Goal: Task Accomplishment & Management: Manage account settings

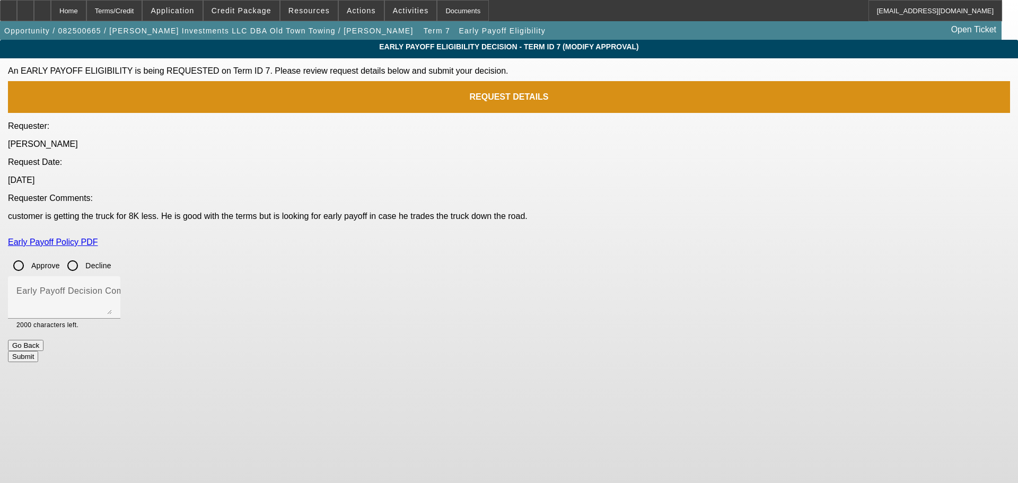
drag, startPoint x: 387, startPoint y: 229, endPoint x: 392, endPoint y: 233, distance: 7.1
click at [29, 255] on input "Approve" at bounding box center [18, 265] width 21 height 21
radio input "true"
click at [144, 286] on mat-label "Early Payoff Decision Comment" at bounding box center [79, 290] width 127 height 9
click at [112, 289] on textarea "Early Payoff Decision Comment" at bounding box center [63, 301] width 95 height 25
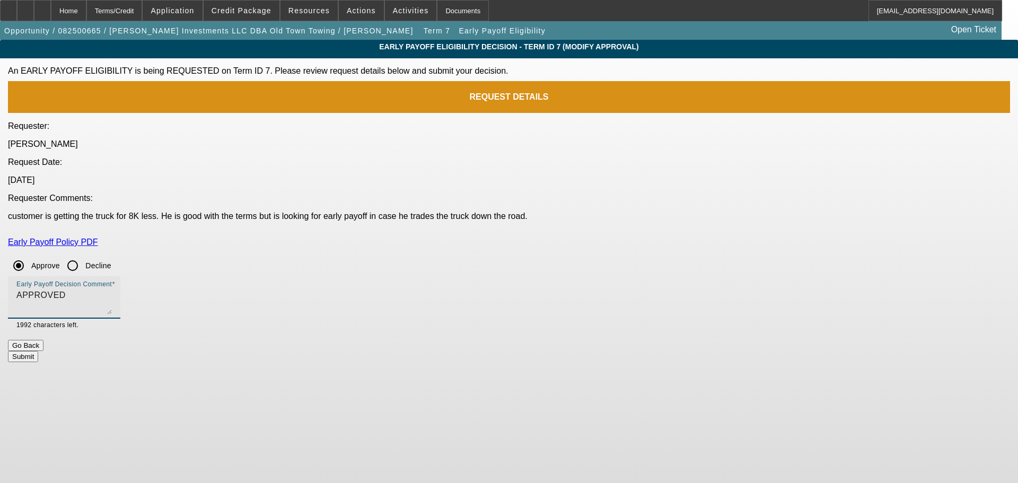
type textarea "APPROVED"
click at [38, 351] on button "Submit" at bounding box center [23, 356] width 30 height 11
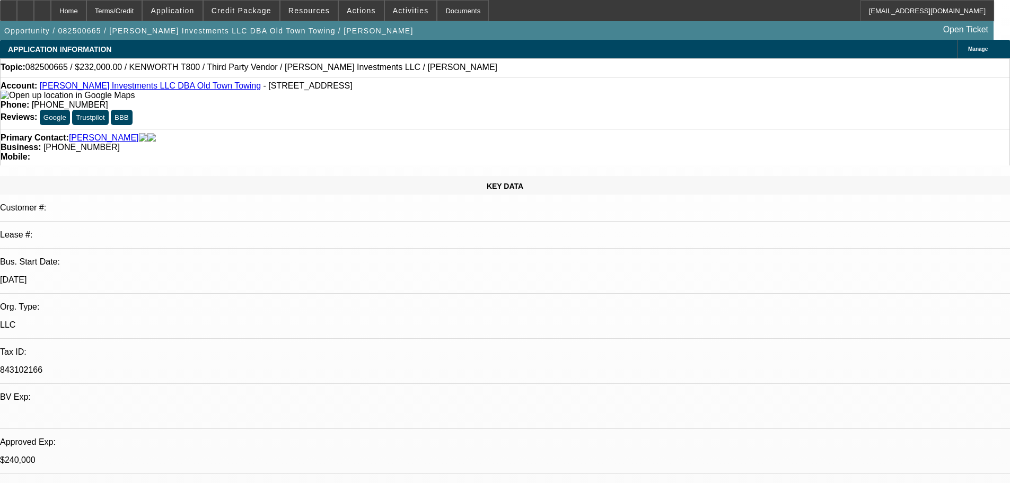
select select "0"
select select "0.1"
select select "0"
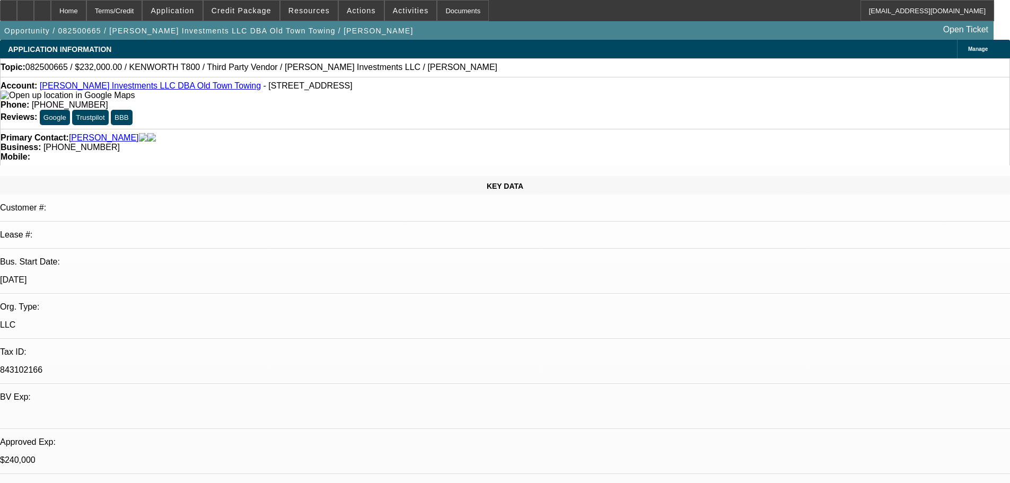
select select "0.1"
select select "0"
select select "0.1"
select select "0"
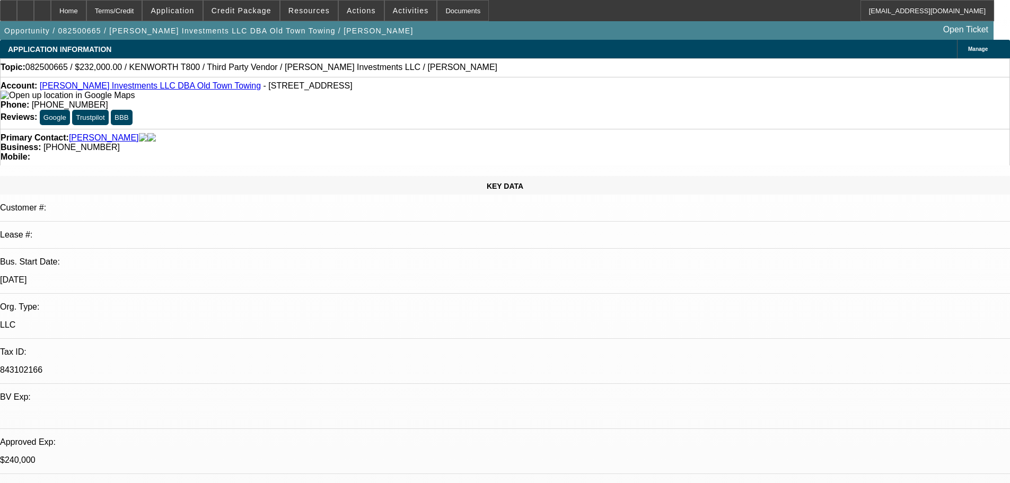
select select "0"
select select "0.1"
select select "1"
select select "2"
select select "4"
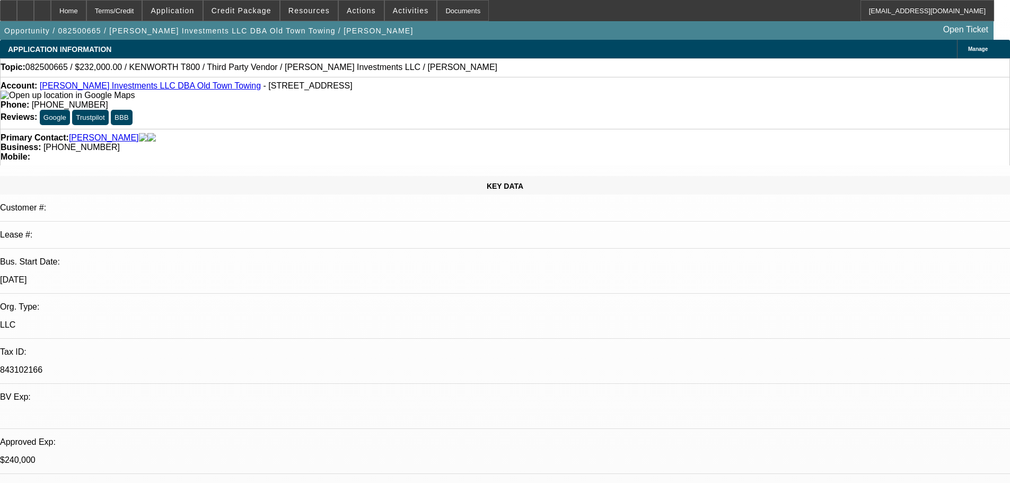
select select "1"
select select "2"
select select "4"
select select "1"
select select "2"
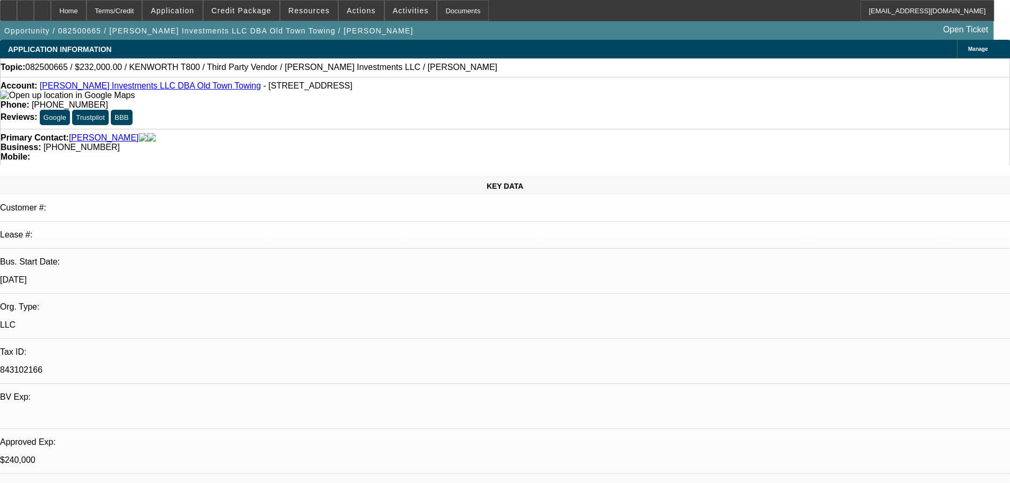
select select "4"
select select "1"
select select "4"
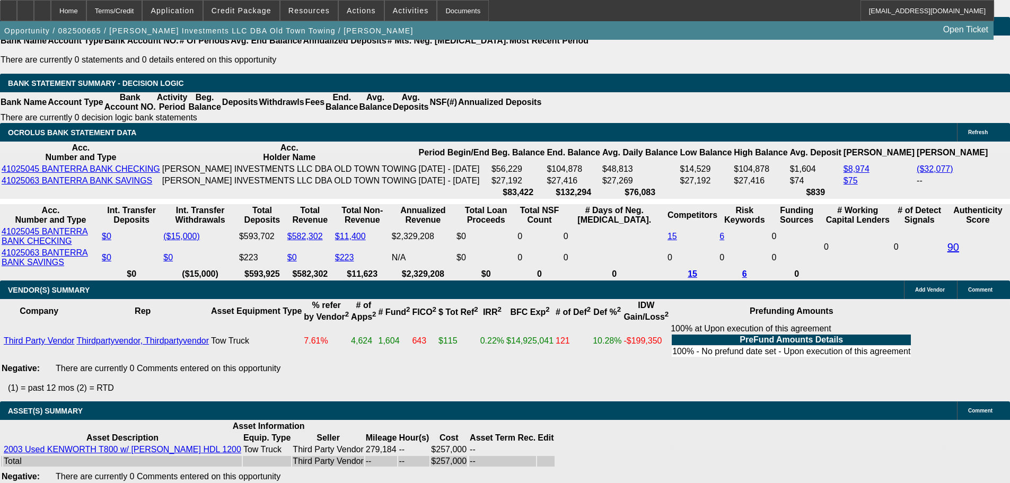
scroll to position [2121, 0]
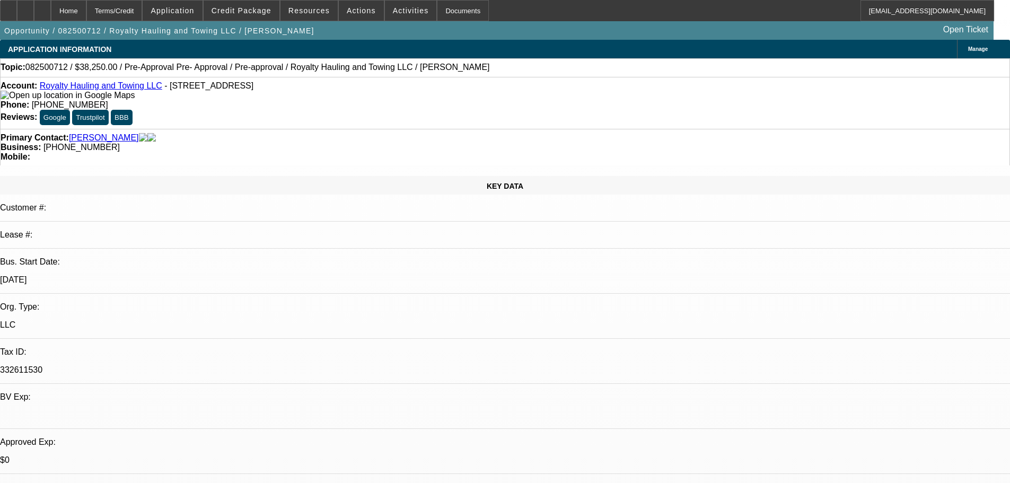
select select "0.15"
select select "2"
select select "0.1"
select select "4"
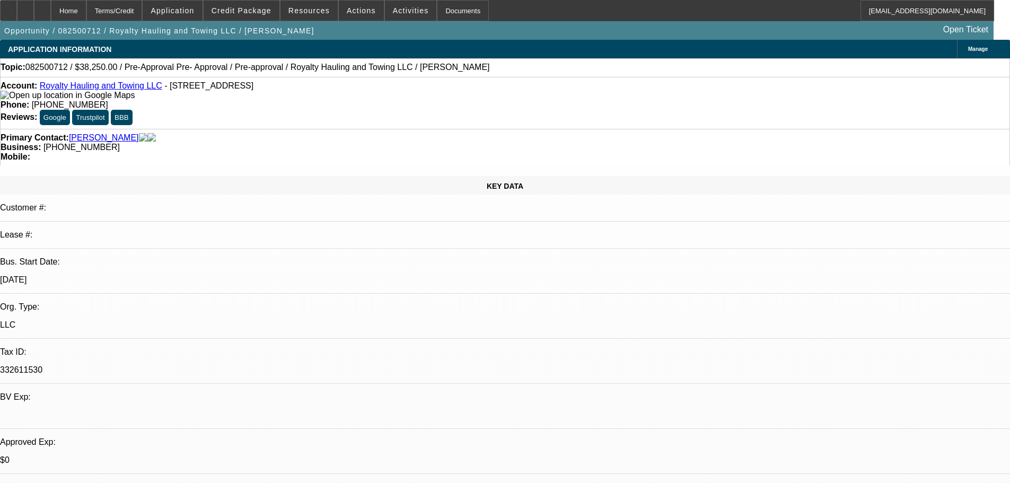
select select "0.15"
select select "2"
select select "0.1"
select select "4"
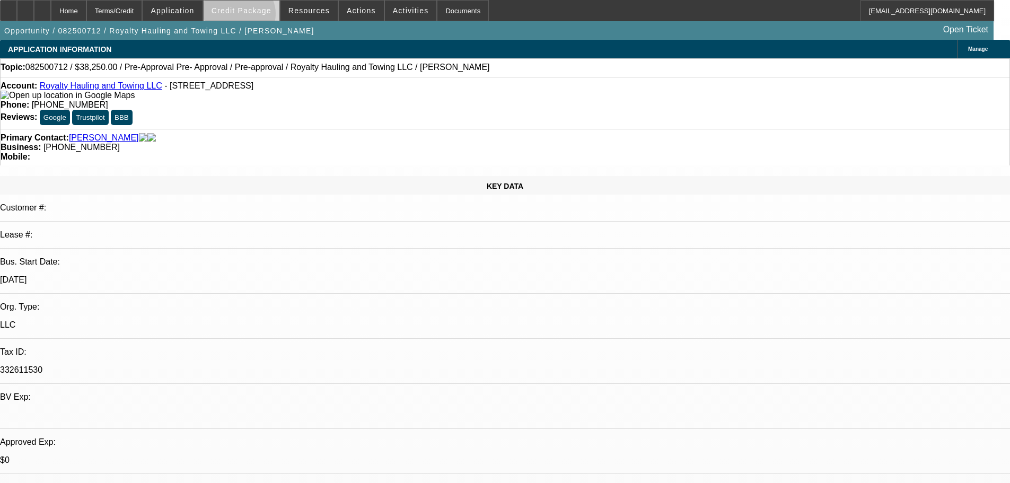
click at [255, 16] on span at bounding box center [242, 10] width 76 height 25
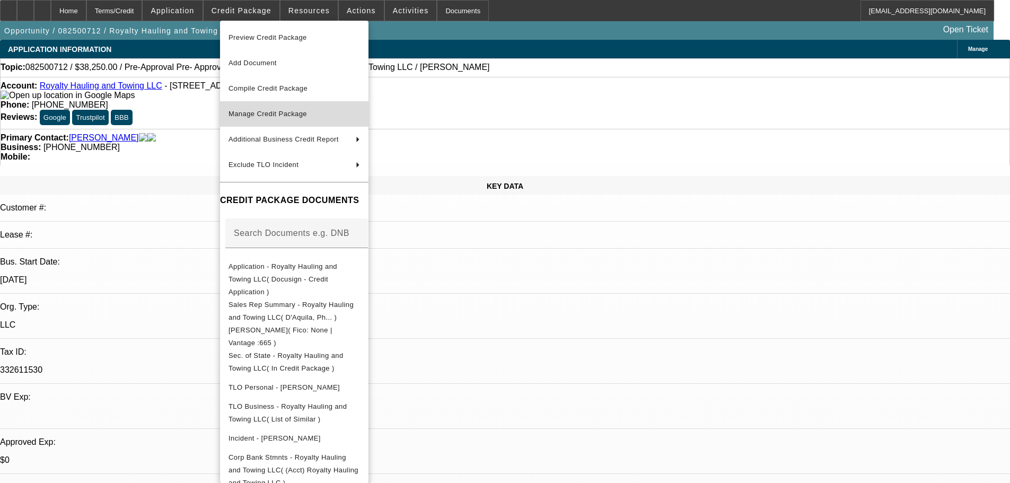
click at [279, 110] on span "Manage Credit Package" at bounding box center [268, 114] width 78 height 8
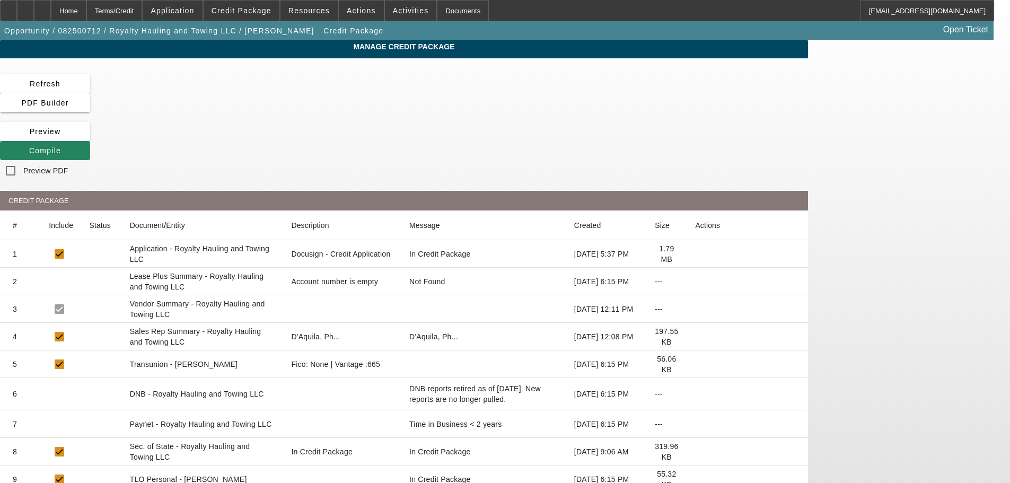
click at [695, 282] on icon at bounding box center [695, 282] width 0 height 0
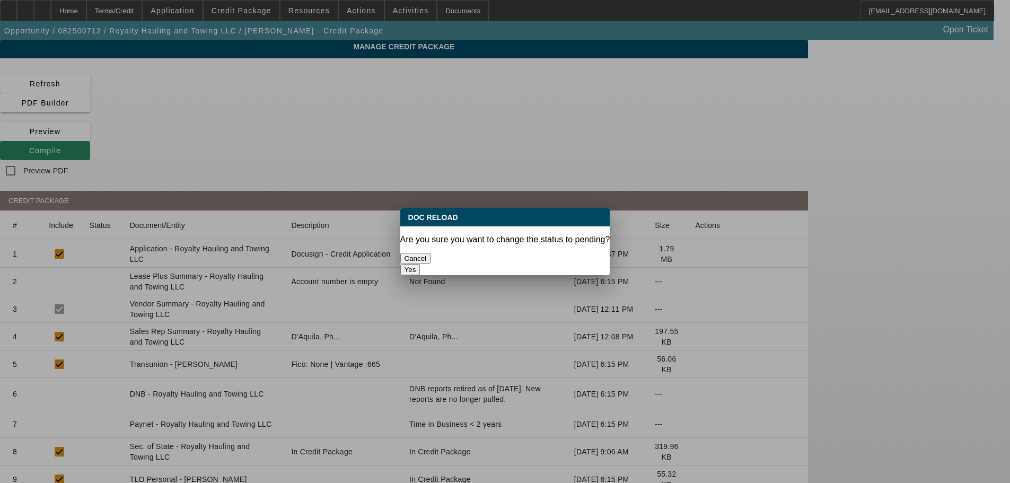
click at [420, 264] on button "Yes" at bounding box center [410, 269] width 20 height 11
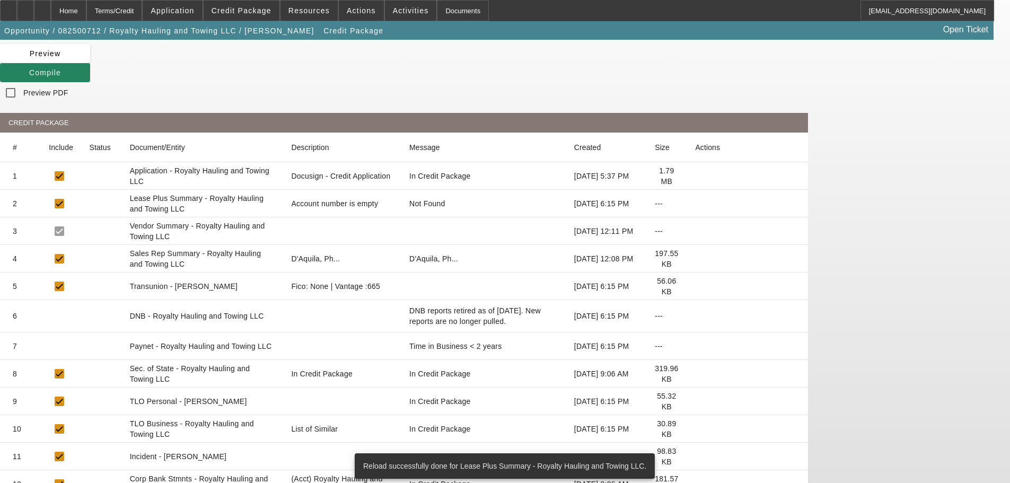
scroll to position [89, 0]
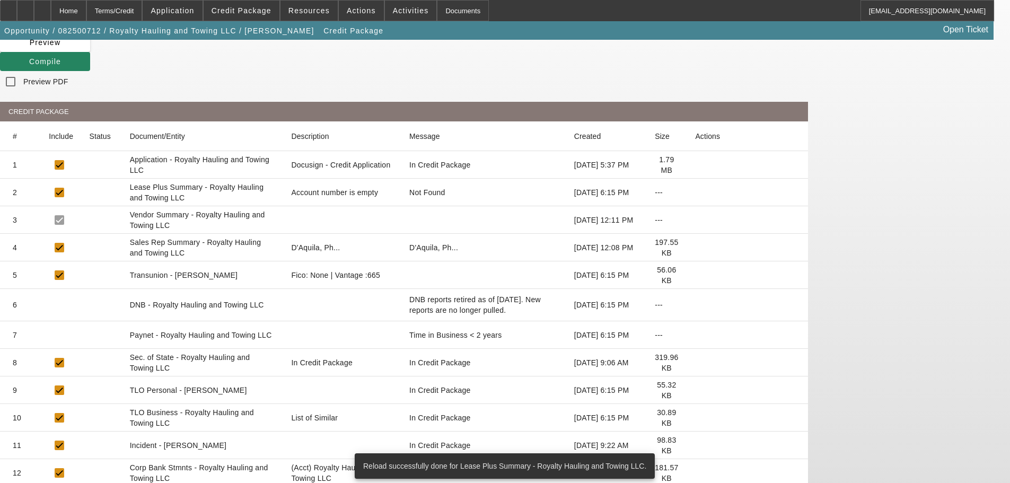
click at [695, 418] on icon at bounding box center [695, 418] width 0 height 0
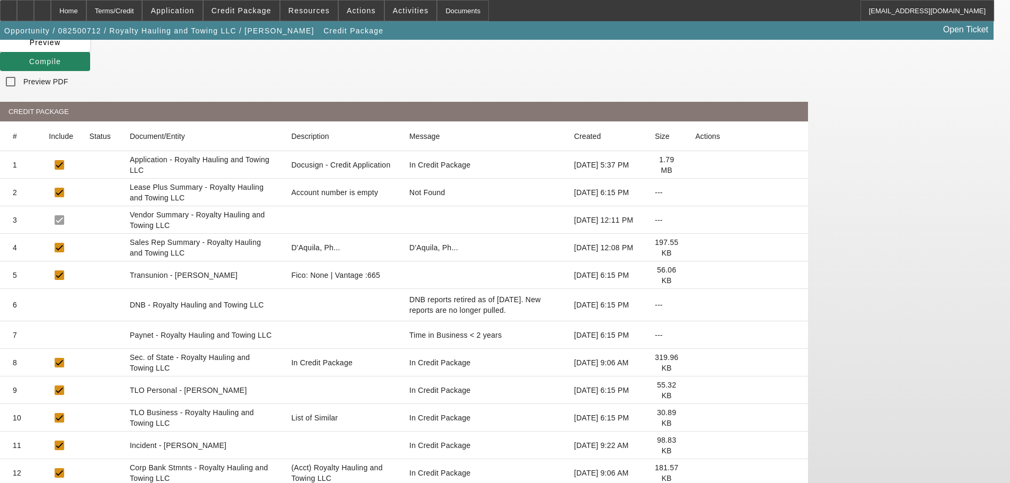
click at [695, 418] on icon at bounding box center [695, 418] width 0 height 0
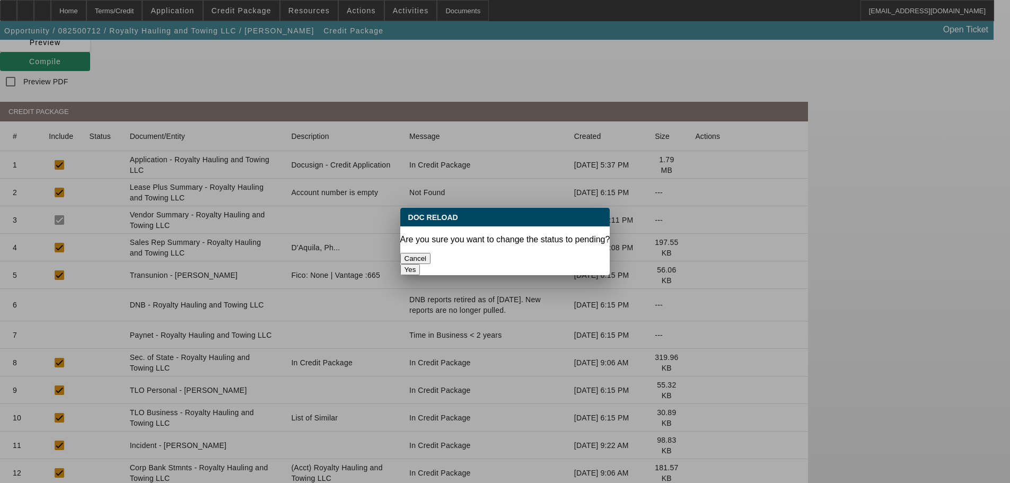
click at [420, 264] on button "Yes" at bounding box center [410, 269] width 20 height 11
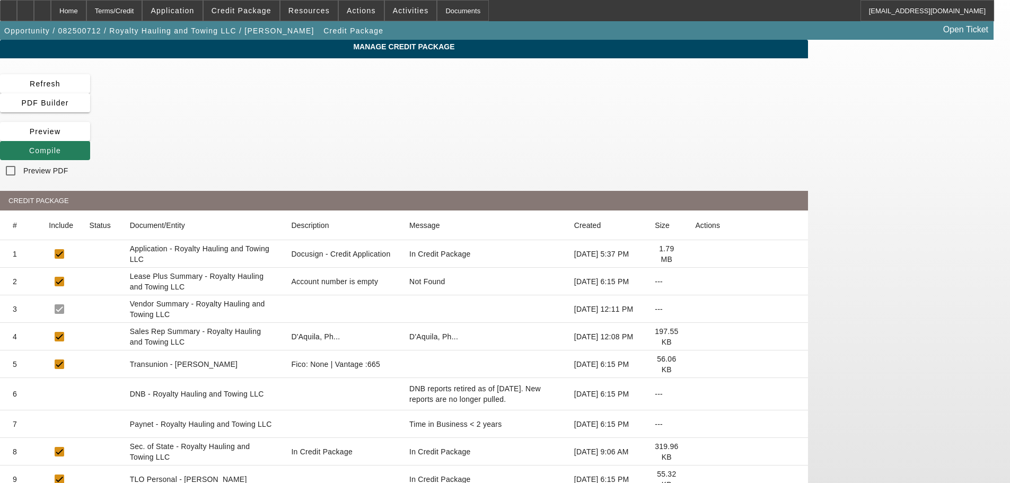
click at [61, 146] on span "Compile" at bounding box center [45, 150] width 32 height 8
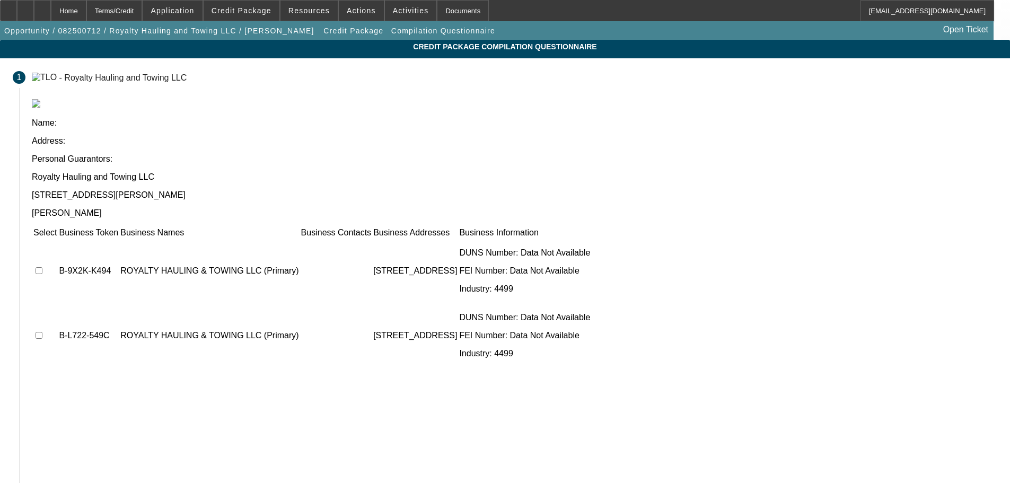
click at [42, 267] on input "checkbox" at bounding box center [39, 270] width 7 height 7
checkbox input "true"
click at [42, 332] on input "checkbox" at bounding box center [39, 335] width 7 height 7
checkbox input "true"
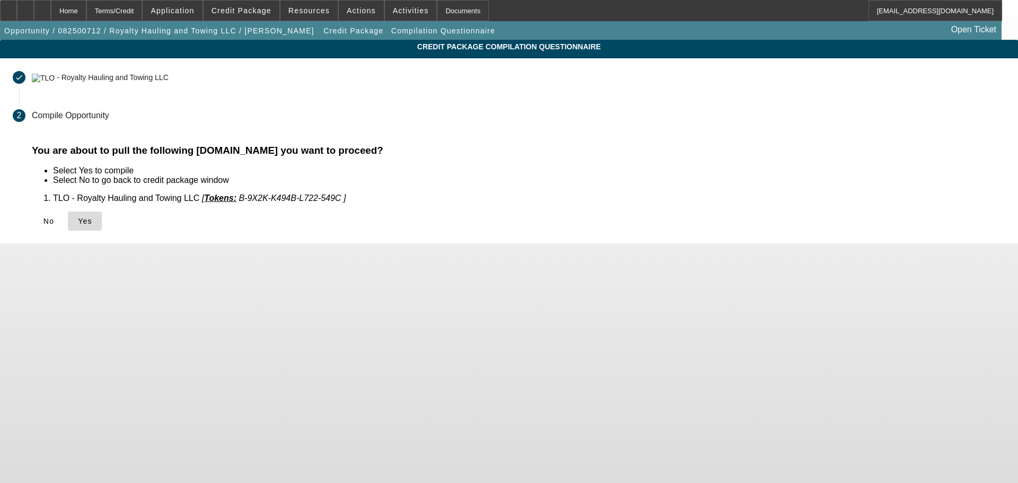
click at [92, 222] on span "Yes" at bounding box center [85, 221] width 14 height 8
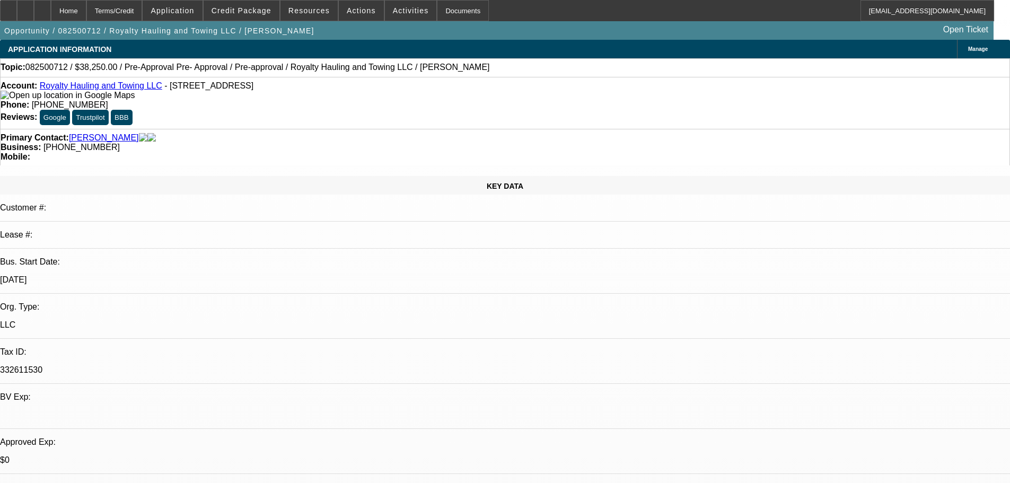
select select "0.15"
select select "2"
select select "0.1"
select select "4"
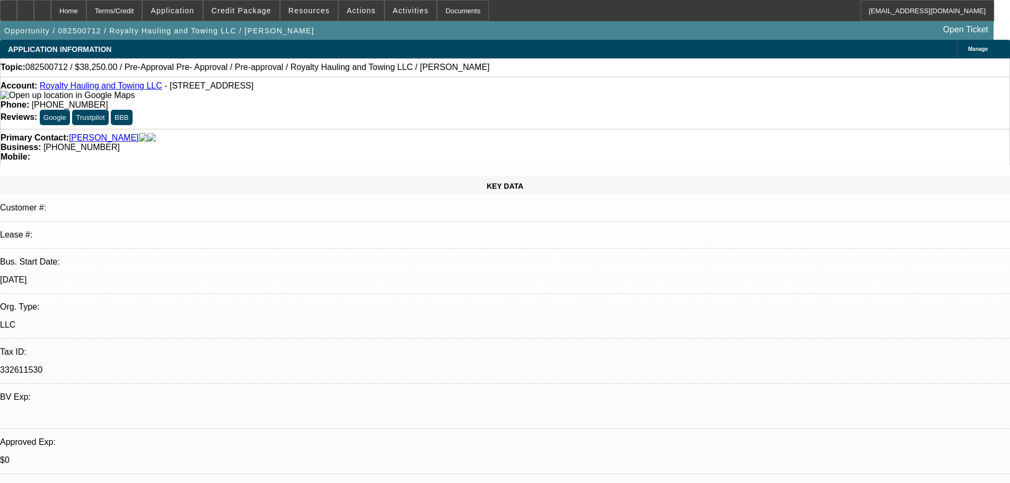
select select "0.15"
select select "2"
select select "0.1"
select select "4"
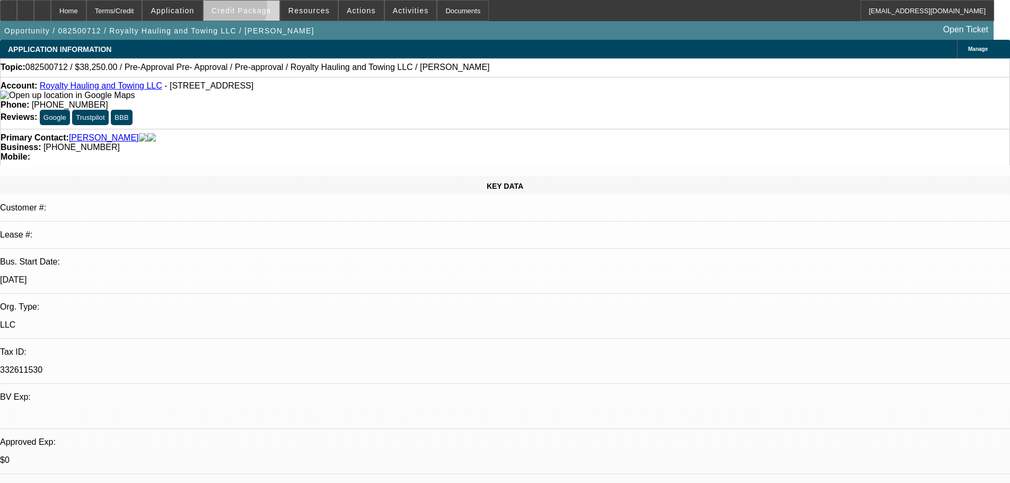
click at [249, 10] on span "Credit Package" at bounding box center [242, 10] width 60 height 8
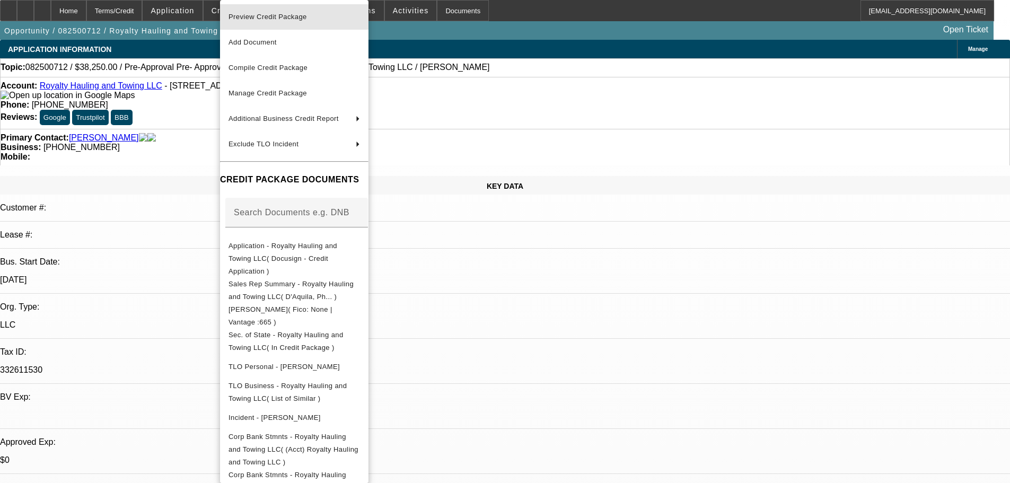
click at [261, 21] on span "Preview Credit Package" at bounding box center [294, 17] width 131 height 13
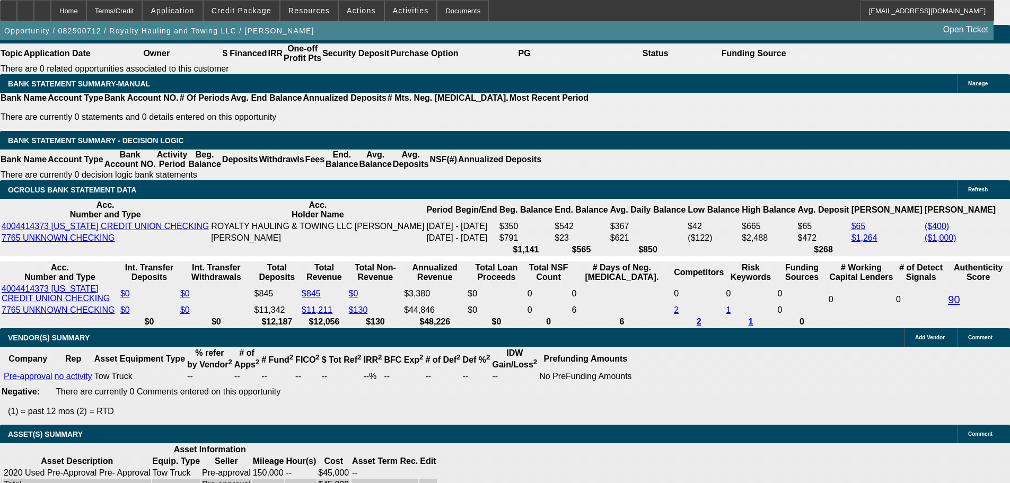
scroll to position [1959, 0]
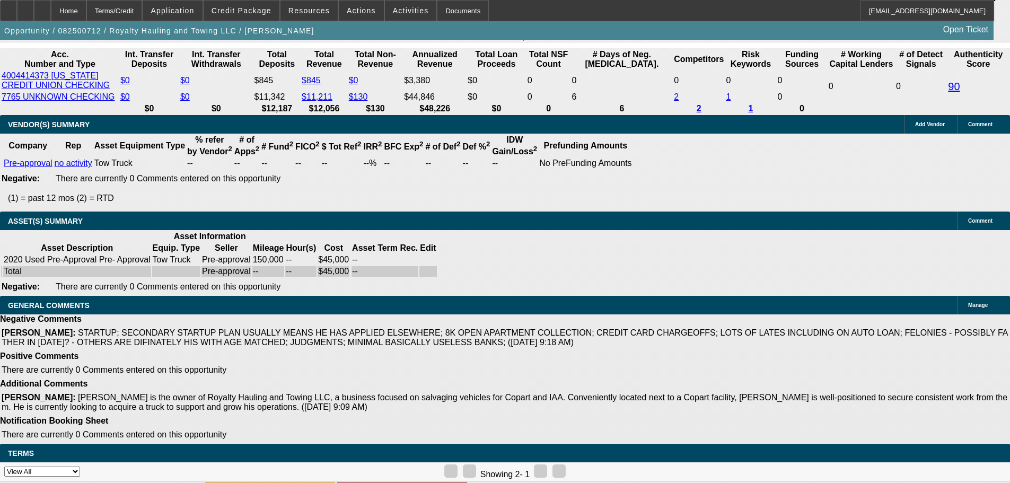
select select "4"
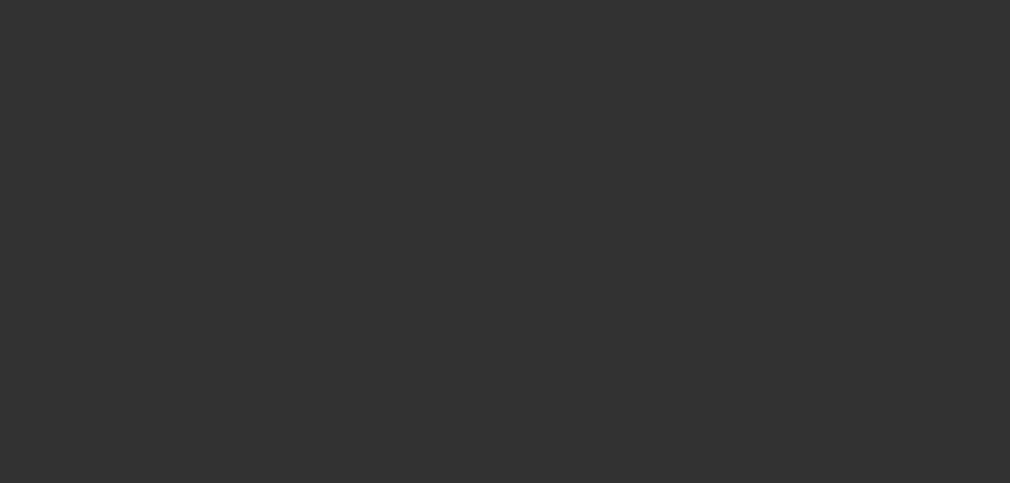
scroll to position [0, 0]
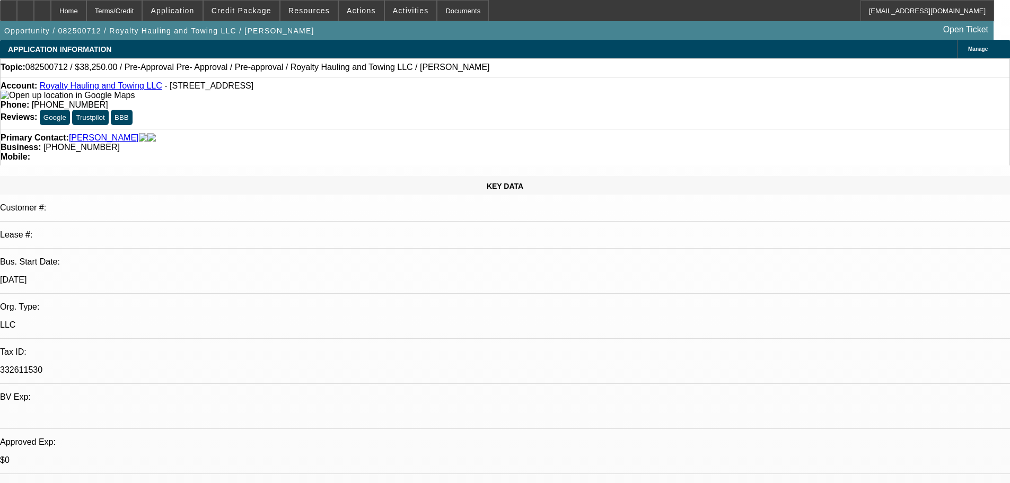
type textarea "I REVIEWED AND AGREE, JUST TOO MANY NEGATIVES."
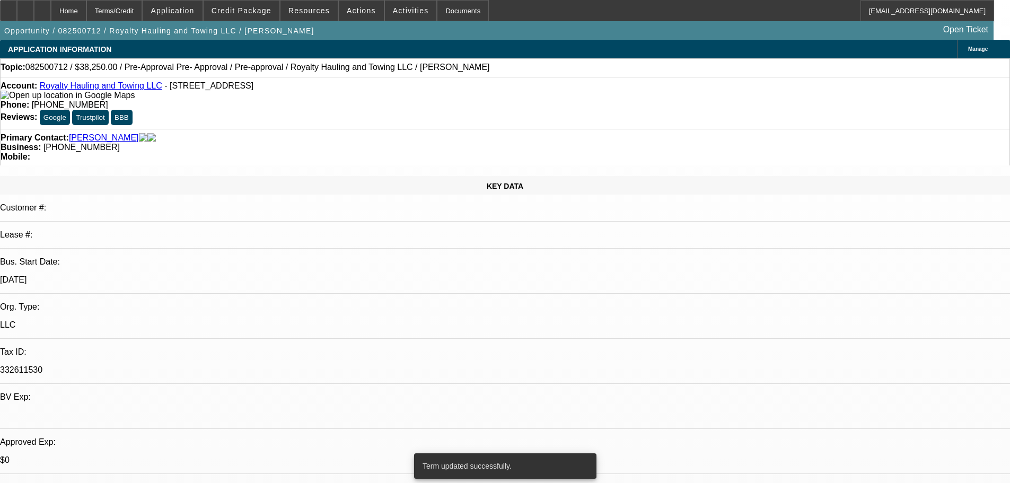
select select "0.15"
select select "2"
select select "0.1"
select select "4"
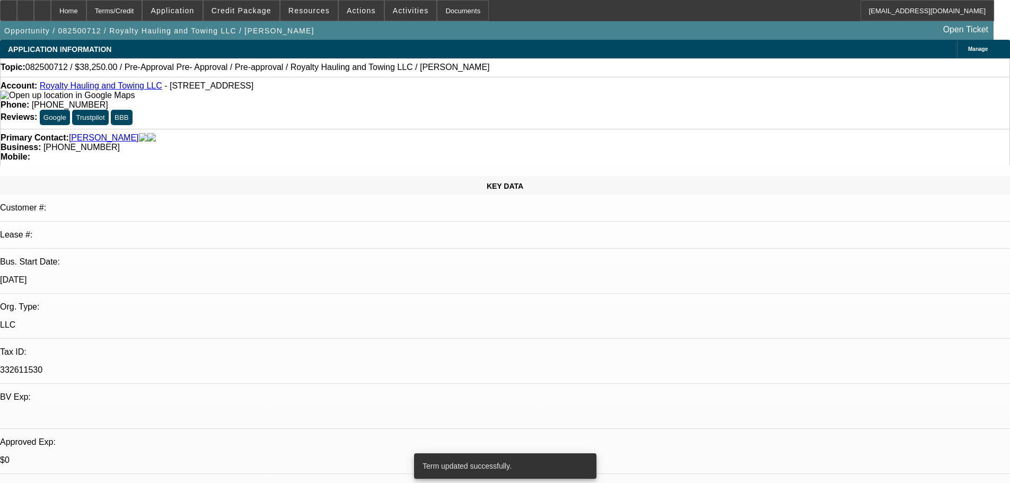
select select "0.15"
select select "2"
select select "0.1"
select select "4"
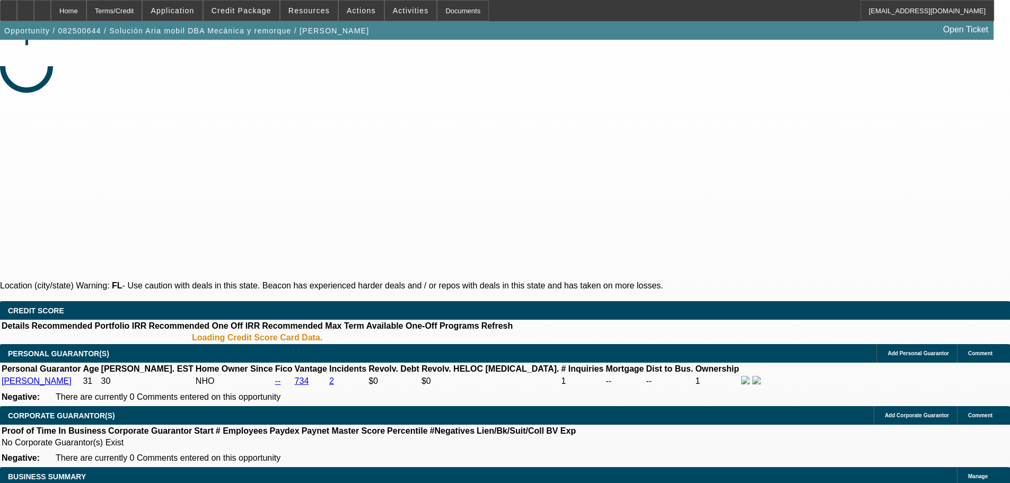
select select "0"
select select "2"
select select "0.1"
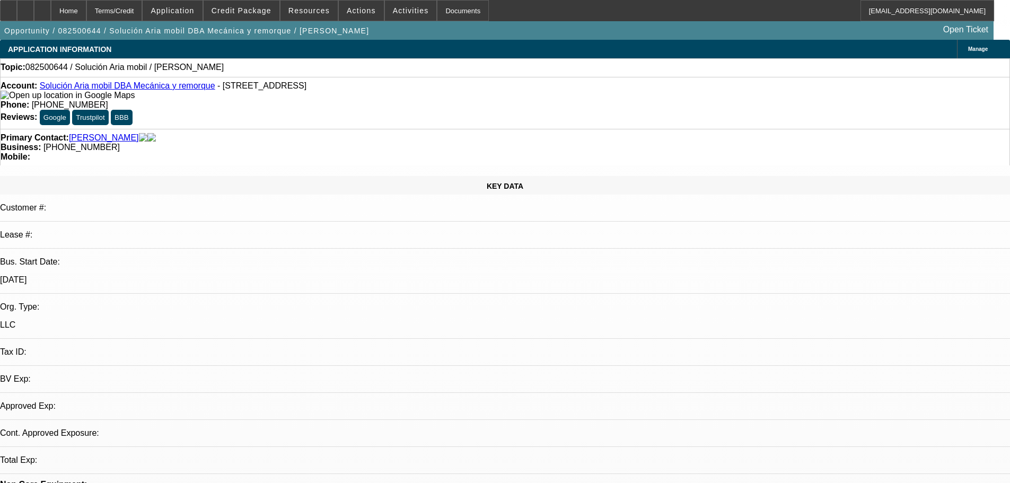
select select "1"
select select "2"
select select "4"
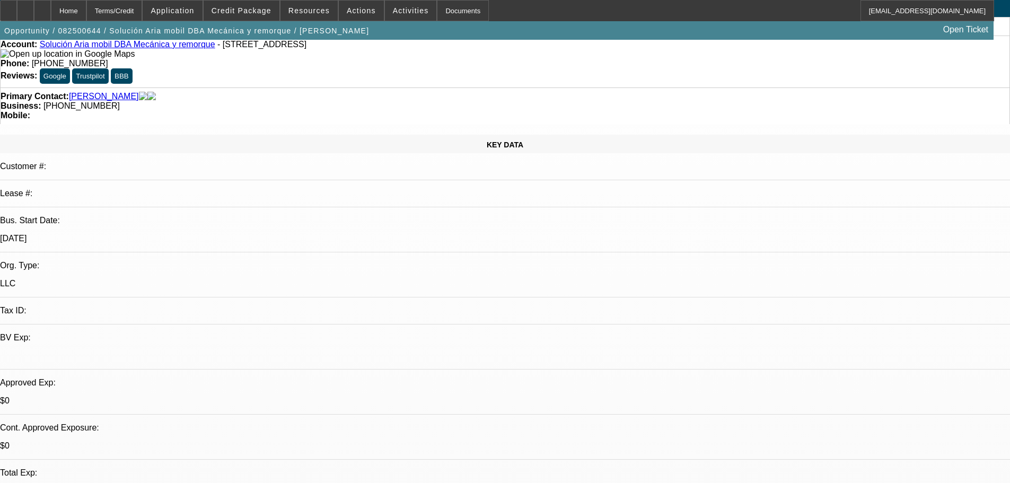
scroll to position [106, 0]
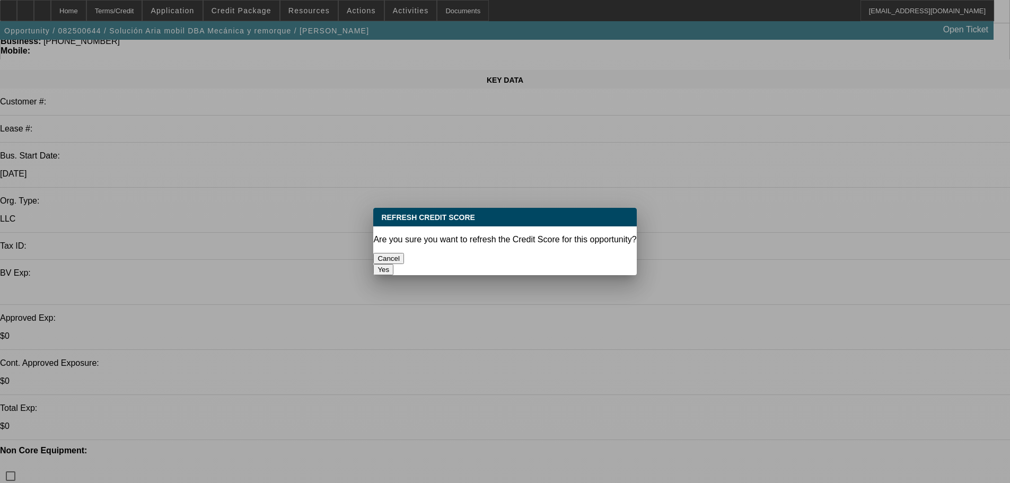
click at [393, 264] on button "Yes" at bounding box center [383, 269] width 20 height 11
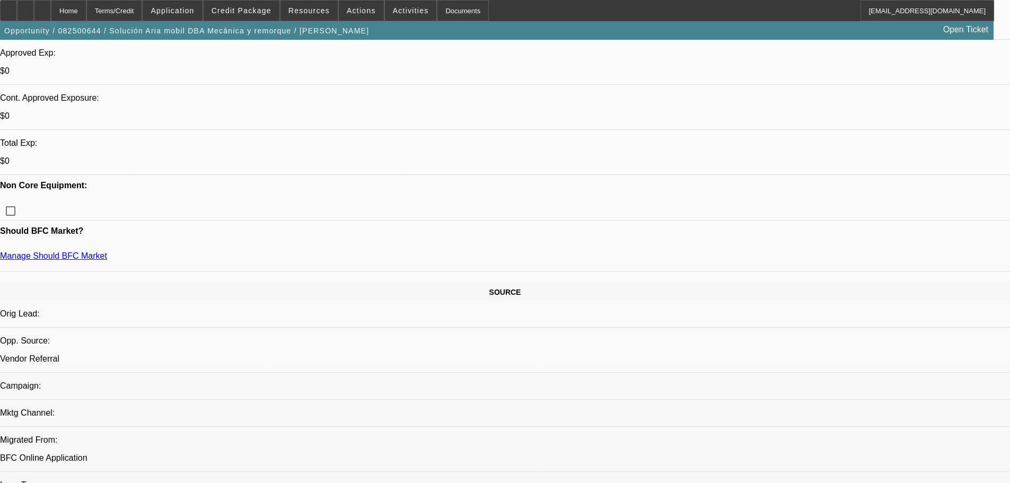
scroll to position [53, 0]
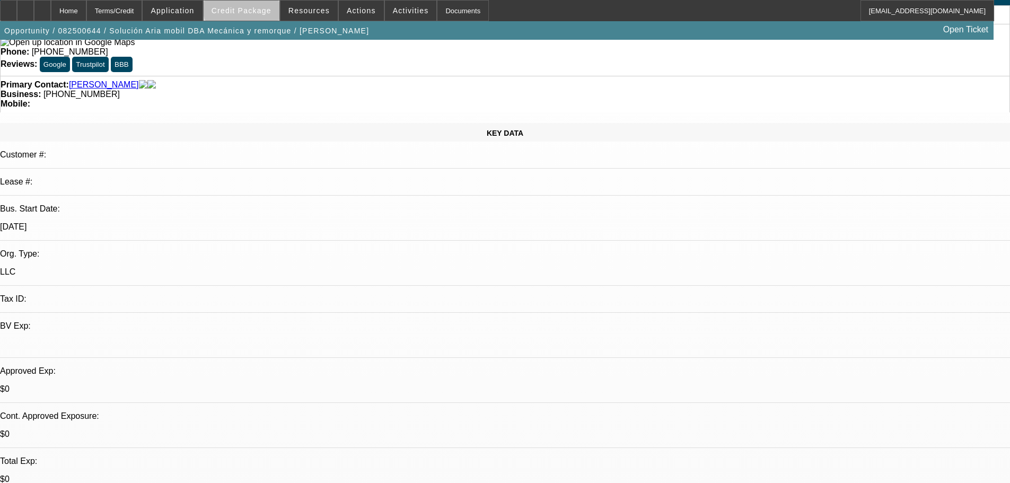
click at [259, 6] on span at bounding box center [242, 10] width 76 height 25
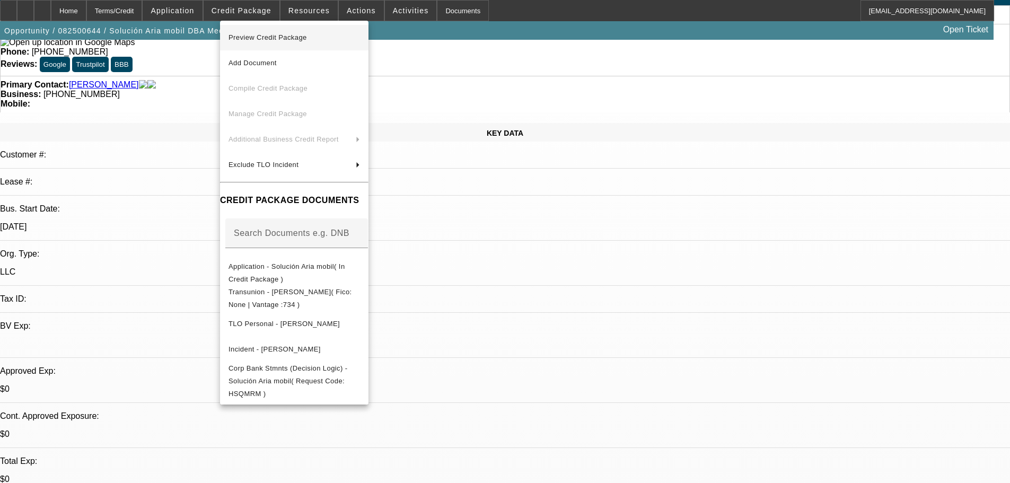
click at [324, 36] on span "Preview Credit Package" at bounding box center [294, 37] width 131 height 13
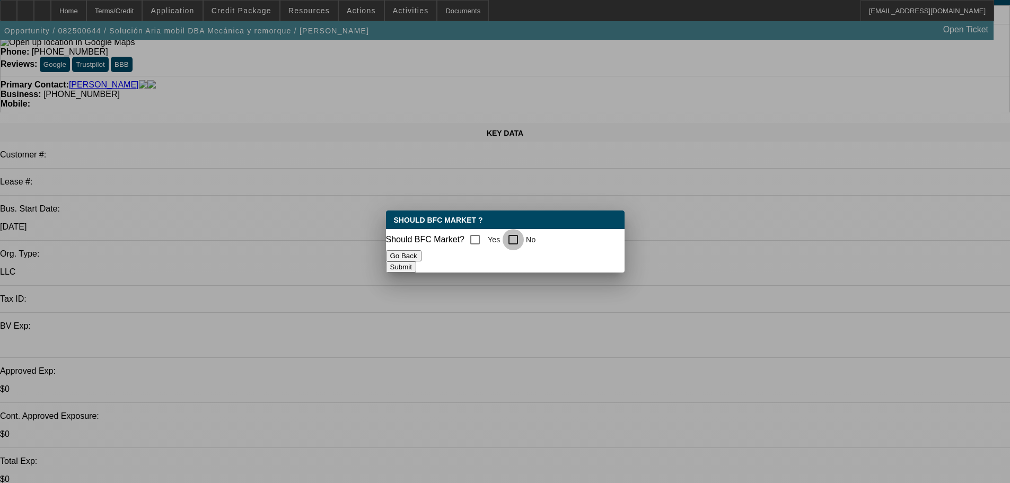
click at [524, 238] on input "No" at bounding box center [513, 239] width 21 height 21
checkbox input "true"
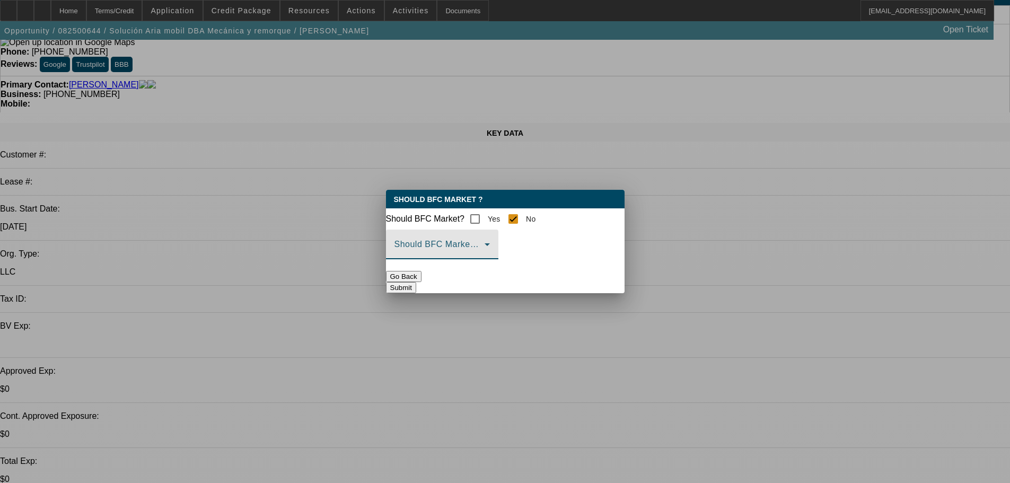
click at [485, 255] on span at bounding box center [439, 248] width 90 height 13
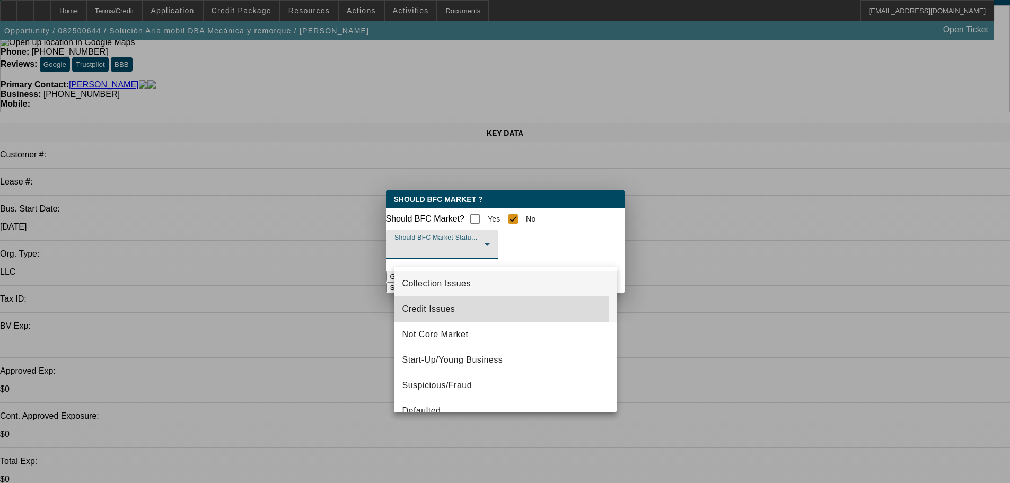
click at [467, 309] on mat-option "Credit Issues" at bounding box center [505, 308] width 223 height 25
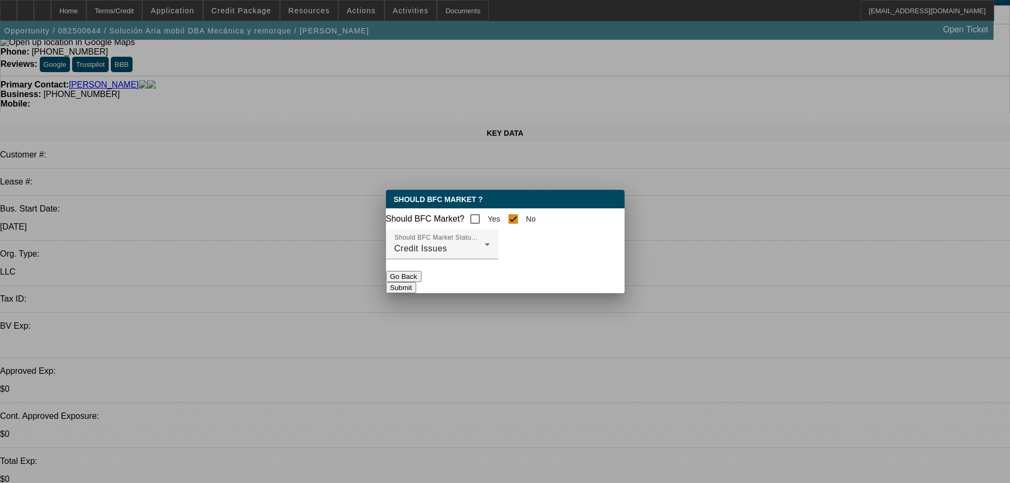
click at [416, 292] on button "Submit" at bounding box center [401, 287] width 30 height 11
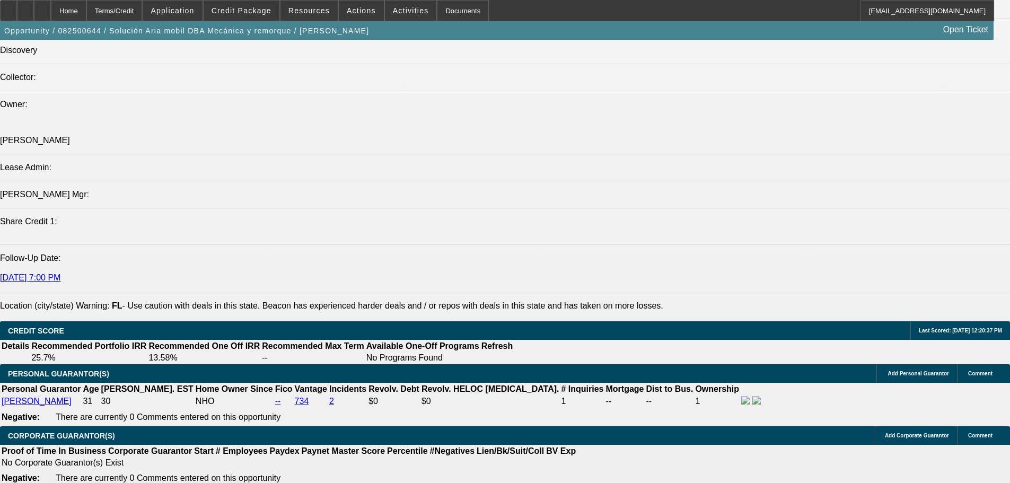
scroll to position [1432, 0]
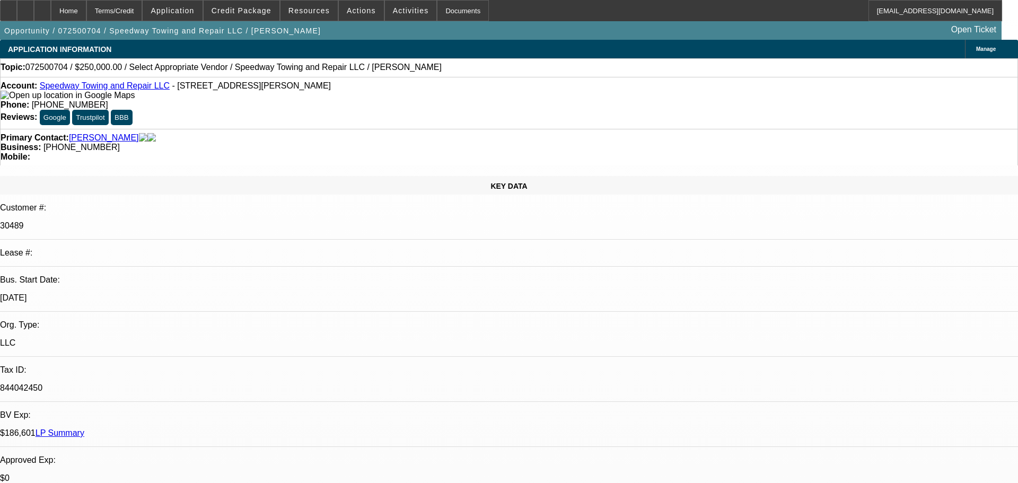
select select "0"
select select "2"
select select "0.1"
select select "1"
select select "2"
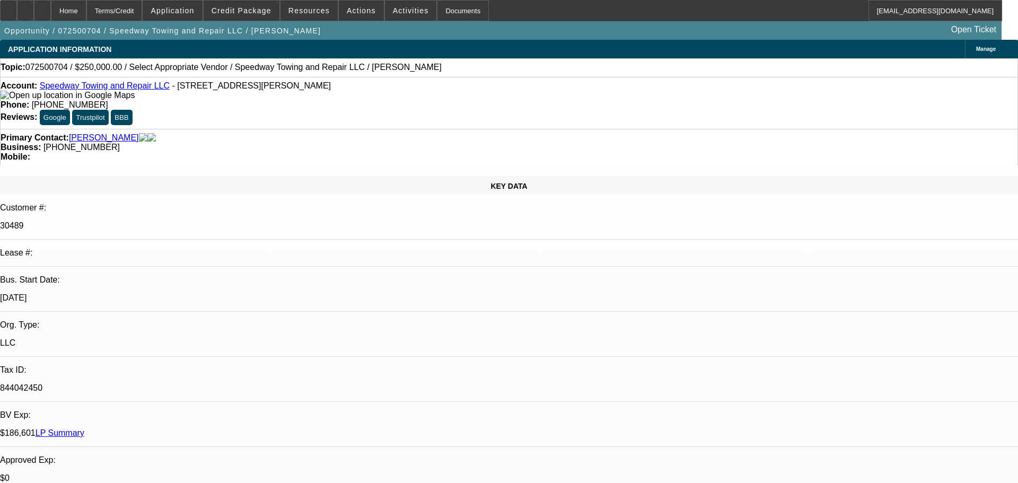
select select "4"
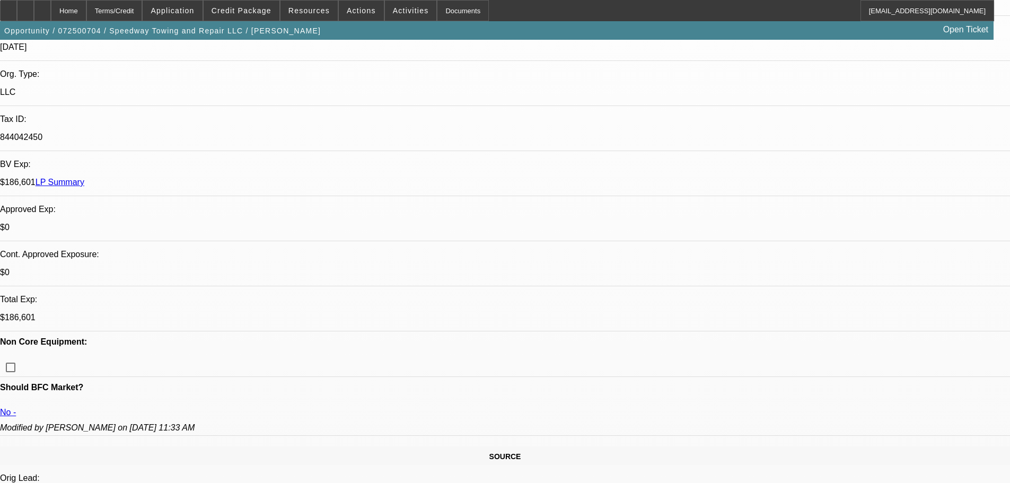
scroll to position [53, 0]
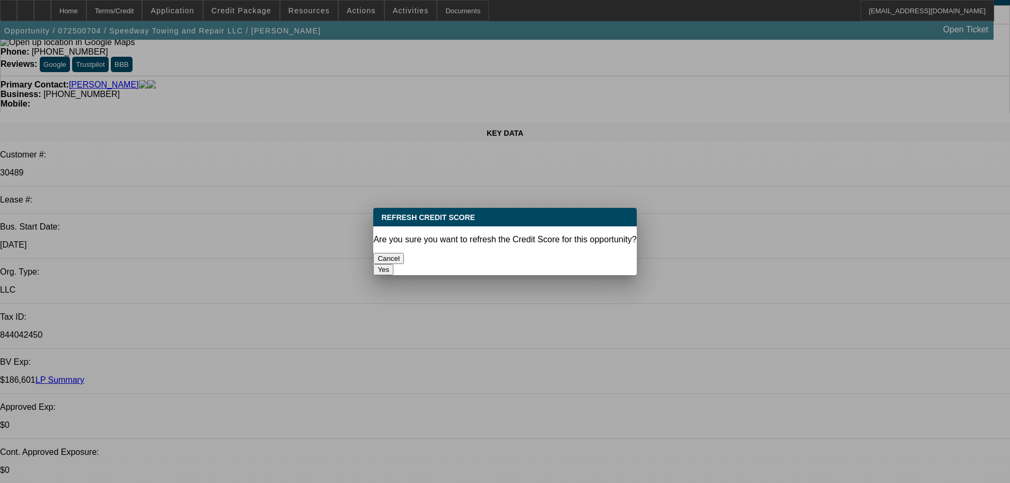
scroll to position [0, 0]
drag, startPoint x: 570, startPoint y: 255, endPoint x: 457, endPoint y: 235, distance: 114.7
click at [393, 264] on button "Yes" at bounding box center [383, 269] width 20 height 11
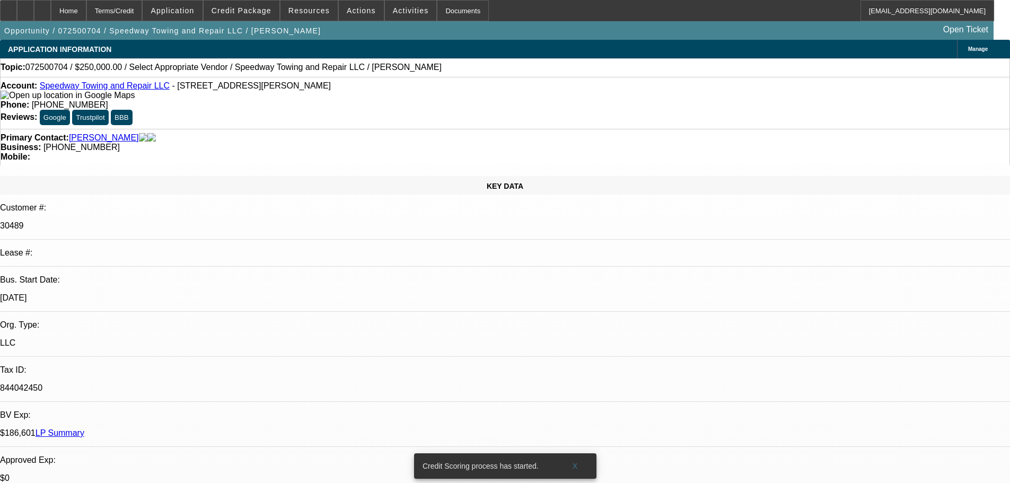
scroll to position [53, 0]
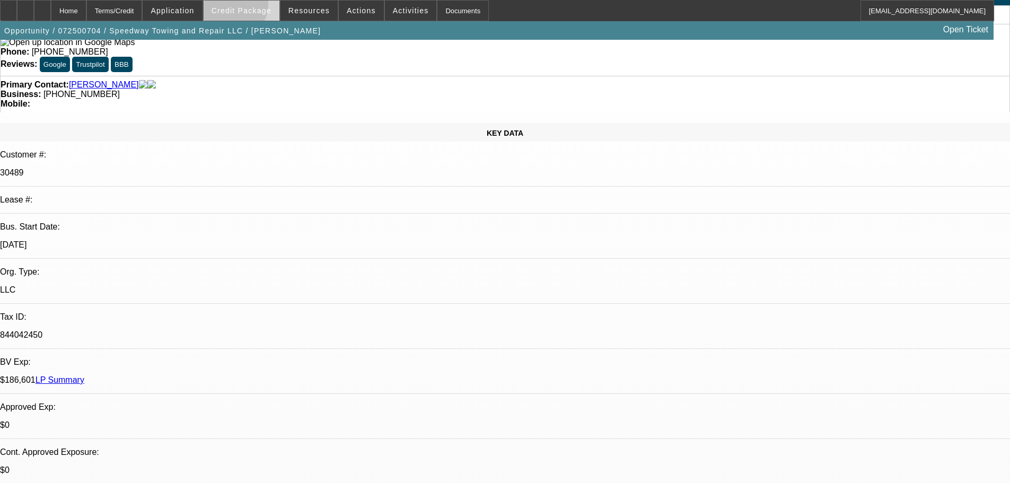
click at [250, 7] on span "Credit Package" at bounding box center [242, 10] width 60 height 8
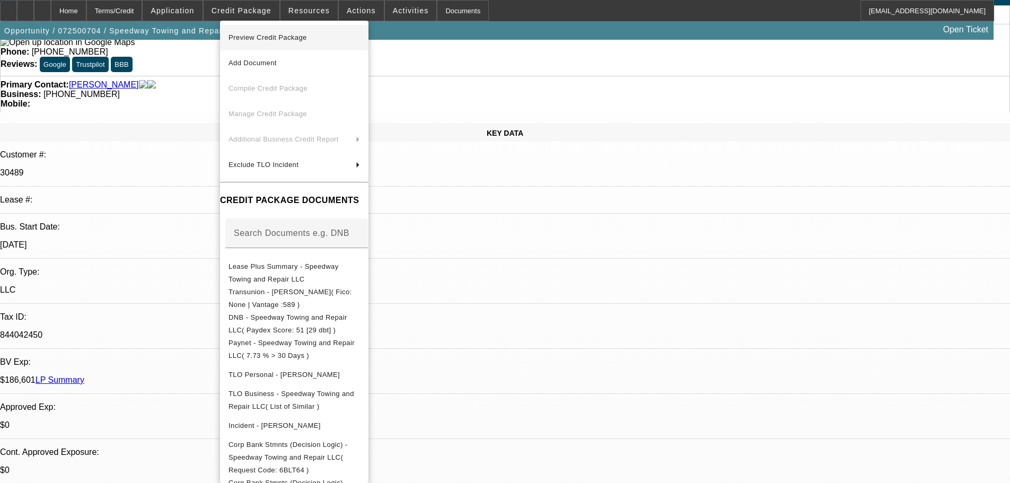
click at [282, 33] on span "Preview Credit Package" at bounding box center [268, 37] width 78 height 8
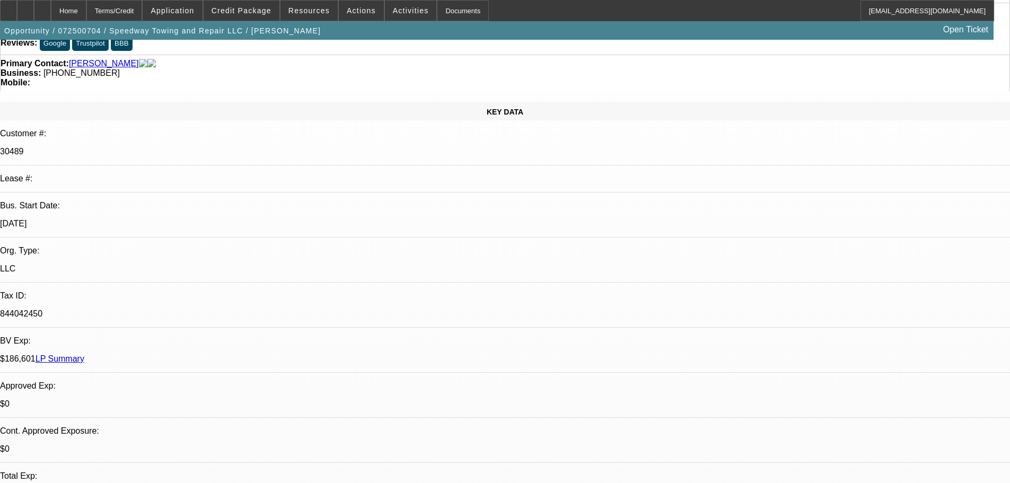
scroll to position [0, 0]
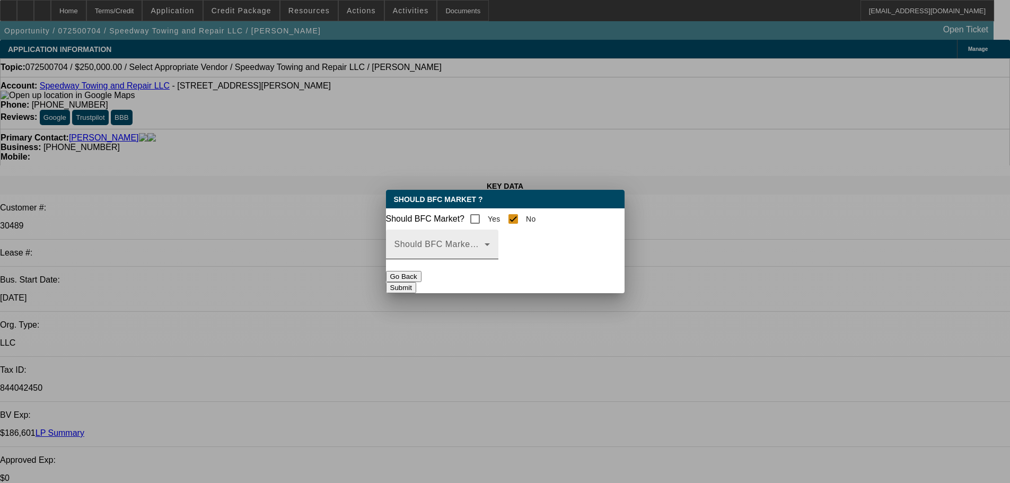
click at [539, 249] on span at bounding box center [536, 244] width 4 height 9
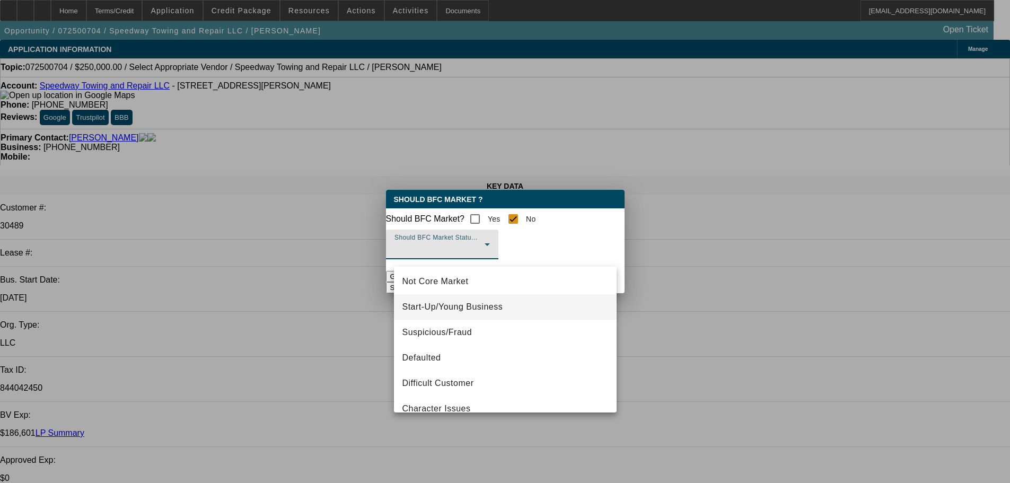
scroll to position [66, 0]
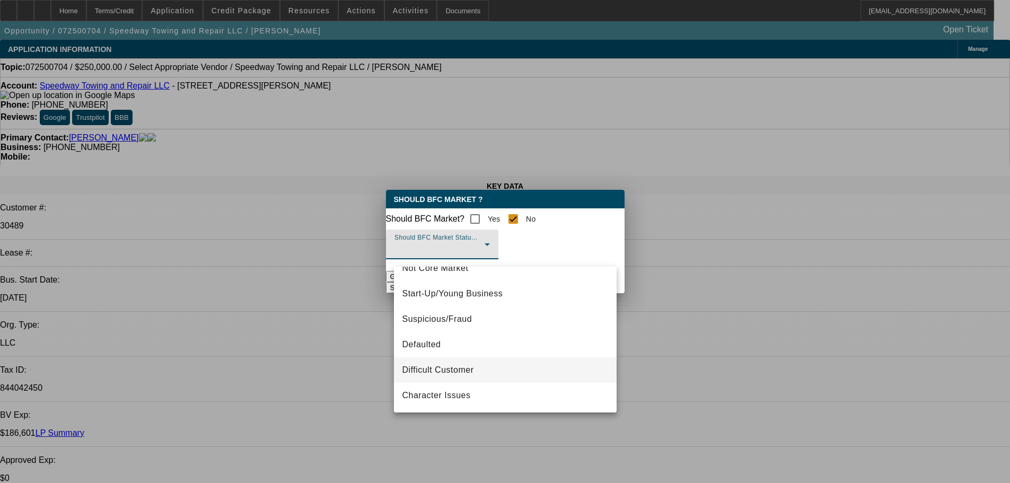
click at [471, 366] on span "Difficult Customer" at bounding box center [438, 370] width 72 height 13
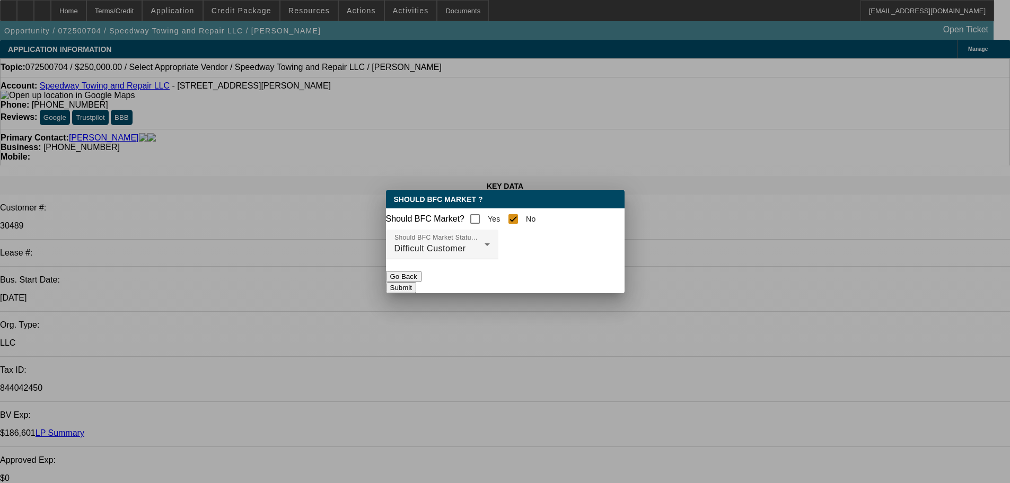
click at [416, 286] on button "Submit" at bounding box center [401, 287] width 30 height 11
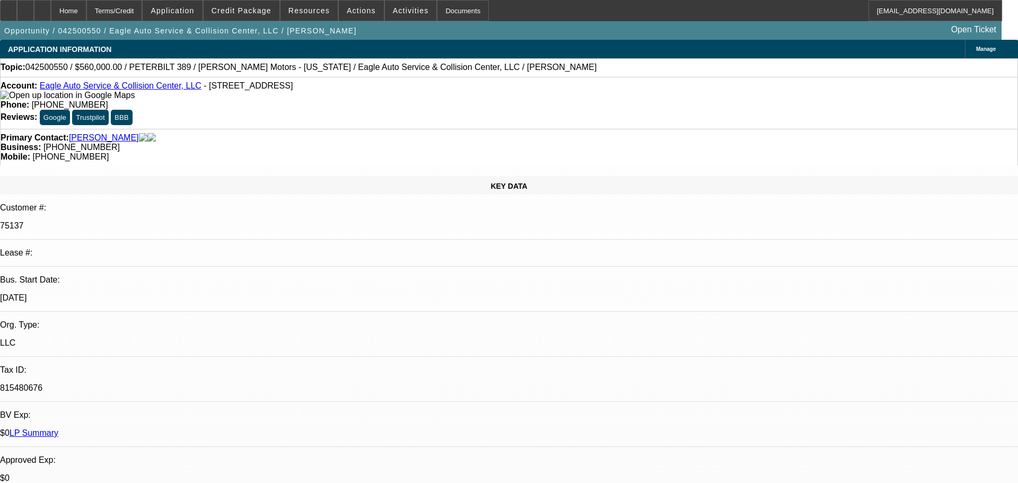
select select "0"
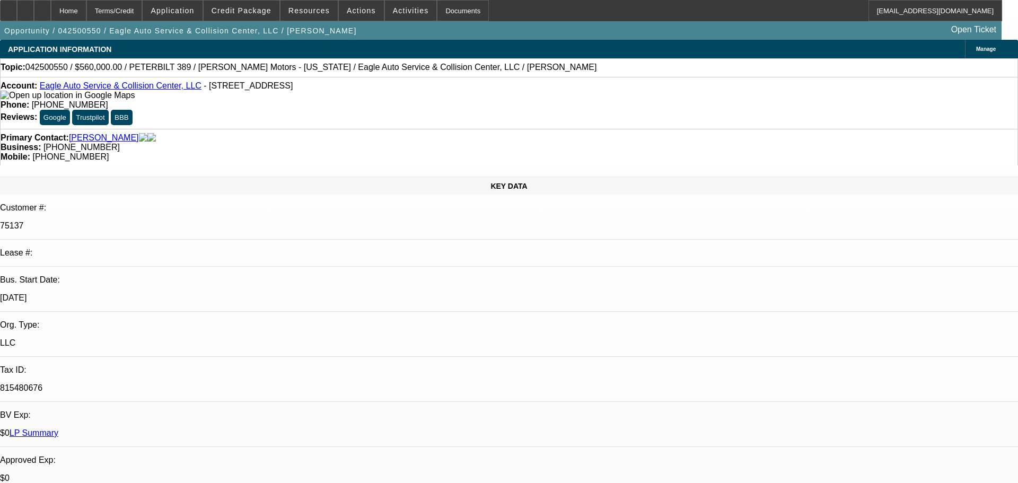
select select "0"
select select "0.1"
select select "1"
select select "2"
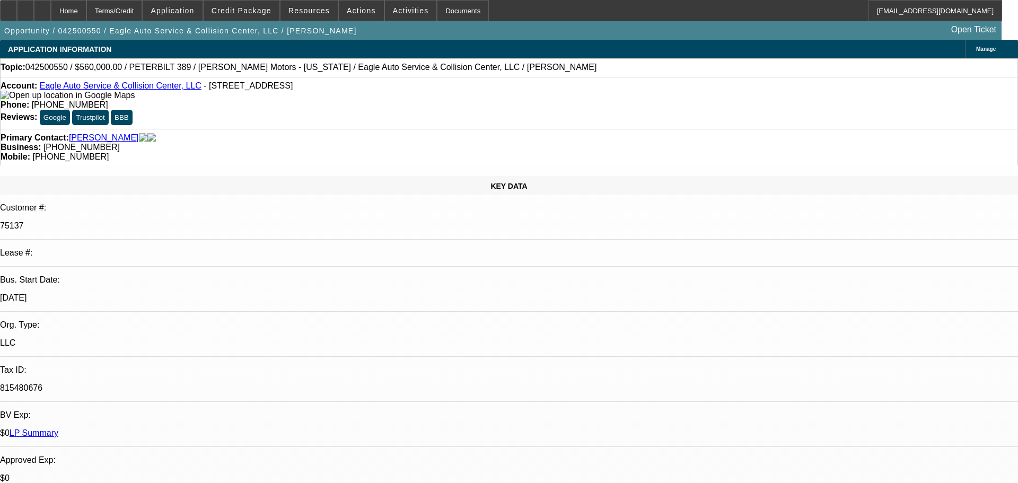
select select "6"
select select "1"
select select "2"
select select "6"
select select "1"
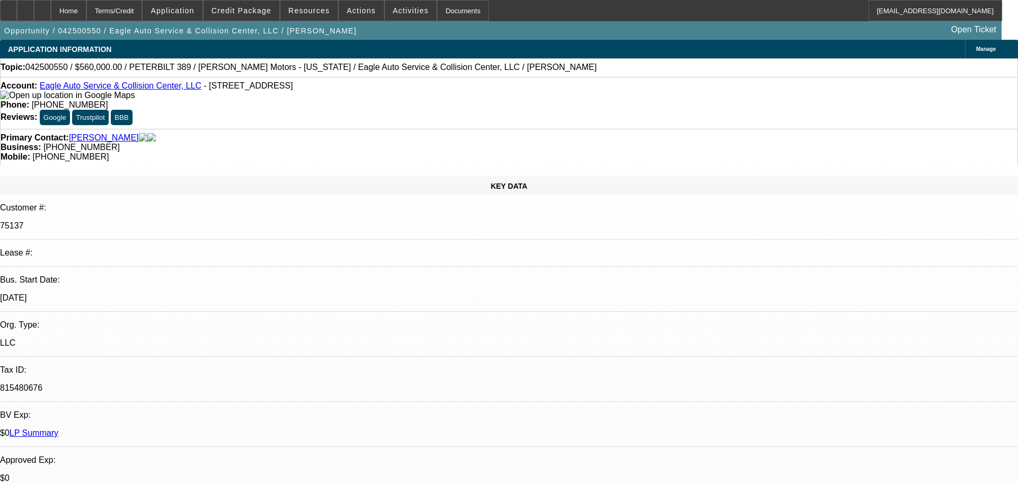
select select "2"
select select "6"
select select "1"
select select "2"
select select "4"
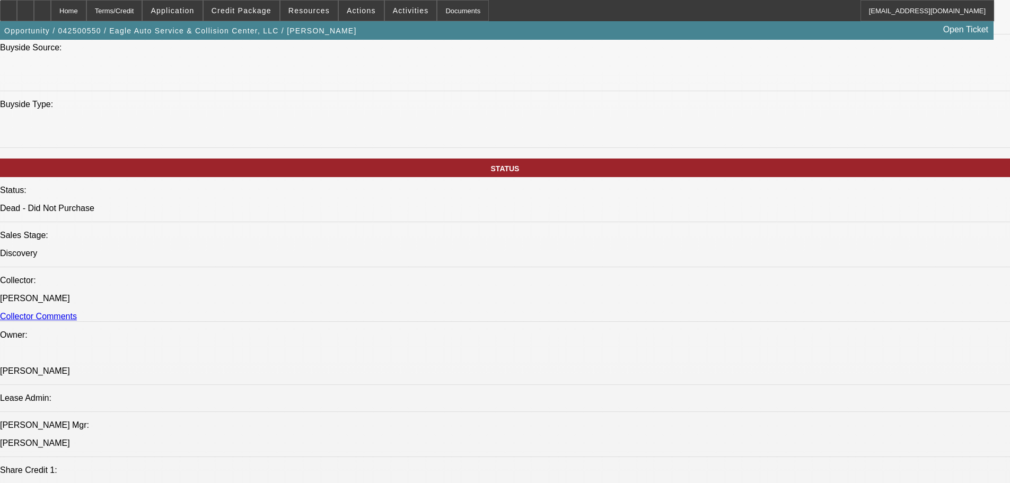
scroll to position [1007, 0]
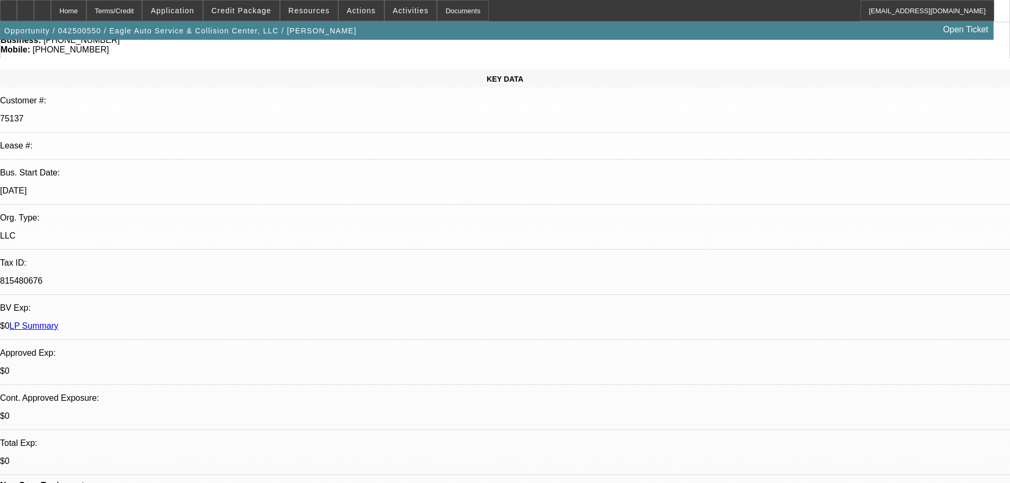
scroll to position [106, 0]
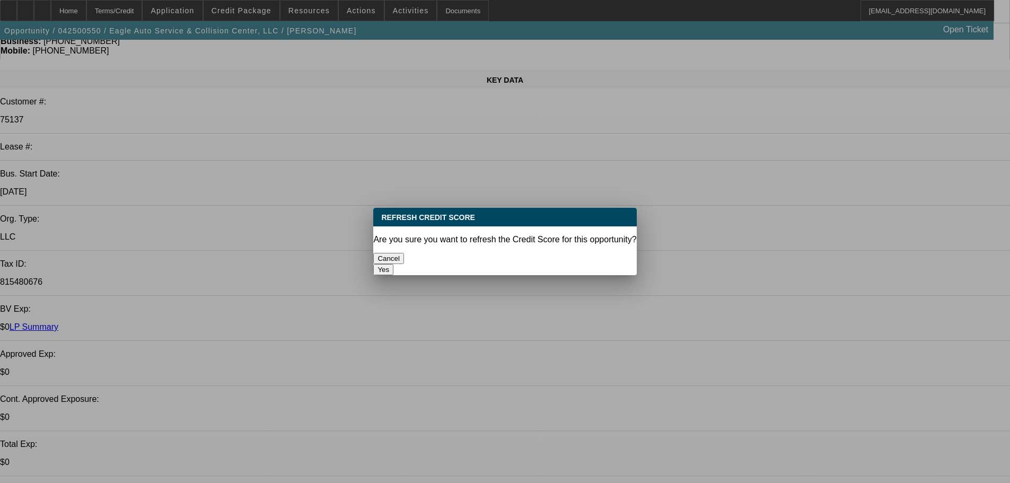
click at [393, 264] on button "Yes" at bounding box center [383, 269] width 20 height 11
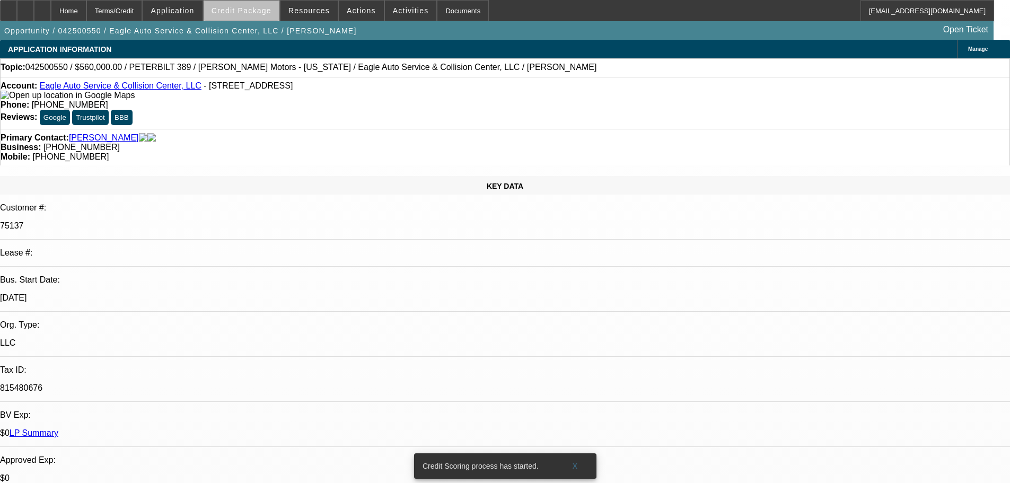
click at [260, 14] on span "Credit Package" at bounding box center [242, 10] width 60 height 8
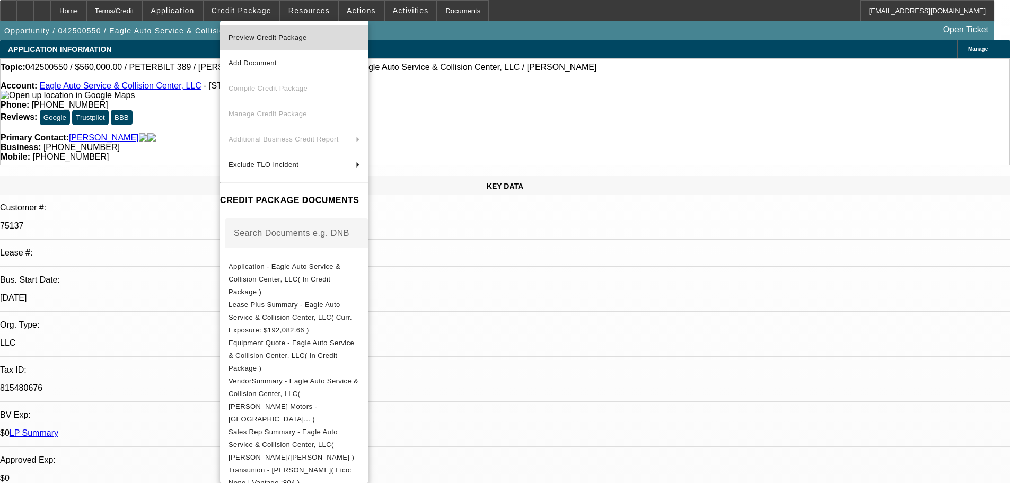
click at [259, 33] on span "Preview Credit Package" at bounding box center [268, 37] width 78 height 8
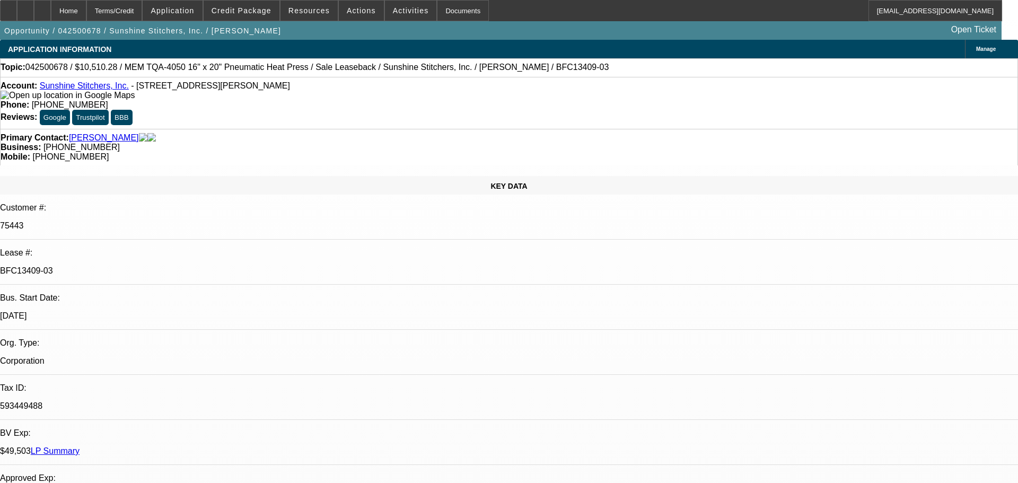
select select "0"
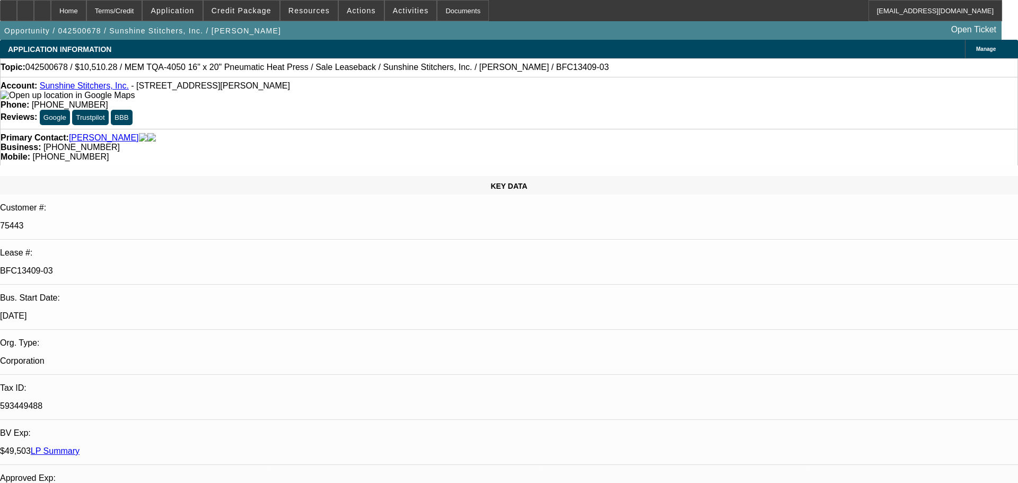
select select "0"
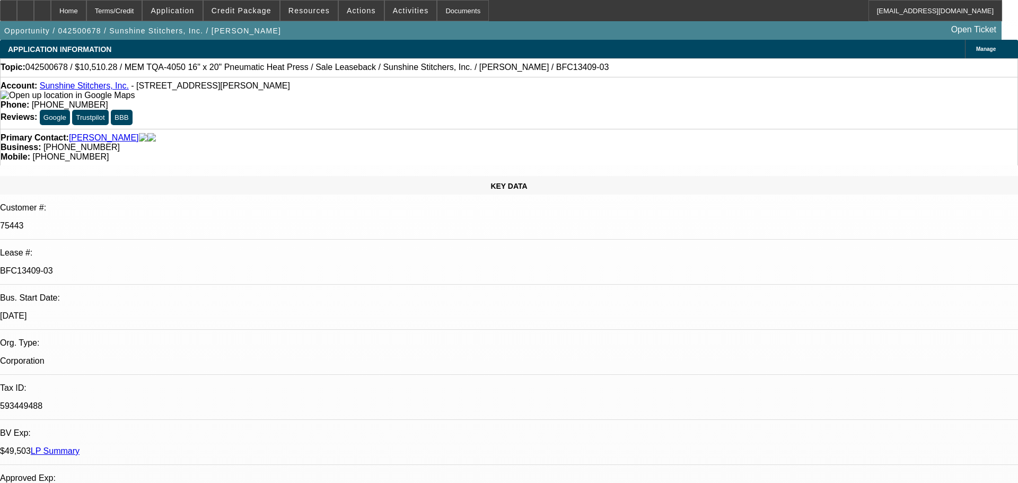
select select "0"
select select "1"
select select "6"
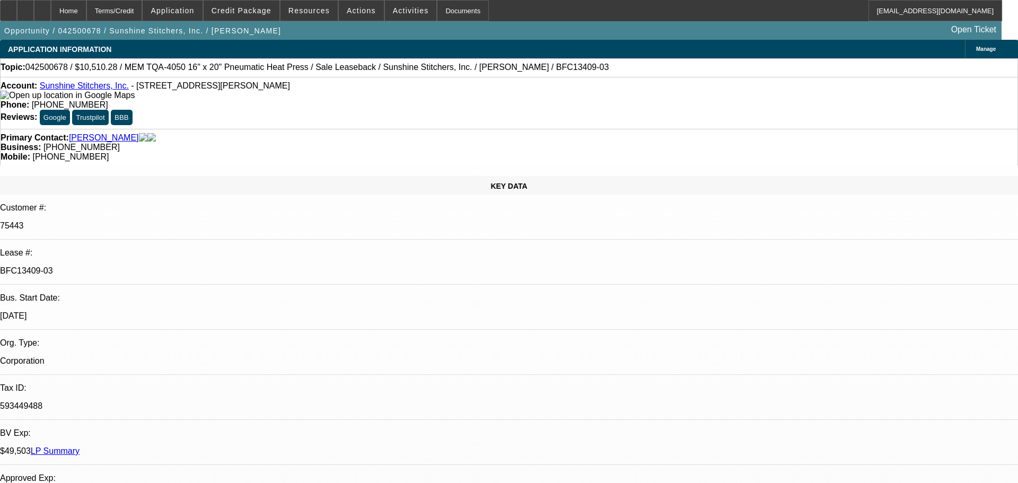
select select "1"
select select "6"
select select "1"
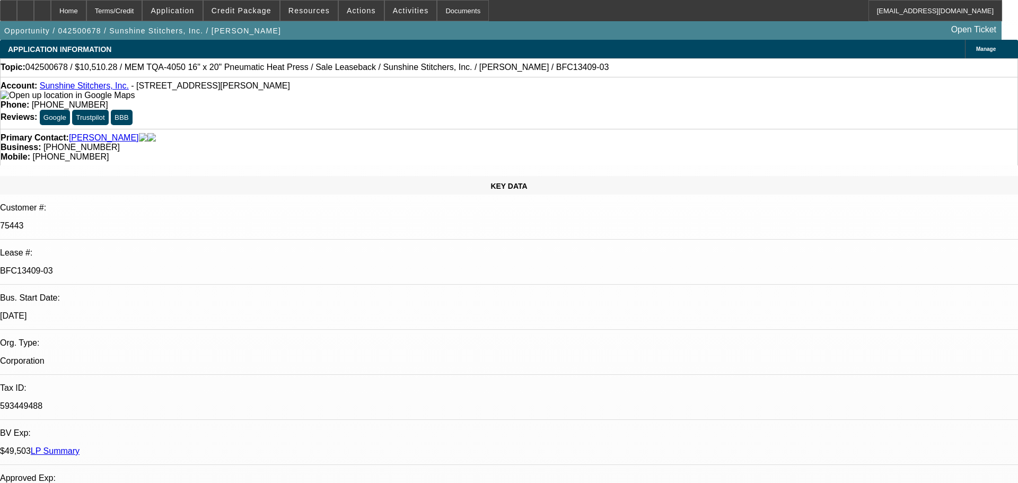
select select "6"
select select "1"
select select "6"
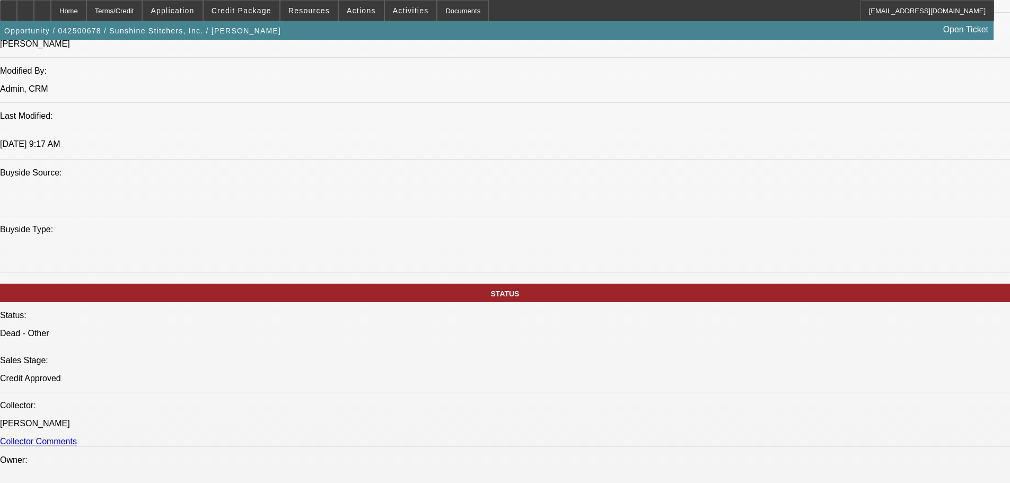
scroll to position [954, 0]
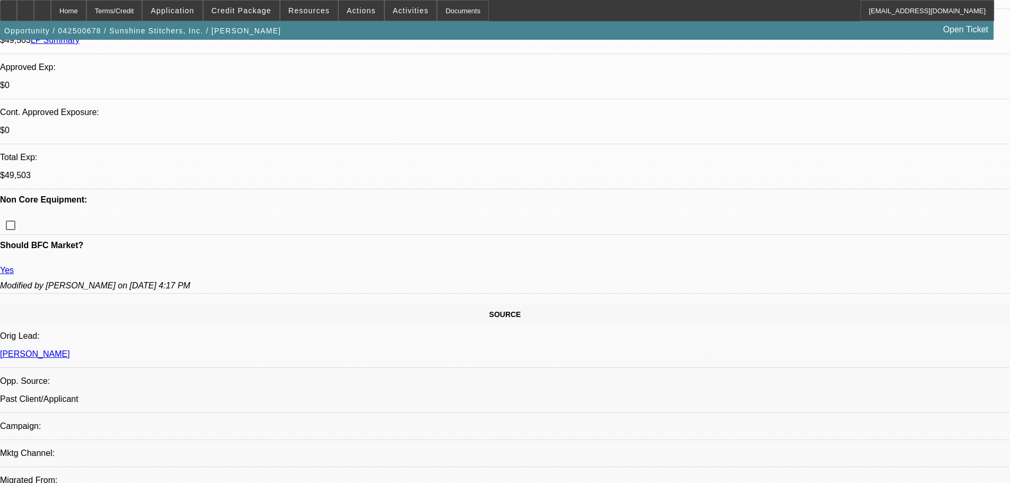
scroll to position [318, 0]
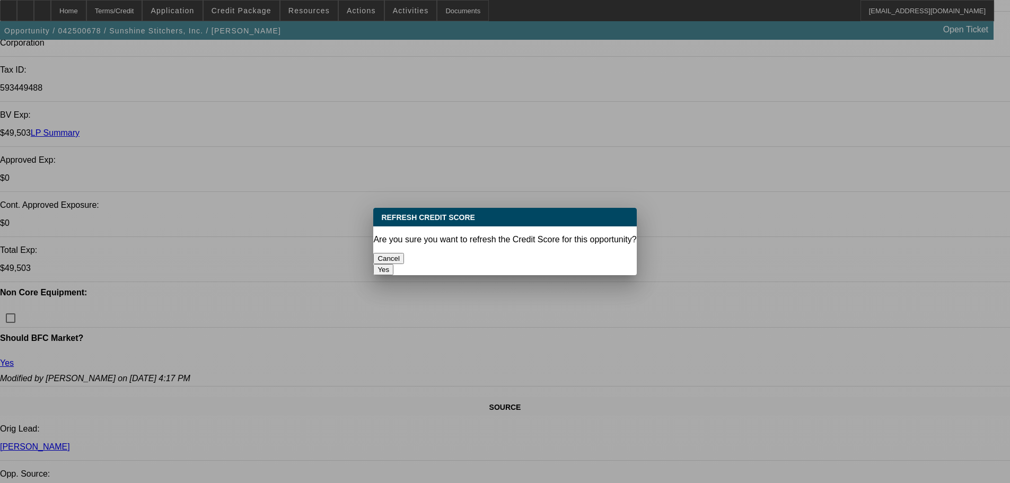
click at [393, 264] on button "Yes" at bounding box center [383, 269] width 20 height 11
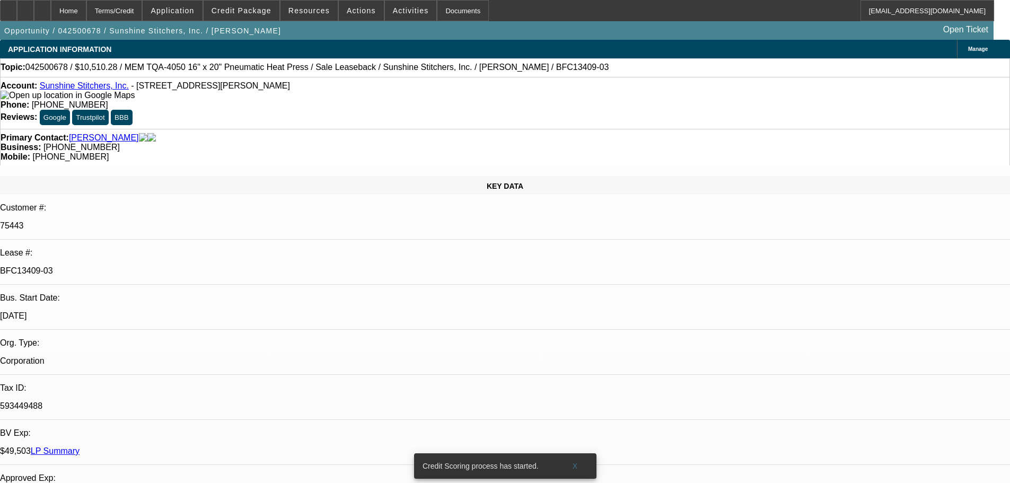
scroll to position [318, 0]
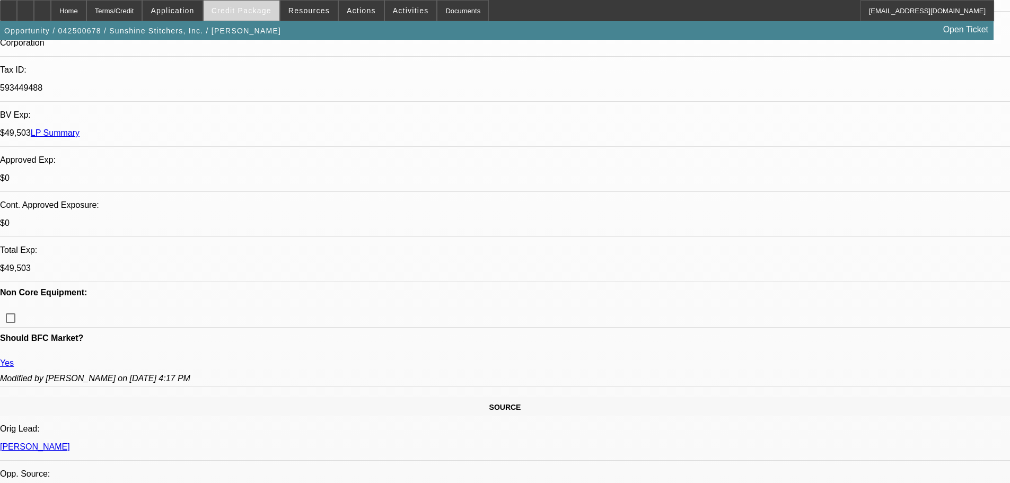
click at [246, 12] on span "Credit Package" at bounding box center [242, 10] width 60 height 8
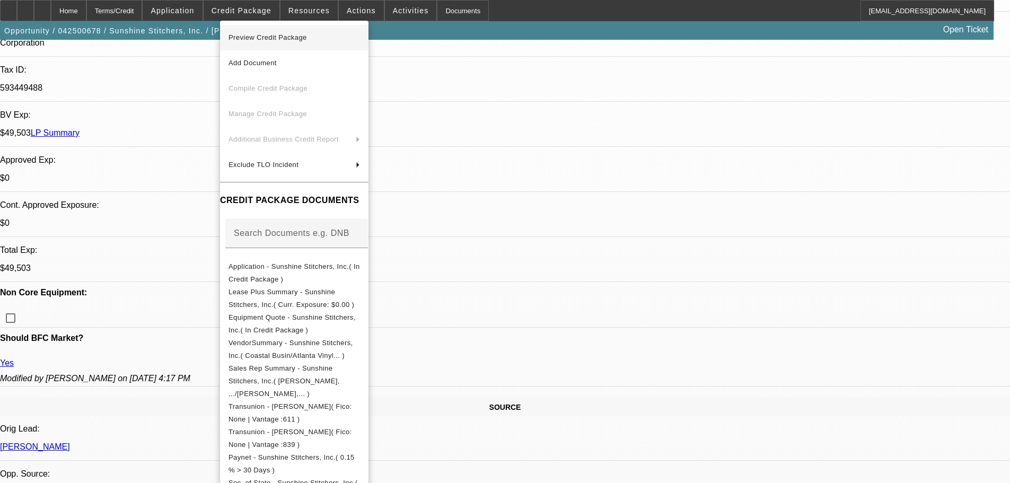
click at [330, 40] on span "Preview Credit Package" at bounding box center [294, 37] width 131 height 13
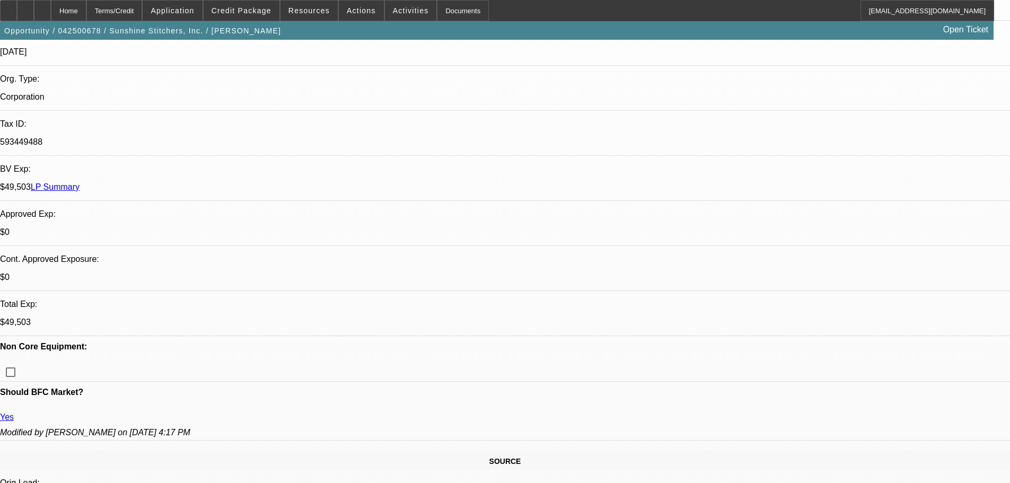
scroll to position [49, 0]
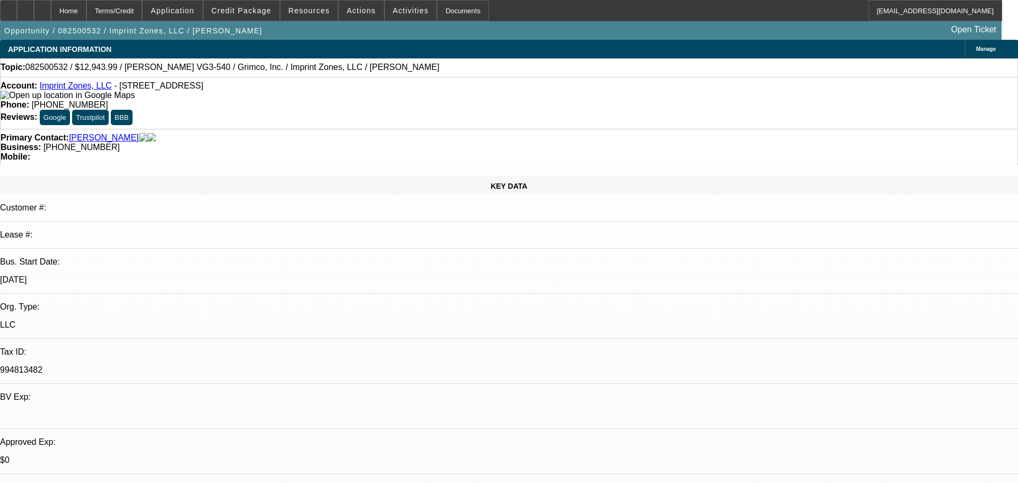
select select "0"
select select "1"
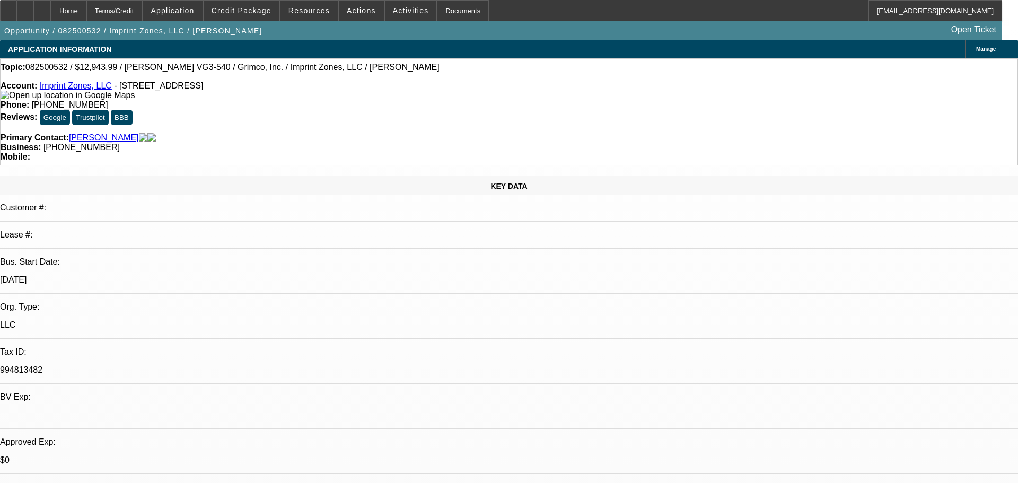
select select "6"
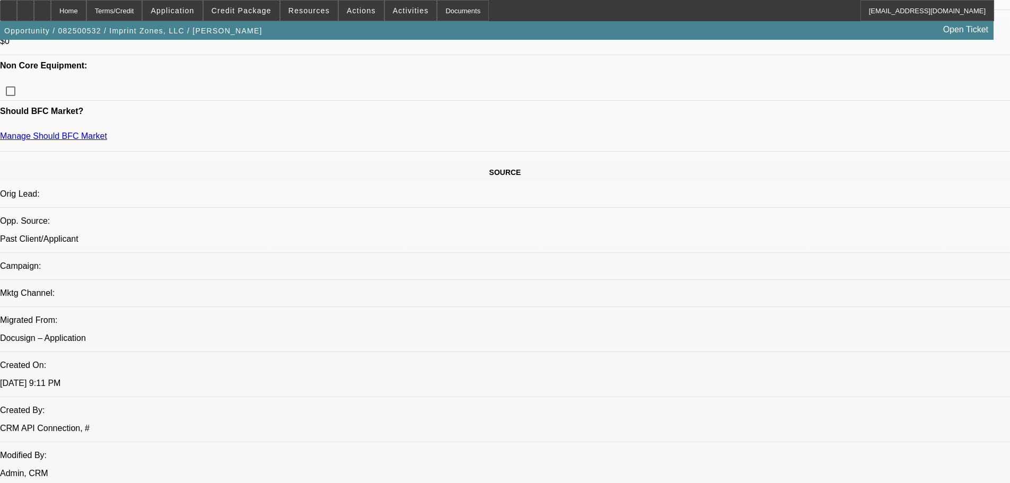
scroll to position [742, 0]
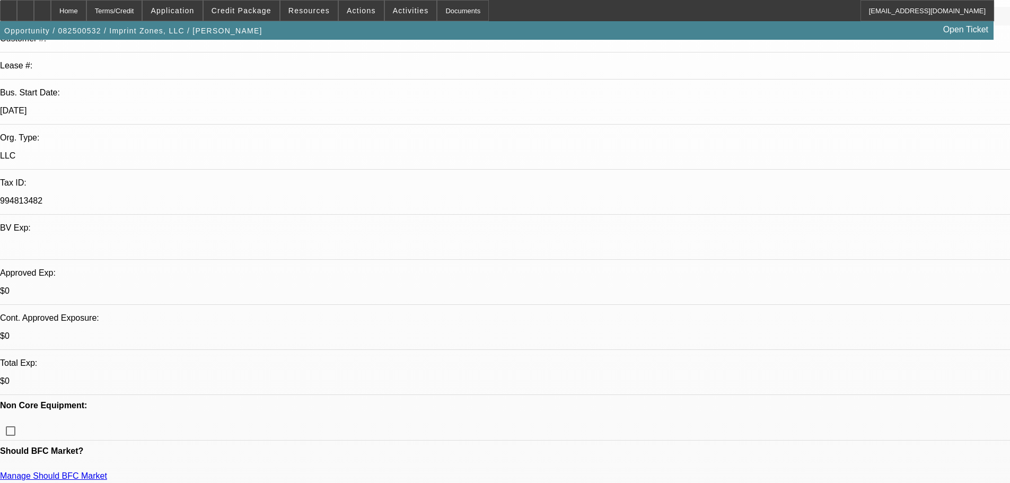
scroll to position [106, 0]
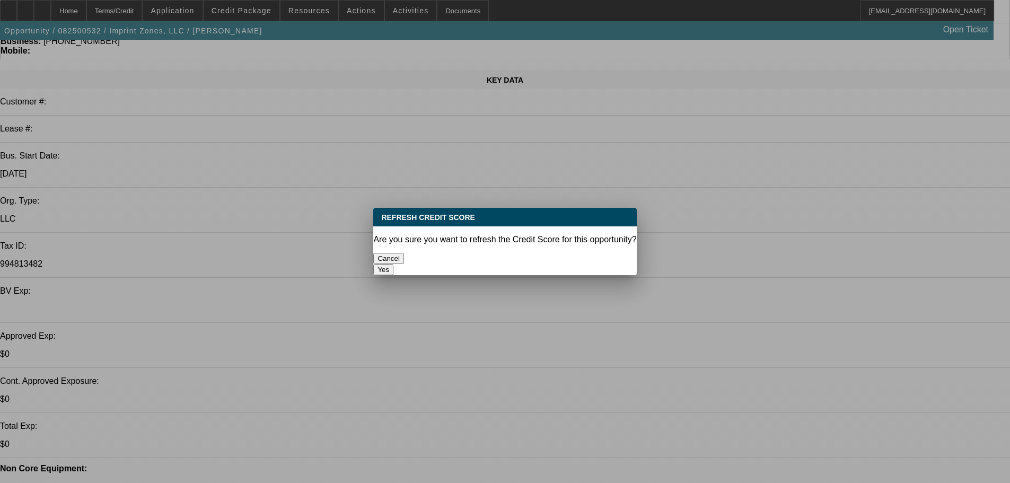
click at [393, 264] on button "Yes" at bounding box center [383, 269] width 20 height 11
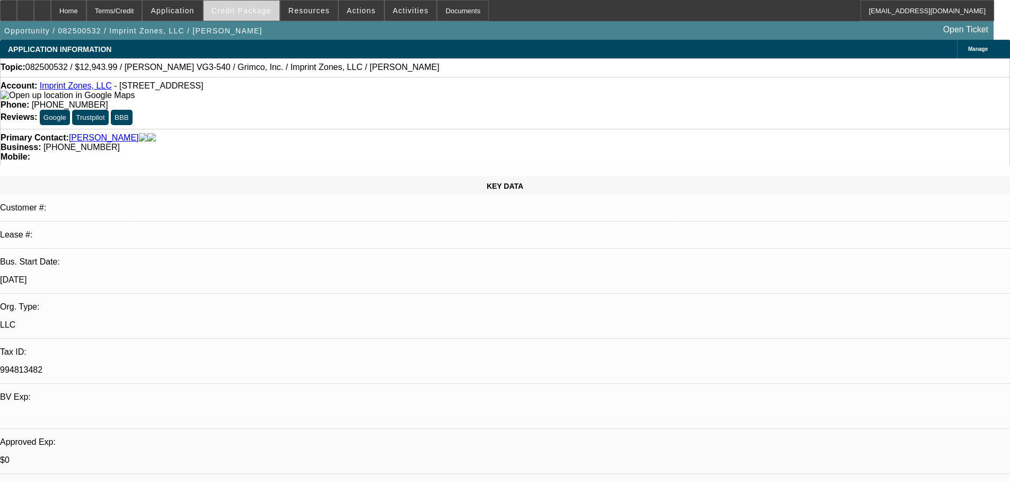
click at [261, 13] on span "Credit Package" at bounding box center [242, 10] width 60 height 8
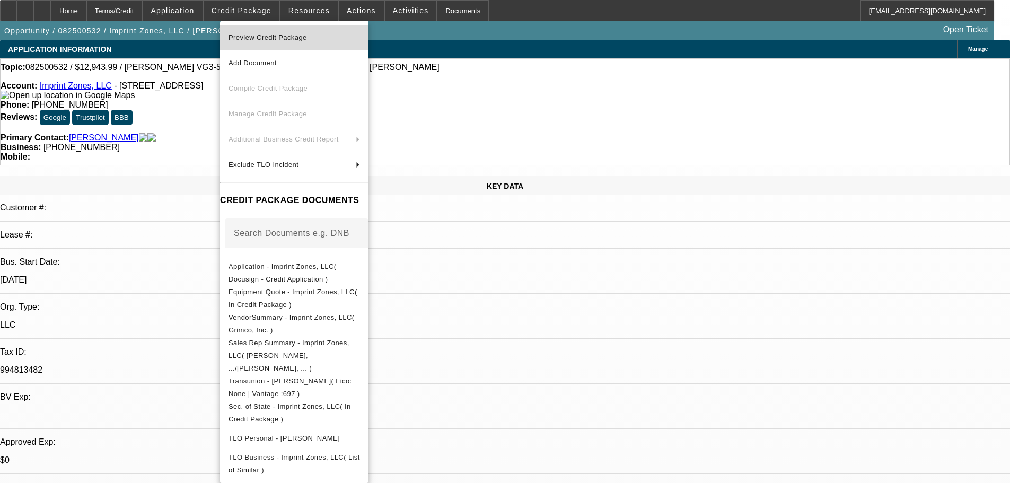
click at [261, 32] on span "Preview Credit Package" at bounding box center [294, 37] width 131 height 13
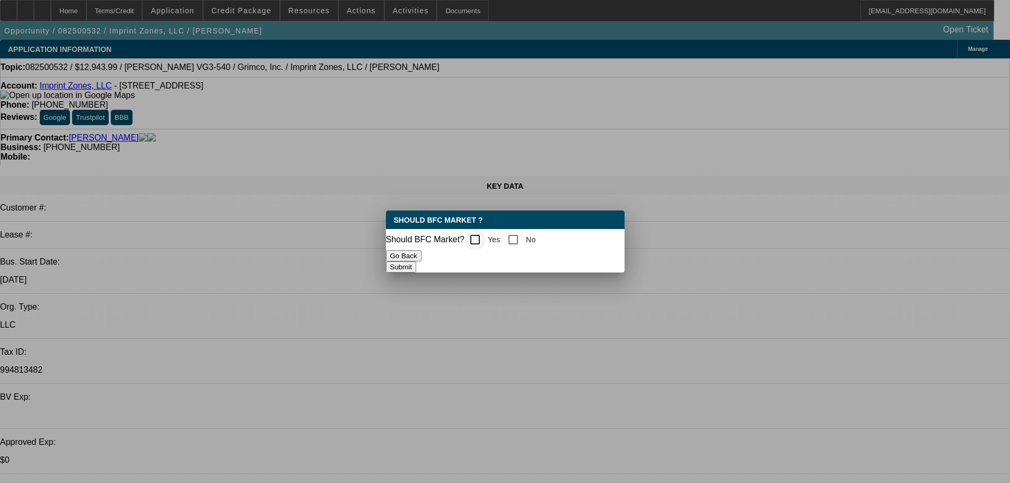
drag, startPoint x: 472, startPoint y: 240, endPoint x: 481, endPoint y: 242, distance: 9.7
click at [472, 240] on div at bounding box center [474, 239] width 21 height 21
click at [416, 262] on button "Submit" at bounding box center [401, 266] width 30 height 11
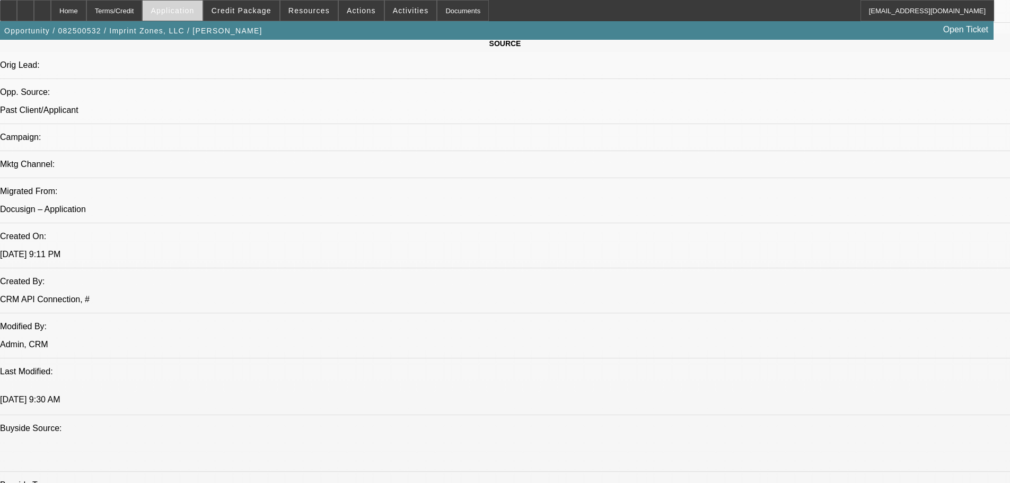
scroll to position [424, 0]
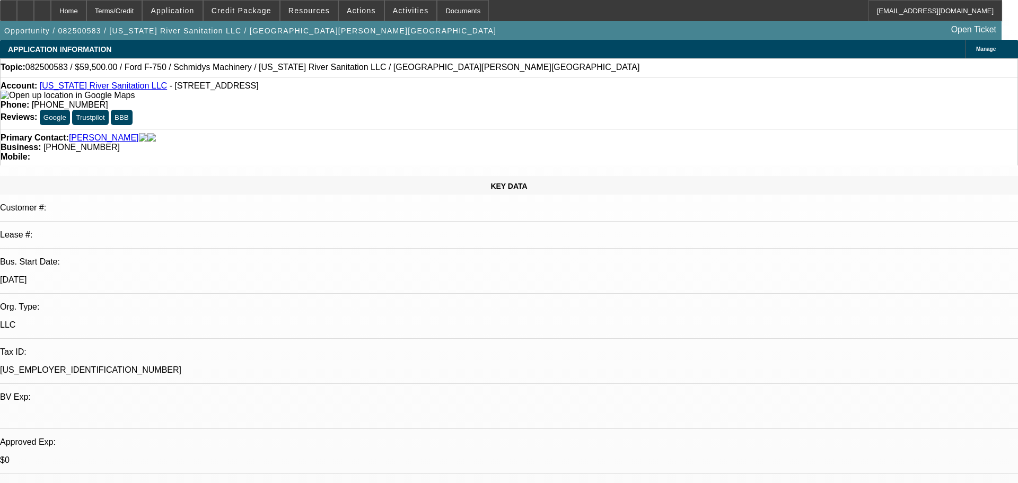
select select "0"
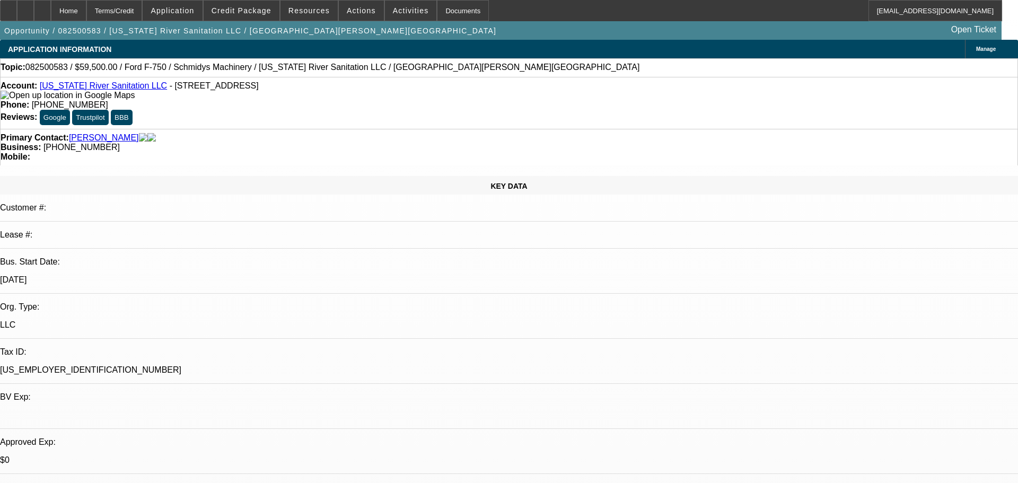
select select "0"
select select "1"
select select "6"
select select "1"
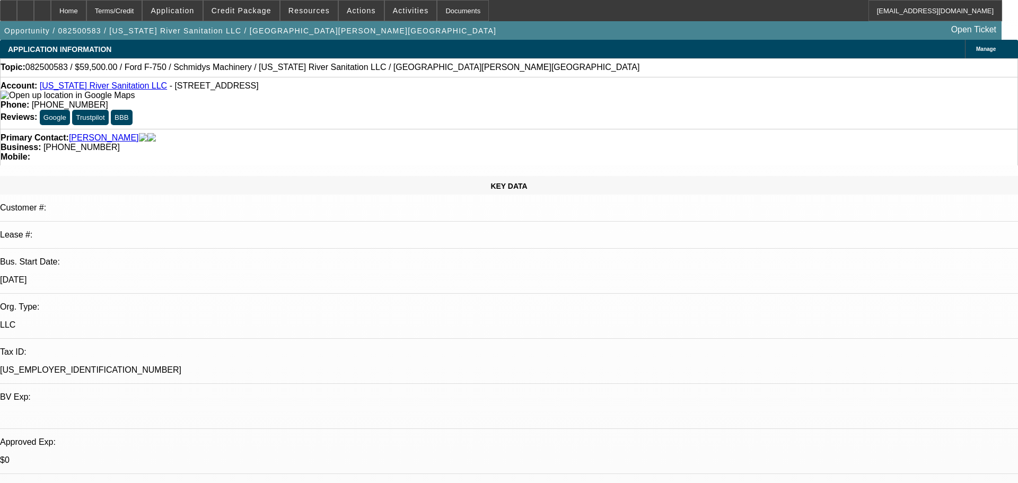
select select "1"
select select "6"
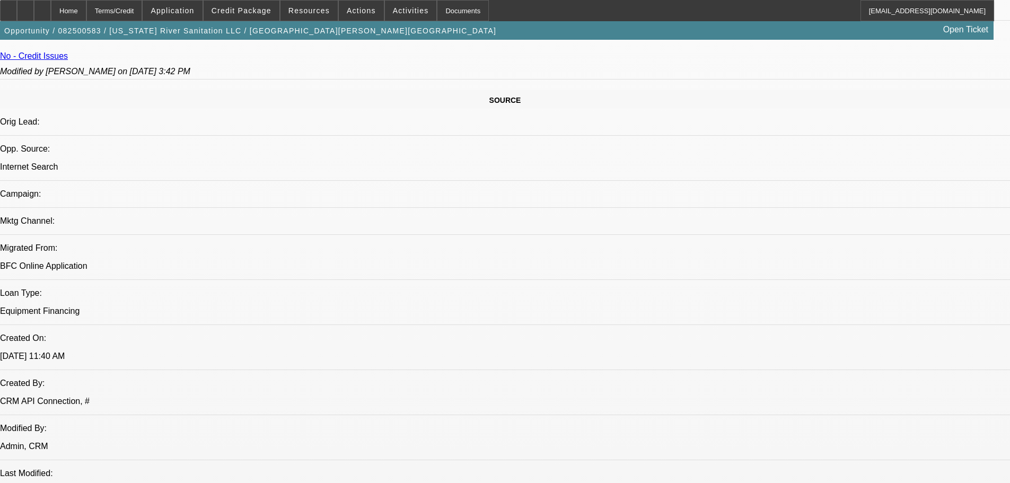
scroll to position [742, 0]
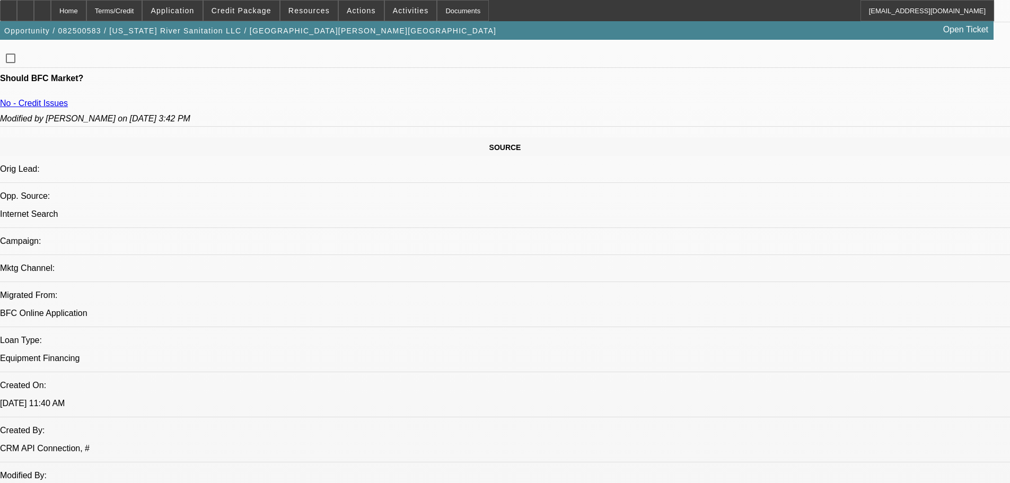
scroll to position [517, 0]
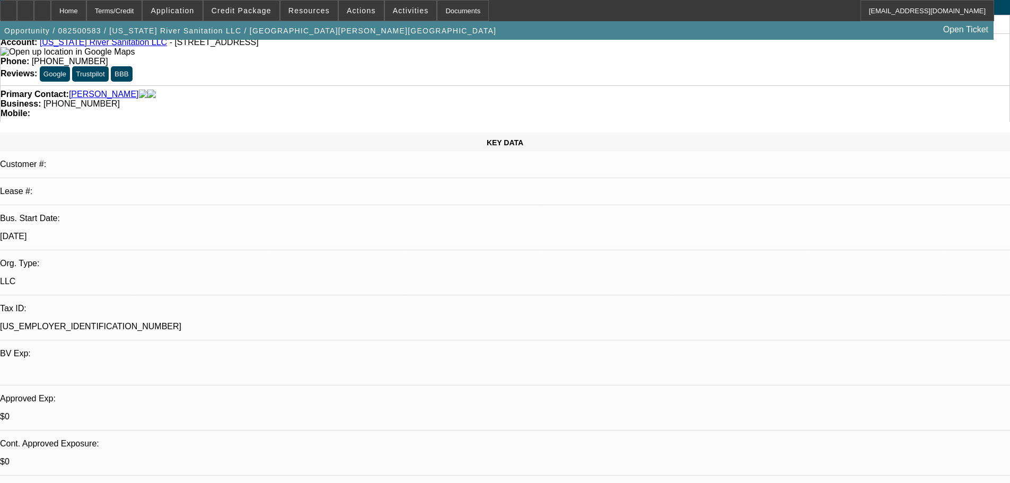
scroll to position [0, 0]
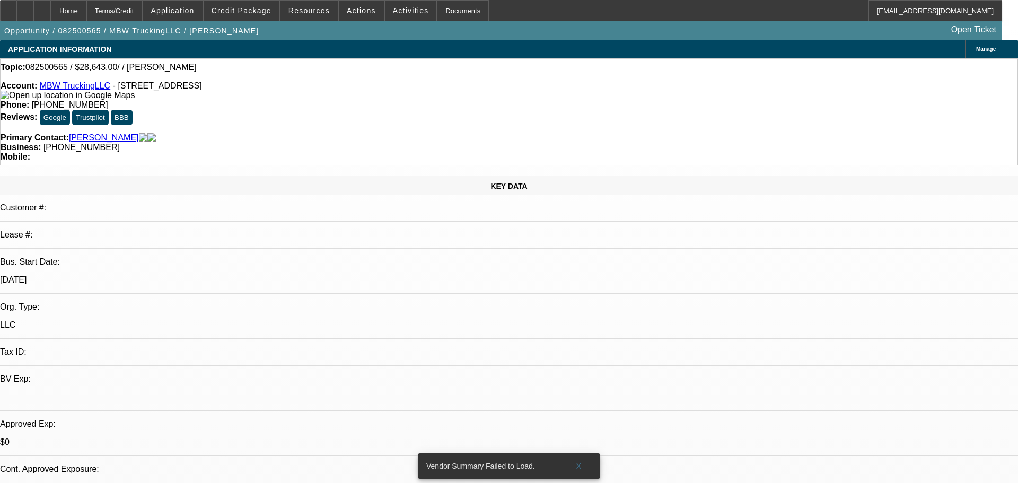
select select "0"
select select "2"
select select "0.1"
select select "1"
select select "2"
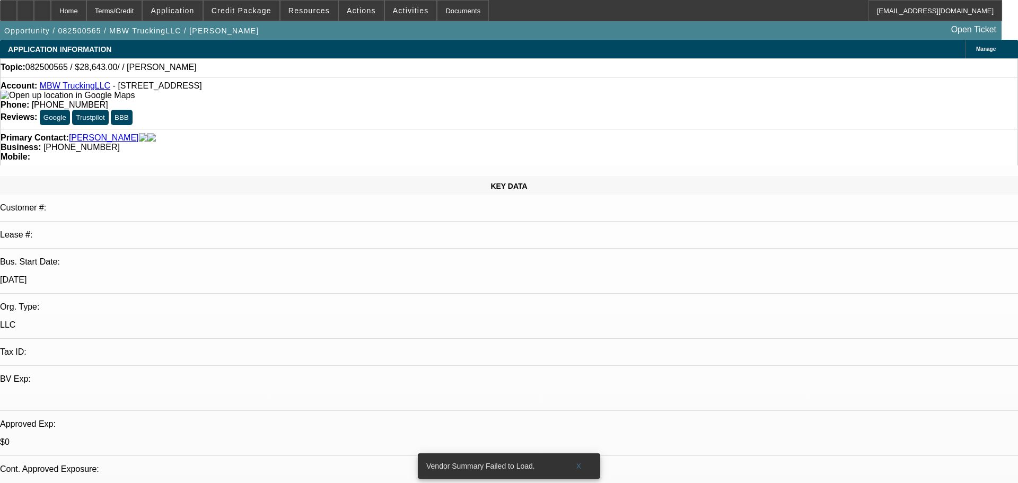
select select "4"
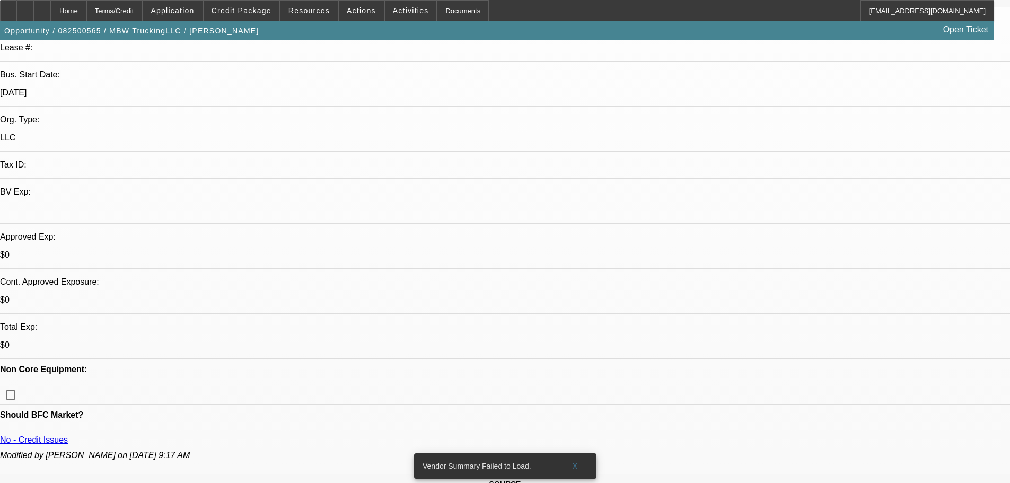
scroll to position [106, 0]
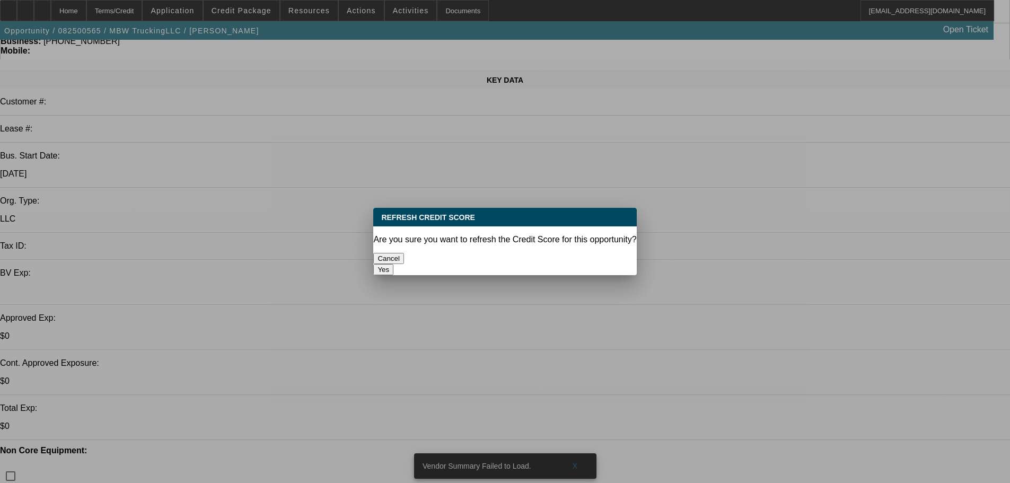
scroll to position [0, 0]
click at [393, 264] on button "Yes" at bounding box center [383, 269] width 20 height 11
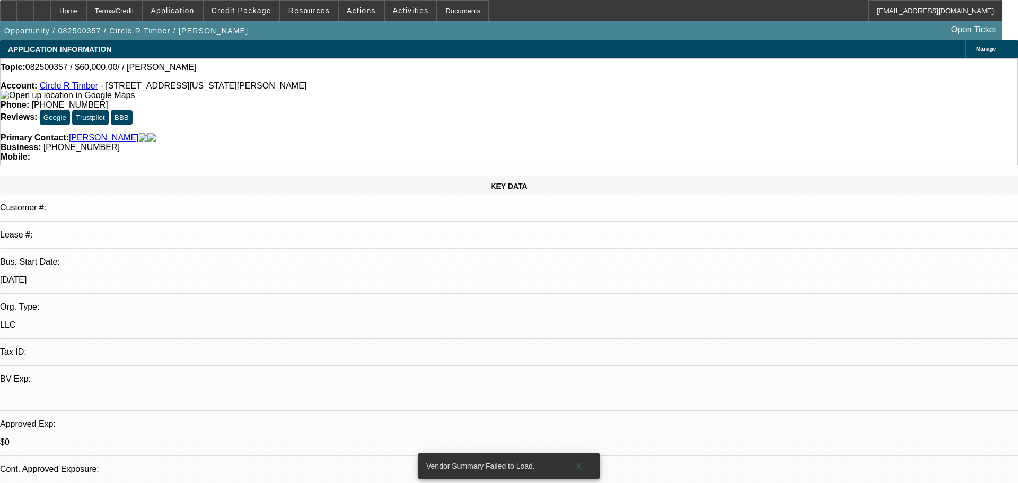
select select "0"
select select "2"
select select "0.1"
select select "1"
select select "2"
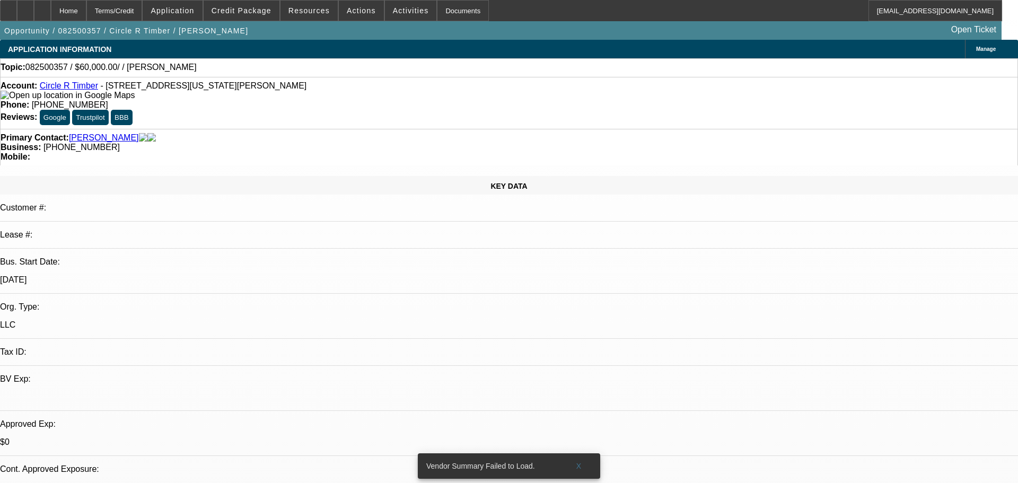
select select "4"
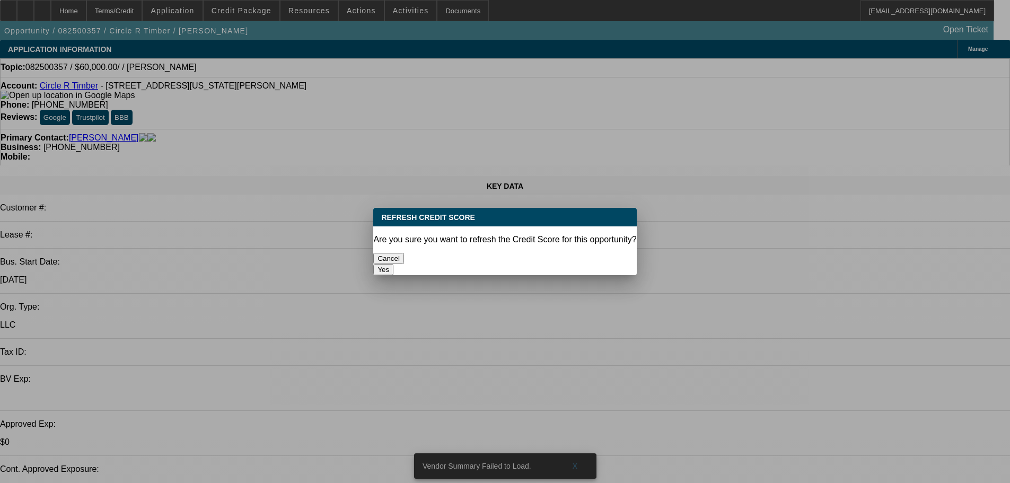
drag, startPoint x: 540, startPoint y: 255, endPoint x: 519, endPoint y: 252, distance: 20.9
click at [393, 264] on button "Yes" at bounding box center [383, 269] width 20 height 11
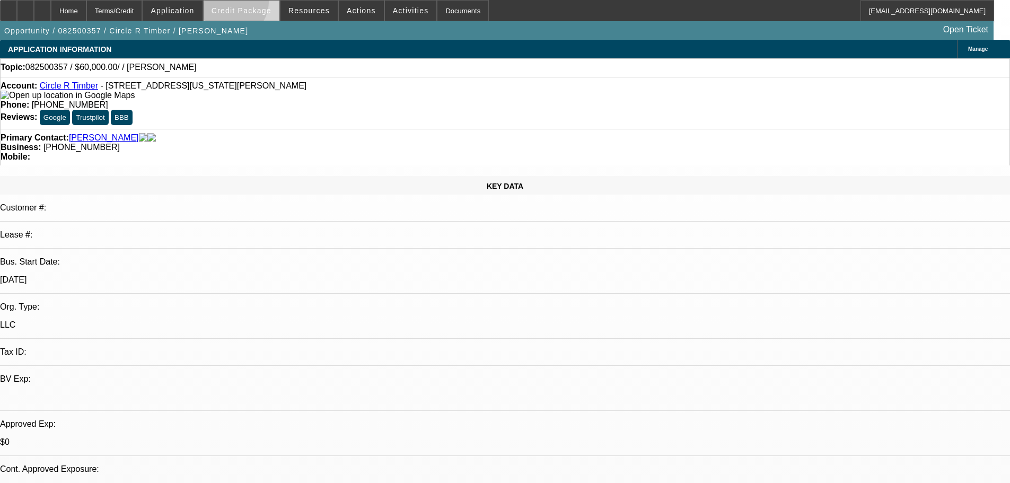
click at [247, 4] on span at bounding box center [242, 10] width 76 height 25
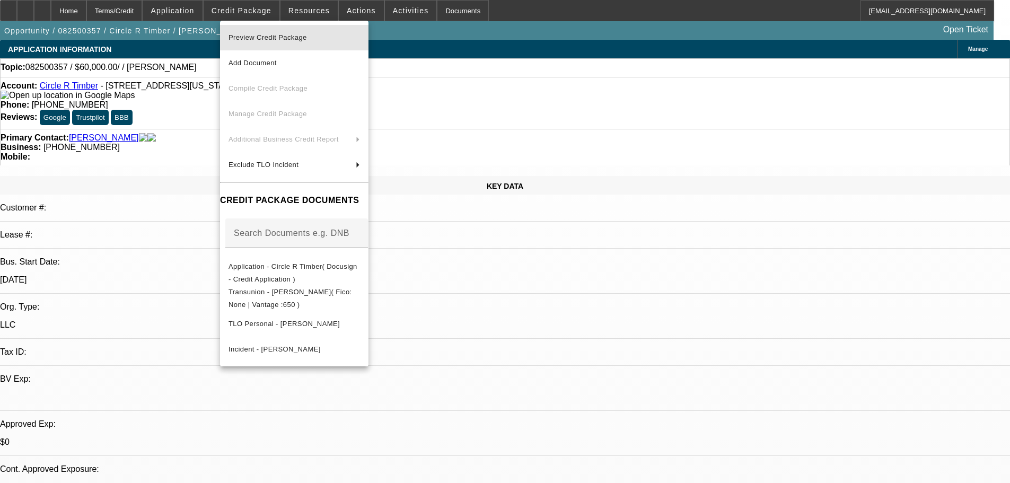
click at [283, 37] on span "Preview Credit Package" at bounding box center [268, 37] width 78 height 8
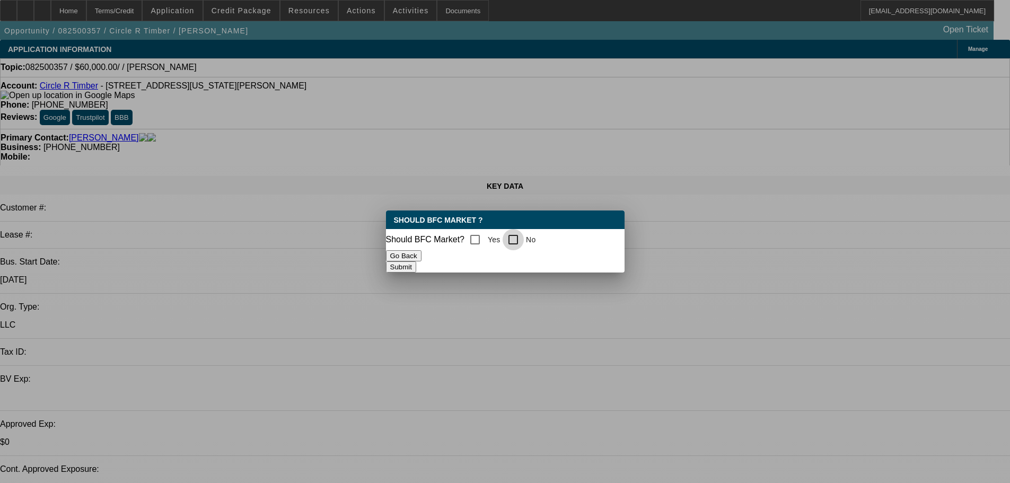
click at [518, 238] on input "No" at bounding box center [513, 239] width 21 height 21
checkbox input "true"
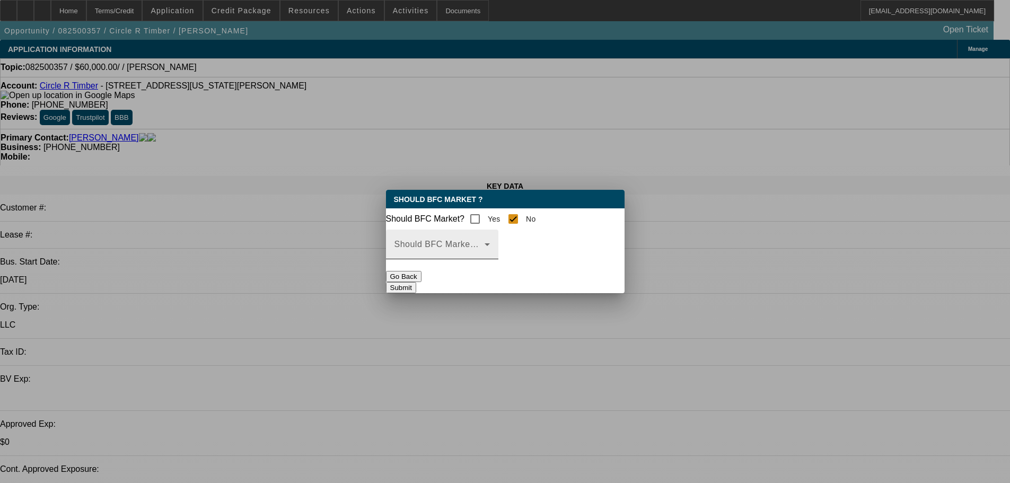
click at [485, 255] on span at bounding box center [439, 248] width 90 height 13
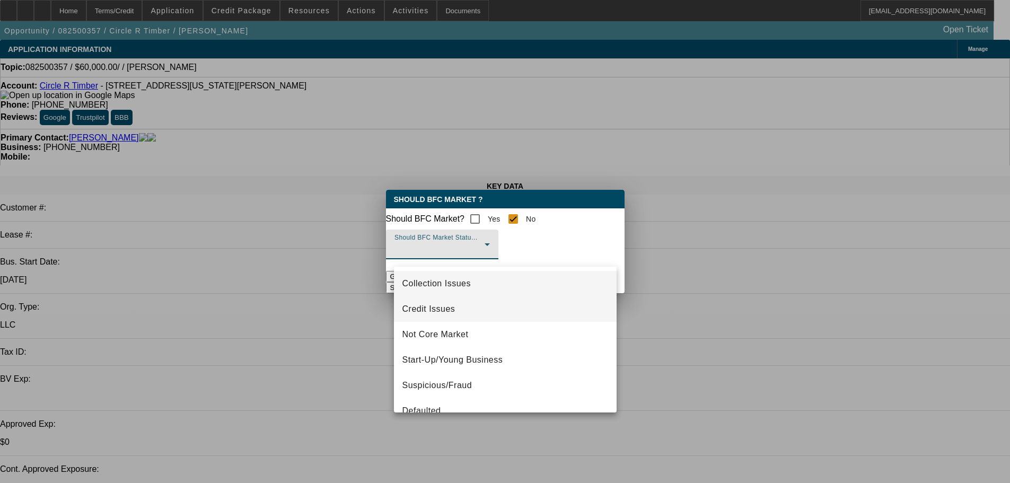
click at [447, 306] on span "Credit Issues" at bounding box center [428, 309] width 53 height 13
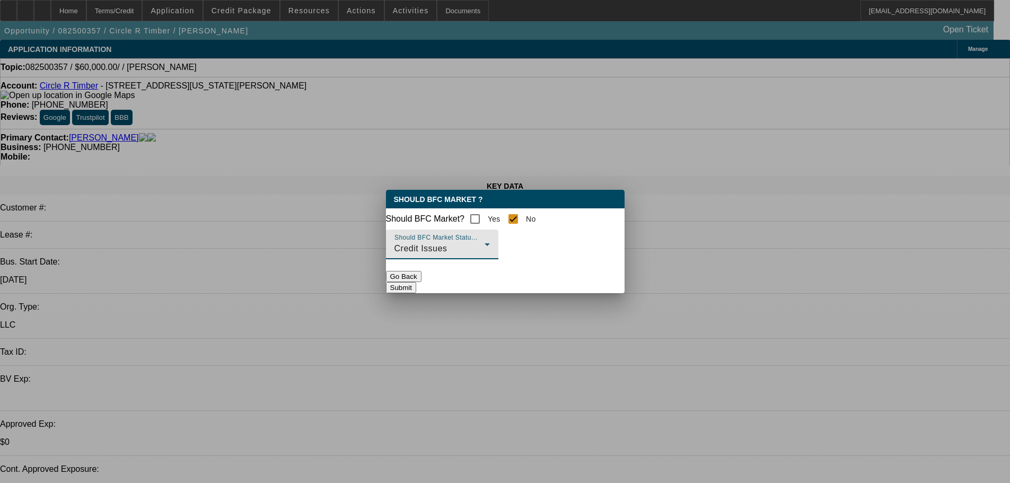
click at [416, 283] on button "Submit" at bounding box center [401, 287] width 30 height 11
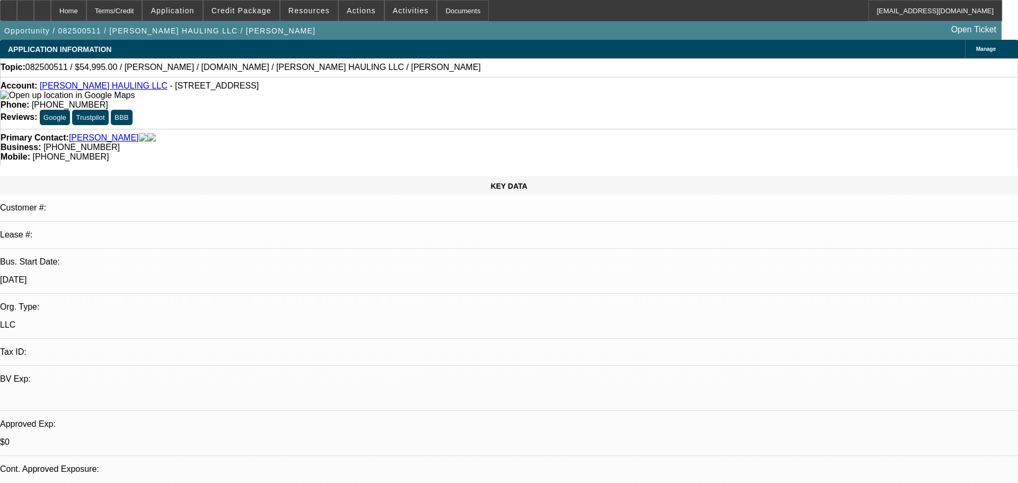
select select "0"
select select "2"
select select "0.1"
select select "1"
select select "2"
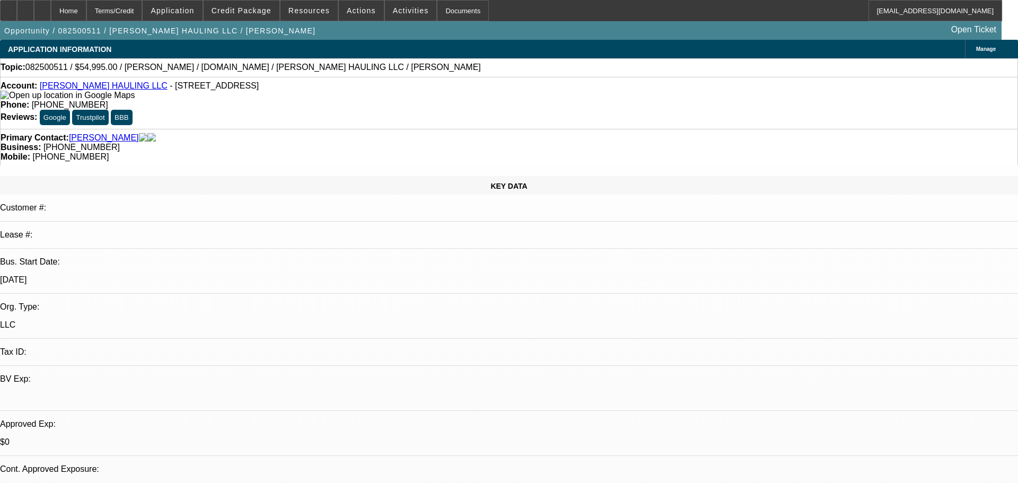
select select "4"
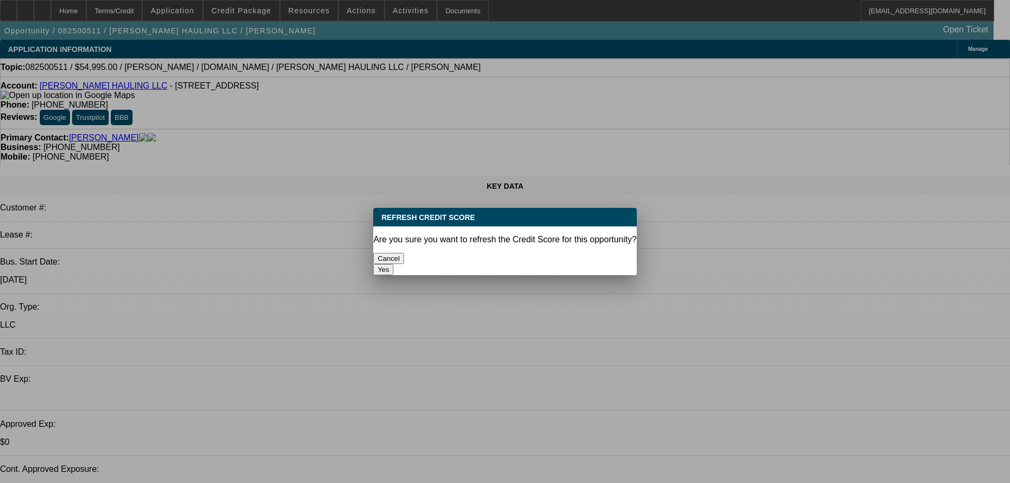
click at [393, 264] on button "Yes" at bounding box center [383, 269] width 20 height 11
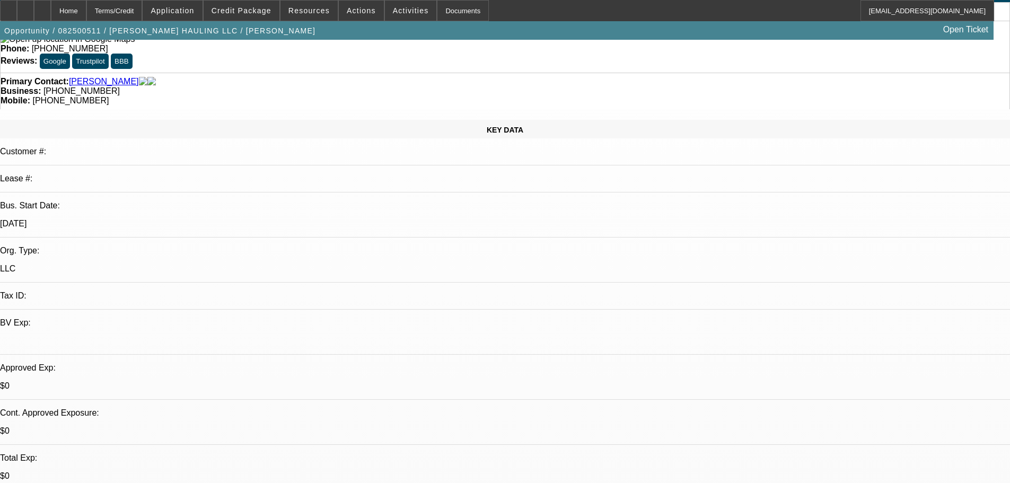
scroll to position [106, 0]
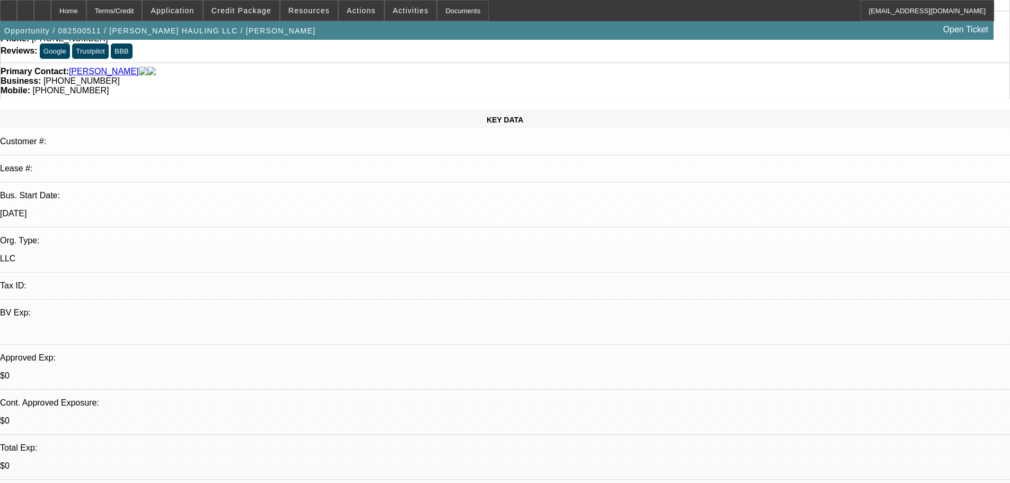
scroll to position [0, 0]
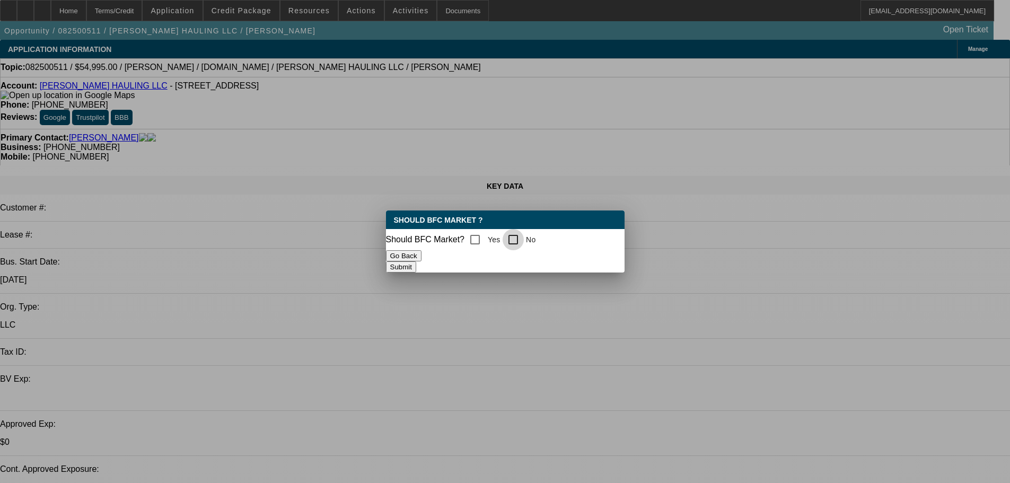
click at [524, 230] on input "No" at bounding box center [513, 239] width 21 height 21
checkbox input "true"
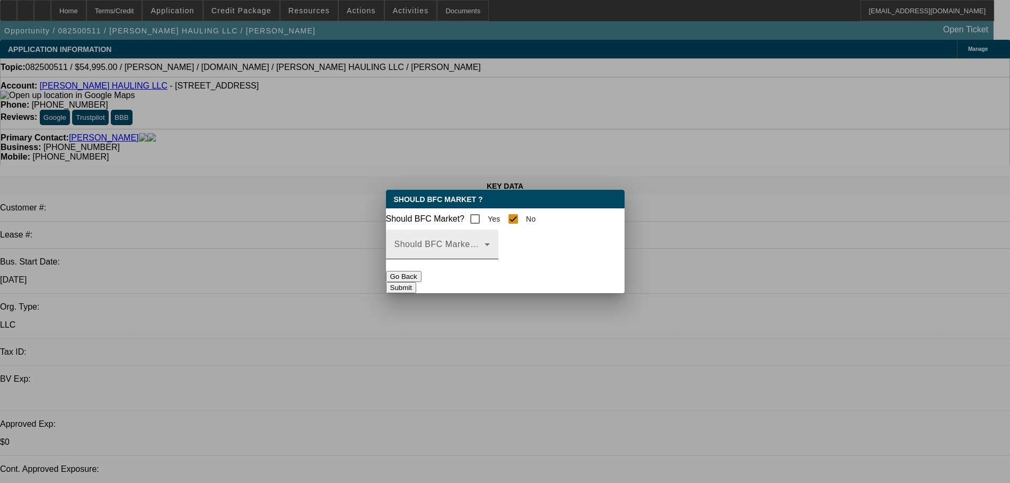
click at [485, 255] on span at bounding box center [439, 248] width 90 height 13
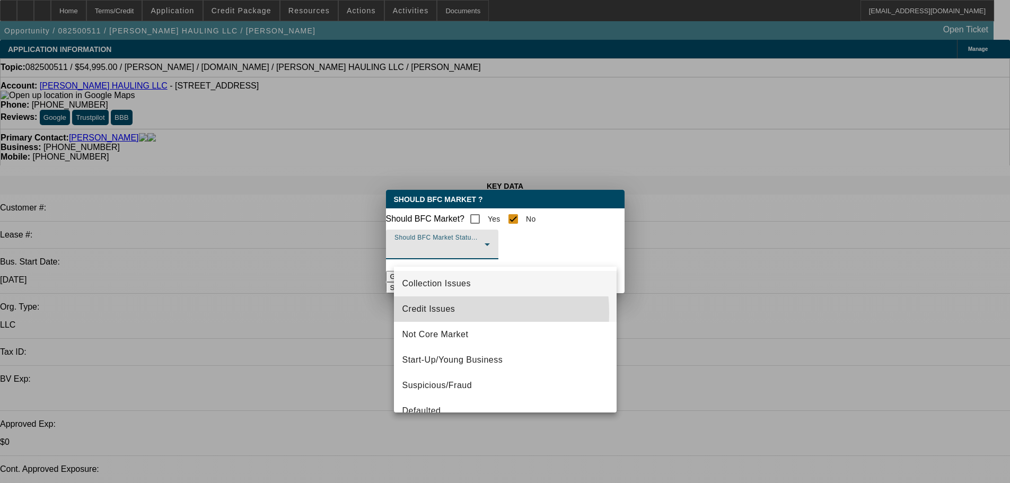
click at [439, 313] on span "Credit Issues" at bounding box center [428, 309] width 53 height 13
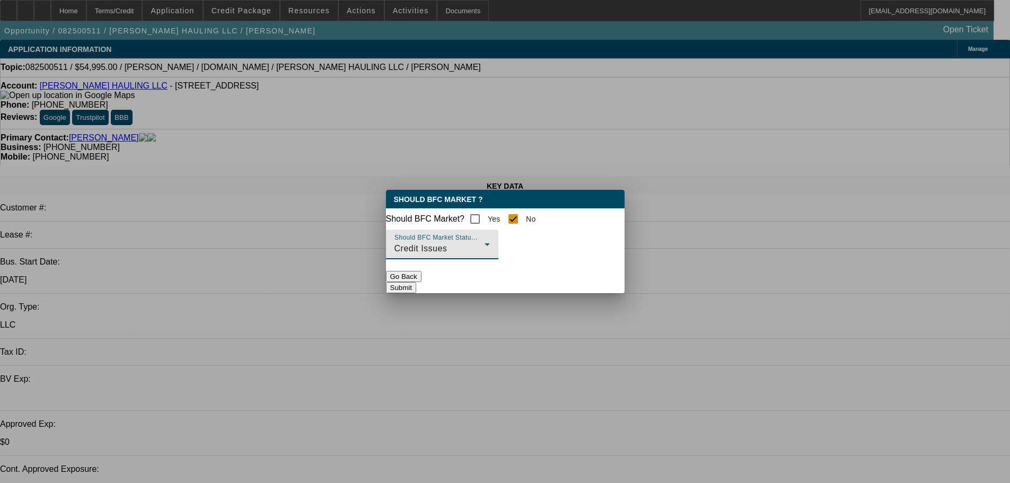
click at [416, 288] on button "Submit" at bounding box center [401, 287] width 30 height 11
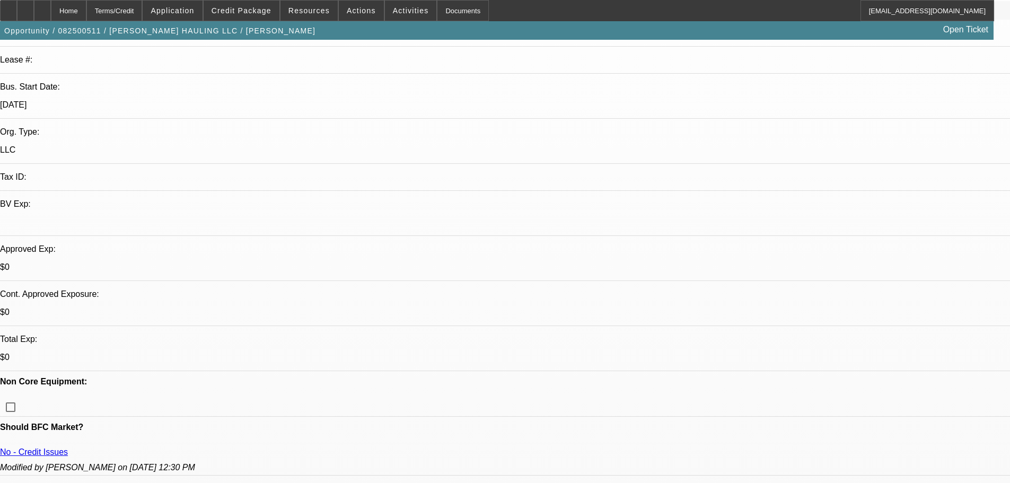
scroll to position [166, 0]
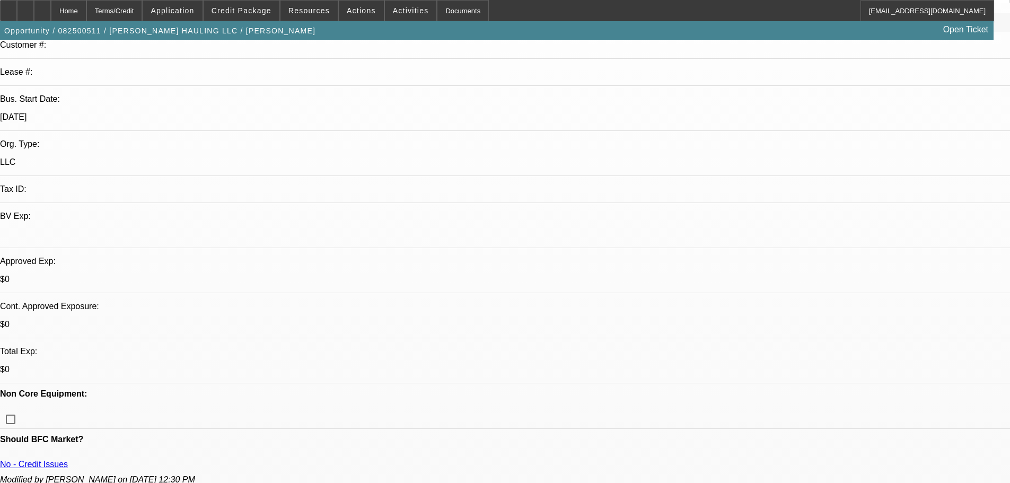
scroll to position [0, 0]
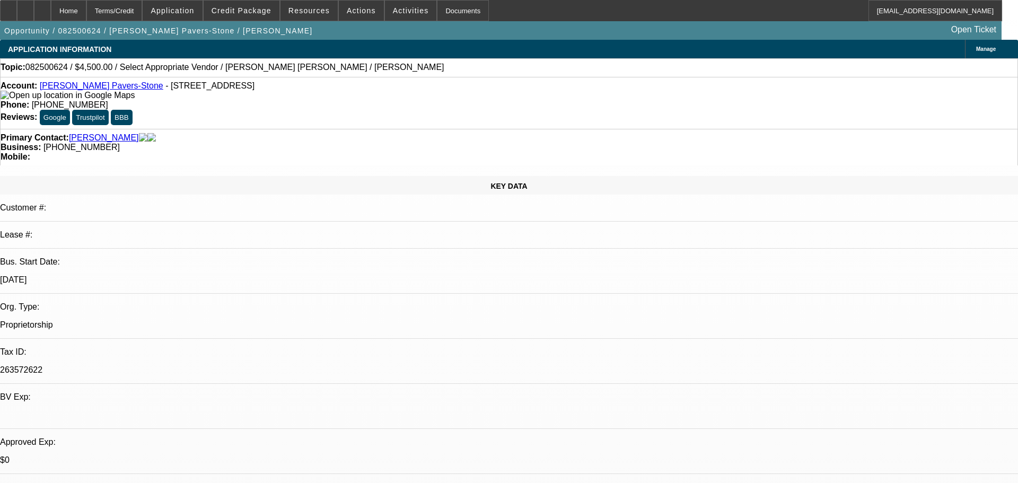
select select "0"
select select "2"
select select "0.1"
select select "1"
select select "2"
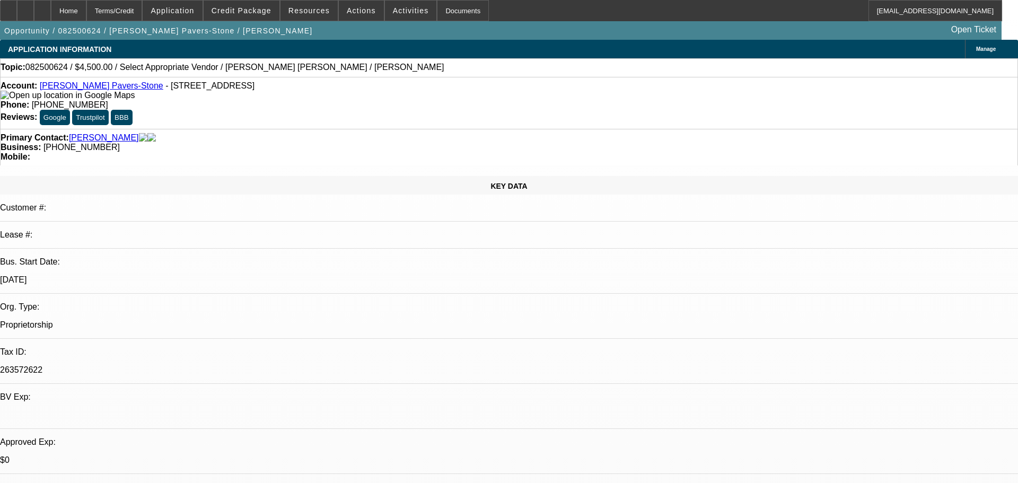
select select "4"
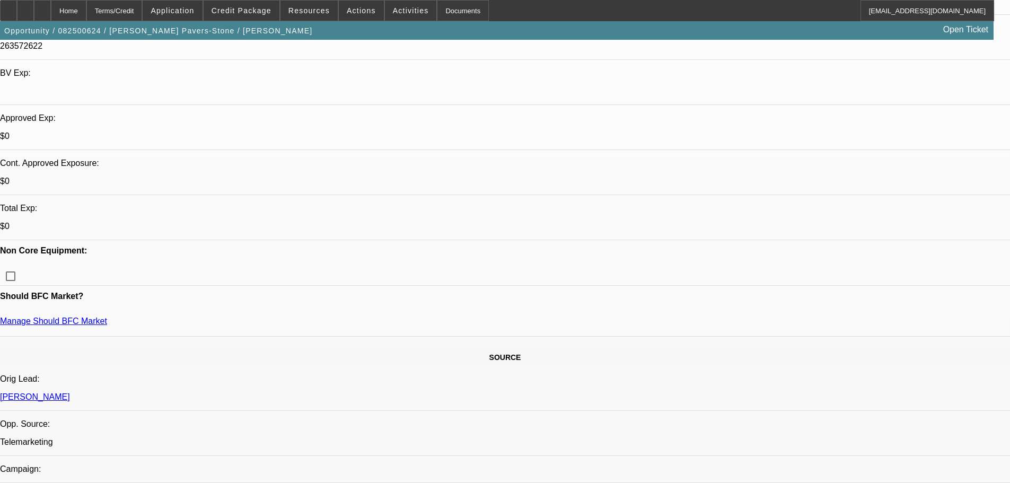
scroll to position [159, 0]
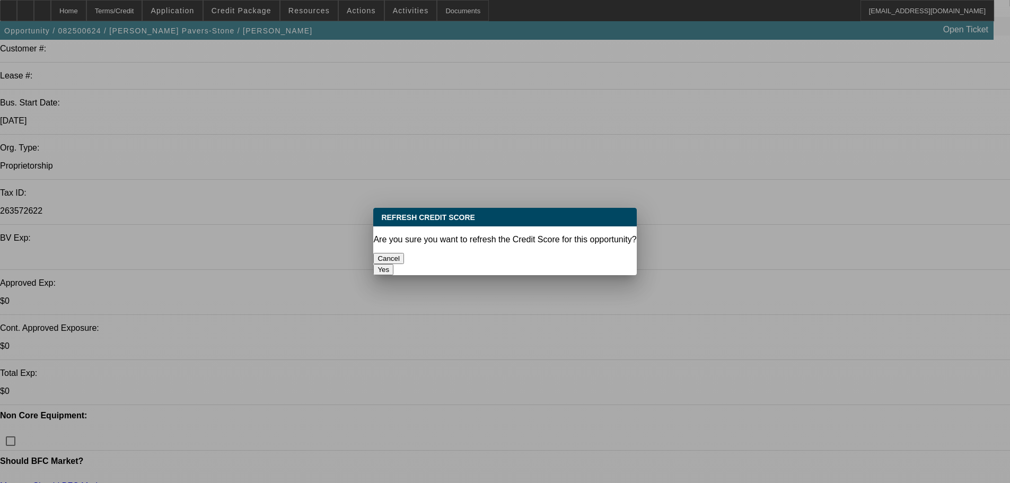
scroll to position [0, 0]
click at [393, 264] on button "Yes" at bounding box center [383, 269] width 20 height 11
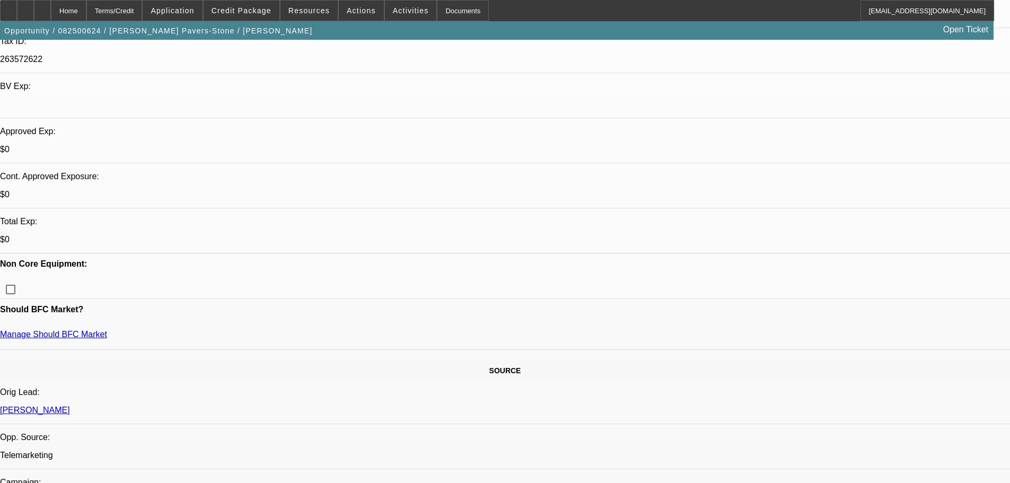
scroll to position [147, 0]
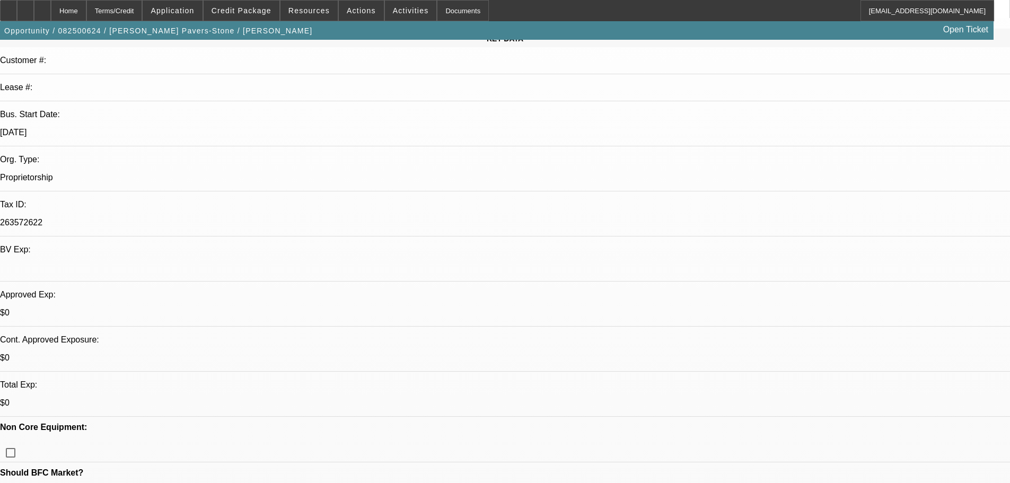
drag, startPoint x: 683, startPoint y: 355, endPoint x: 805, endPoint y: 372, distance: 122.7
copy div "Looking for 9000 trailer, doesnt usually finance but will depenaing on rate and…"
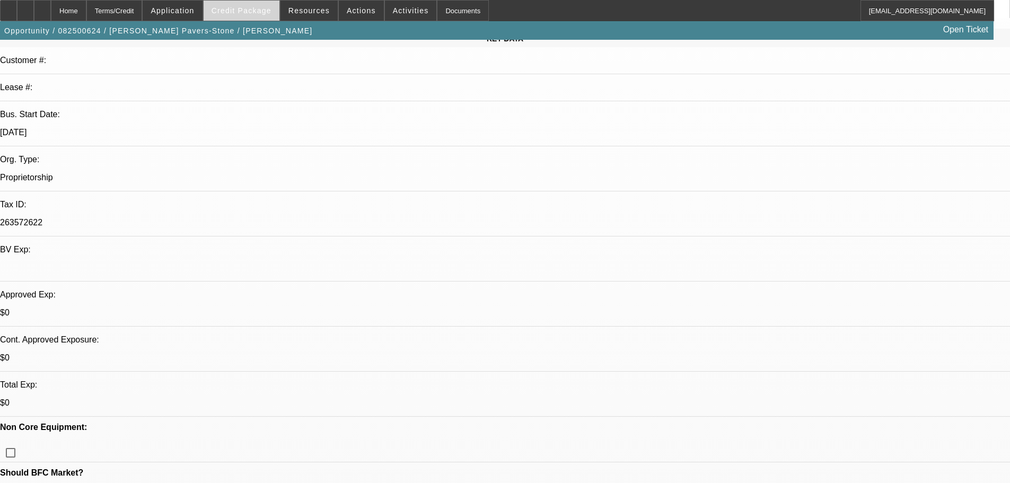
click at [244, 11] on span "Credit Package" at bounding box center [242, 10] width 60 height 8
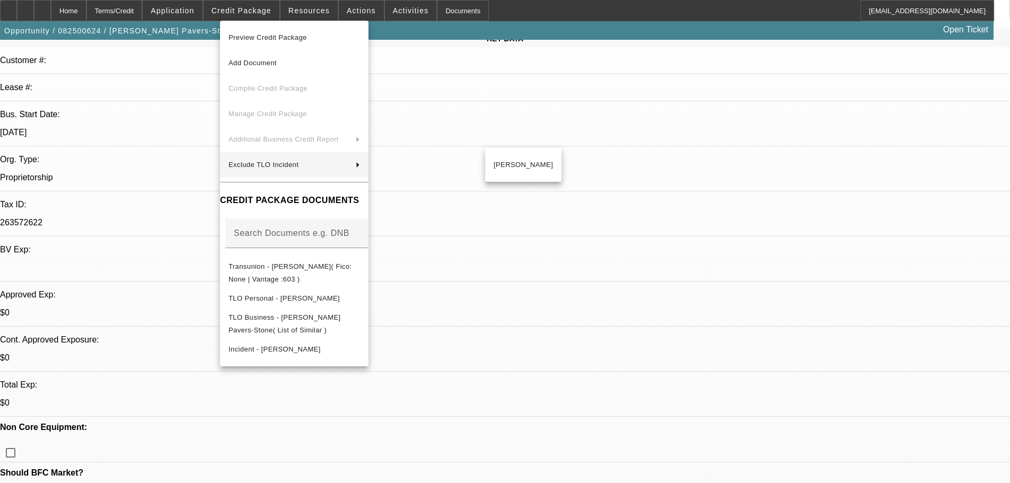
click at [182, 119] on div at bounding box center [505, 241] width 1010 height 483
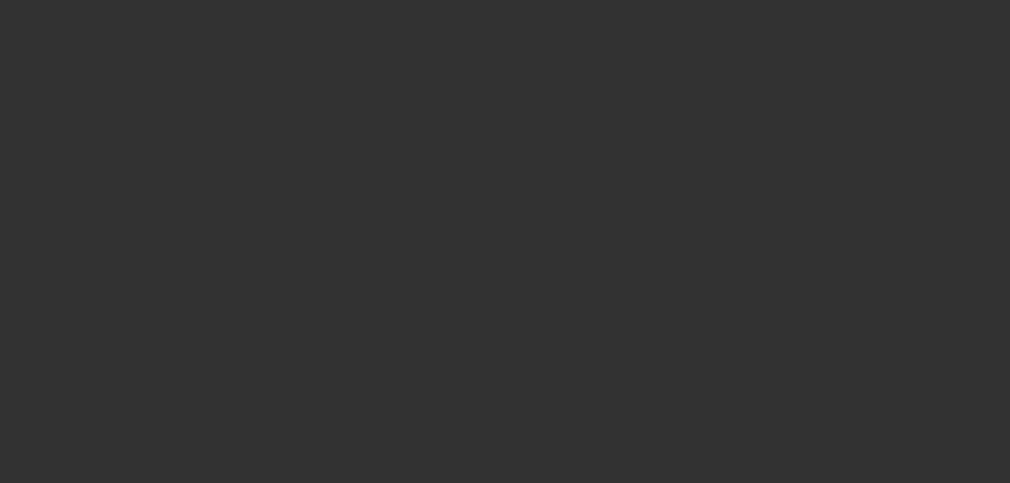
scroll to position [0, 0]
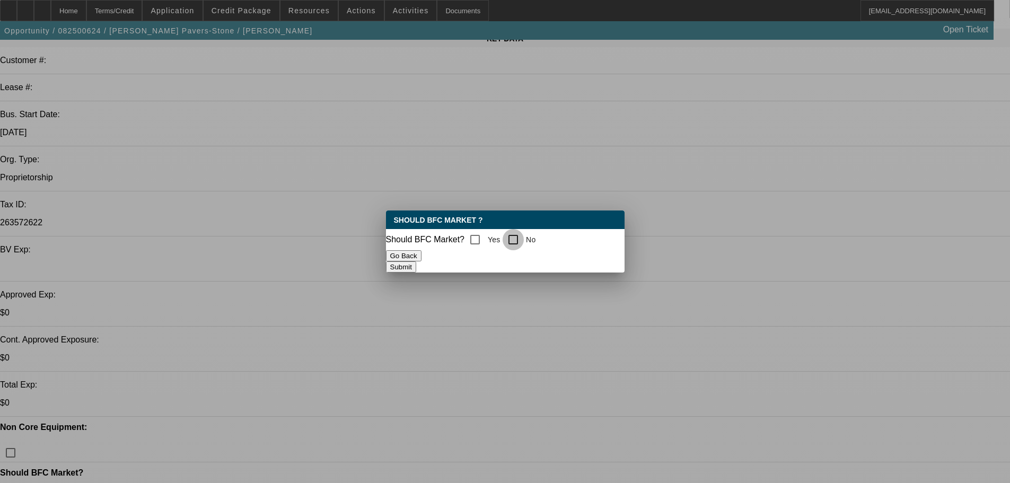
click at [522, 242] on input "No" at bounding box center [513, 239] width 21 height 21
checkbox input "true"
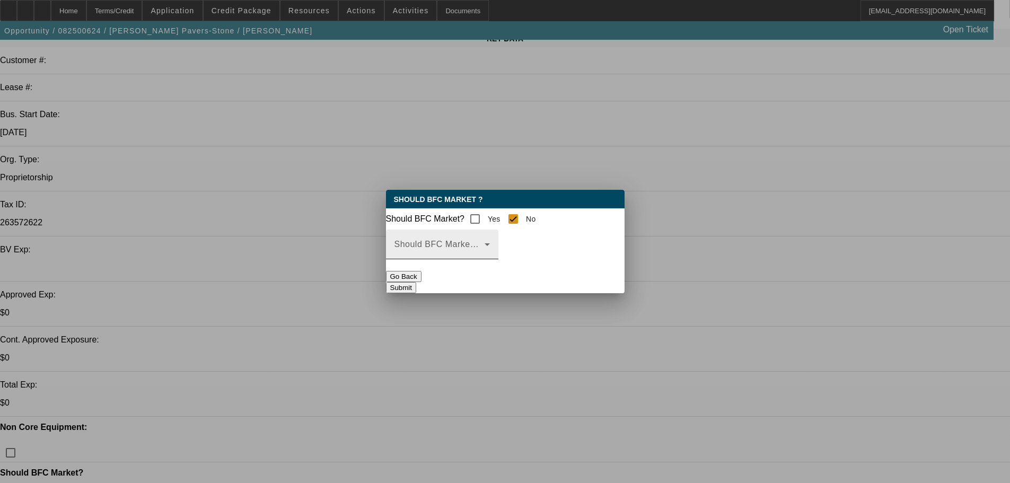
click at [524, 248] on mat-label "Should BFC Market Status Reason" at bounding box center [464, 244] width 140 height 9
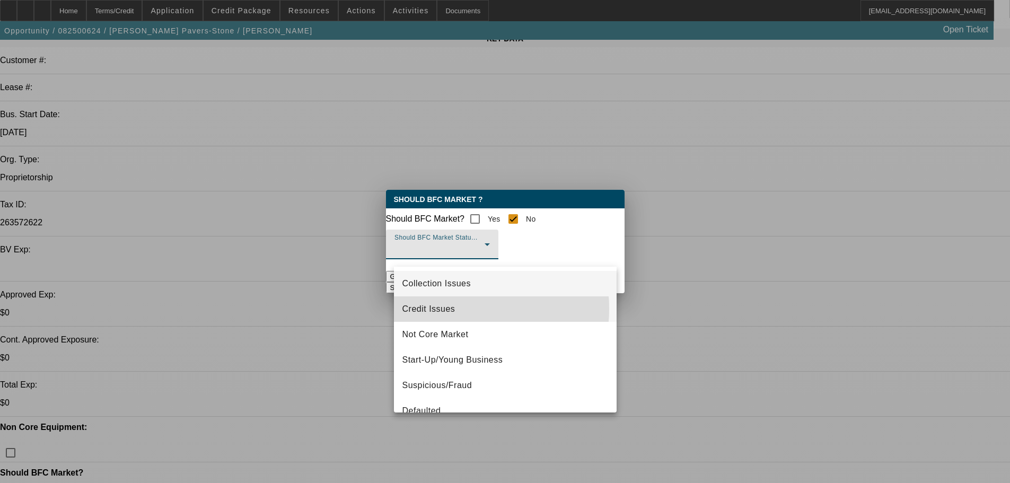
click at [450, 309] on span "Credit Issues" at bounding box center [428, 309] width 53 height 13
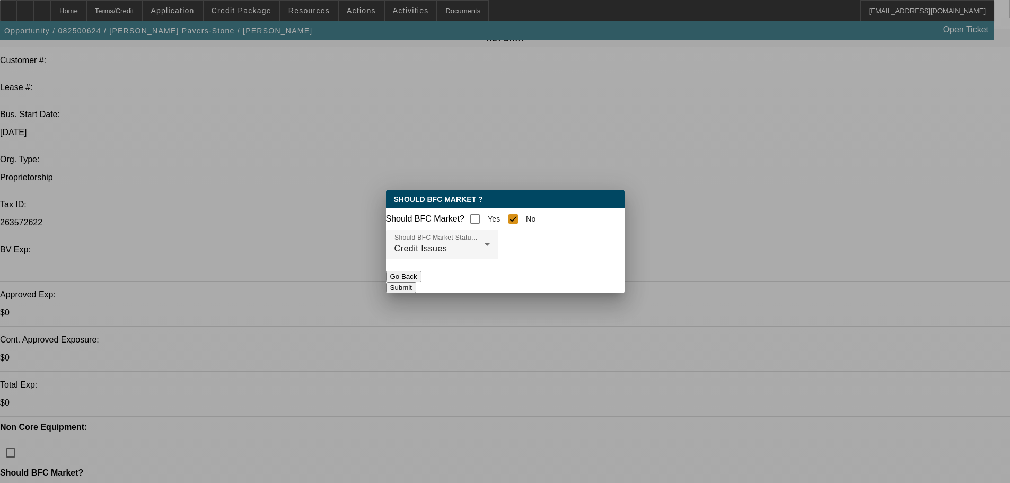
click at [416, 289] on button "Submit" at bounding box center [401, 287] width 30 height 11
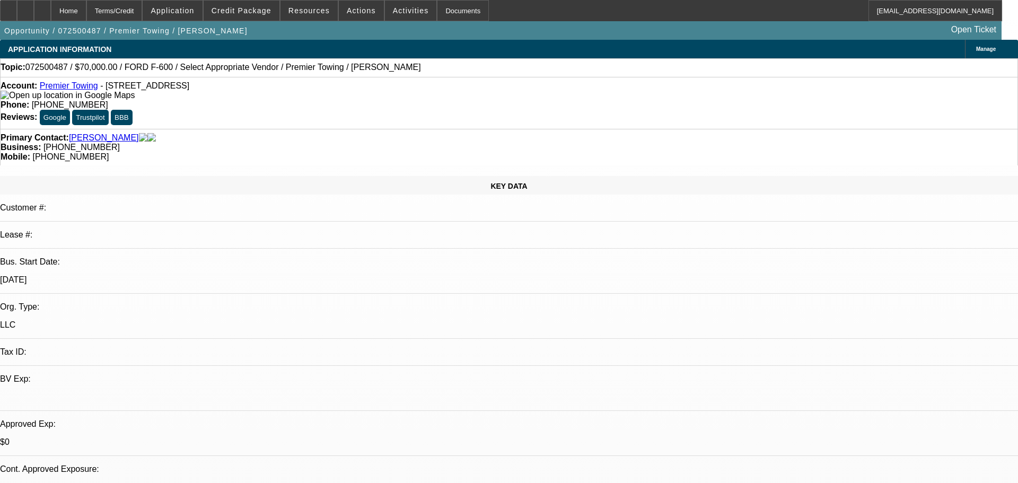
select select "0"
select select "2"
select select "0.1"
select select "1"
select select "2"
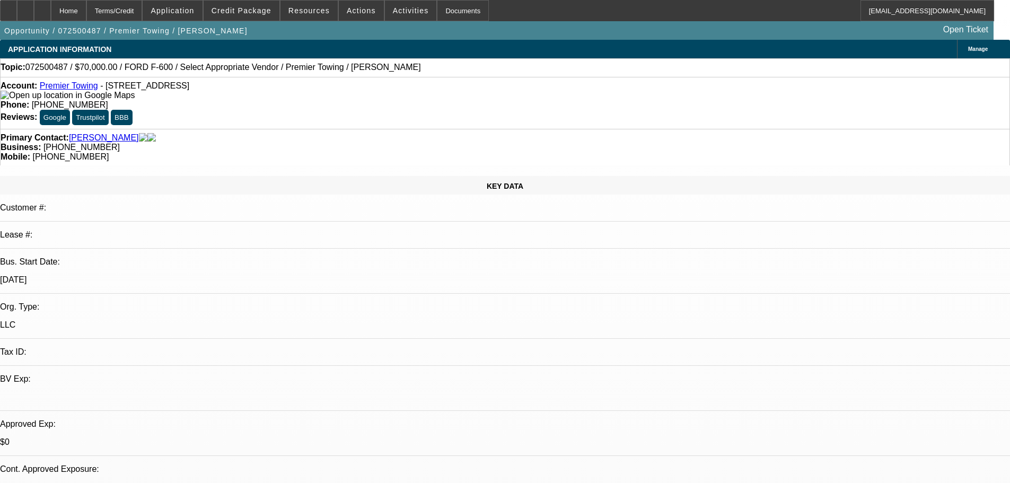
select select "4"
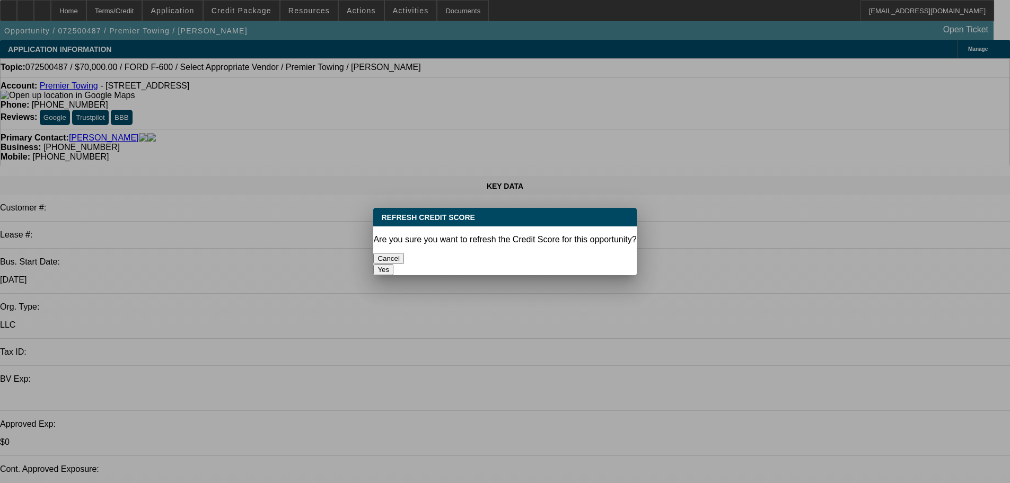
click at [393, 264] on button "Yes" at bounding box center [383, 269] width 20 height 11
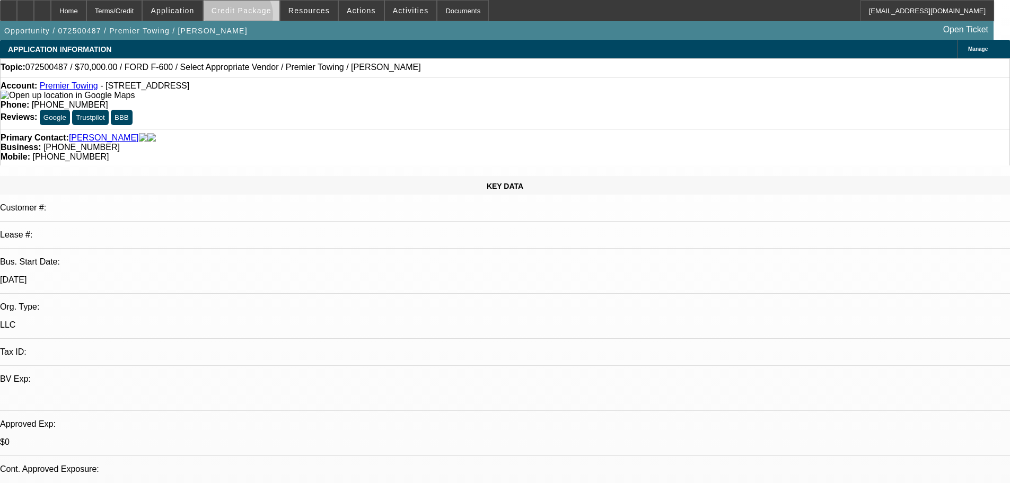
click at [253, 17] on span at bounding box center [242, 10] width 76 height 25
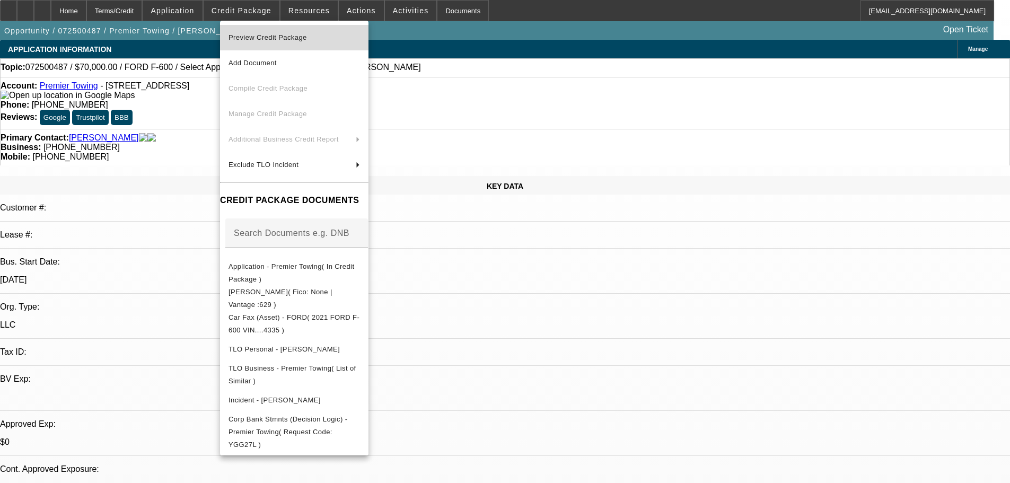
click at [289, 37] on span "Preview Credit Package" at bounding box center [268, 37] width 78 height 8
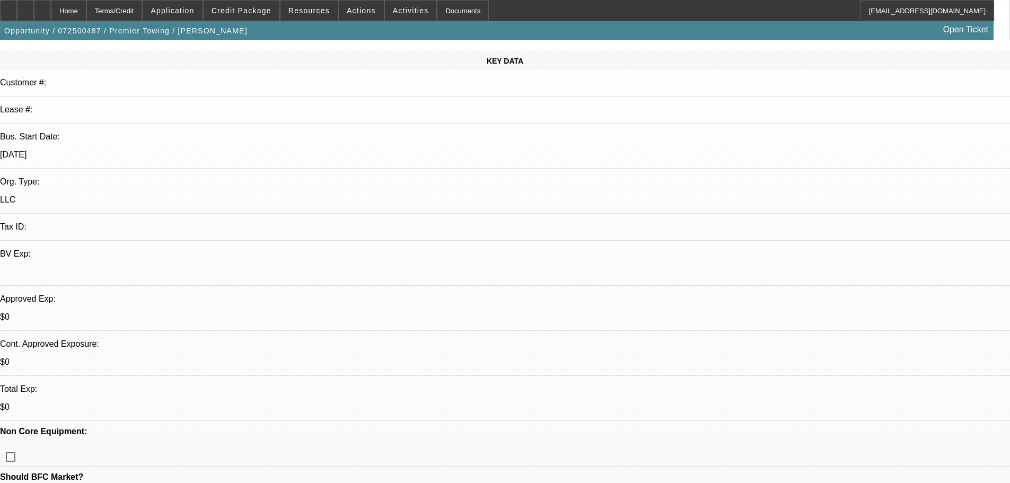
scroll to position [106, 0]
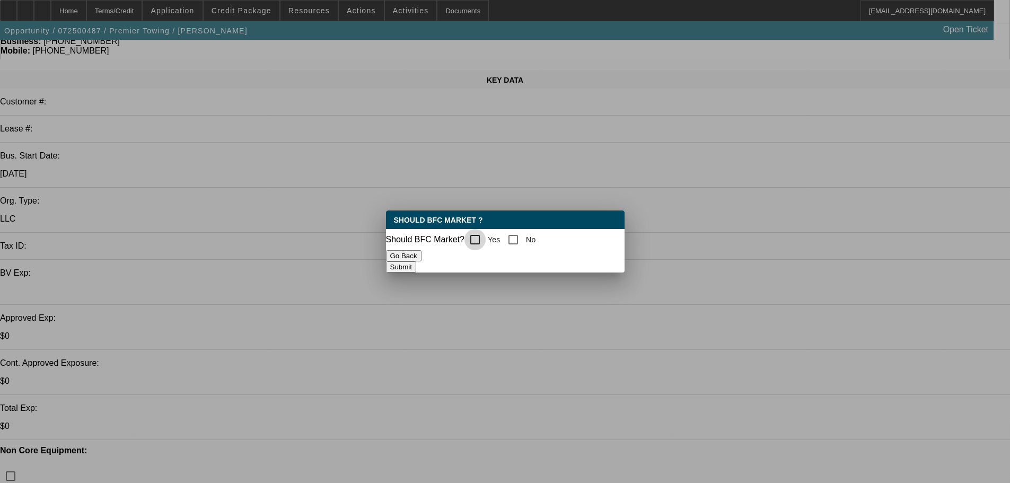
click at [486, 240] on input "Yes" at bounding box center [474, 239] width 21 height 21
checkbox input "true"
click at [416, 265] on button "Submit" at bounding box center [401, 266] width 30 height 11
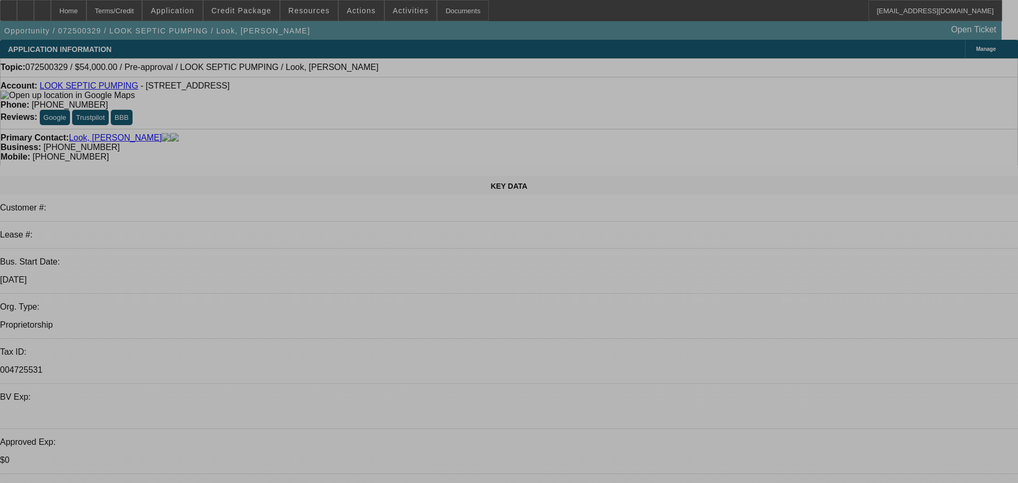
select select "0.1"
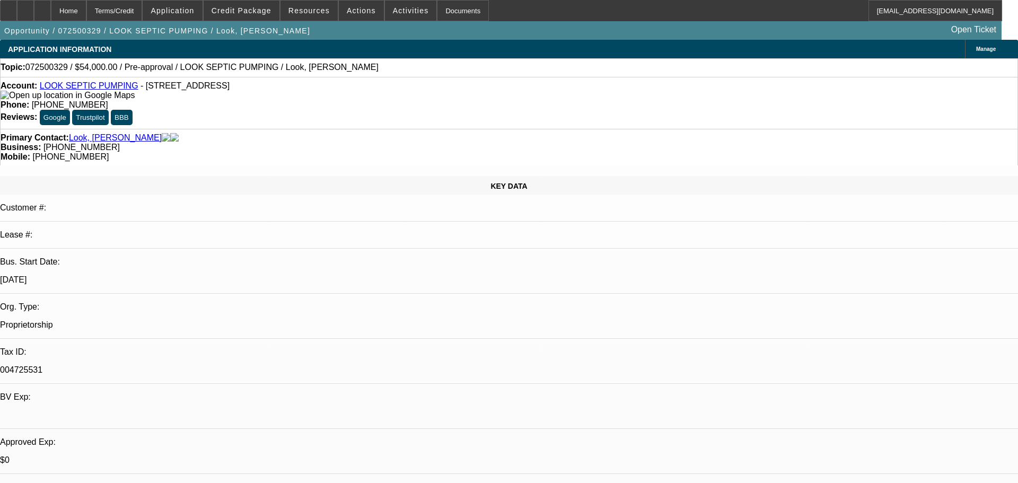
select select "2"
select select "0.1"
select select "2"
select select "1"
select select "4"
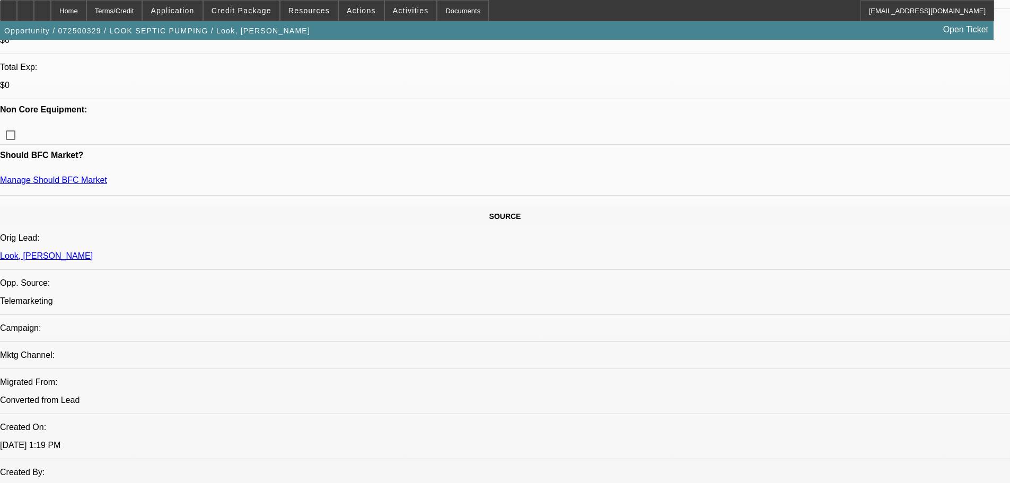
scroll to position [53, 0]
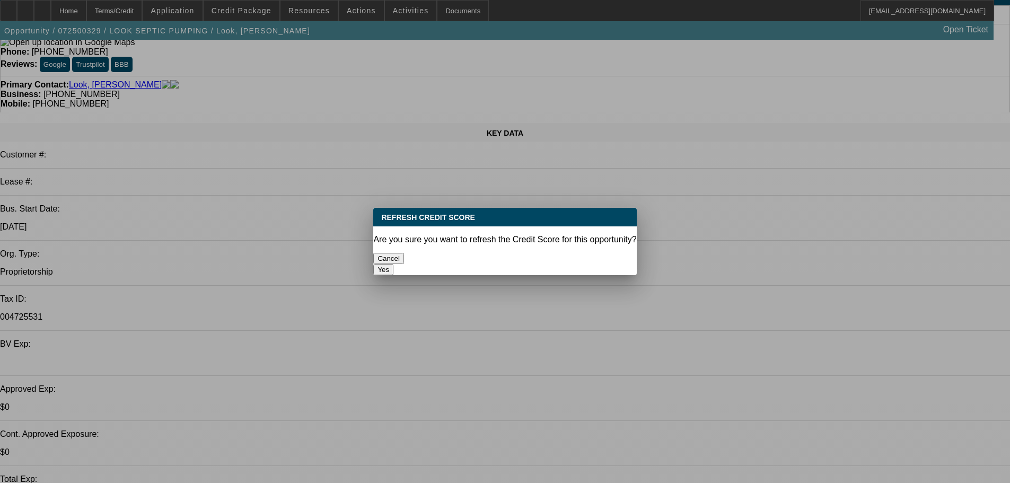
scroll to position [0, 0]
click at [393, 264] on button "Yes" at bounding box center [383, 269] width 20 height 11
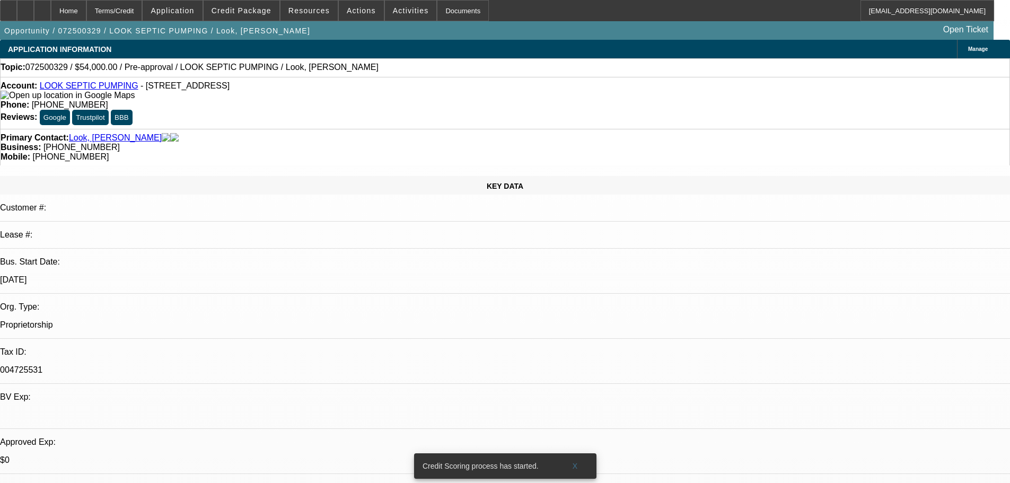
scroll to position [53, 0]
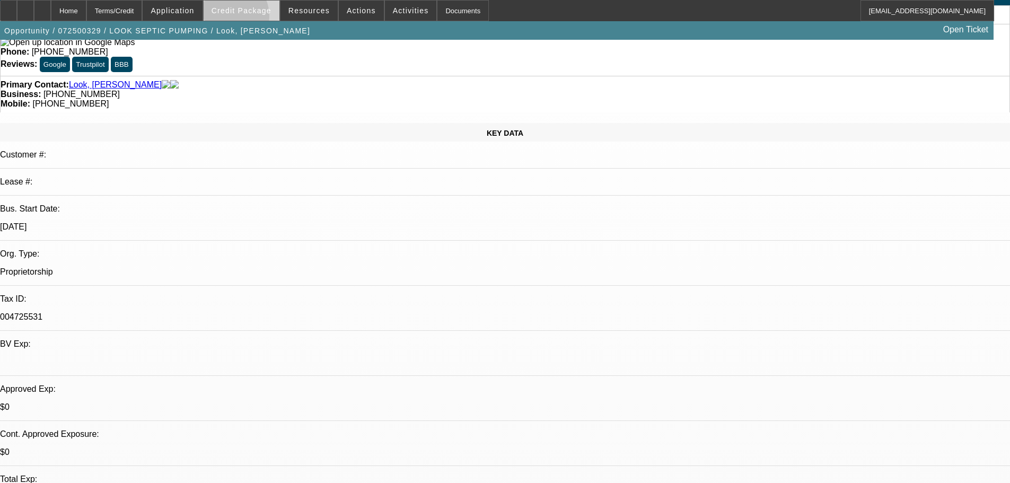
click at [241, 19] on span at bounding box center [242, 10] width 76 height 25
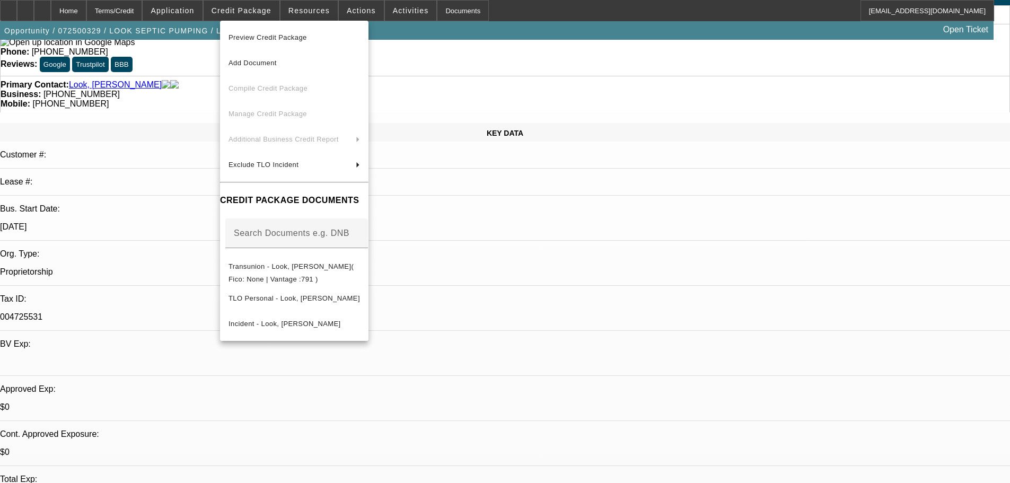
click at [254, 36] on span "Preview Credit Package" at bounding box center [268, 37] width 78 height 8
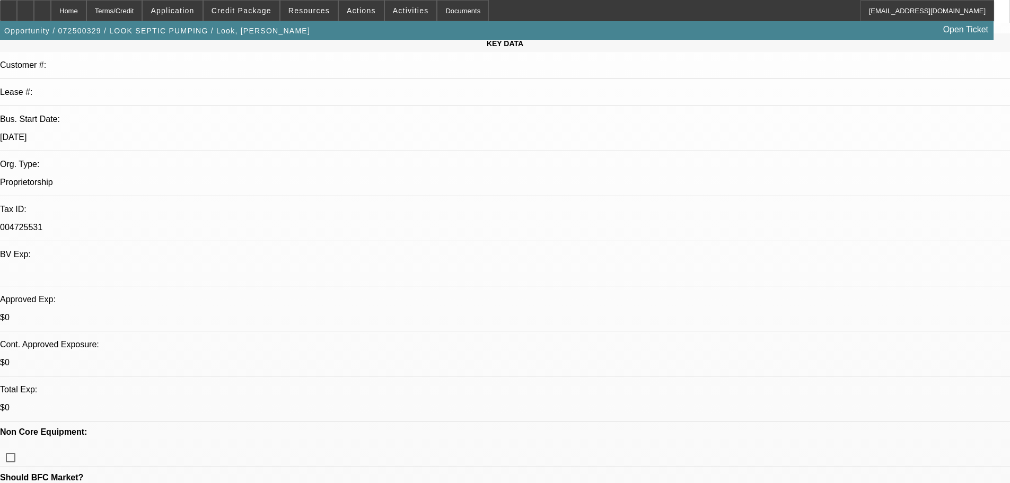
scroll to position [0, 0]
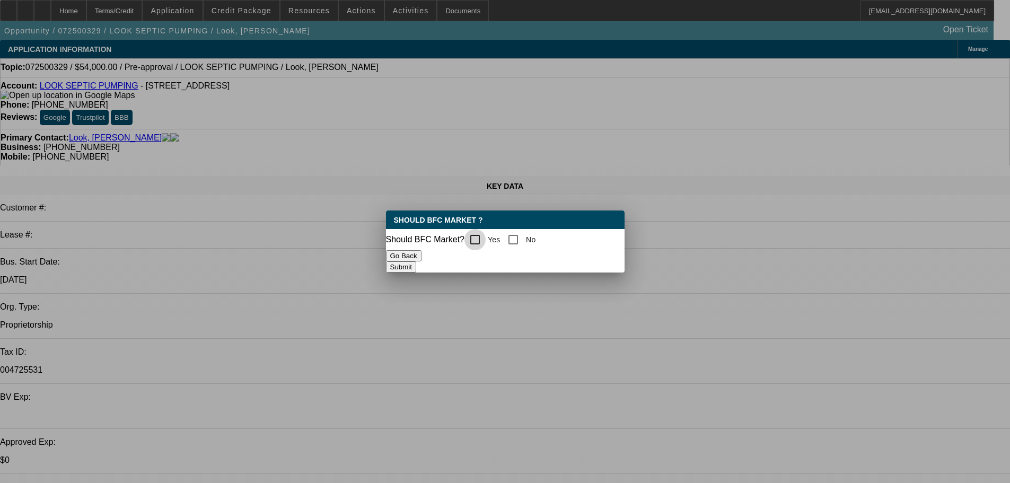
click at [484, 234] on input "Yes" at bounding box center [474, 239] width 21 height 21
checkbox input "true"
click at [416, 269] on button "Submit" at bounding box center [401, 266] width 30 height 11
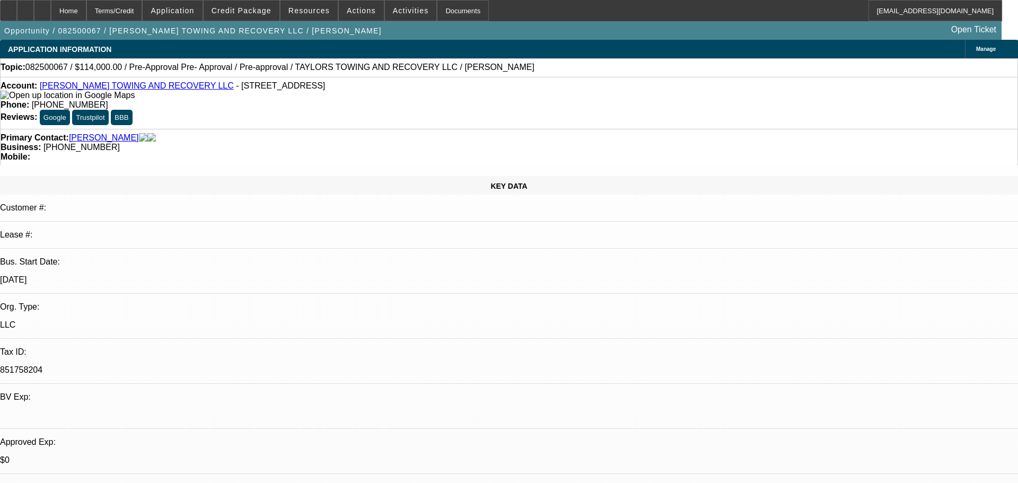
select select "0"
select select "0.1"
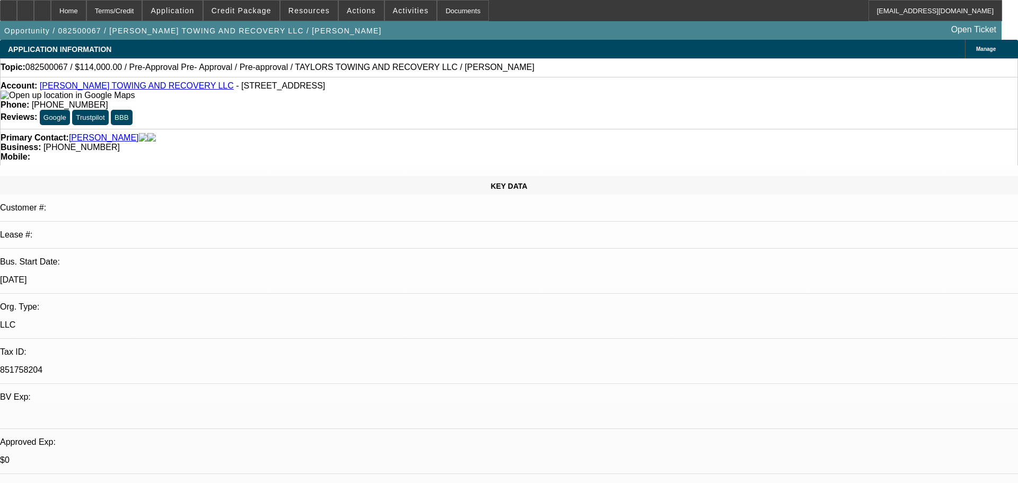
select select "2"
select select "0"
select select "1"
select select "6"
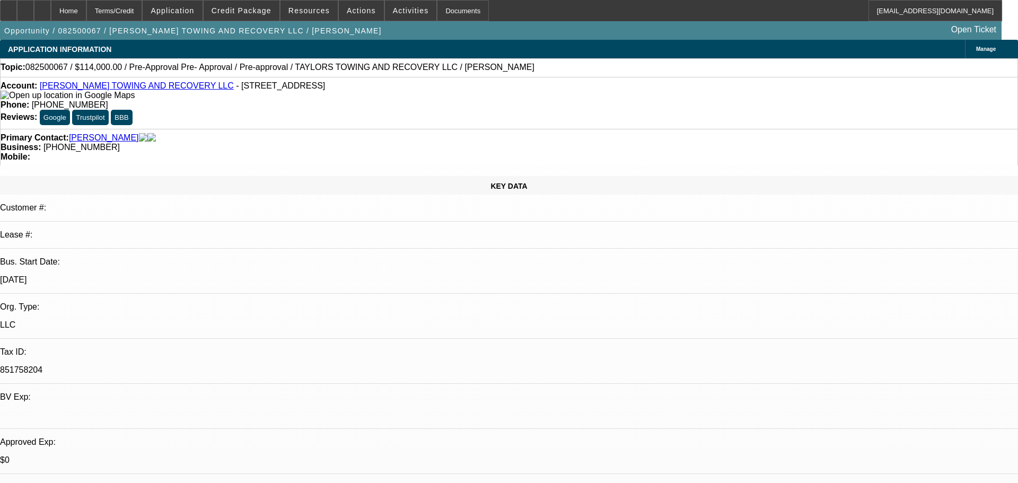
select select "1"
select select "6"
select select "1"
select select "2"
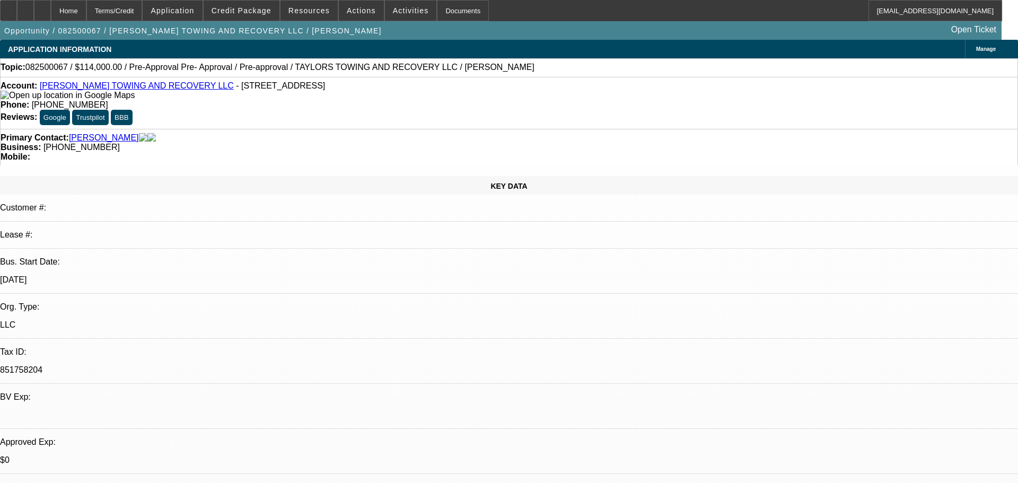
select select "6"
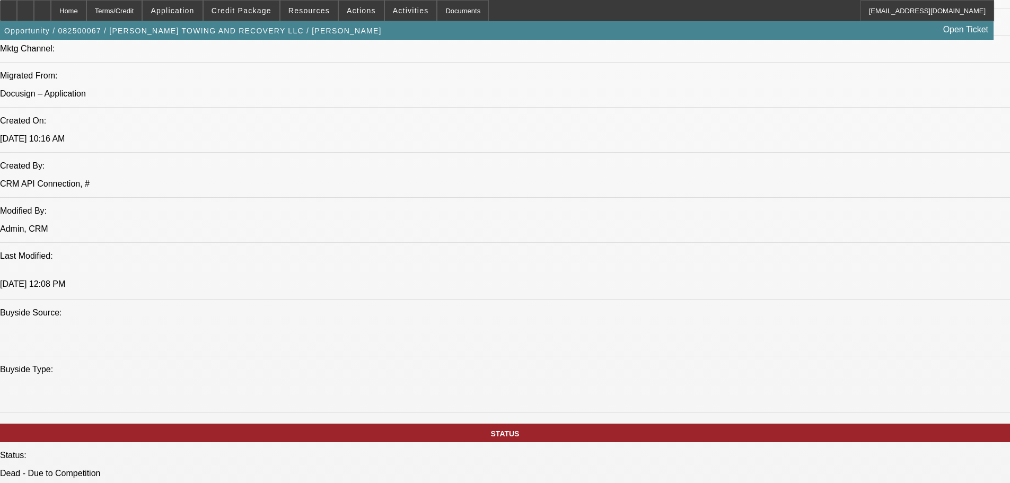
scroll to position [742, 0]
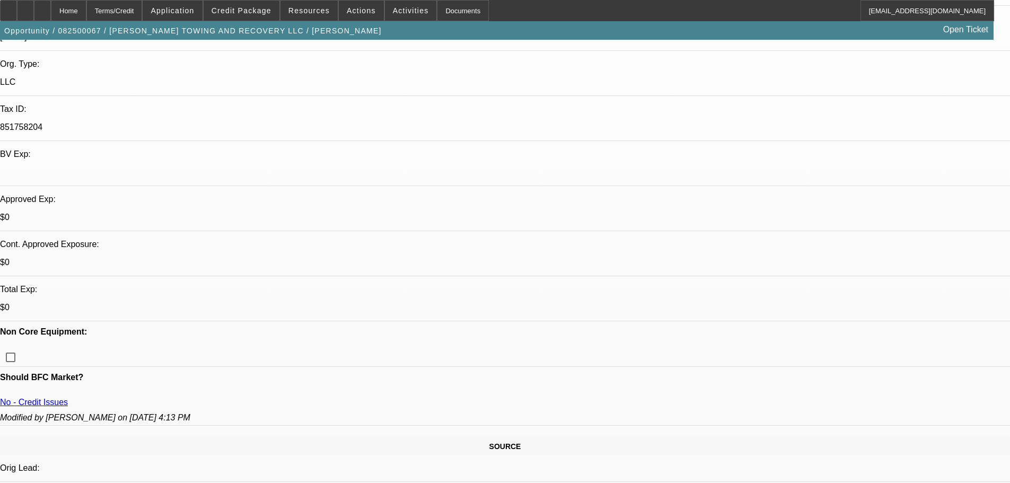
scroll to position [0, 0]
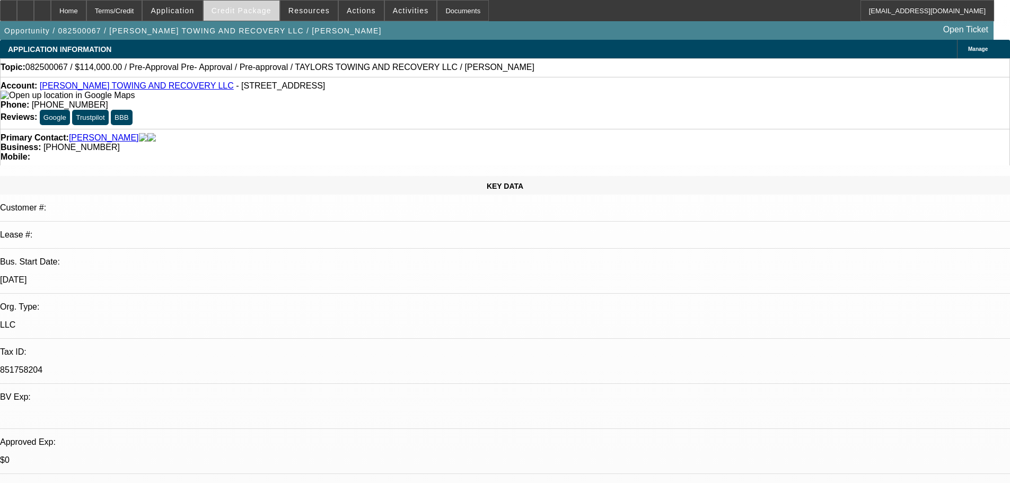
click at [258, 15] on span at bounding box center [242, 10] width 76 height 25
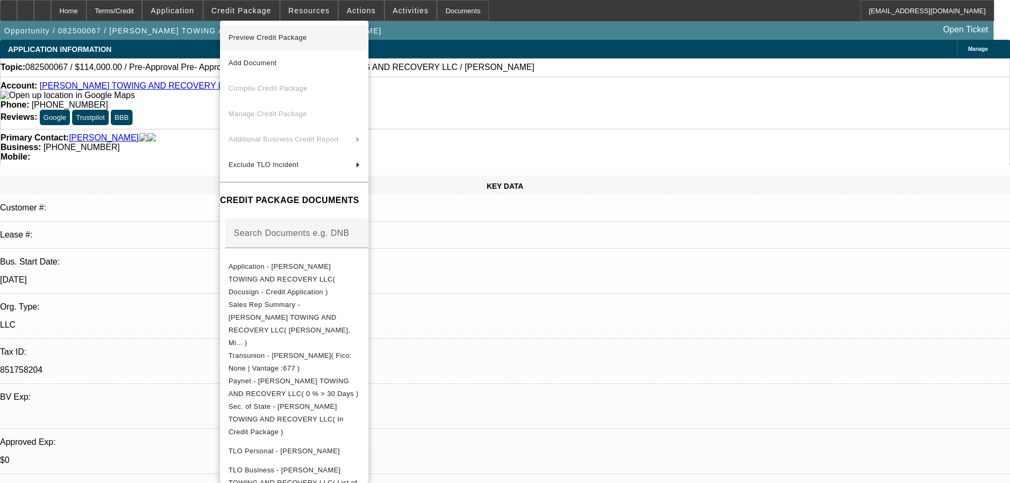
click at [302, 36] on span "Preview Credit Package" at bounding box center [268, 37] width 78 height 8
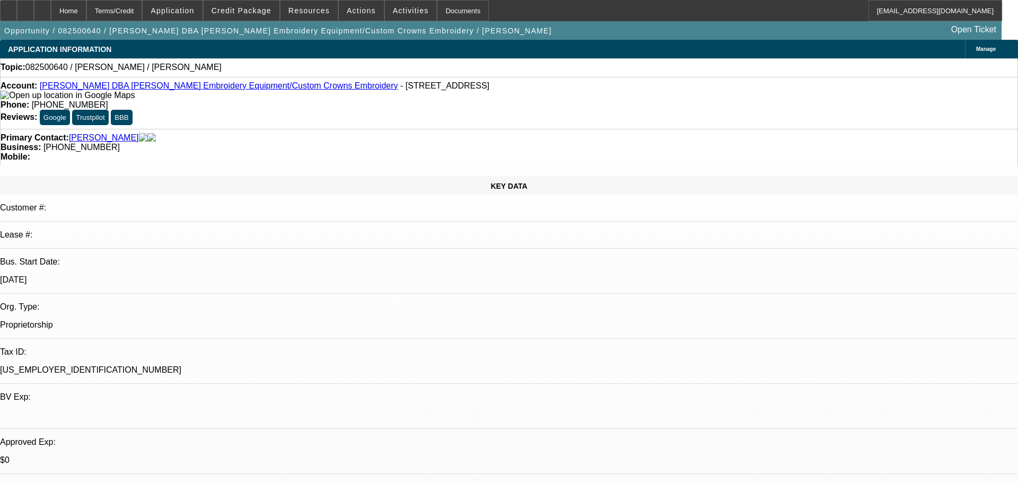
select select "0"
select select "2"
select select "0.1"
select select "1"
select select "2"
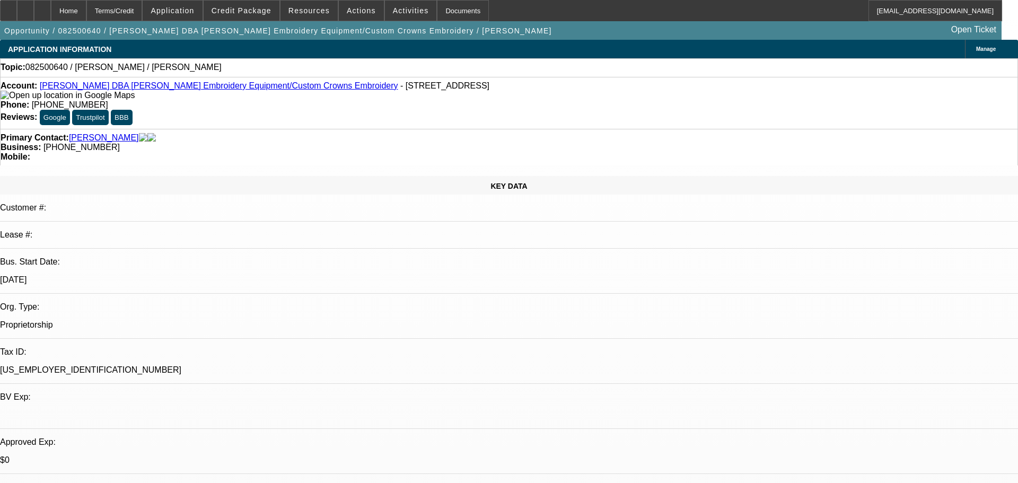
select select "4"
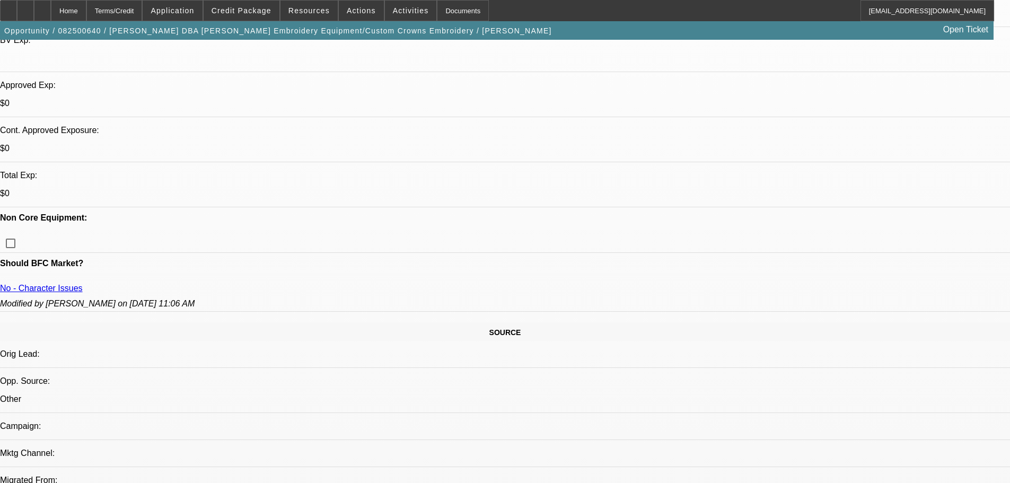
scroll to position [265, 0]
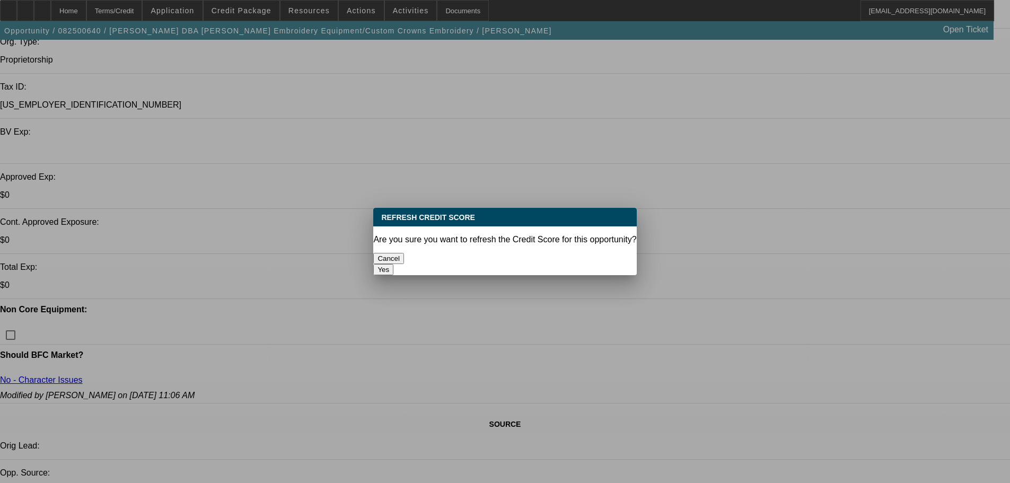
click at [393, 264] on button "Yes" at bounding box center [383, 269] width 20 height 11
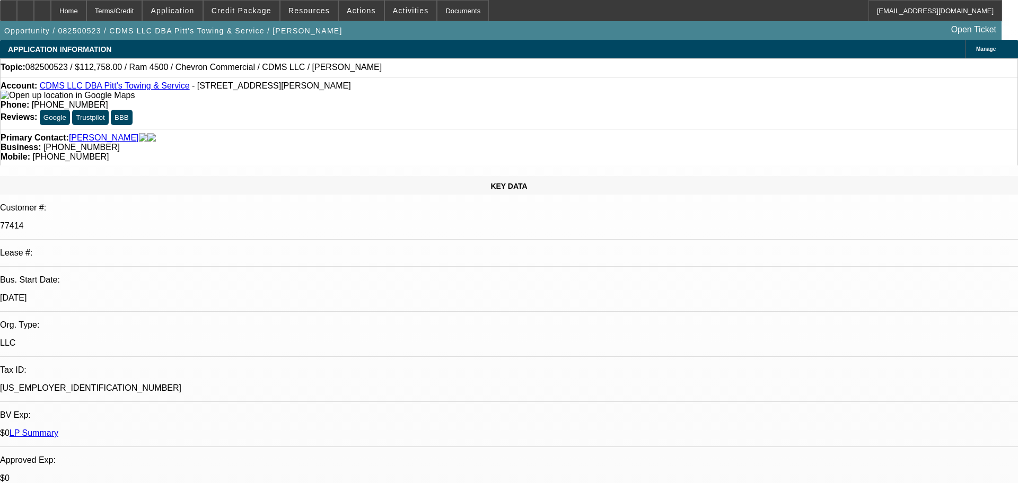
select select "0"
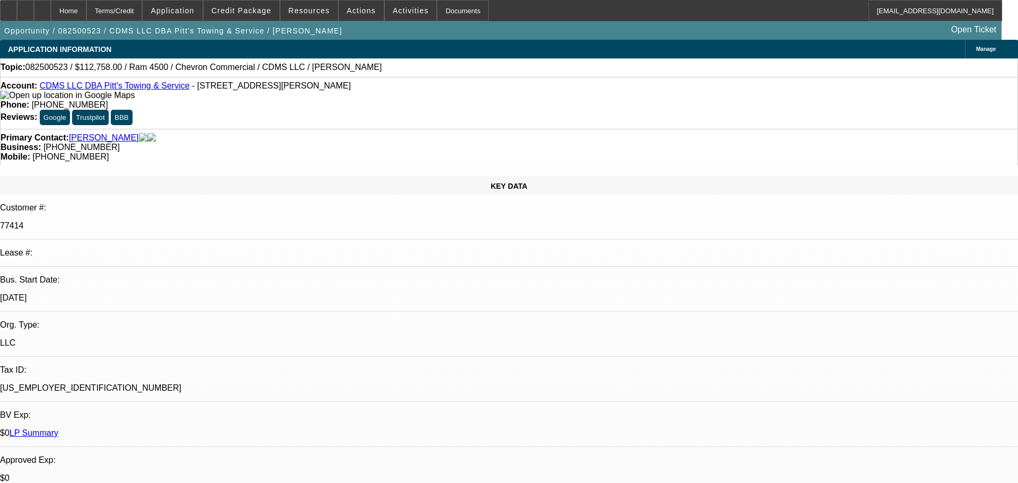
select select "0"
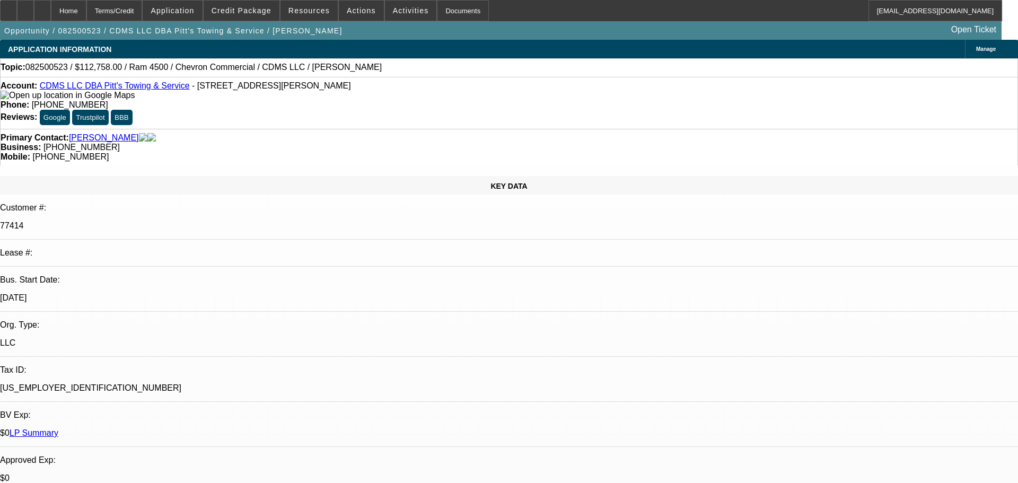
select select "0"
select select "1"
select select "6"
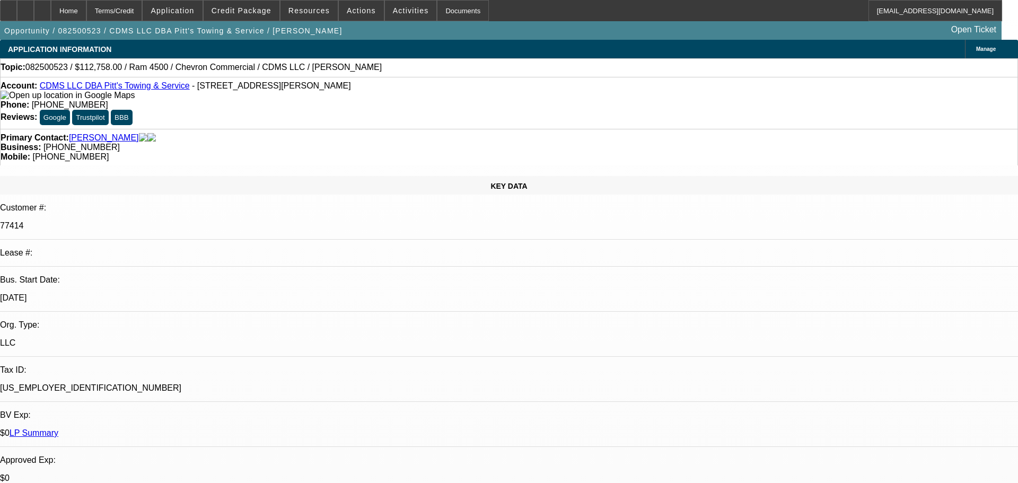
select select "1"
select select "2"
select select "6"
select select "1"
select select "2"
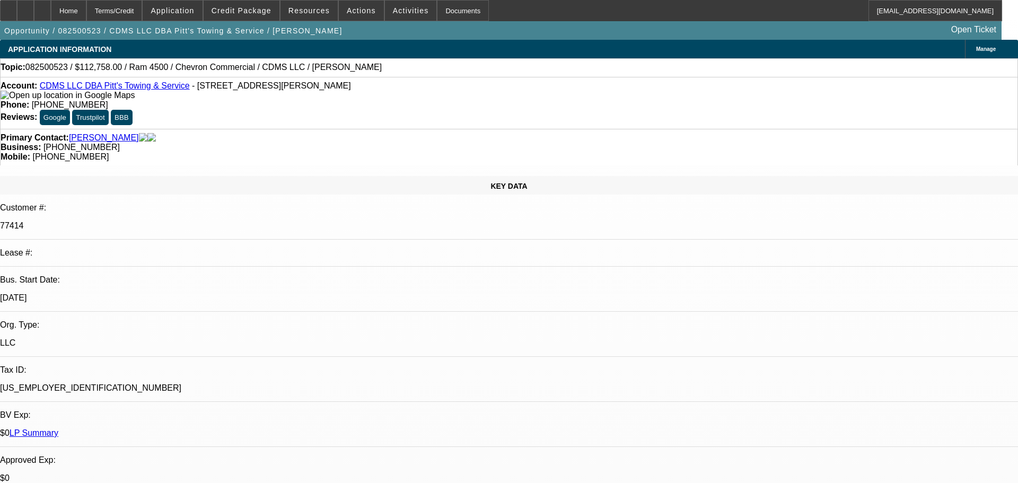
select select "6"
select select "1"
select select "2"
select select "6"
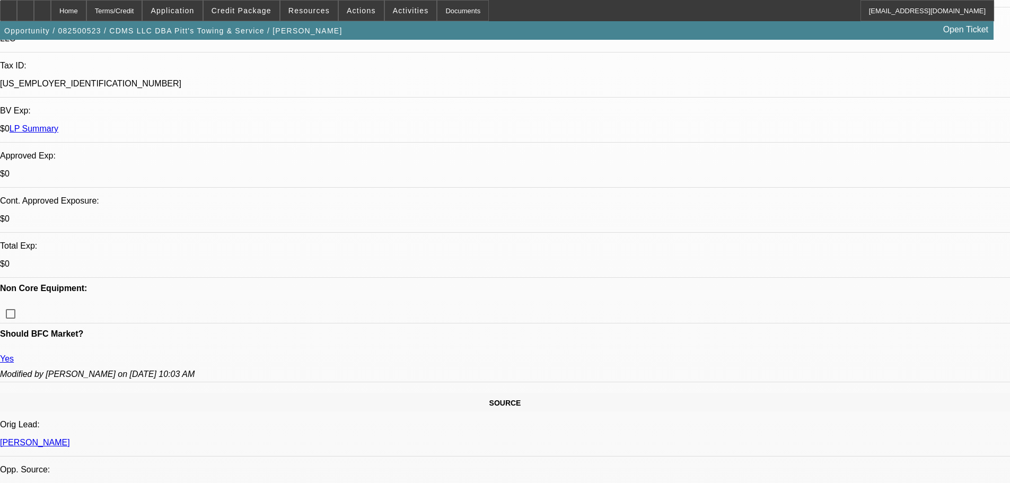
scroll to position [159, 0]
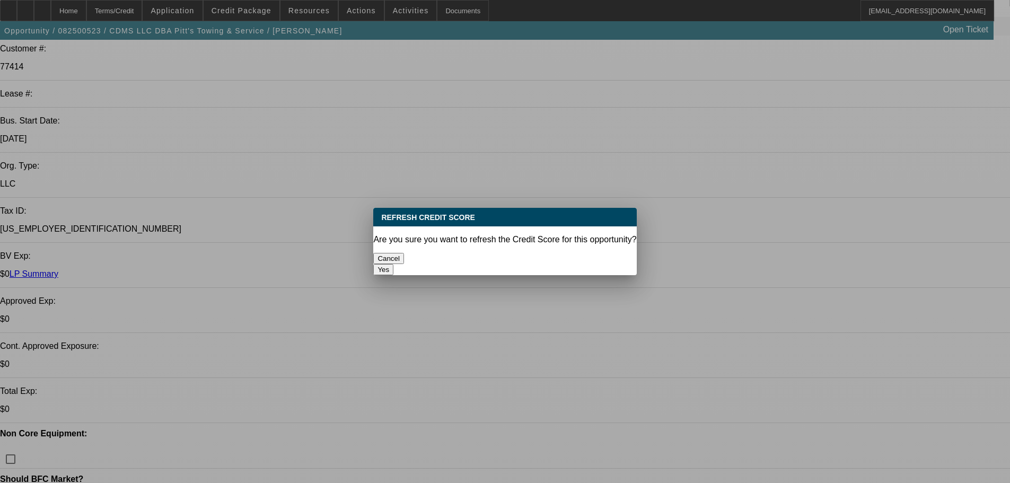
scroll to position [0, 0]
click at [393, 264] on button "Yes" at bounding box center [383, 269] width 20 height 11
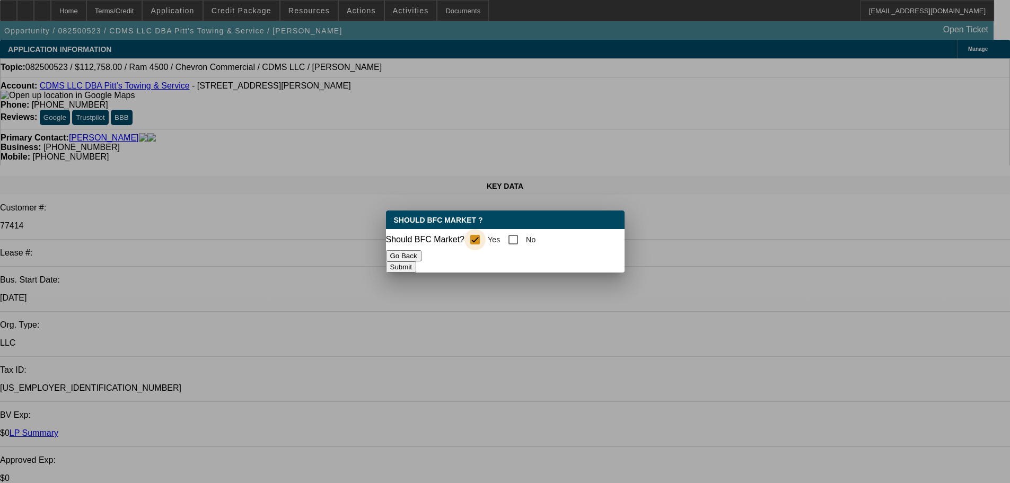
click at [484, 239] on input "Yes" at bounding box center [474, 239] width 21 height 21
checkbox input "true"
click at [416, 263] on button "Submit" at bounding box center [401, 266] width 30 height 11
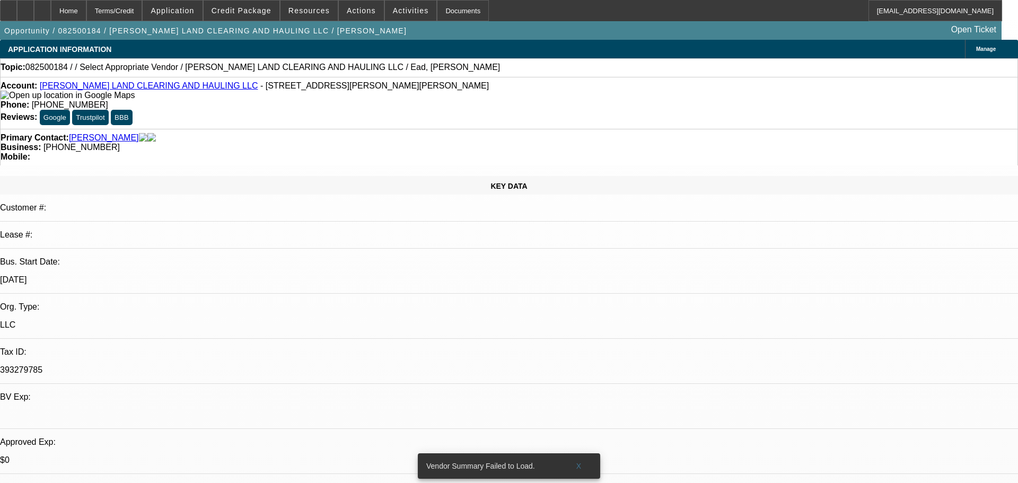
select select "0"
select select "2"
select select "0.1"
select select "1"
select select "2"
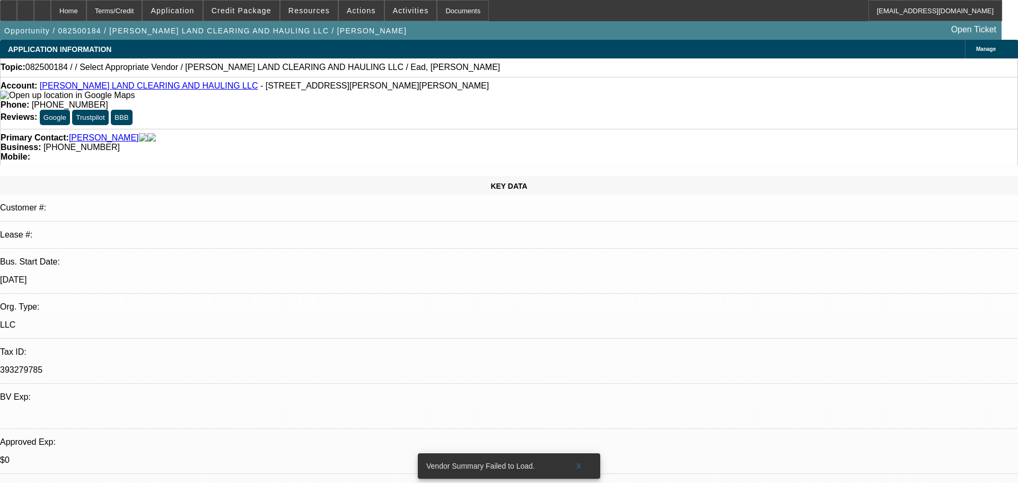
select select "4"
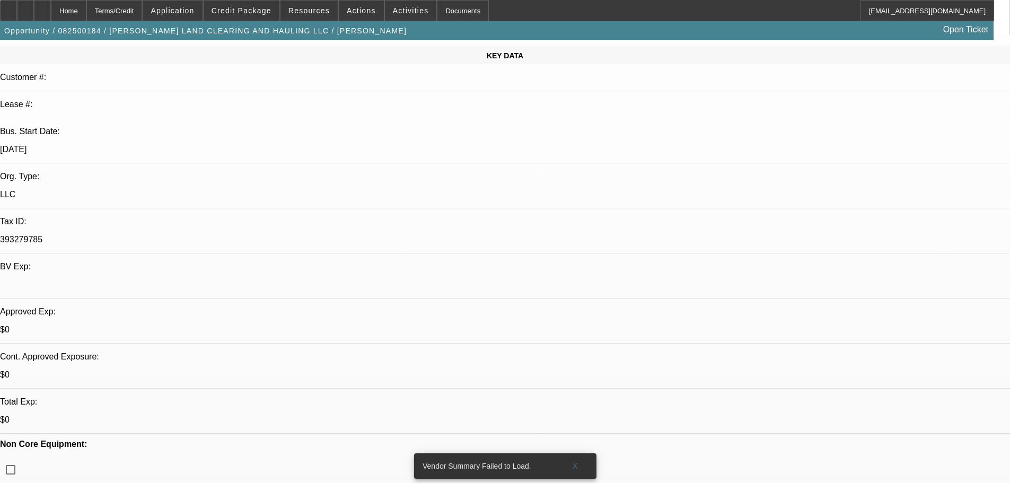
scroll to position [106, 0]
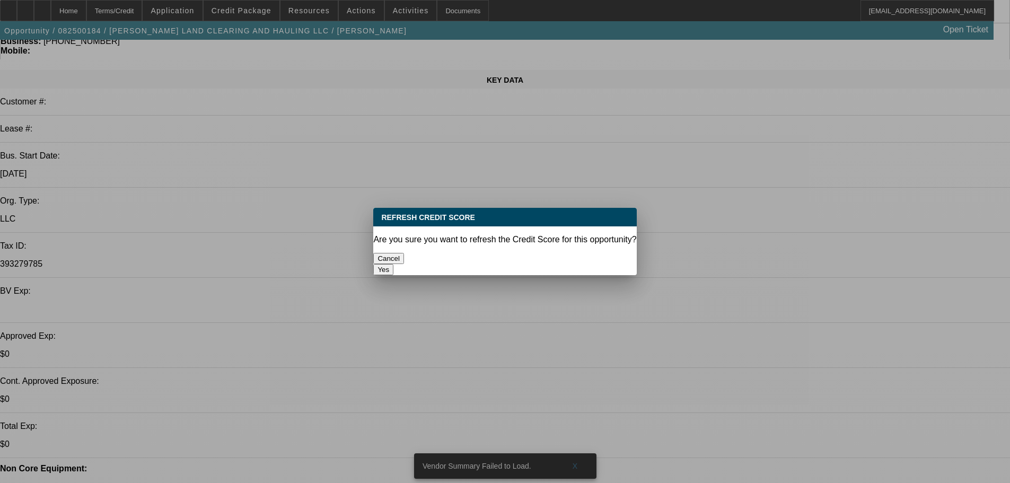
click at [393, 264] on button "Yes" at bounding box center [383, 269] width 20 height 11
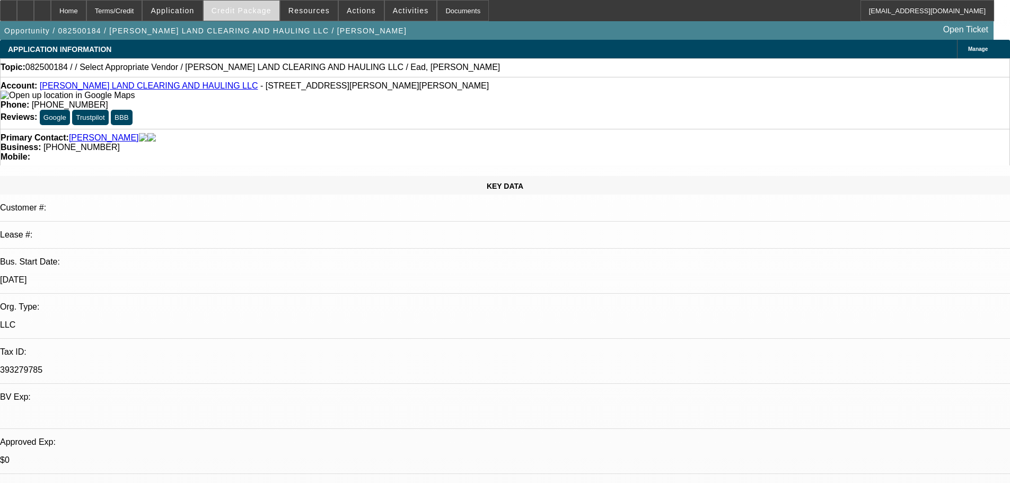
click at [244, 14] on span "Credit Package" at bounding box center [242, 10] width 60 height 8
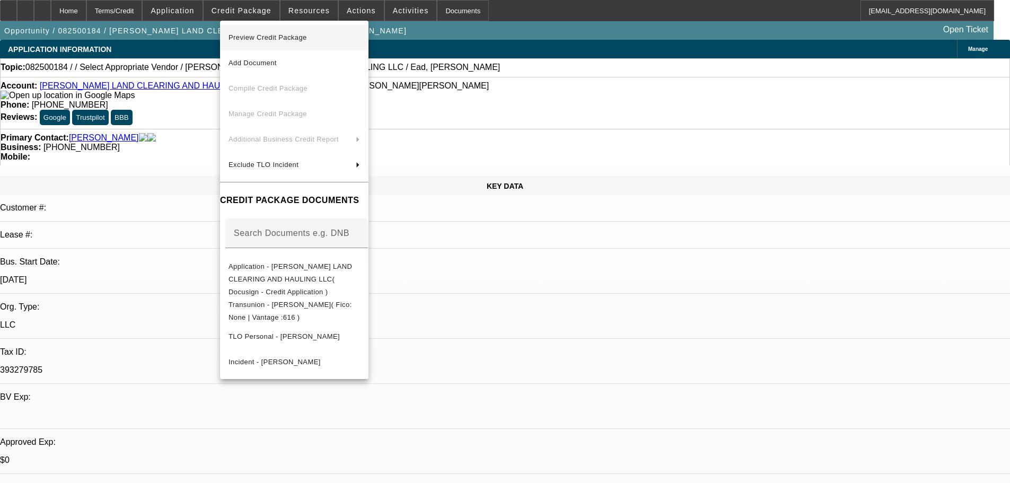
click at [300, 37] on span "Preview Credit Package" at bounding box center [268, 37] width 78 height 8
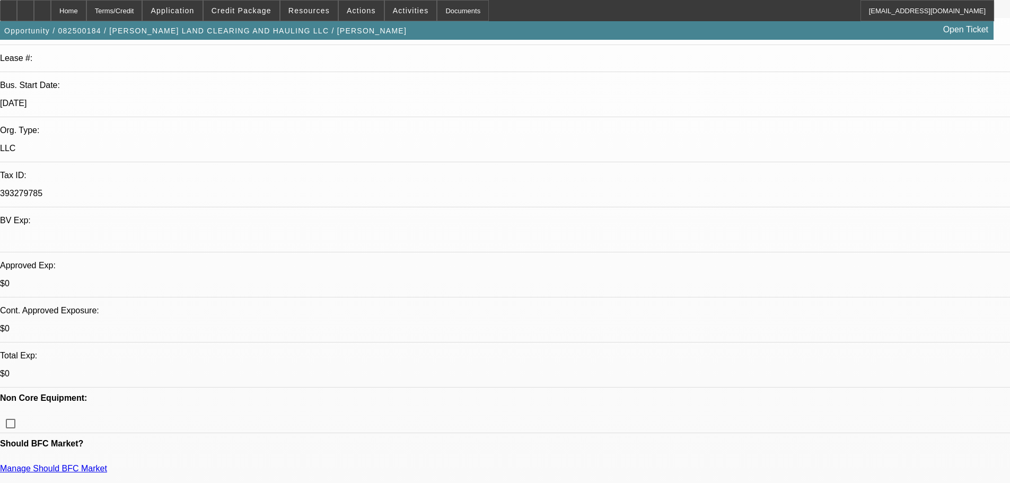
scroll to position [53, 0]
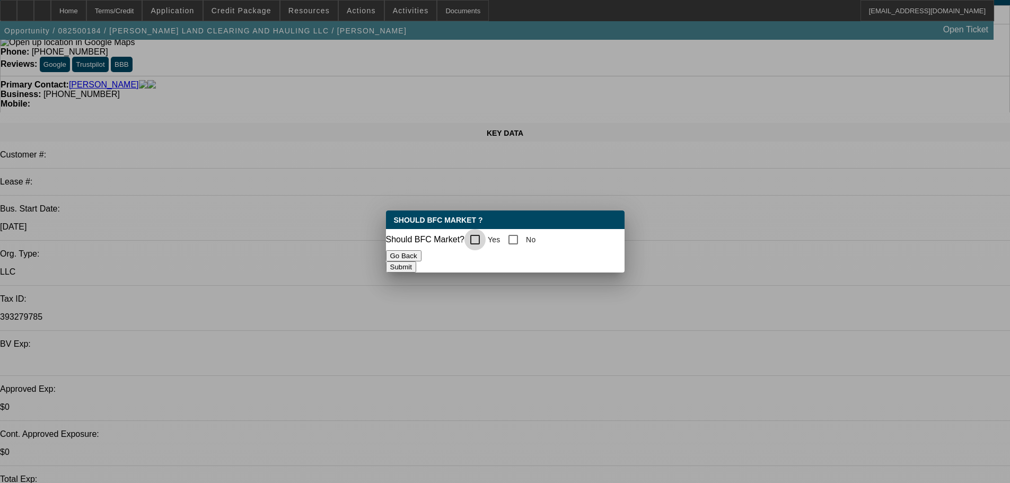
click at [484, 233] on input "Yes" at bounding box center [474, 239] width 21 height 21
checkbox input "true"
click at [416, 262] on button "Submit" at bounding box center [401, 266] width 30 height 11
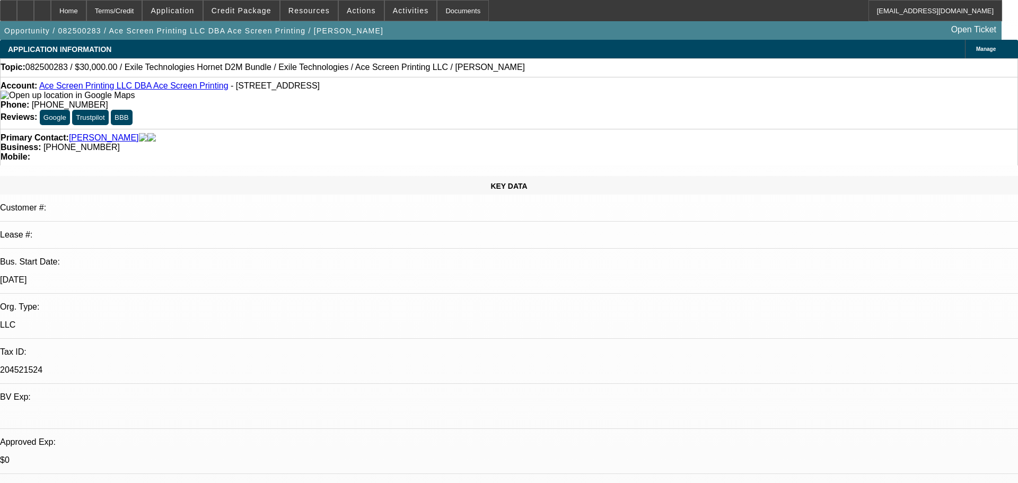
select select "0"
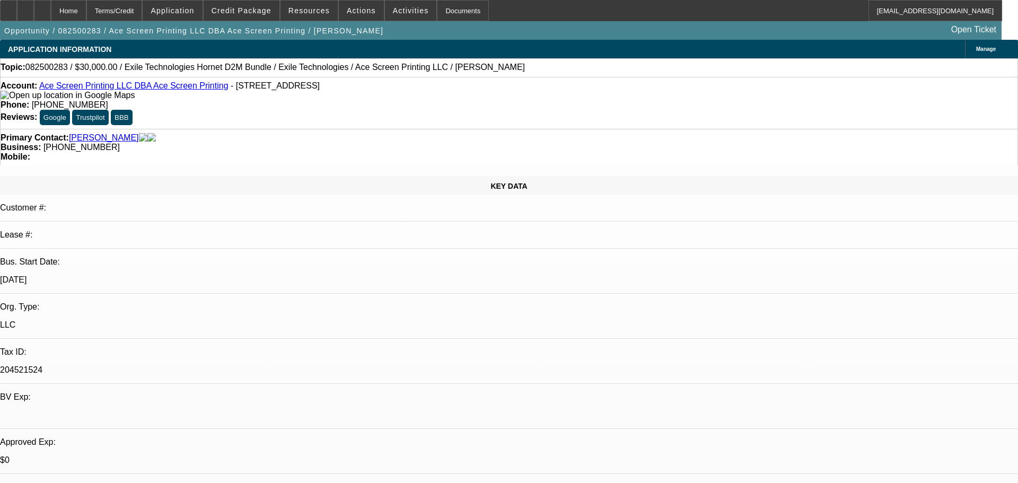
select select "0"
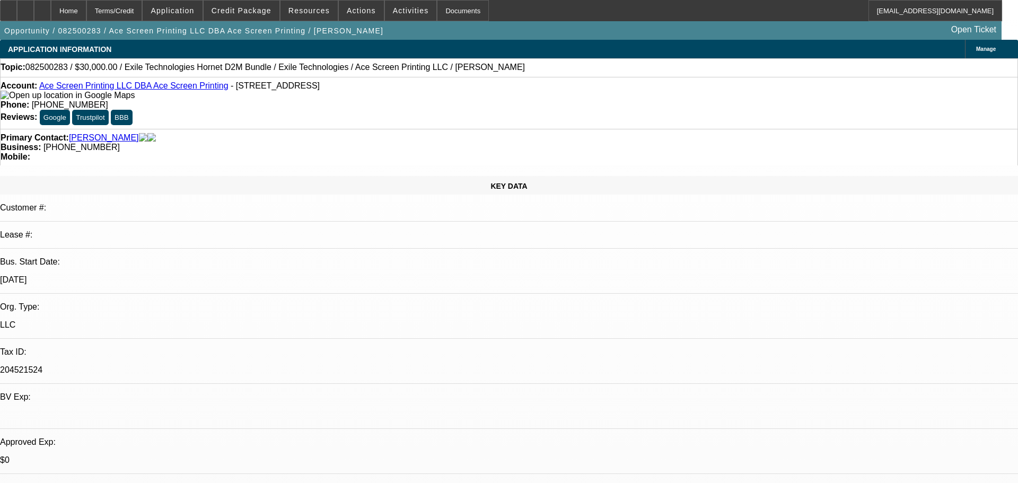
select select "0"
select select "1"
select select "2"
select select "6"
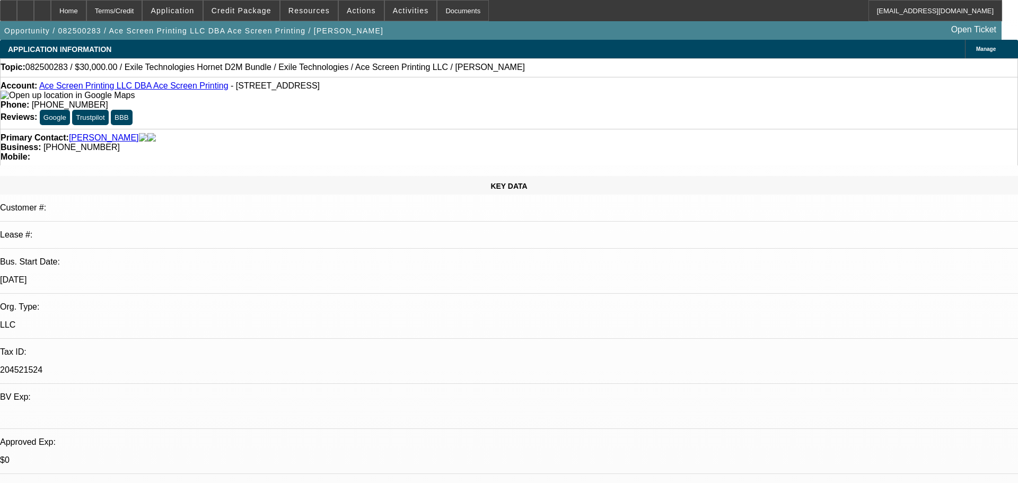
select select "1"
select select "2"
select select "6"
select select "1"
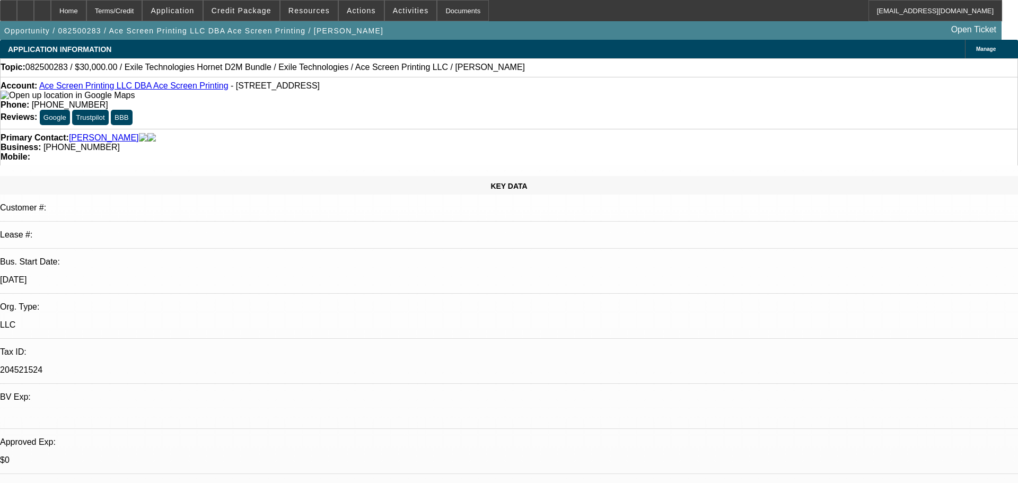
select select "6"
select select "1"
select select "2"
select select "6"
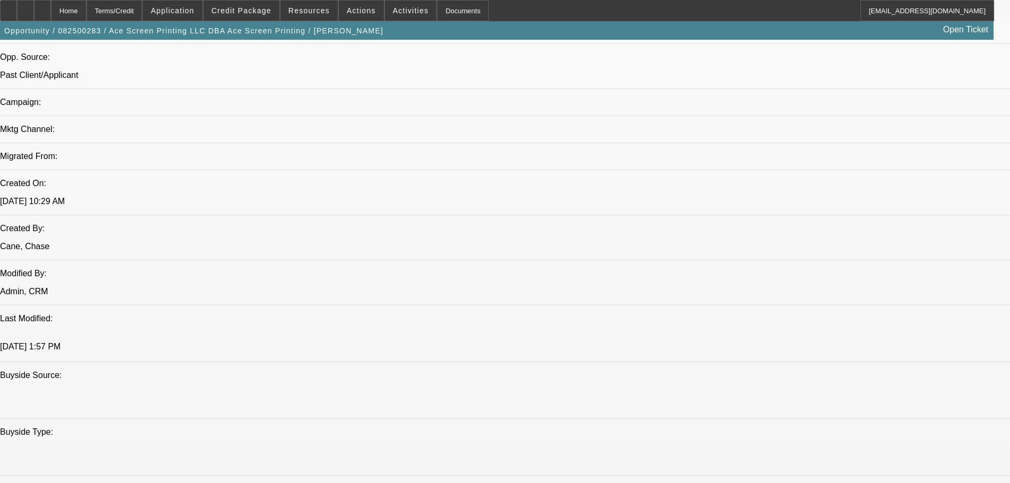
scroll to position [742, 0]
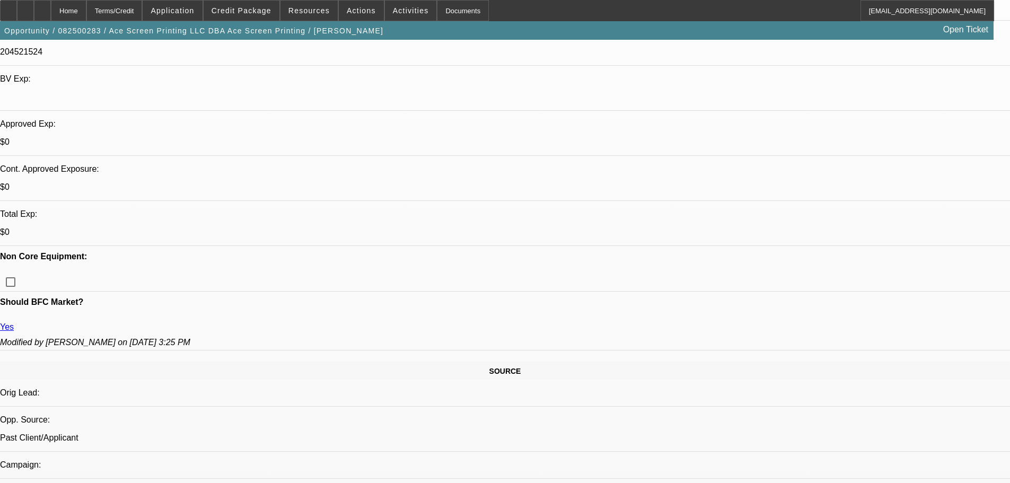
scroll to position [0, 0]
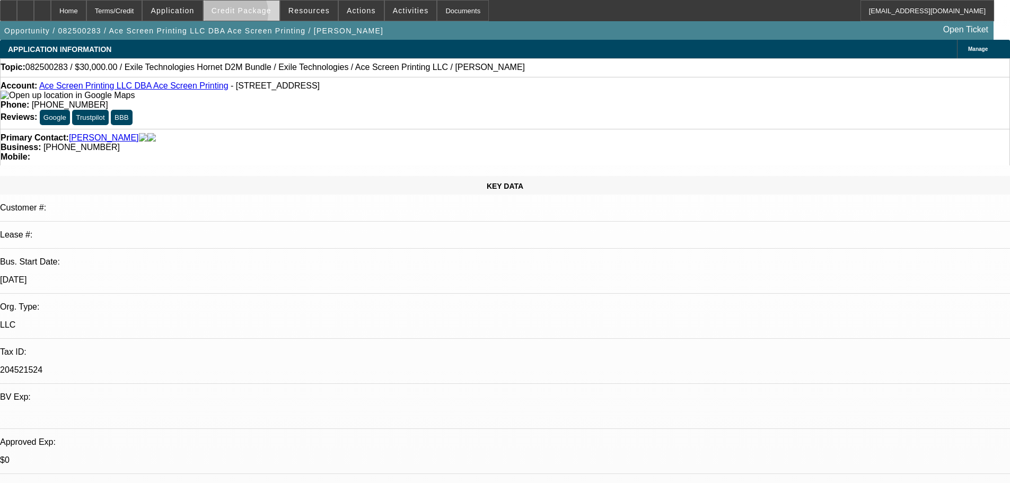
click at [247, 15] on span at bounding box center [242, 10] width 76 height 25
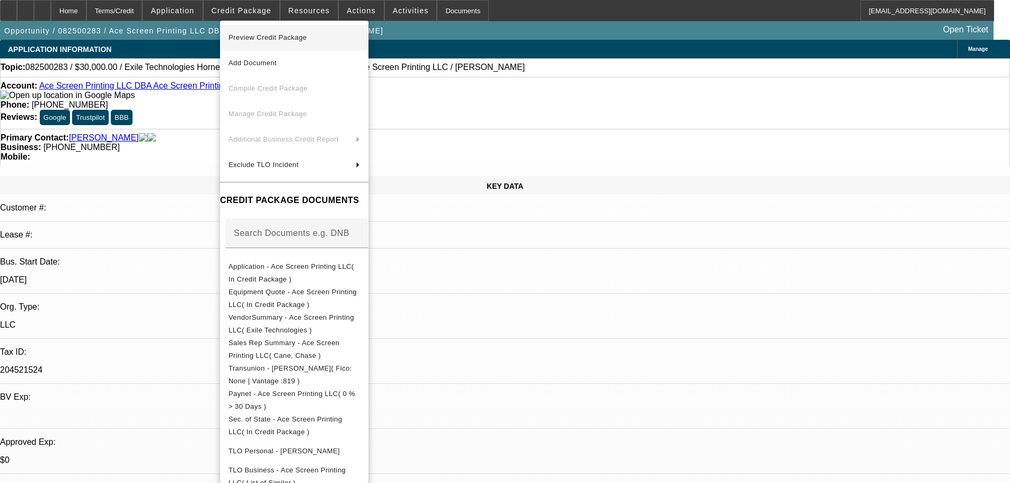
click at [265, 34] on span "Preview Credit Package" at bounding box center [268, 37] width 78 height 8
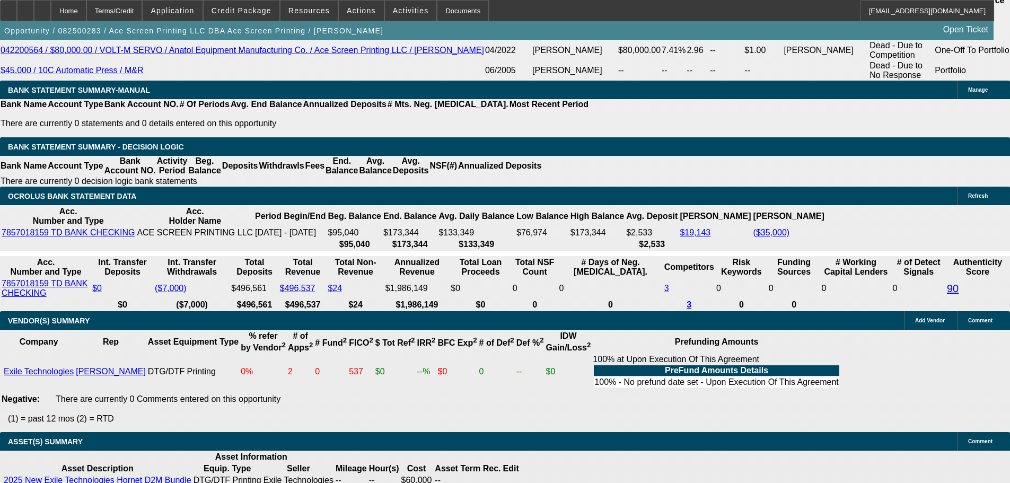
scroll to position [2066, 0]
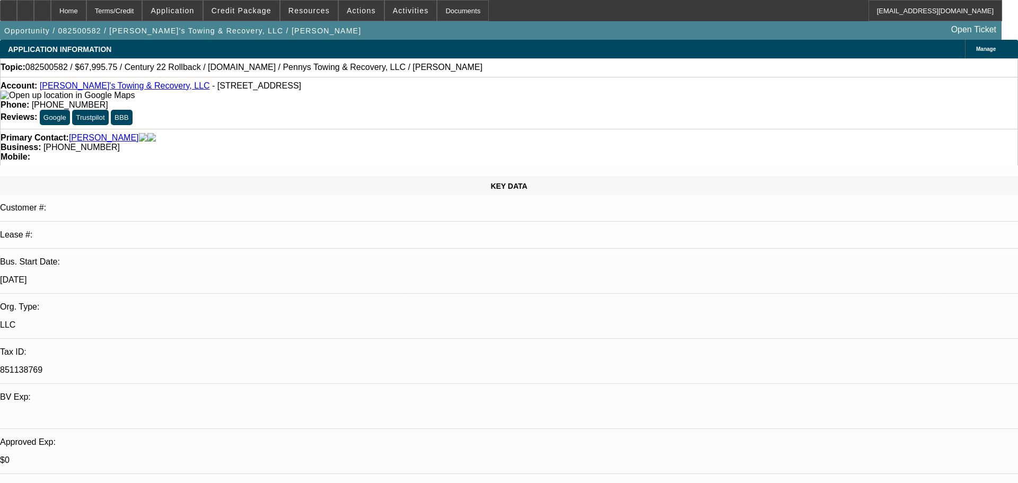
select select "0.15"
select select "2"
select select "0.1"
select select "1"
select select "2"
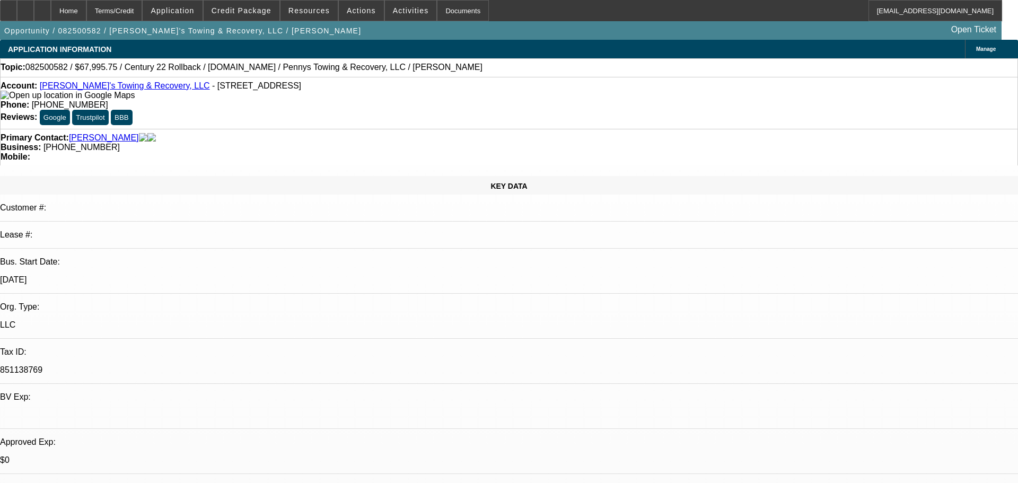
select select "4"
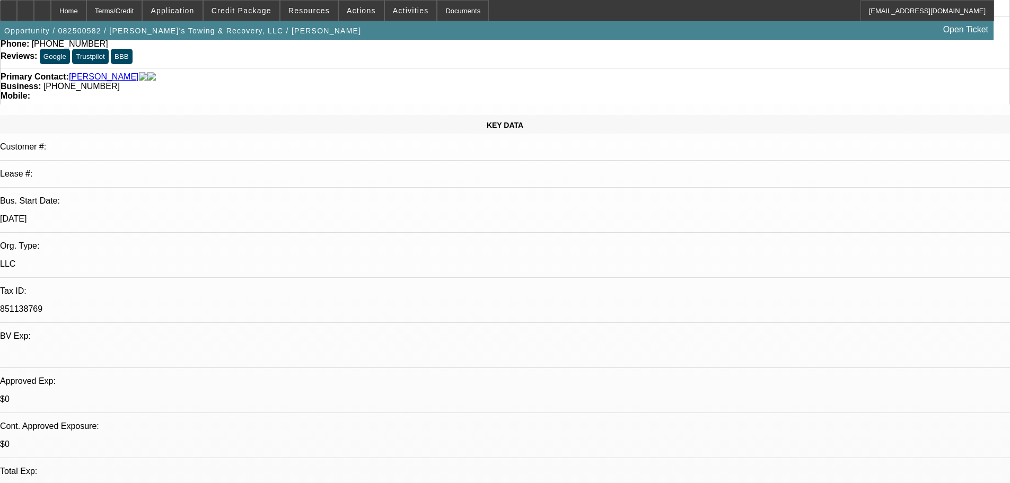
scroll to position [53, 0]
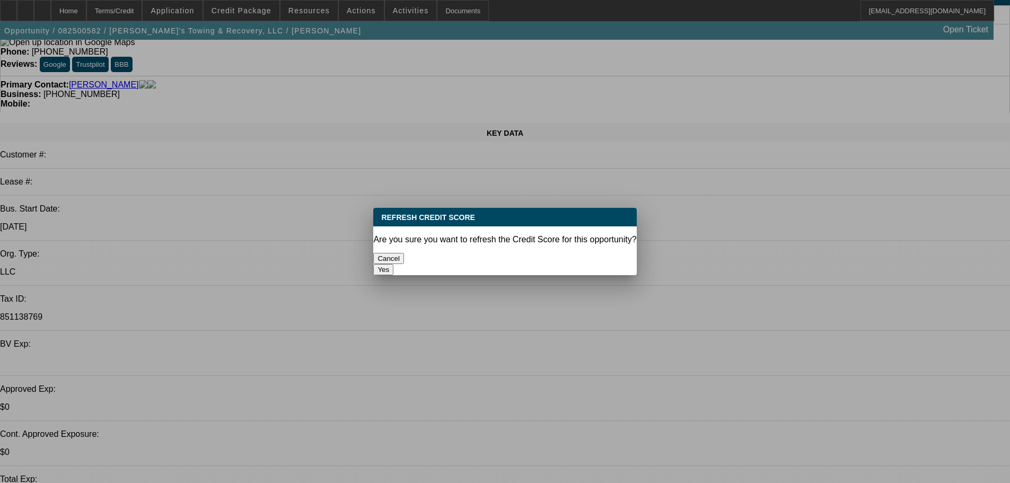
click at [393, 264] on button "Yes" at bounding box center [383, 269] width 20 height 11
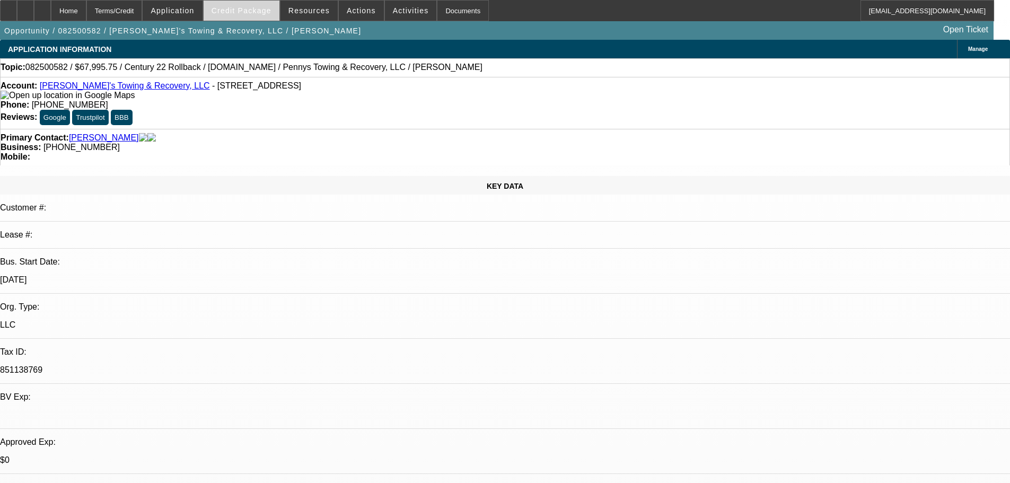
click at [256, 11] on span "Credit Package" at bounding box center [242, 10] width 60 height 8
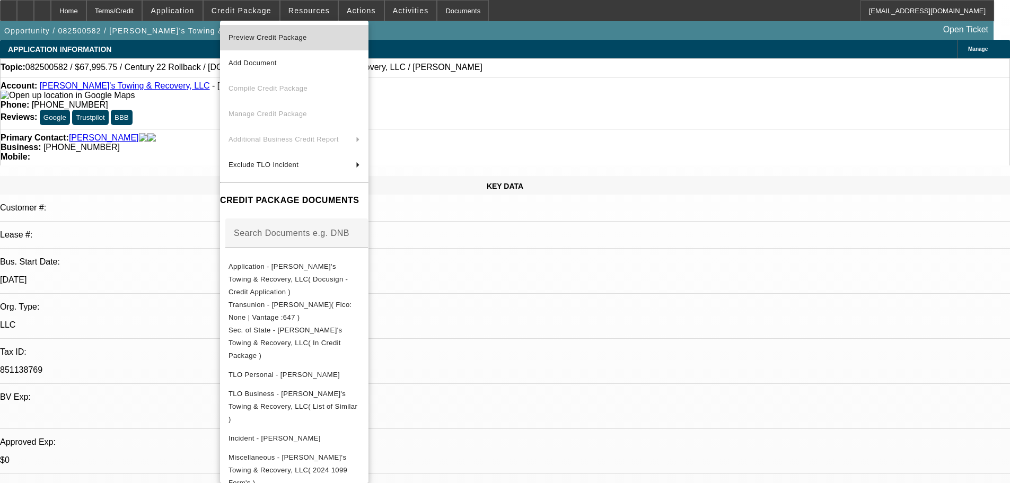
click at [267, 40] on span "Preview Credit Package" at bounding box center [268, 37] width 78 height 8
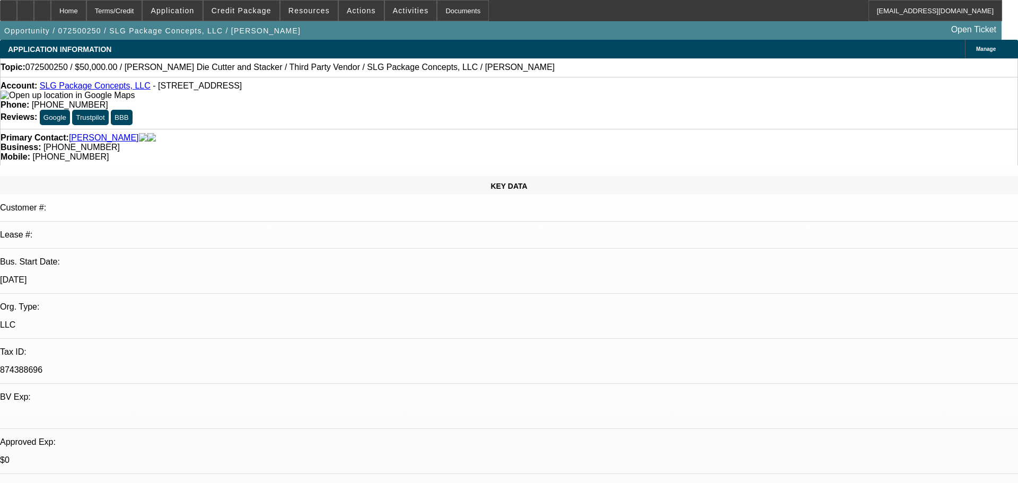
select select "0"
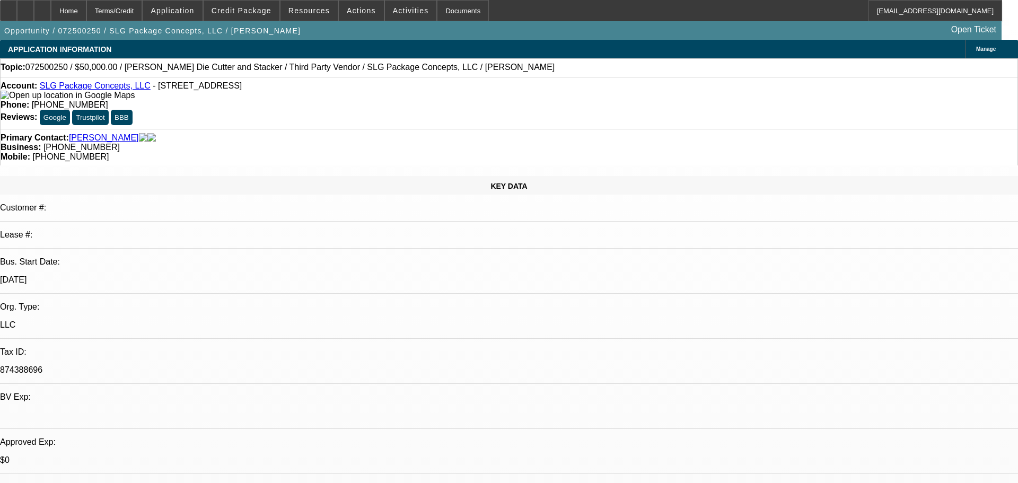
select select "0"
select select "1"
select select "6"
select select "1"
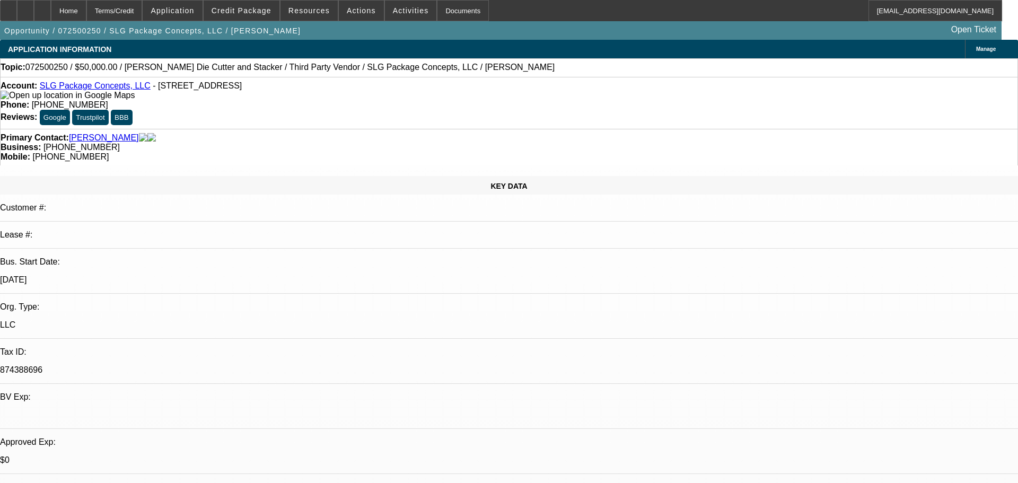
select select "1"
select select "6"
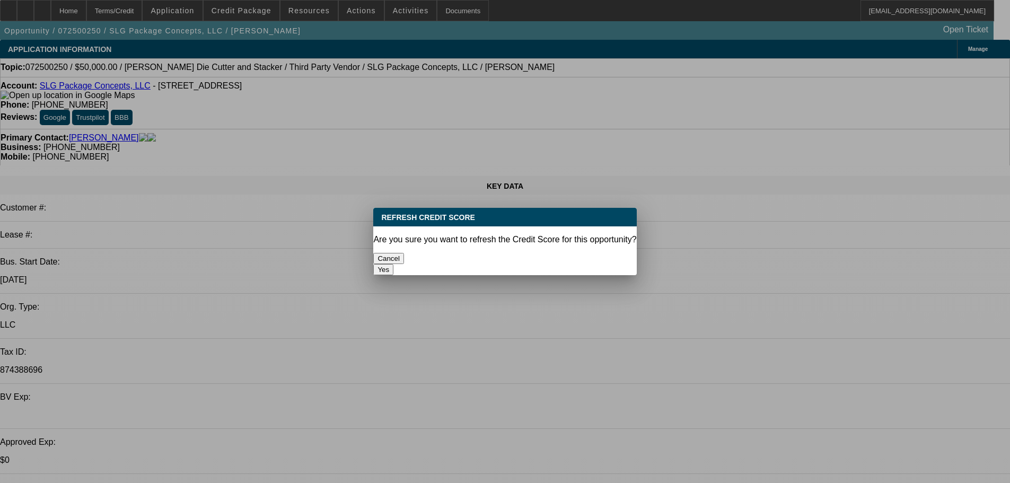
click at [393, 264] on button "Yes" at bounding box center [383, 269] width 20 height 11
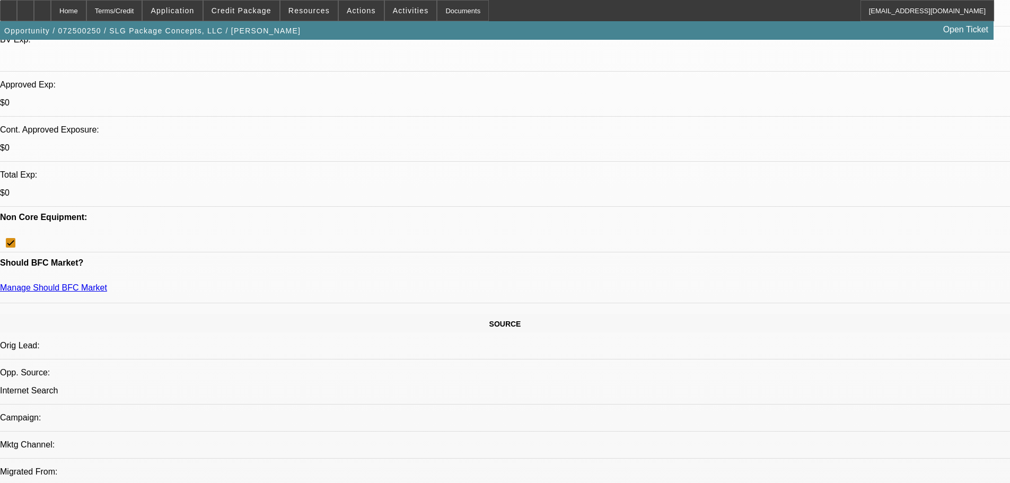
scroll to position [198, 0]
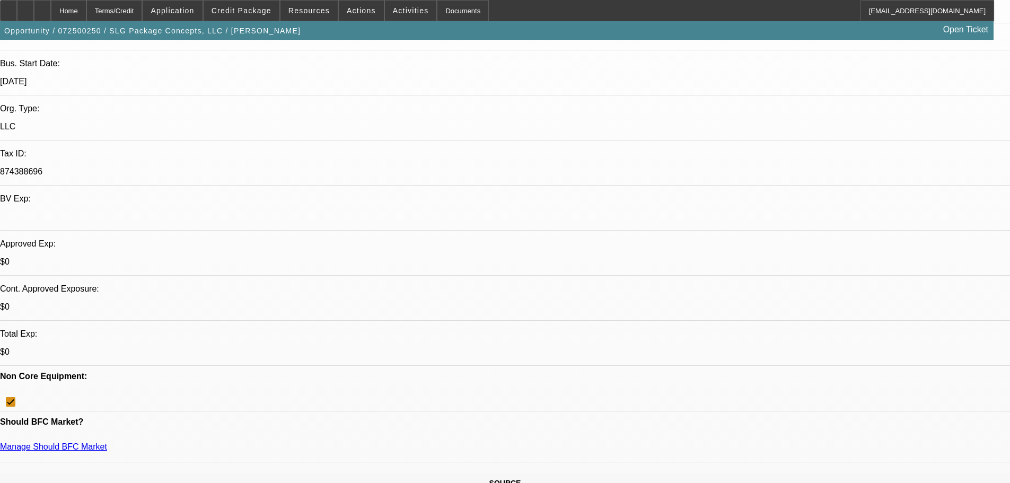
click at [107, 442] on link "Manage Should BFC Market" at bounding box center [53, 446] width 107 height 9
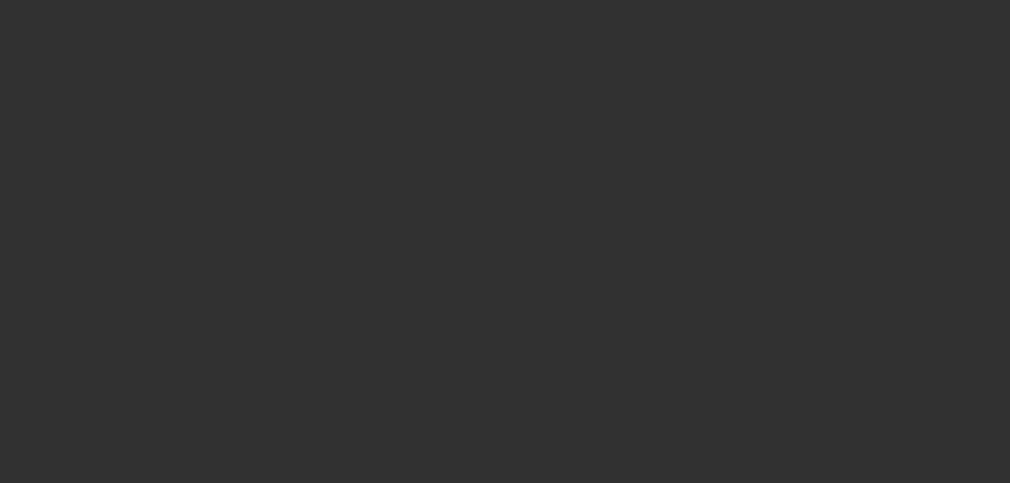
scroll to position [0, 0]
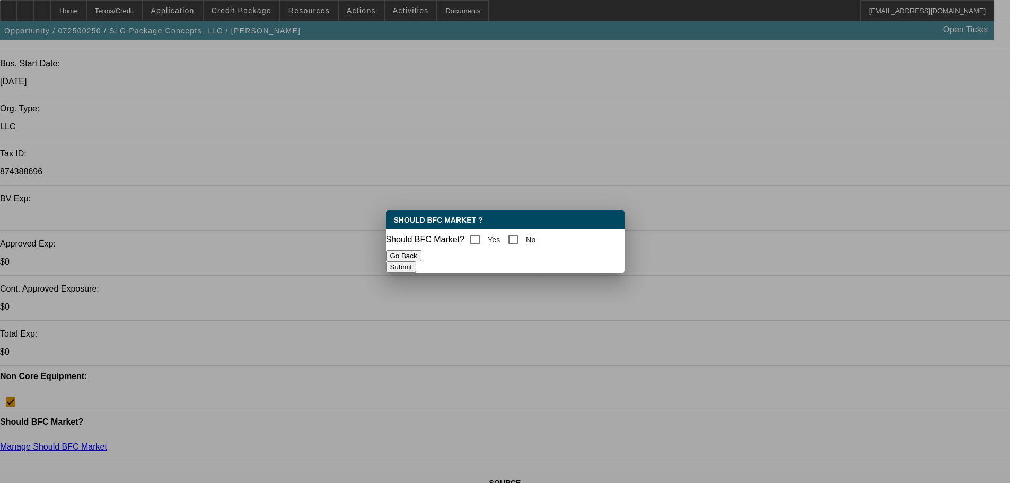
click at [350, 132] on div at bounding box center [505, 241] width 1010 height 483
click at [421, 261] on button "Go Back" at bounding box center [404, 255] width 36 height 11
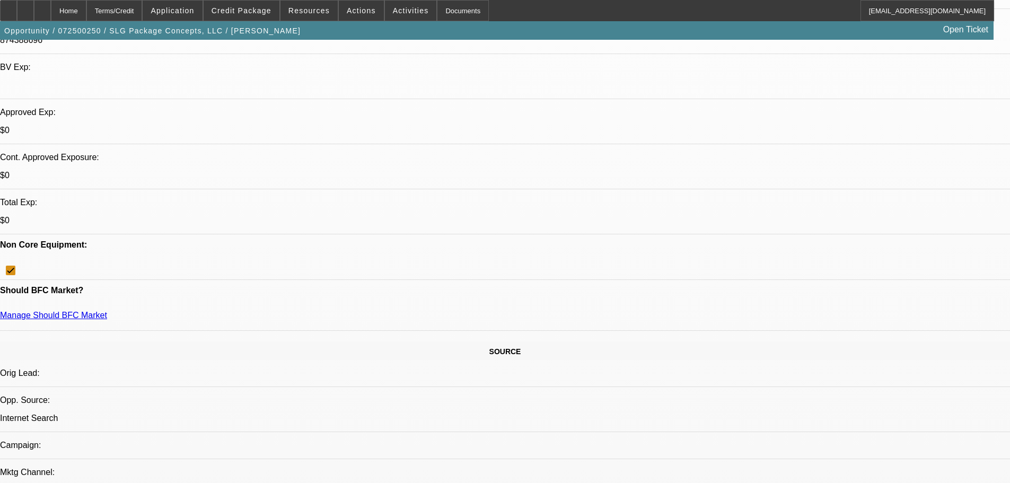
scroll to position [159, 0]
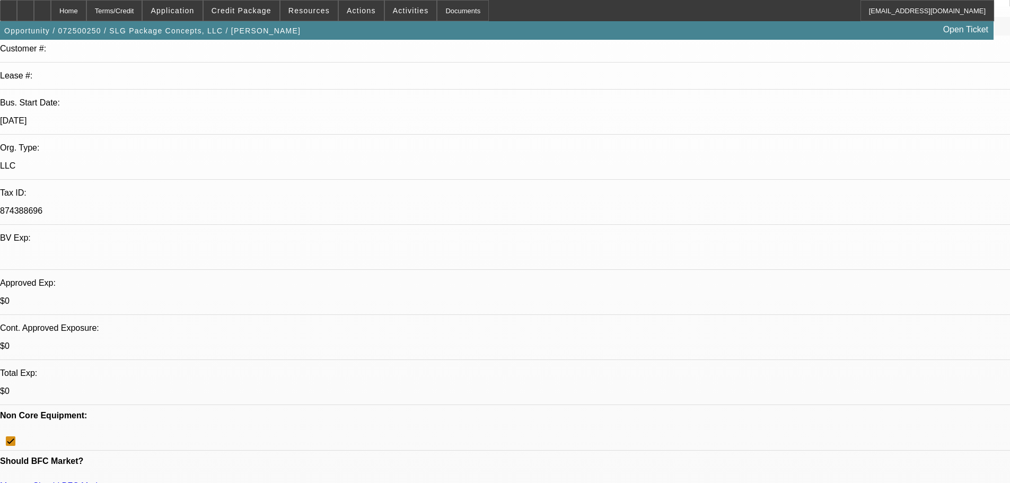
click at [107, 481] on link "Manage Should BFC Market" at bounding box center [53, 485] width 107 height 9
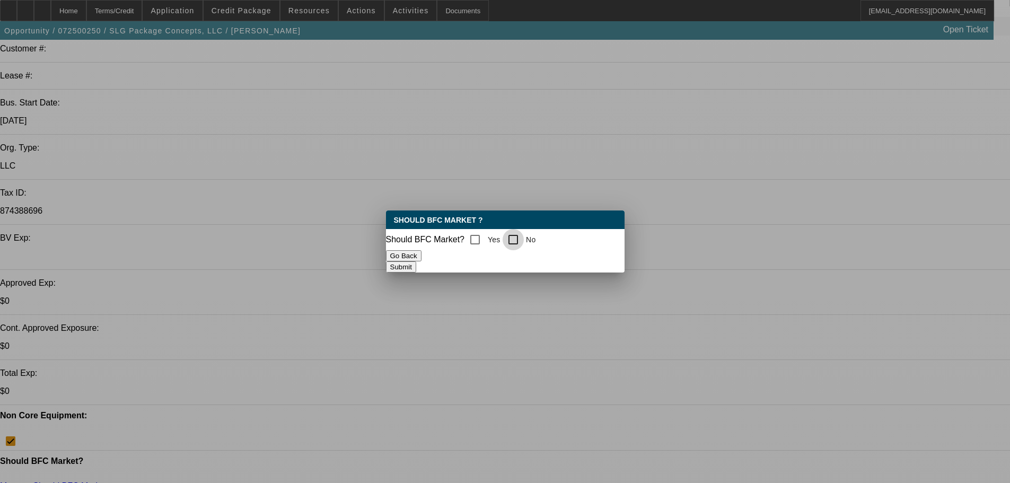
click at [524, 233] on input "No" at bounding box center [513, 239] width 21 height 21
checkbox input "true"
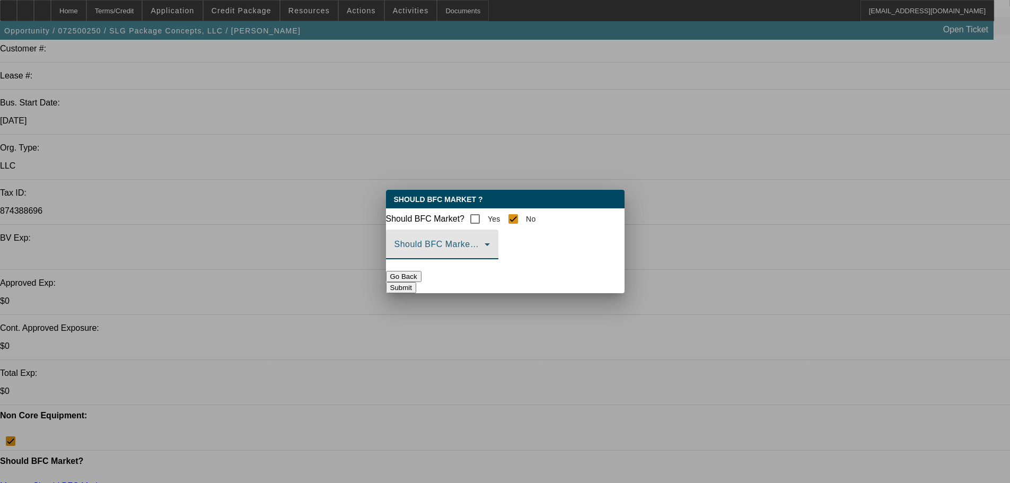
click at [485, 250] on span at bounding box center [439, 248] width 90 height 13
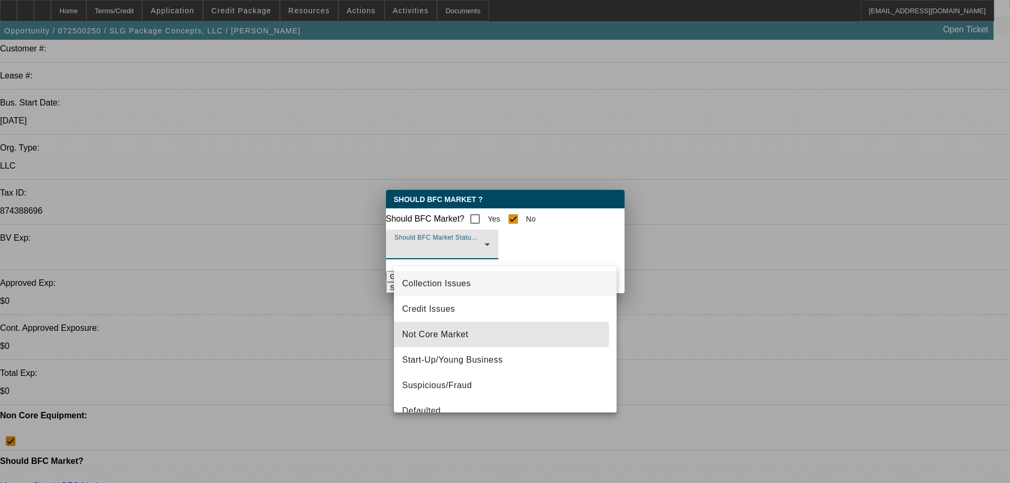
drag, startPoint x: 484, startPoint y: 333, endPoint x: 510, endPoint y: 288, distance: 51.6
click at [484, 332] on mat-option "Not Core Market" at bounding box center [505, 334] width 223 height 25
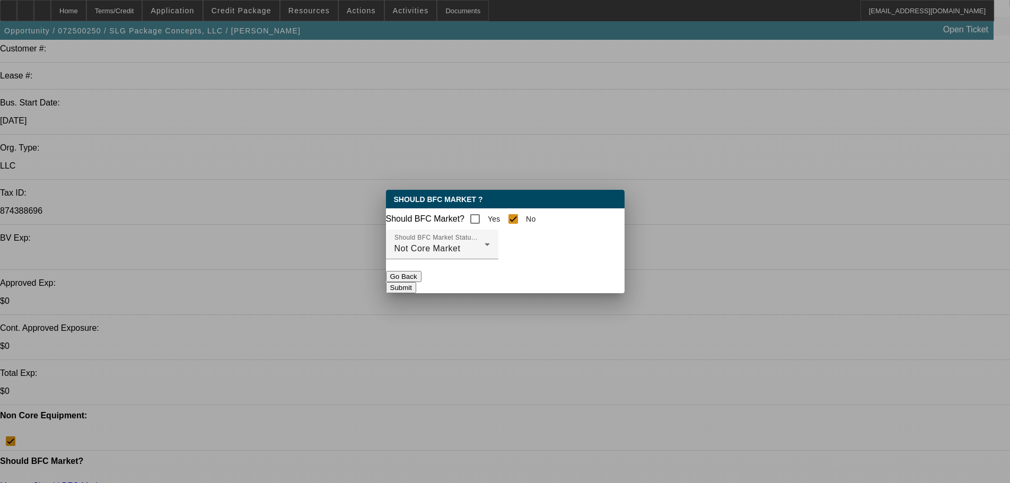
click at [416, 286] on button "Submit" at bounding box center [401, 287] width 30 height 11
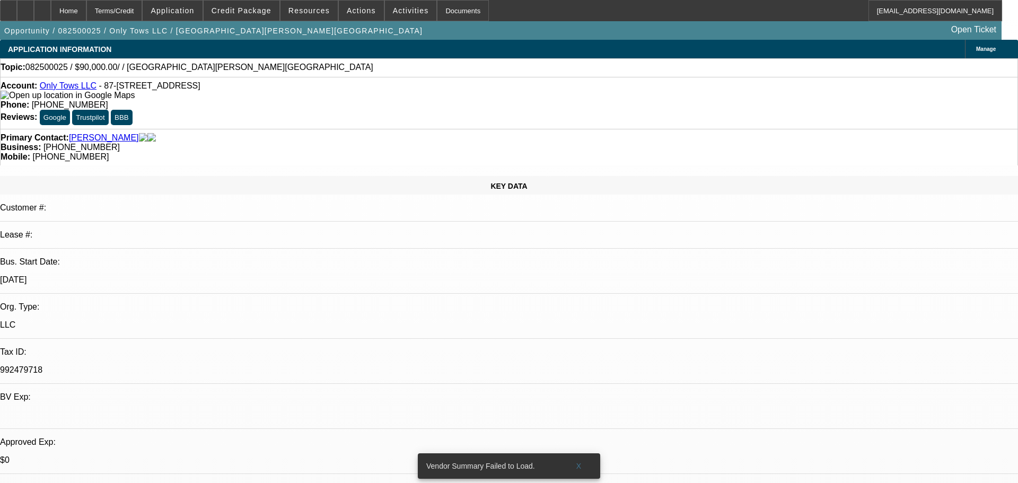
select select "0"
select select "2"
select select "0.1"
select select "1"
select select "2"
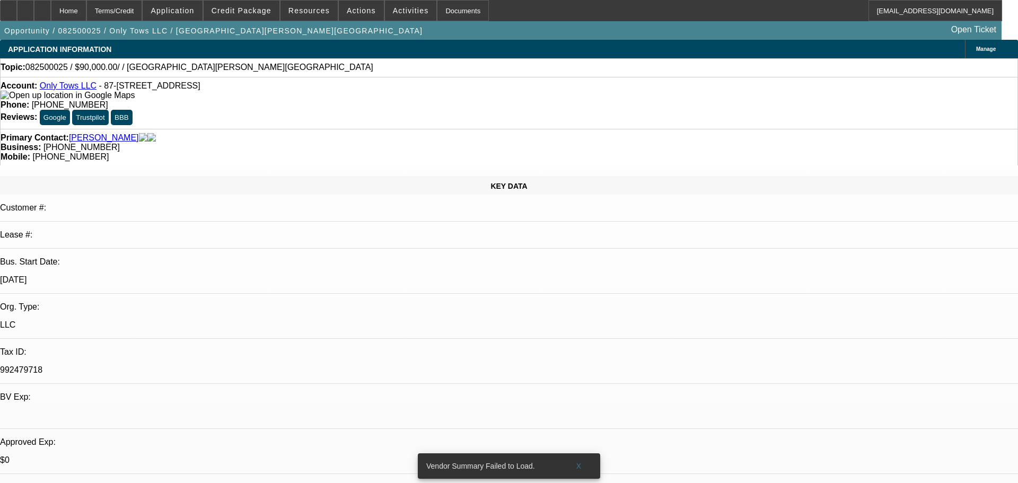
select select "4"
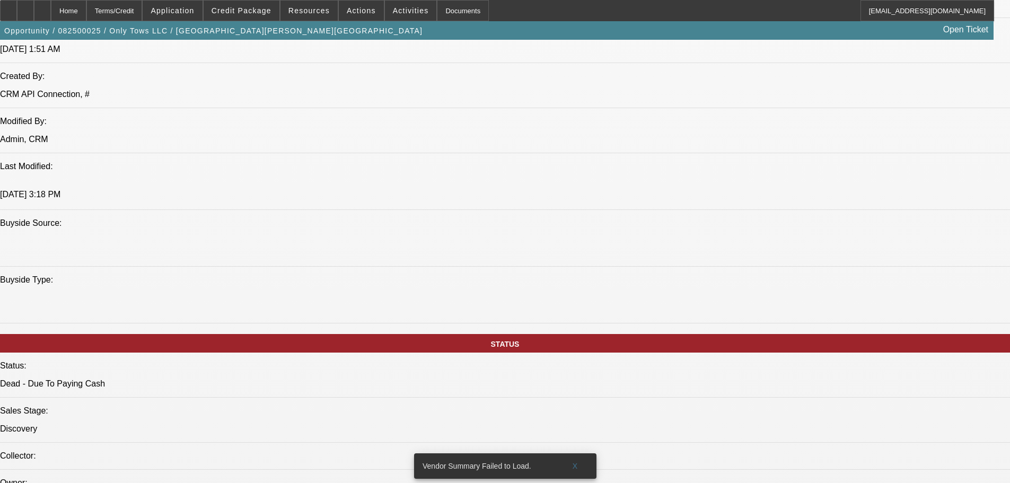
scroll to position [848, 0]
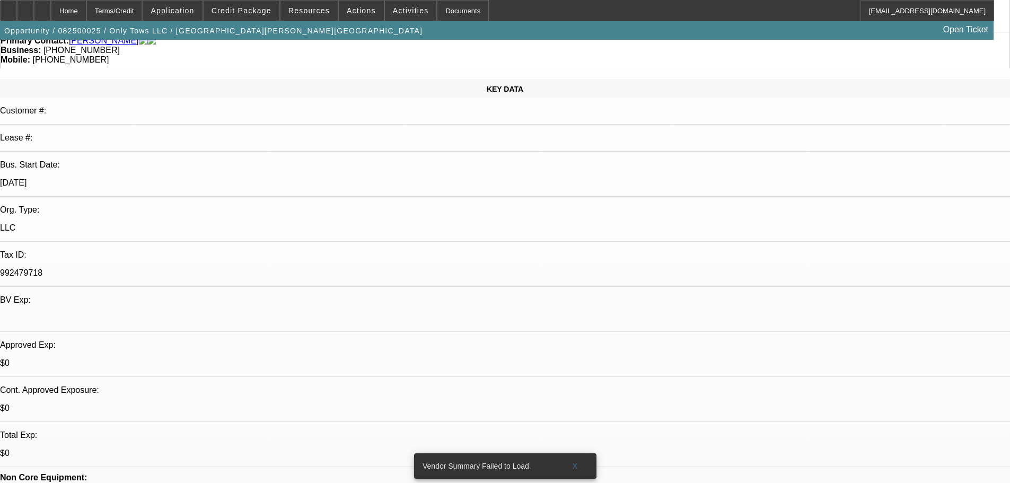
scroll to position [0, 0]
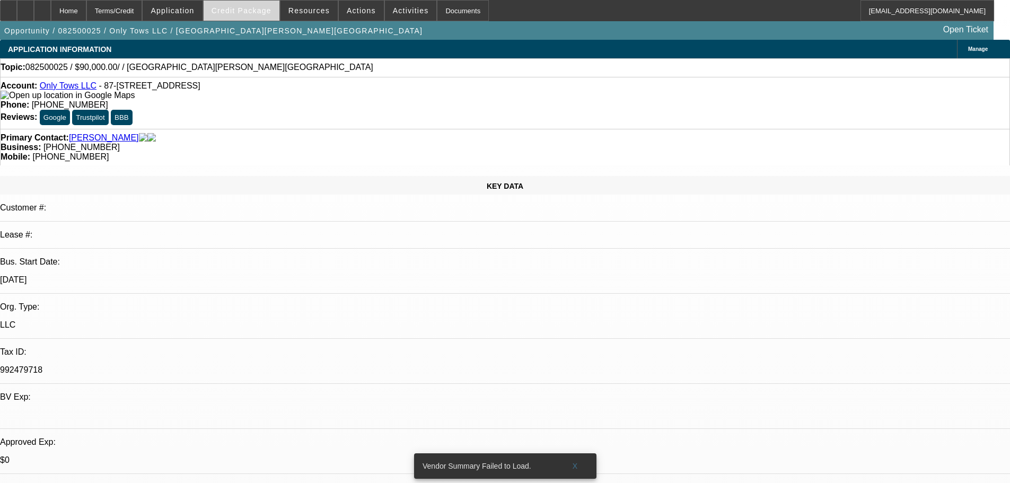
click at [250, 11] on span "Credit Package" at bounding box center [242, 10] width 60 height 8
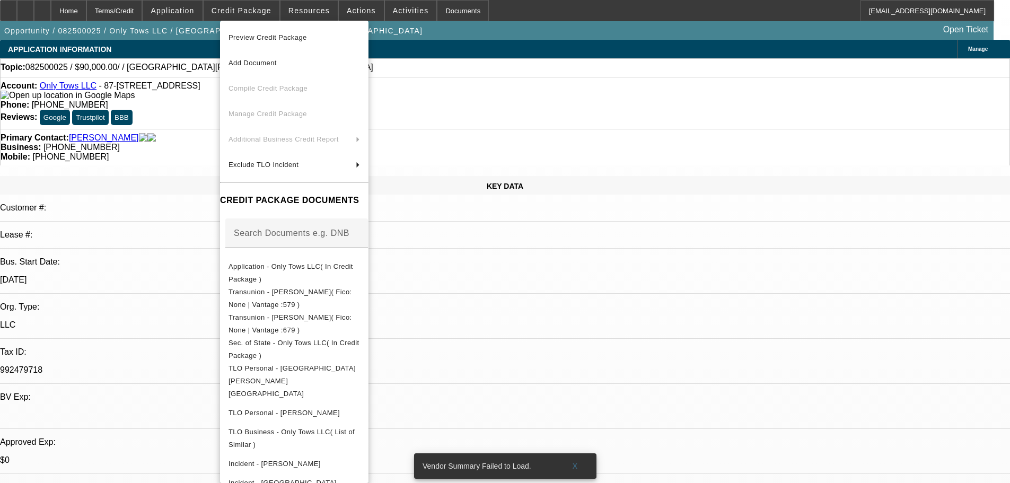
click at [301, 40] on span "Preview Credit Package" at bounding box center [268, 37] width 78 height 8
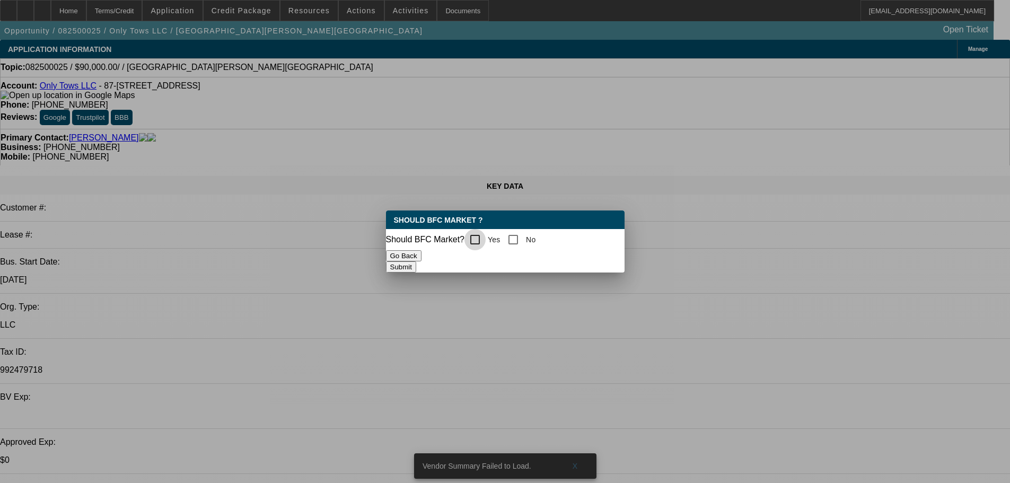
drag, startPoint x: 485, startPoint y: 239, endPoint x: 491, endPoint y: 241, distance: 6.4
click at [485, 239] on input "Yes" at bounding box center [474, 239] width 21 height 21
checkbox input "true"
click at [416, 268] on button "Submit" at bounding box center [401, 266] width 30 height 11
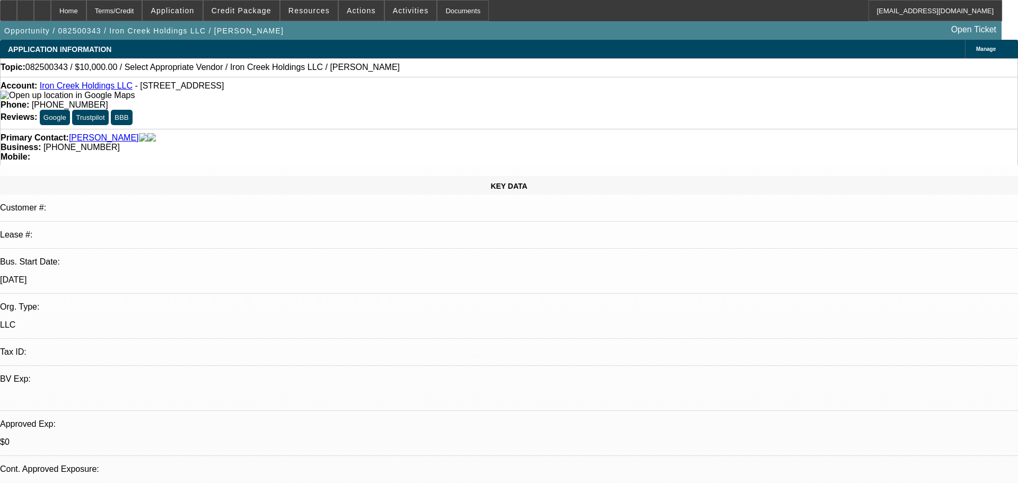
select select "0"
select select "2"
select select "0.1"
select select "1"
select select "2"
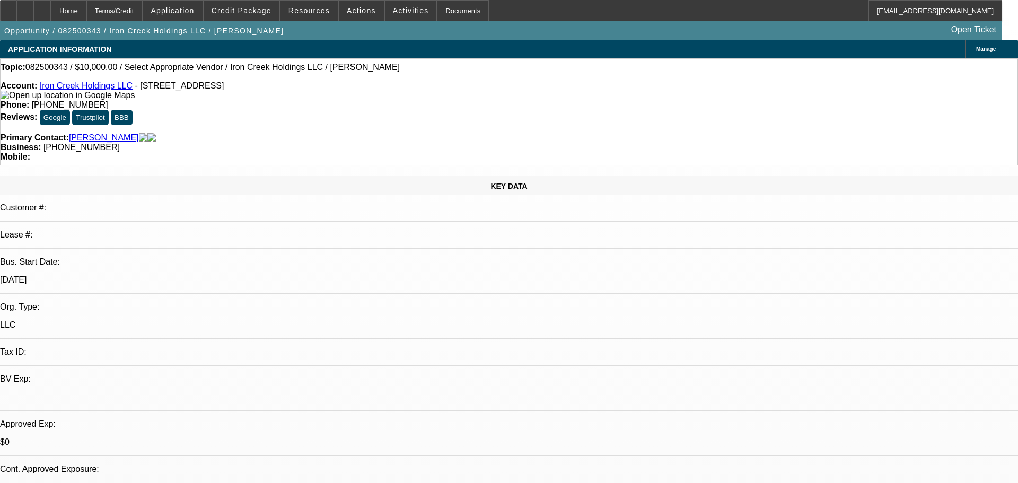
select select "4"
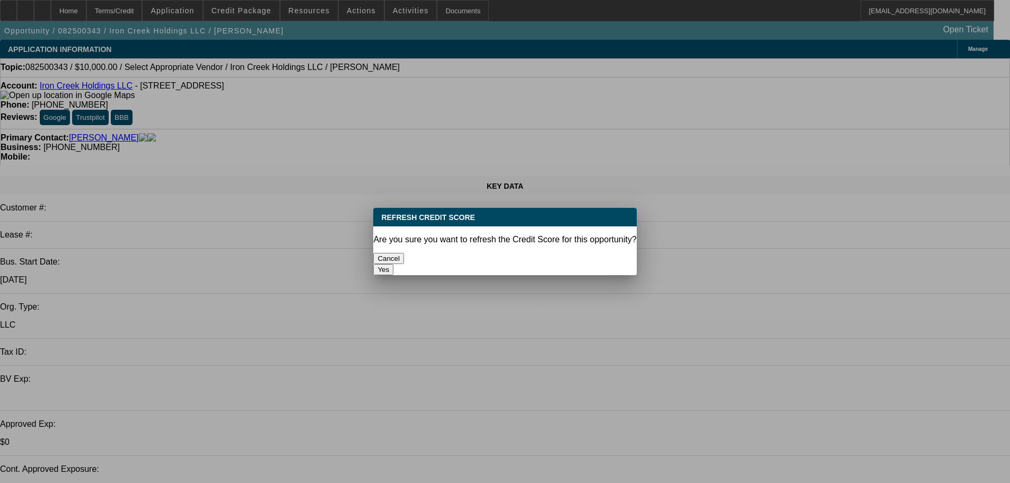
click at [393, 264] on button "Yes" at bounding box center [383, 269] width 20 height 11
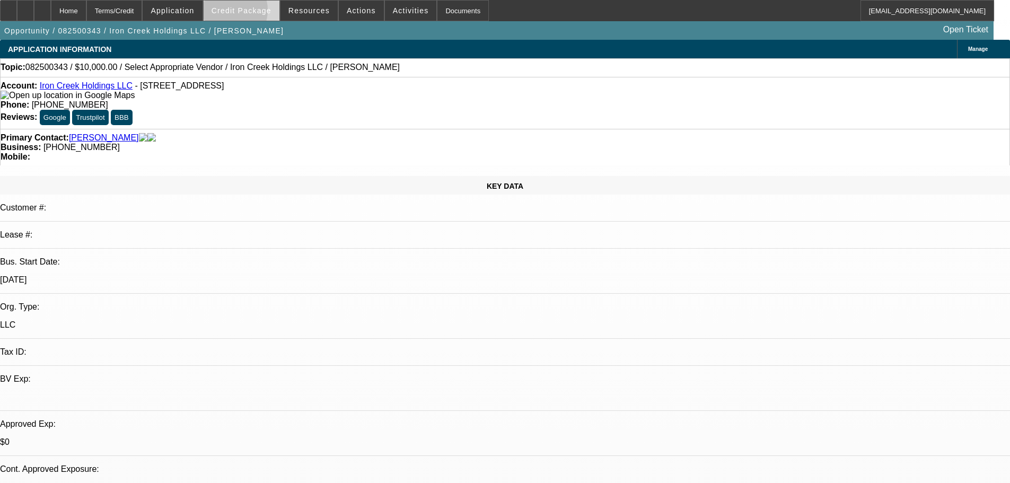
click at [242, 13] on span "Credit Package" at bounding box center [242, 10] width 60 height 8
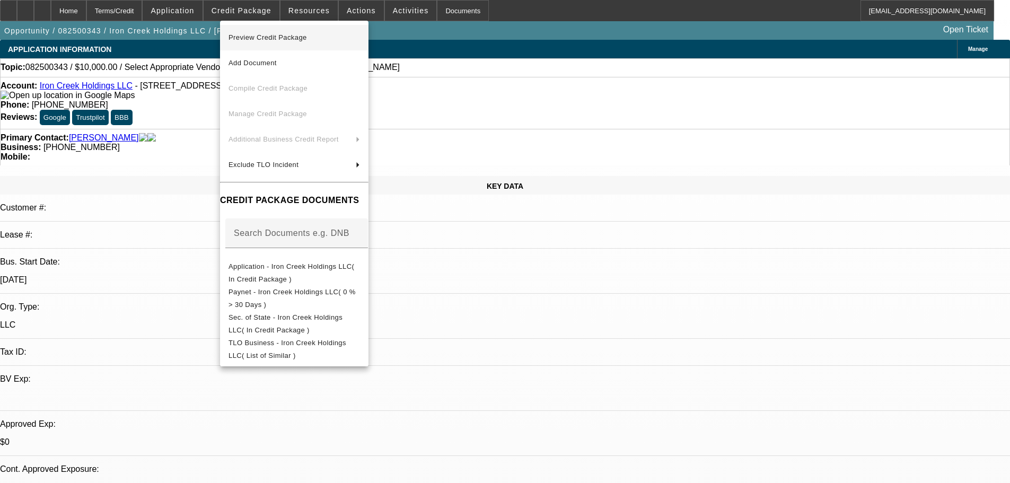
click at [280, 38] on span "Preview Credit Package" at bounding box center [268, 37] width 78 height 8
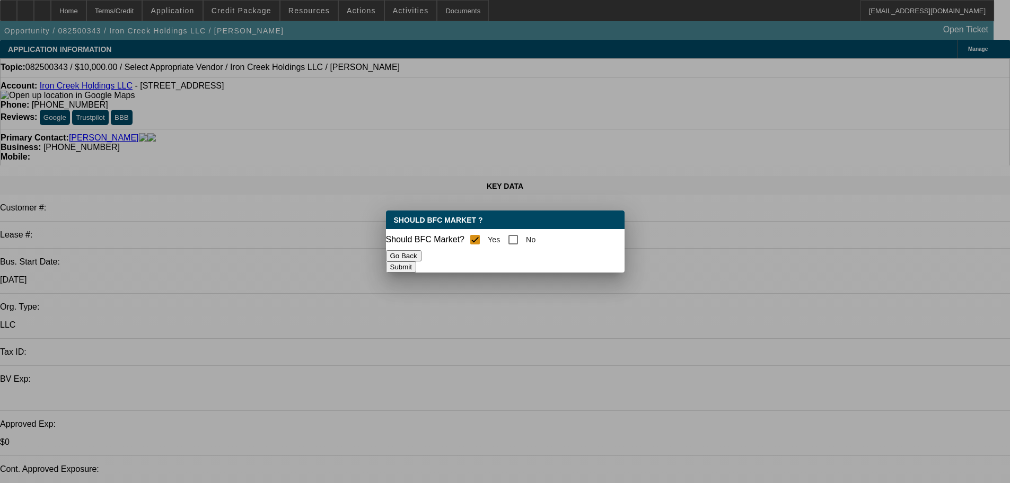
click at [330, 312] on div at bounding box center [505, 241] width 1010 height 483
click at [421, 261] on button "Go Back" at bounding box center [404, 255] width 36 height 11
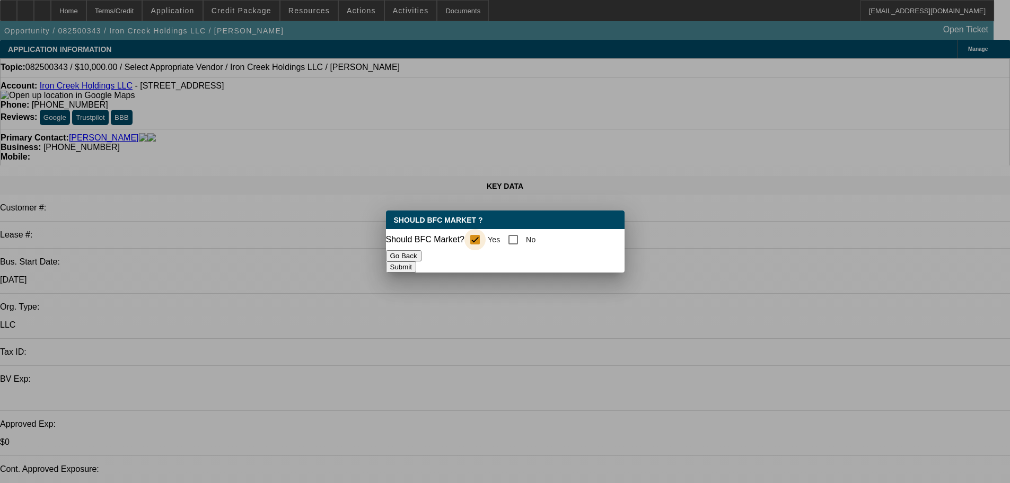
click at [482, 235] on input "Yes" at bounding box center [474, 239] width 21 height 21
checkbox input "true"
click at [416, 265] on button "Submit" at bounding box center [401, 266] width 30 height 11
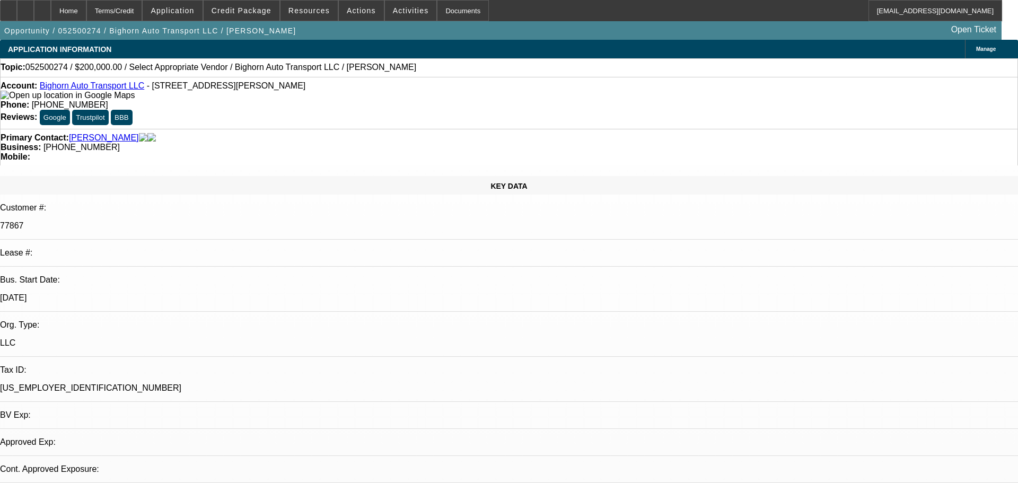
select select "0"
select select "2"
select select "0.1"
select select "1"
select select "2"
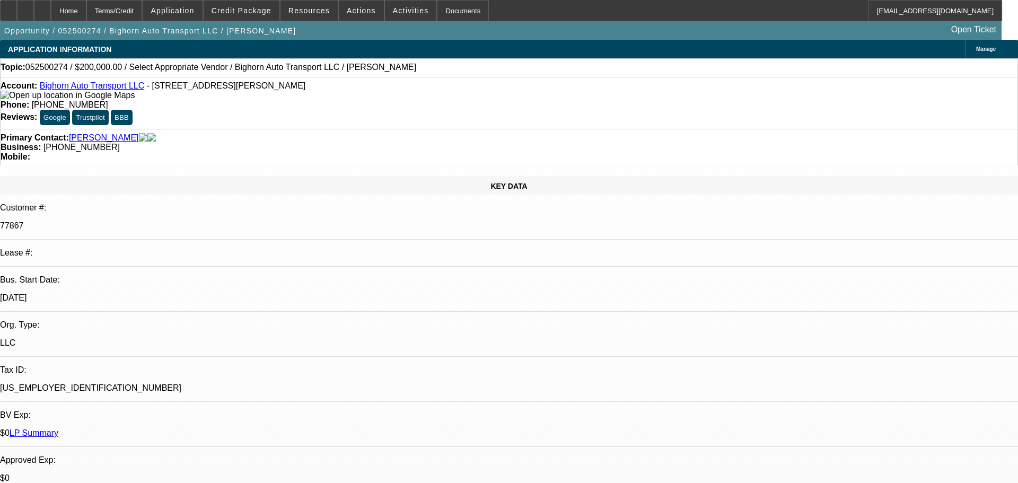
select select "4"
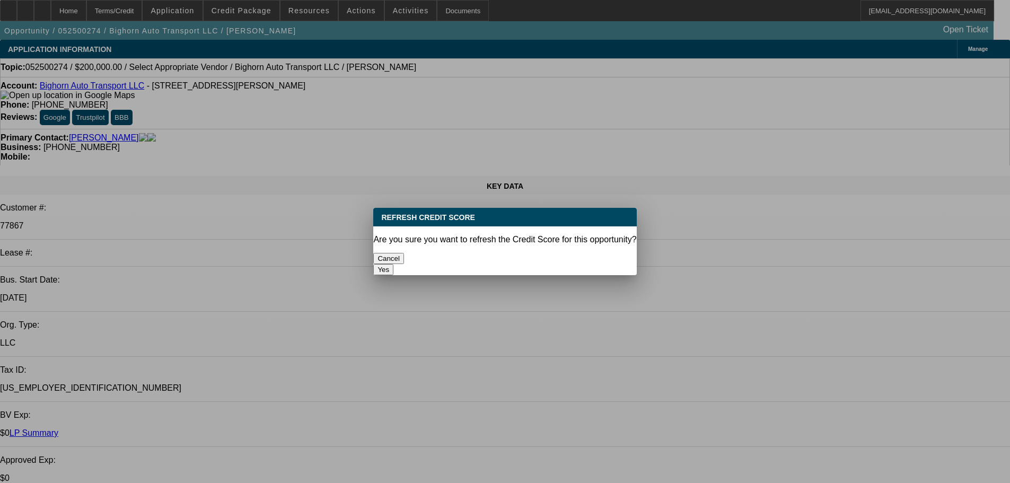
click at [393, 264] on button "Yes" at bounding box center [383, 269] width 20 height 11
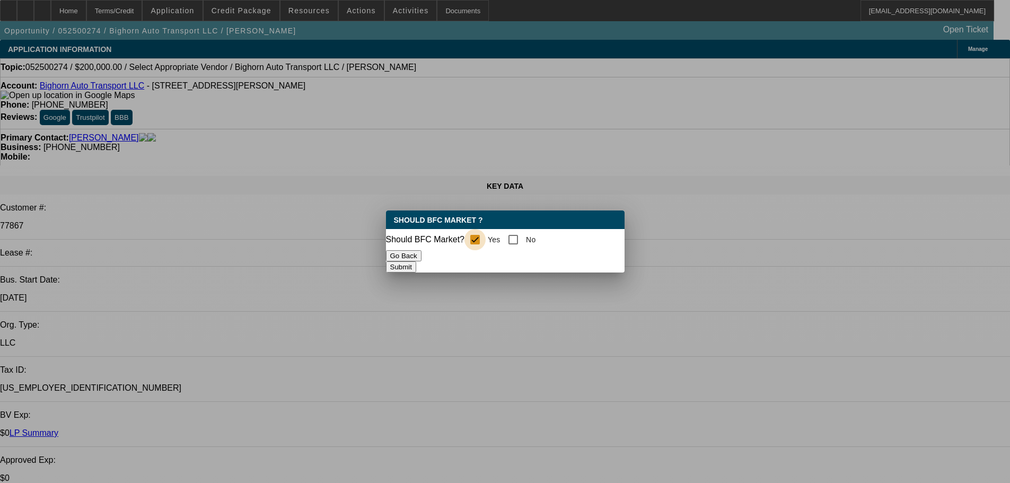
click at [482, 239] on input "Yes" at bounding box center [474, 239] width 21 height 21
checkbox input "true"
click at [416, 265] on button "Submit" at bounding box center [401, 266] width 30 height 11
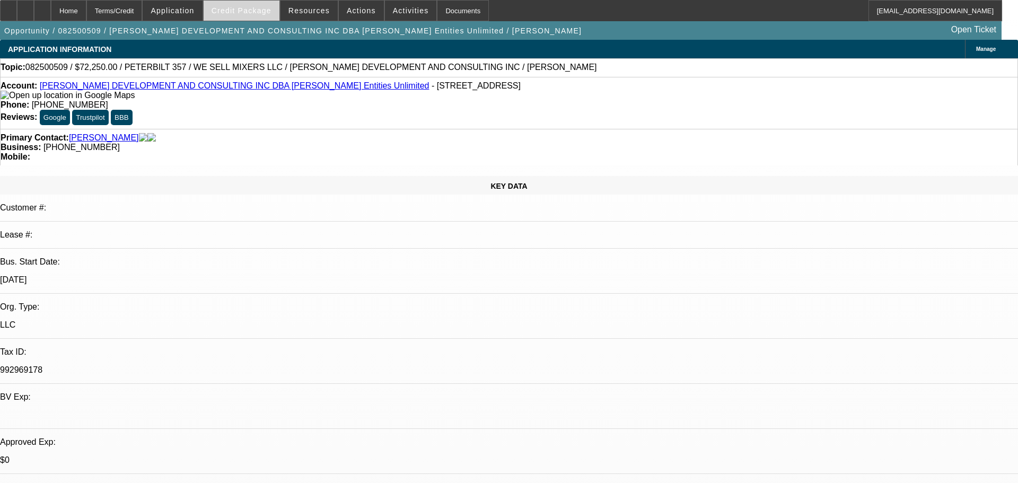
select select "0.15"
select select "2"
select select "0"
select select "6"
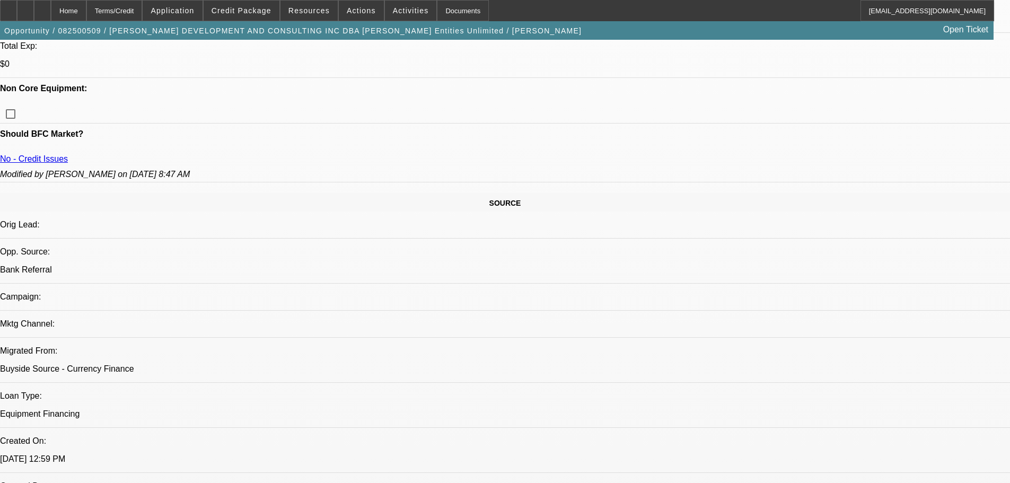
scroll to position [689, 0]
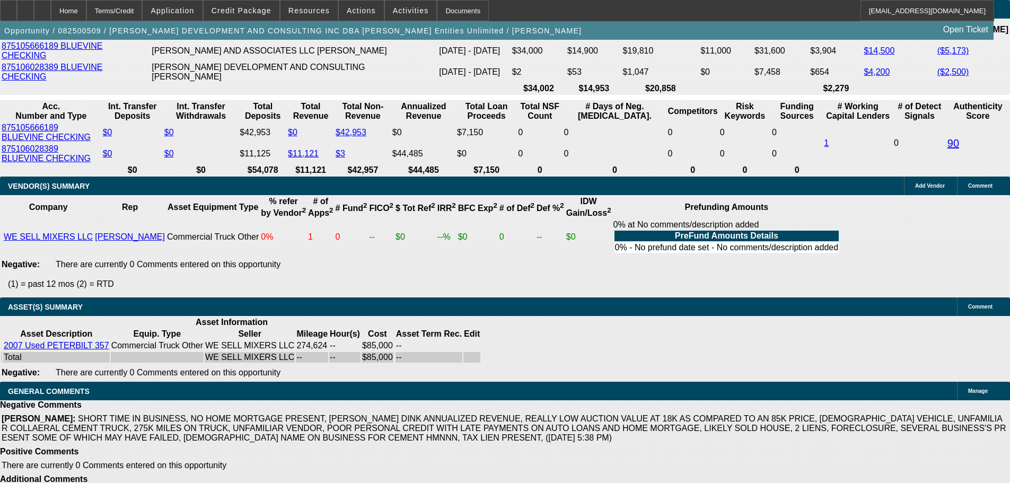
scroll to position [1934, 0]
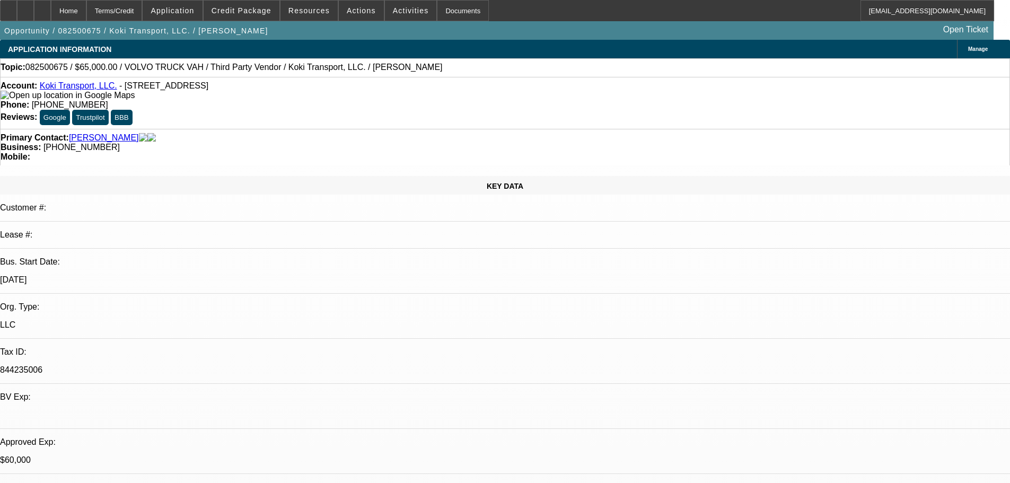
select select "0"
select select "2"
select select "0.1"
select select "4"
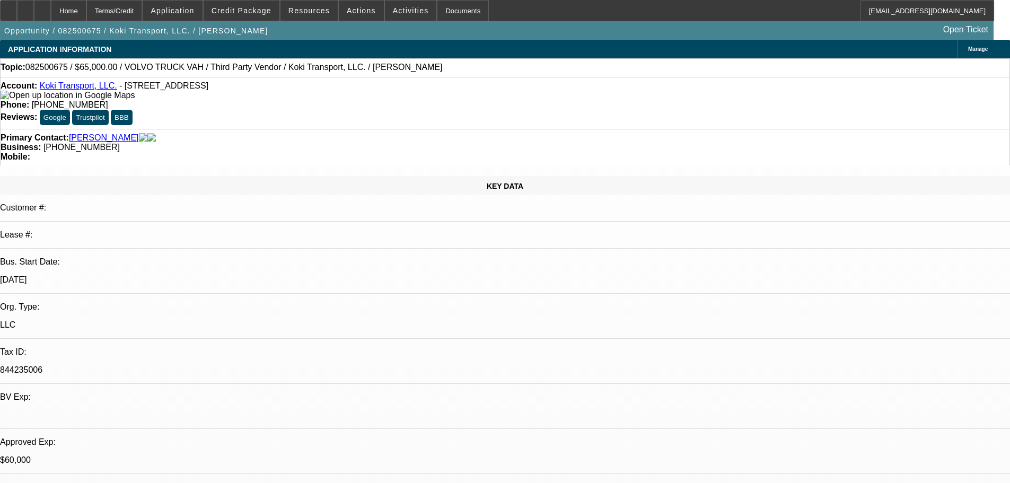
select select "0.2"
select select "2"
select select "0.1"
select select "4"
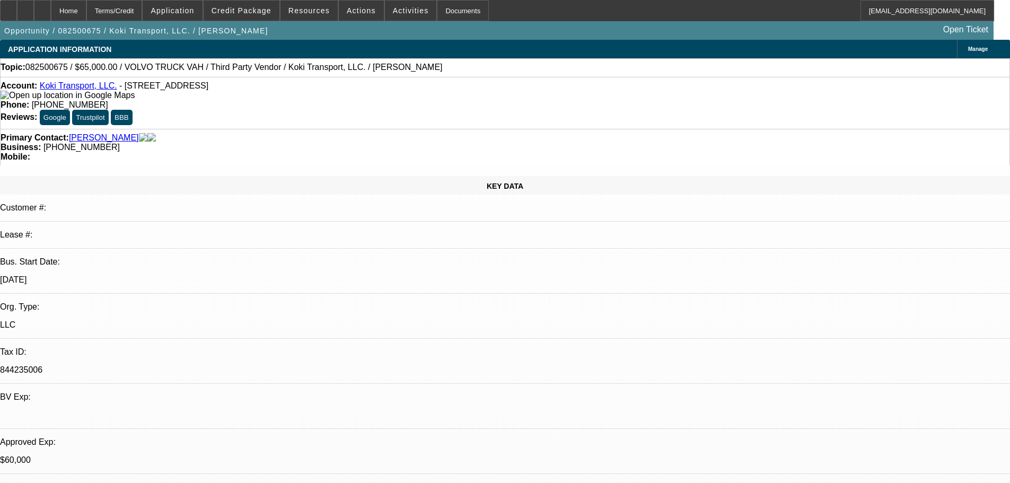
select select "0.15"
select select "2"
select select "0.1"
select select "4"
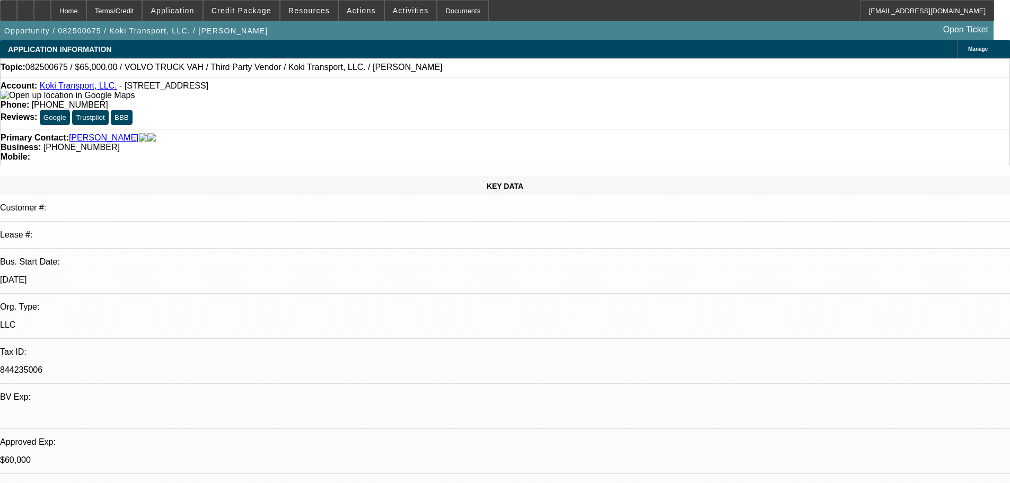
select select "0.2"
select select "2"
select select "0.1"
select select "4"
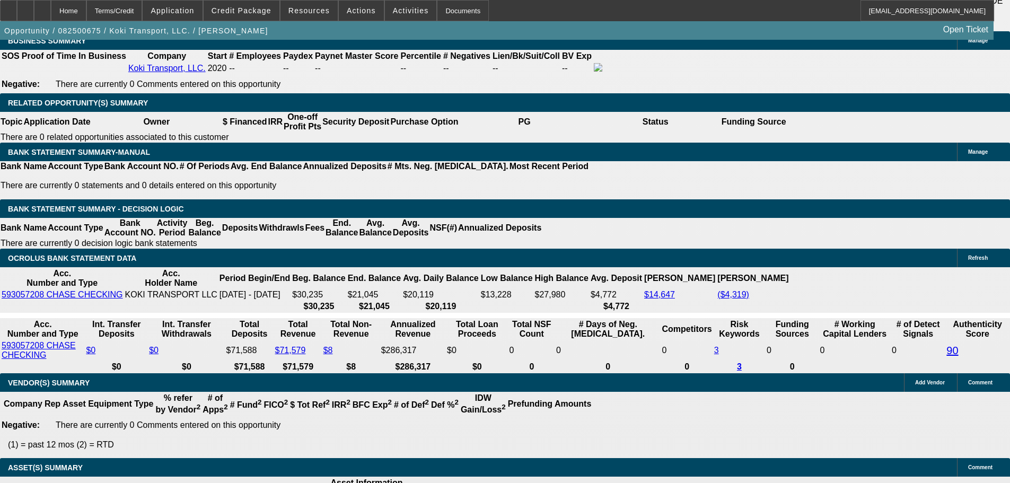
scroll to position [2118, 0]
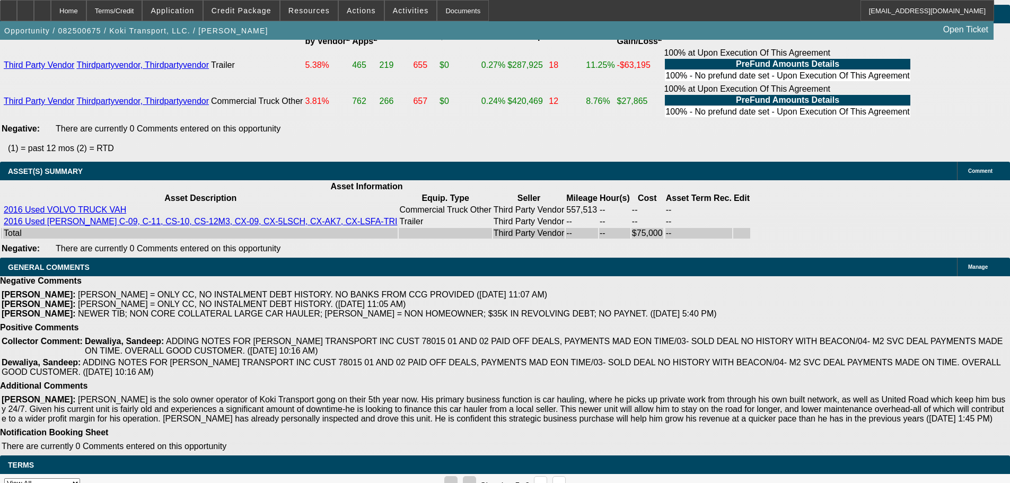
select select "4"
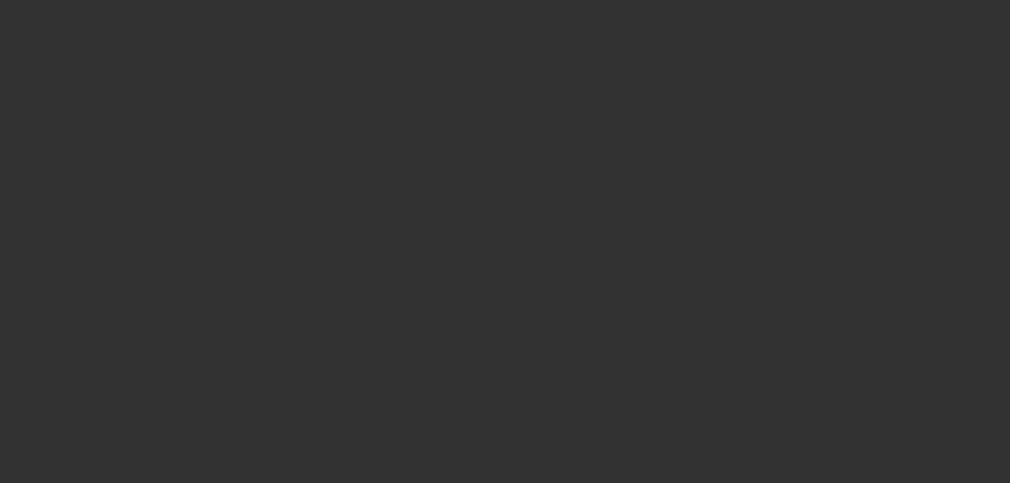
scroll to position [0, 0]
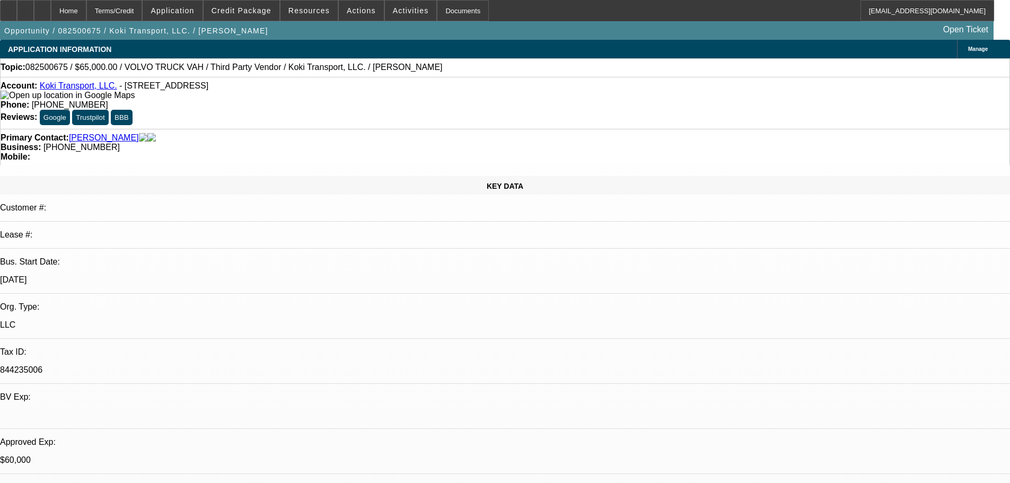
type textarea "SORRY, STICKING TO THE LAST STRUCTURE WITH MORE DOWN. THATS MORE IMPORTANT ON T…"
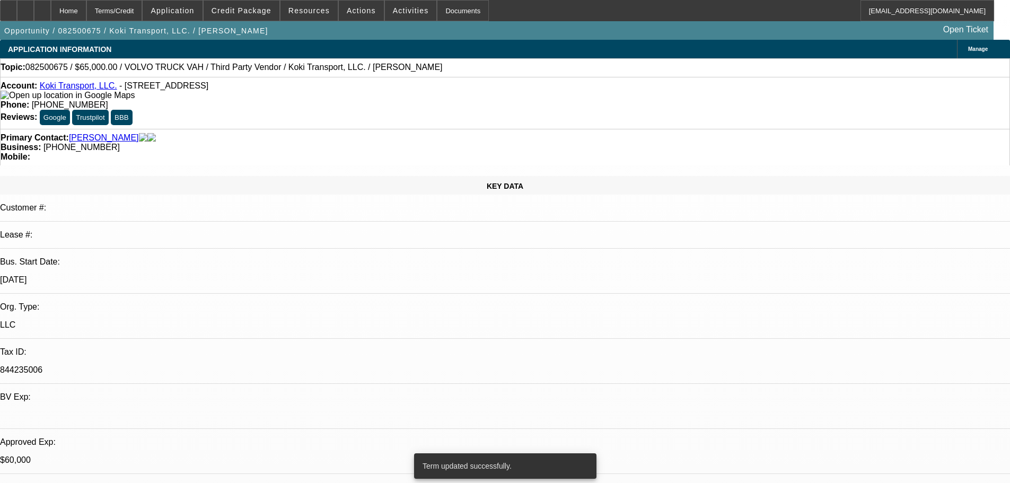
select select "0"
select select "2"
select select "0.1"
select select "4"
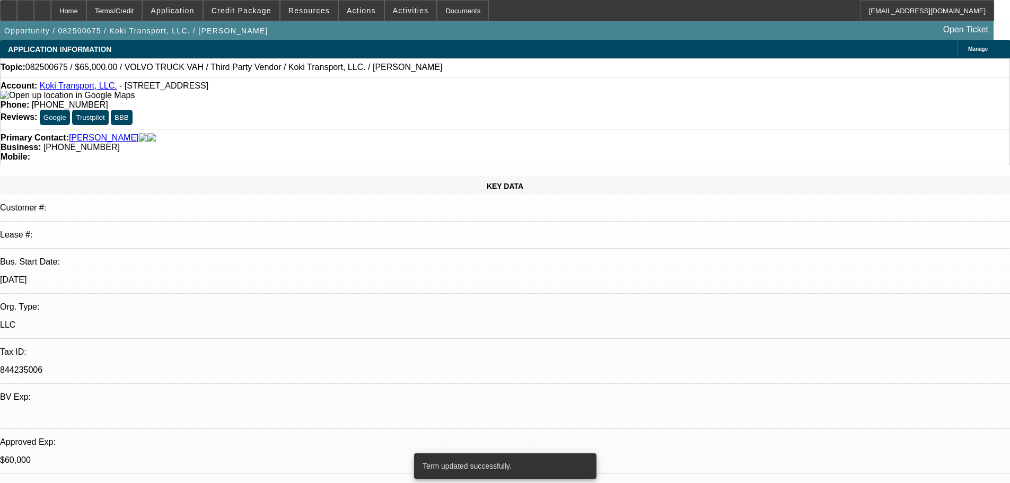
select select "0.2"
select select "2"
select select "0.1"
select select "4"
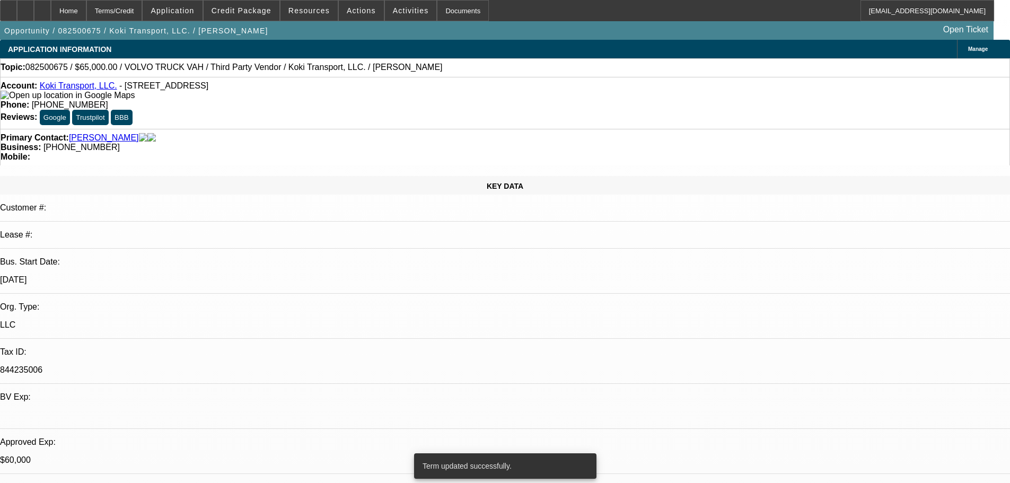
select select "0.15"
select select "2"
select select "0.1"
select select "4"
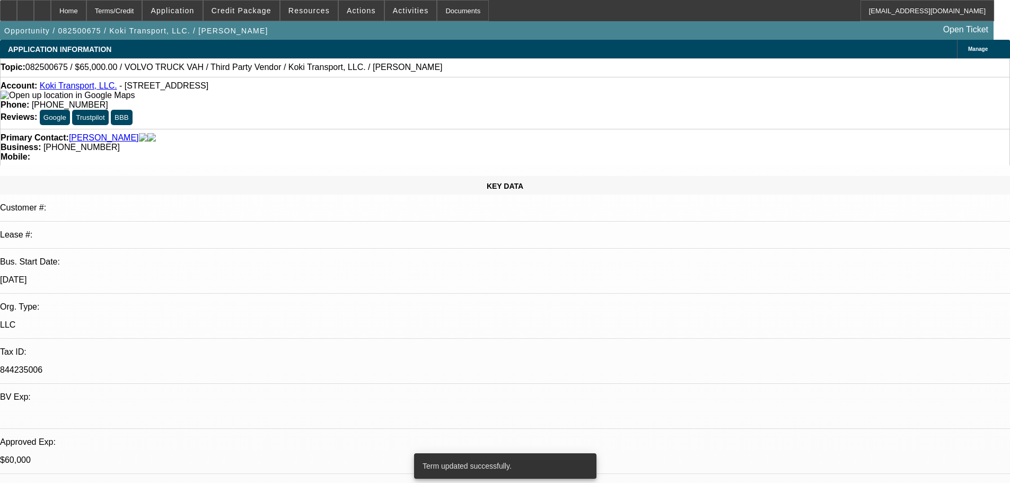
select select "0.2"
select select "2"
select select "0.1"
select select "4"
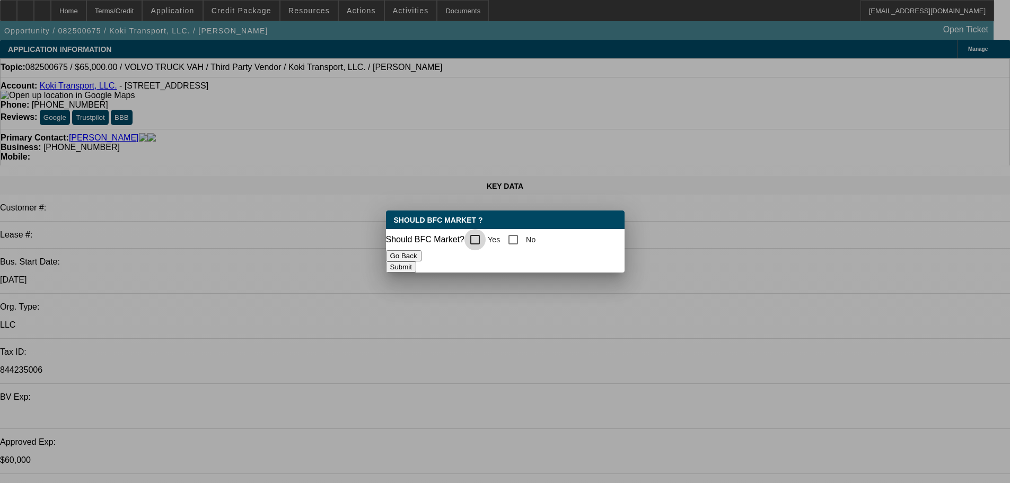
click at [483, 235] on input "Yes" at bounding box center [474, 239] width 21 height 21
checkbox input "true"
click at [416, 269] on button "Submit" at bounding box center [401, 266] width 30 height 11
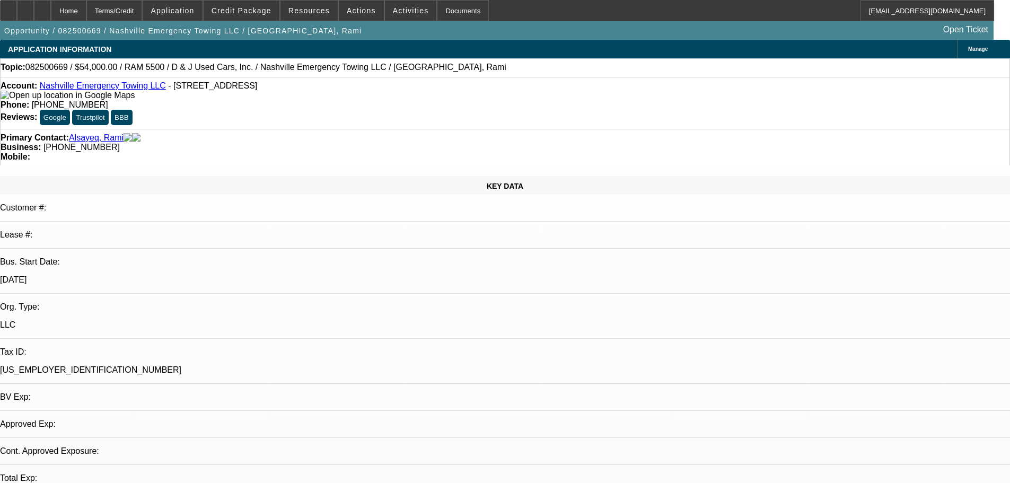
select select "0.1"
select select "2"
select select "0"
select select "1"
select select "2"
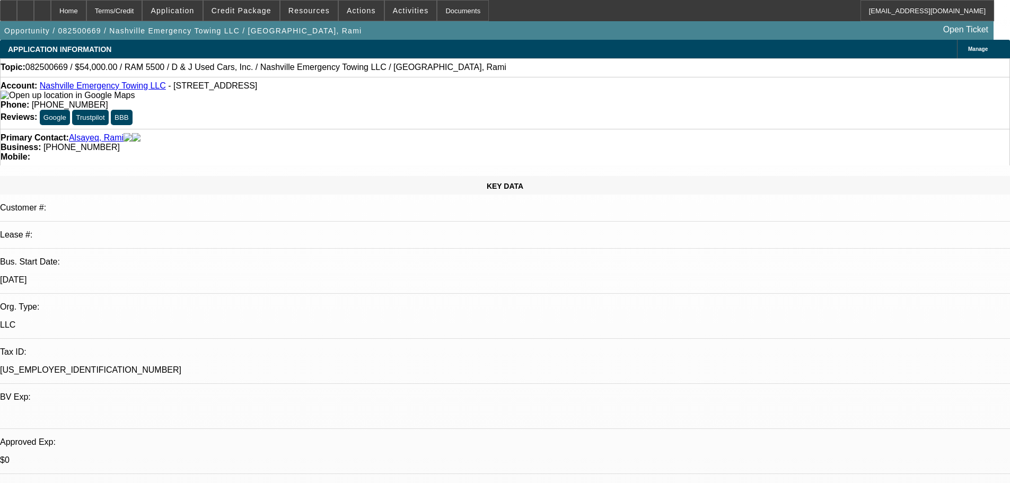
select select "6"
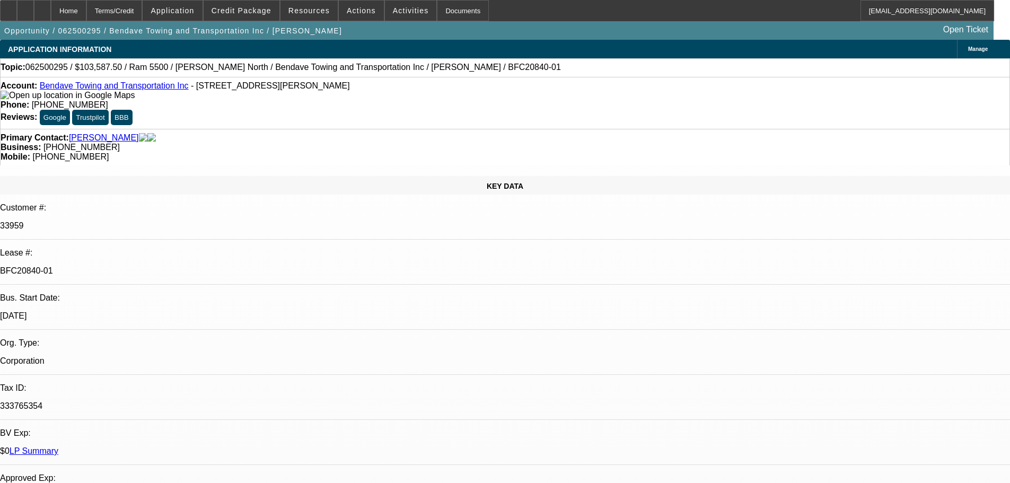
select select "0"
select select "6"
select select "0"
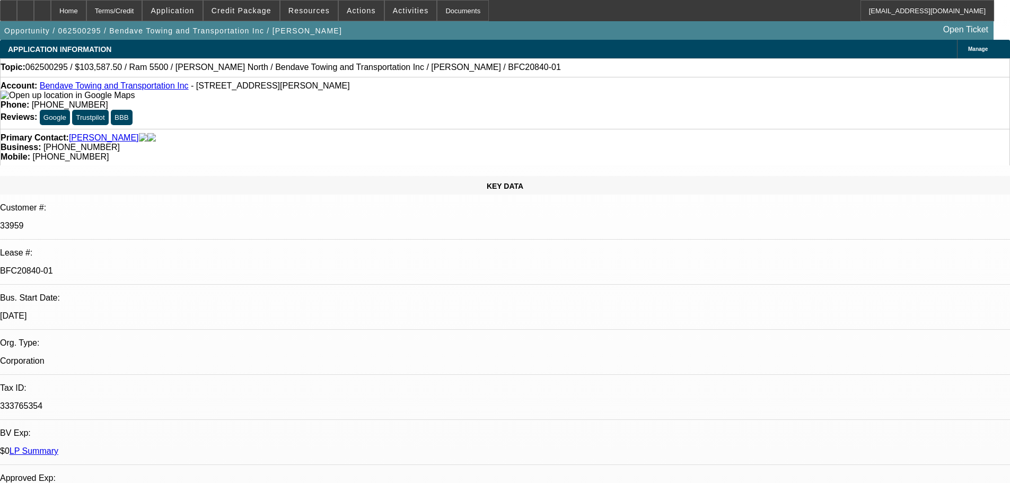
select select "0"
select select "6"
select select "0"
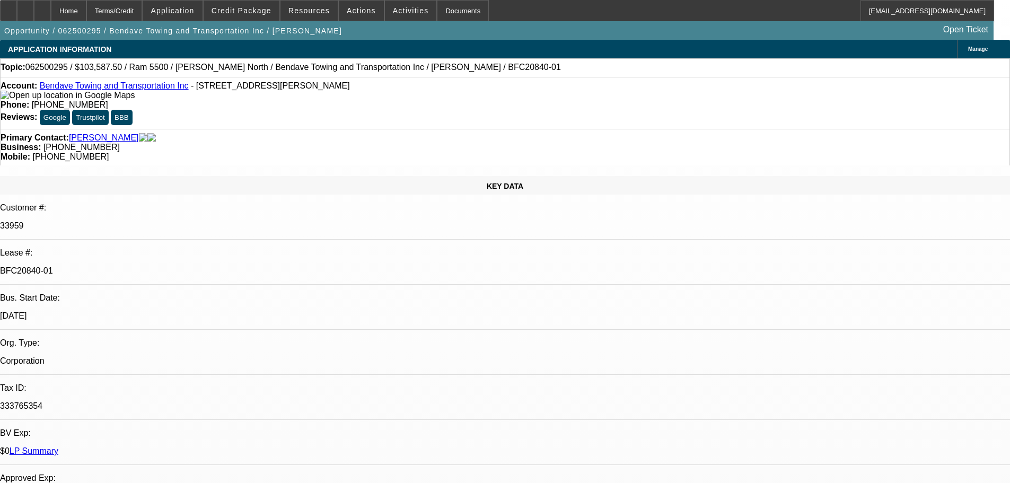
select select "0"
select select "6"
select select "0"
select select "2"
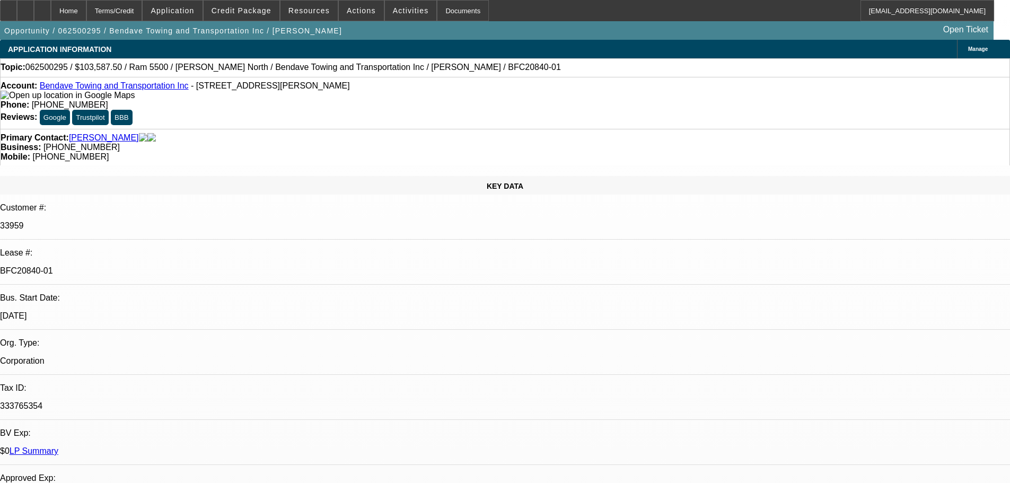
select select "0"
select select "6"
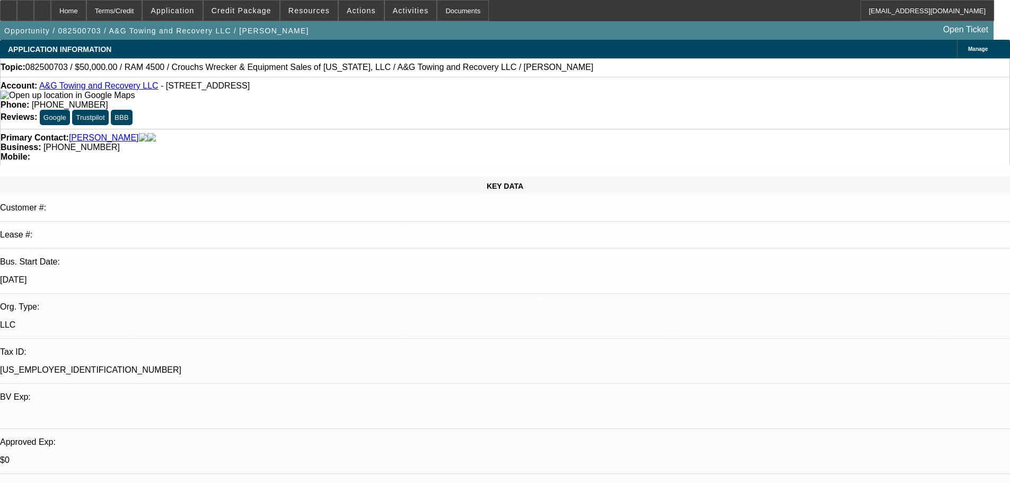
select select "0"
select select "2"
select select "0.1"
select select "4"
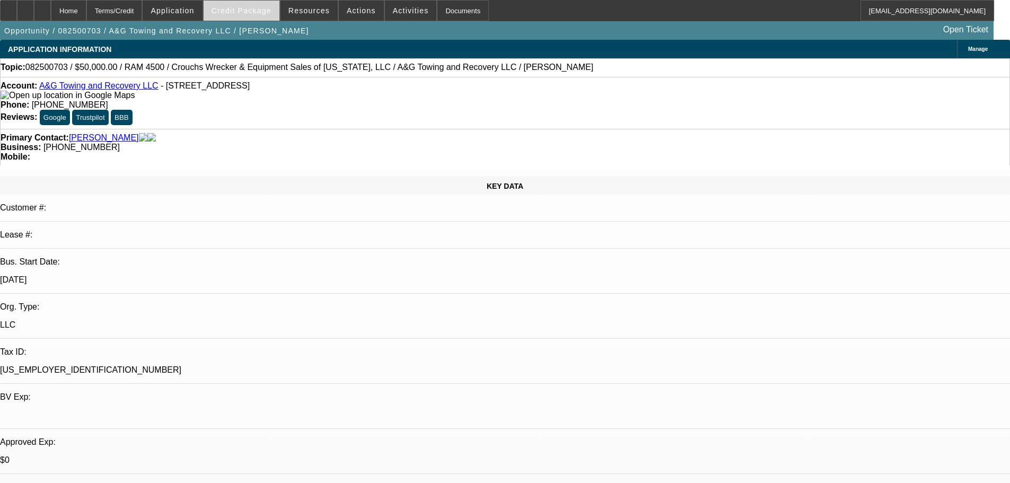
click at [265, 16] on span at bounding box center [242, 10] width 76 height 25
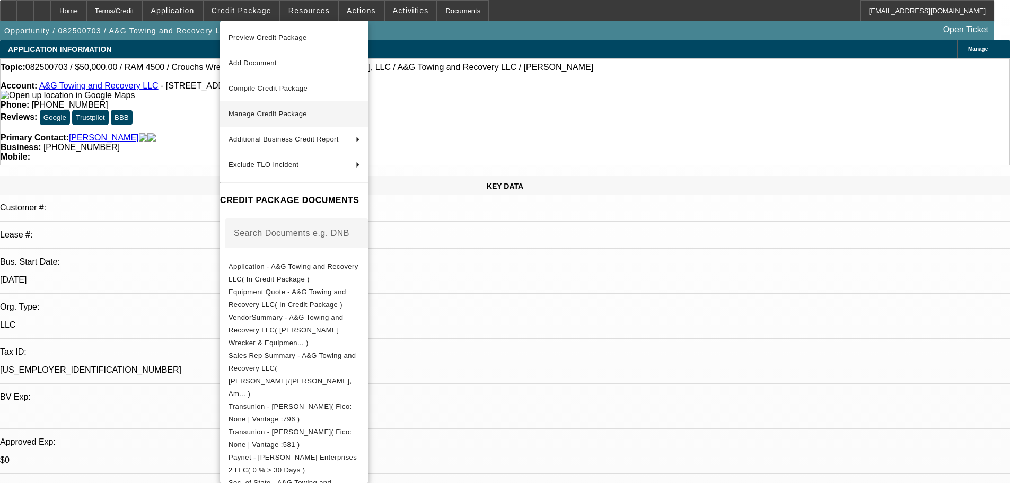
click at [284, 110] on span "Manage Credit Package" at bounding box center [268, 114] width 78 height 8
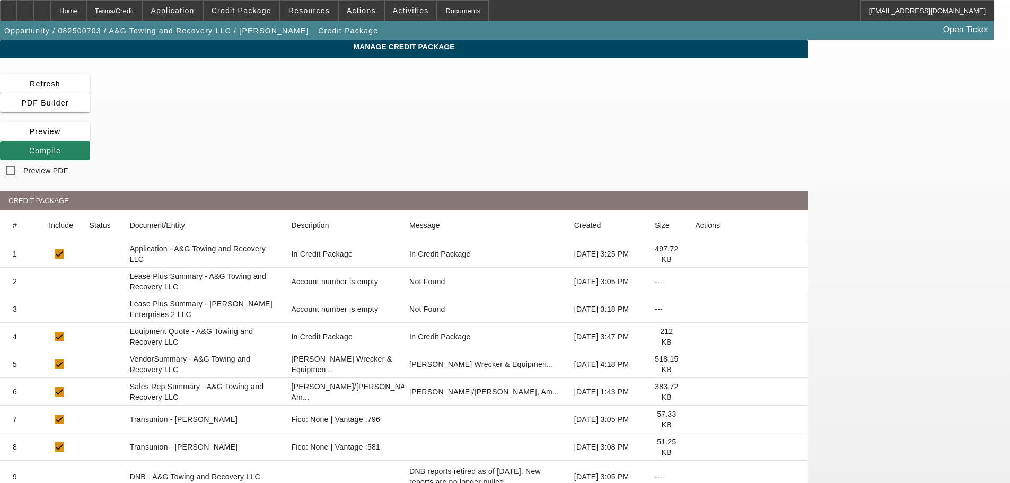
click at [695, 282] on icon at bounding box center [695, 282] width 0 height 0
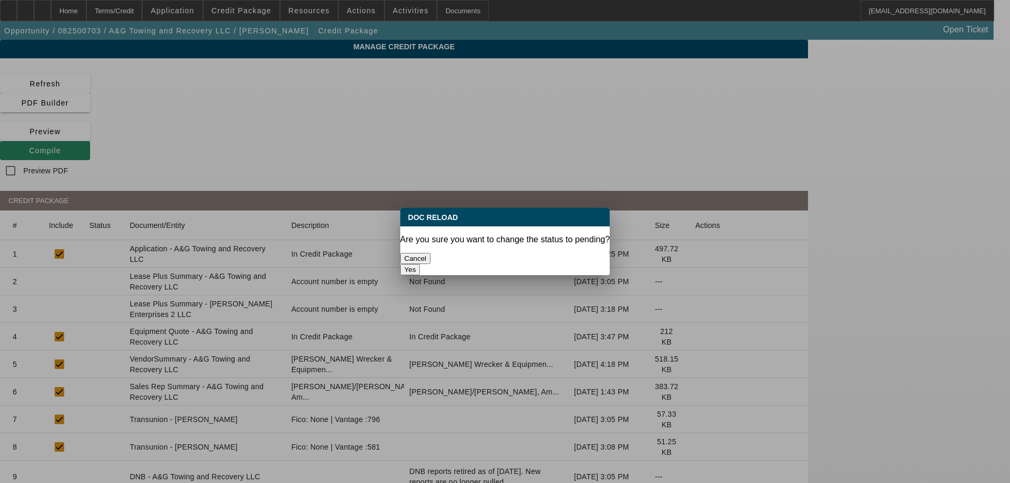
click at [420, 264] on button "Yes" at bounding box center [410, 269] width 20 height 11
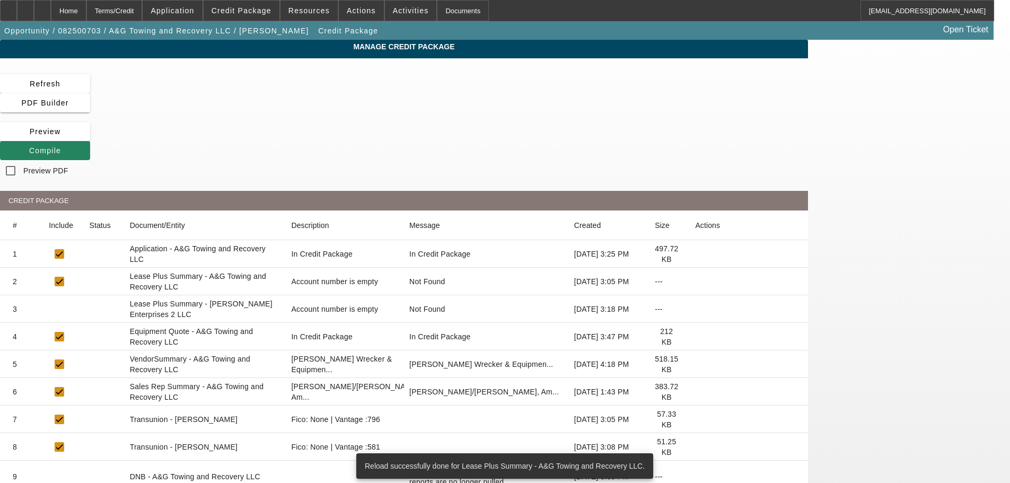
click at [695, 364] on icon at bounding box center [695, 364] width 0 height 0
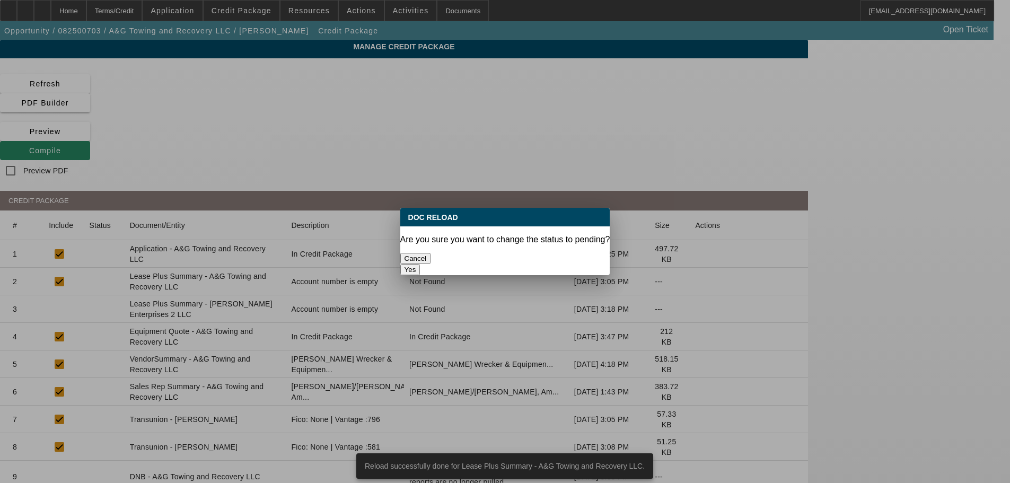
click at [420, 264] on button "Yes" at bounding box center [410, 269] width 20 height 11
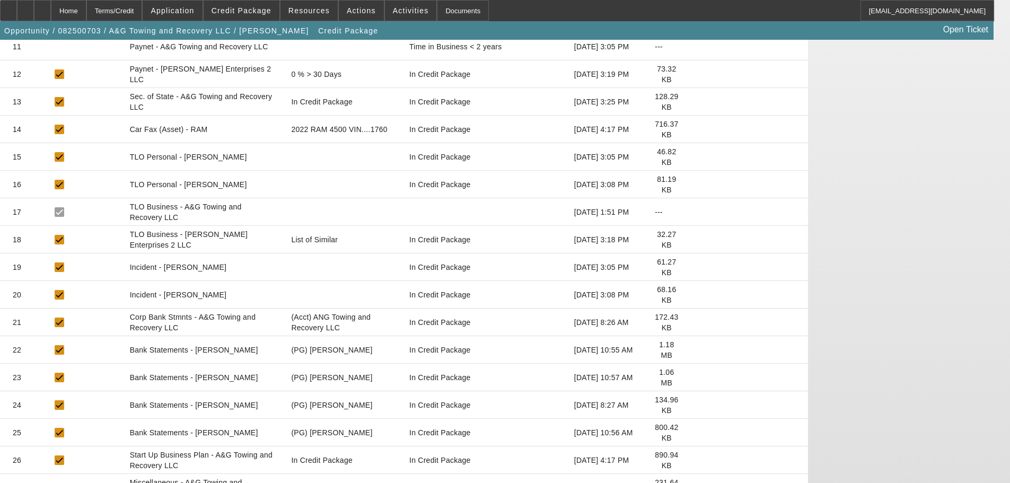
scroll to position [429, 0]
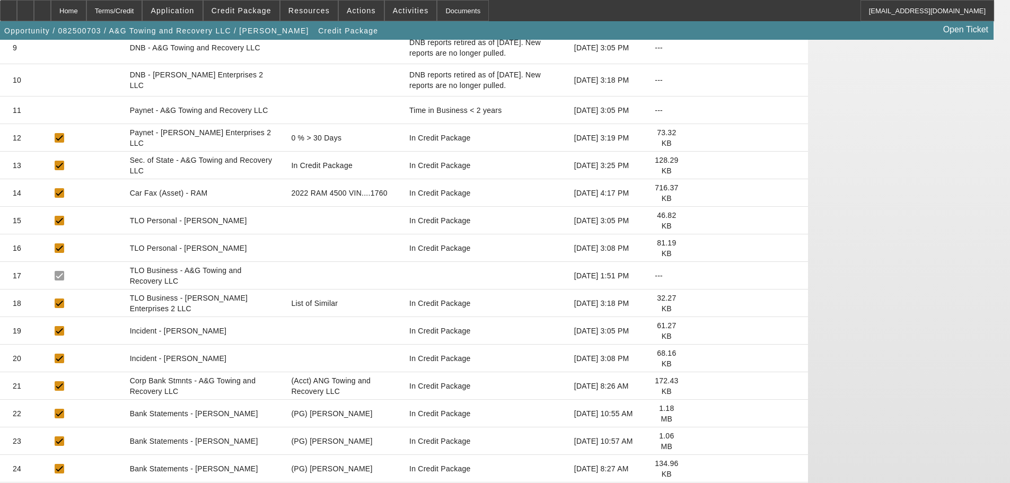
click at [695, 303] on icon at bounding box center [695, 303] width 0 height 0
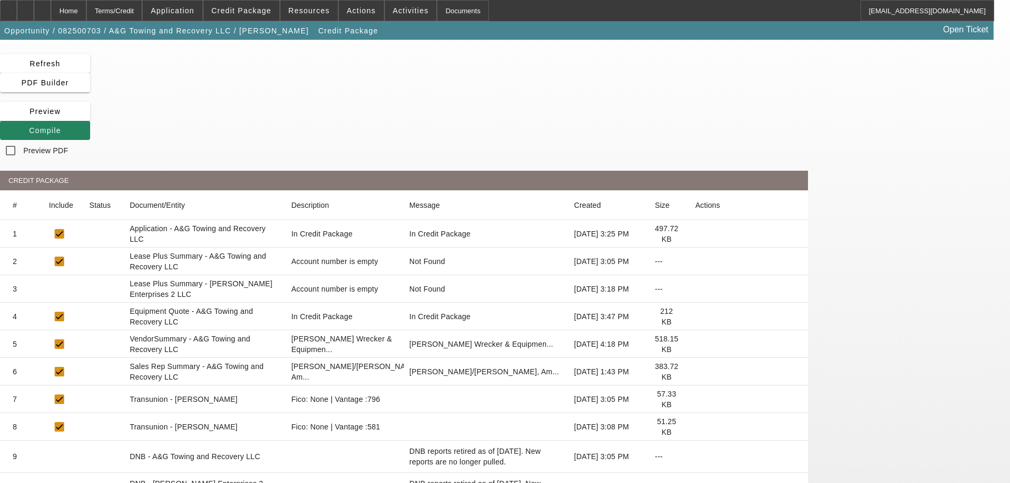
scroll to position [0, 0]
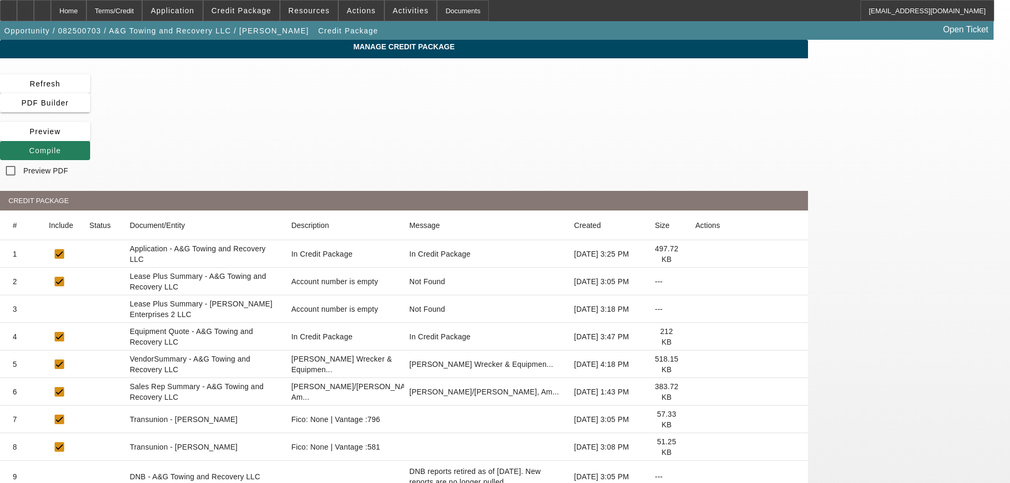
click at [90, 138] on span at bounding box center [45, 150] width 90 height 25
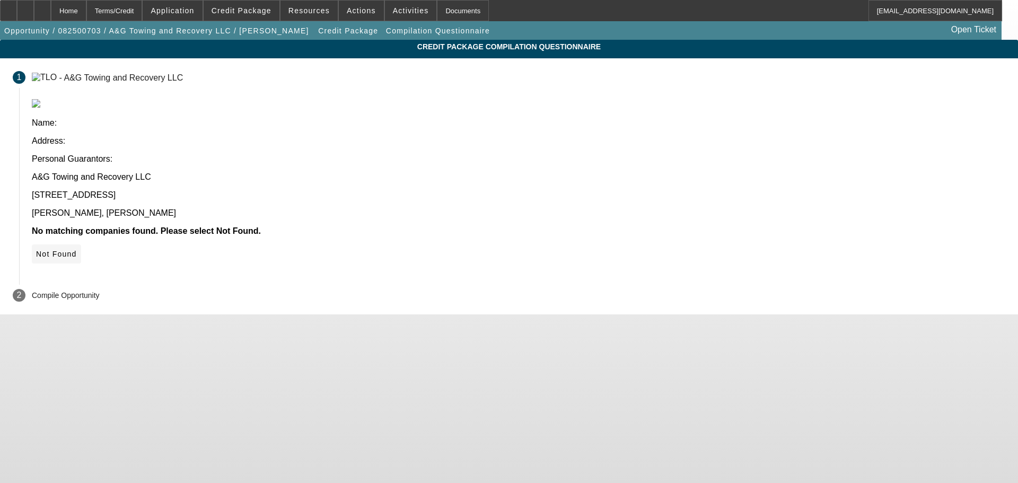
click at [77, 250] on span "Not Found" at bounding box center [56, 254] width 41 height 8
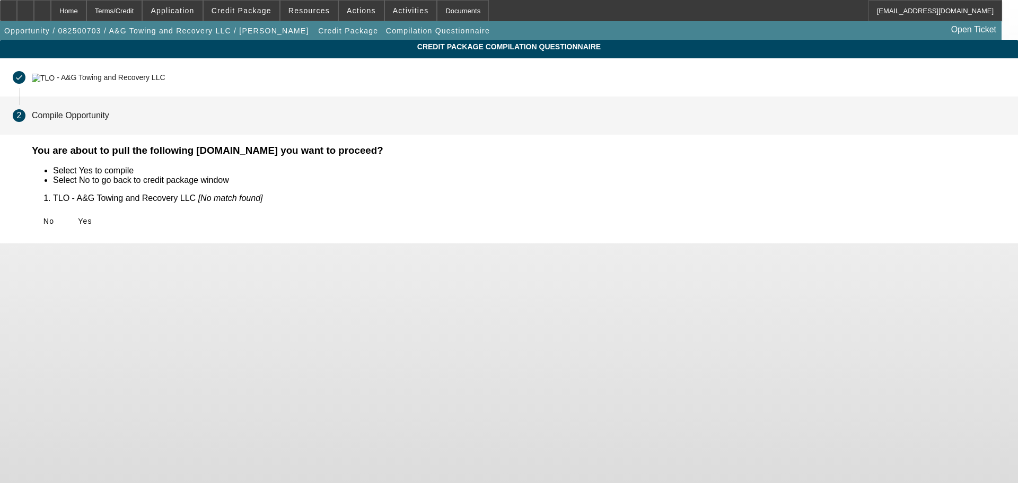
click at [78, 217] on icon at bounding box center [78, 221] width 0 height 8
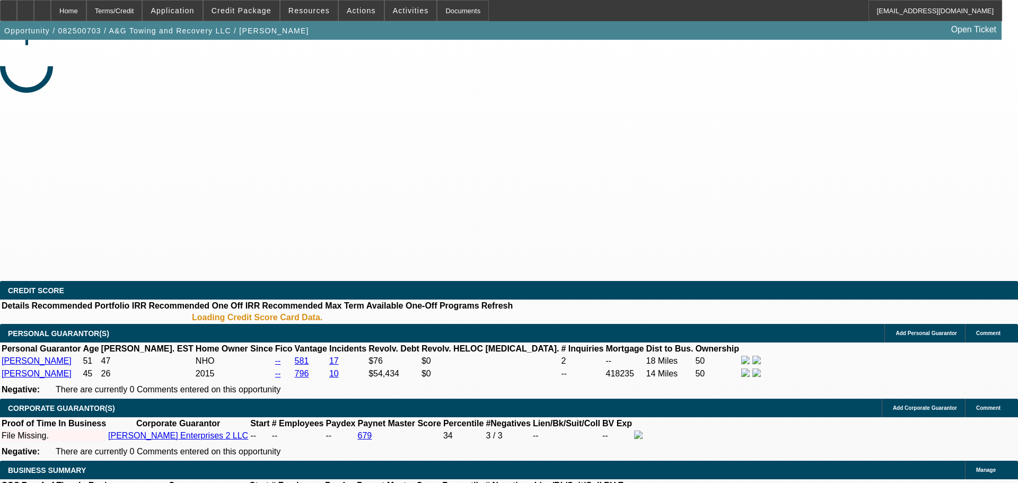
select select "0"
select select "2"
select select "0.1"
select select "4"
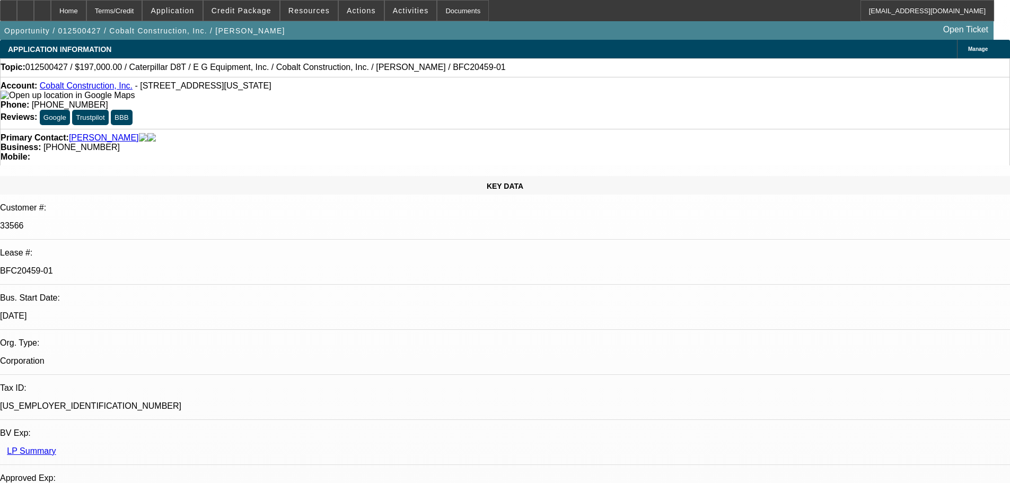
select select "0"
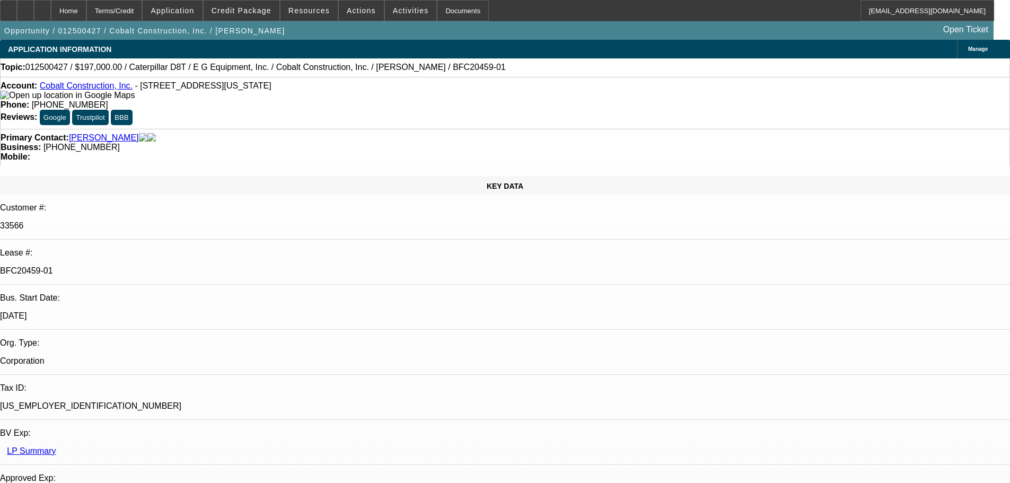
select select "0"
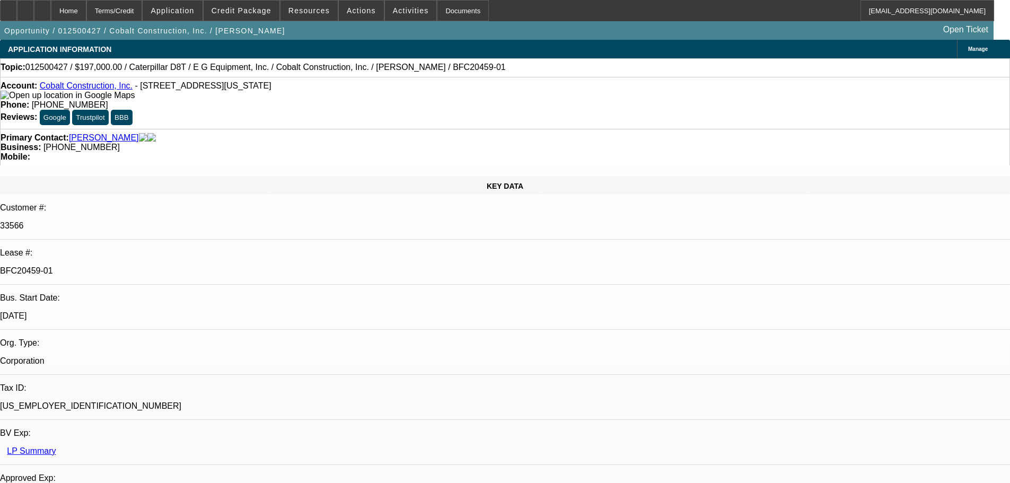
select select "0"
select select "1"
select select "3"
select select "1"
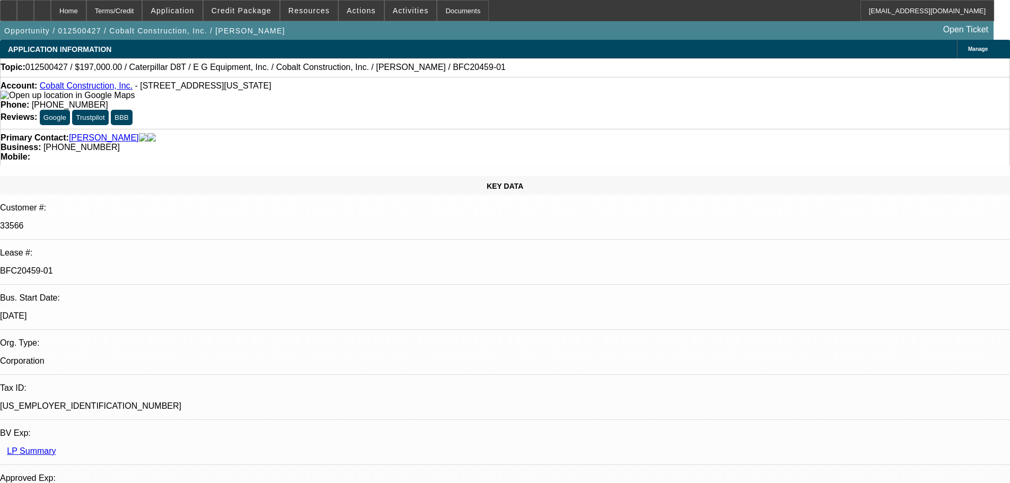
select select "3"
select select "1"
select select "3"
select select "1"
select select "2"
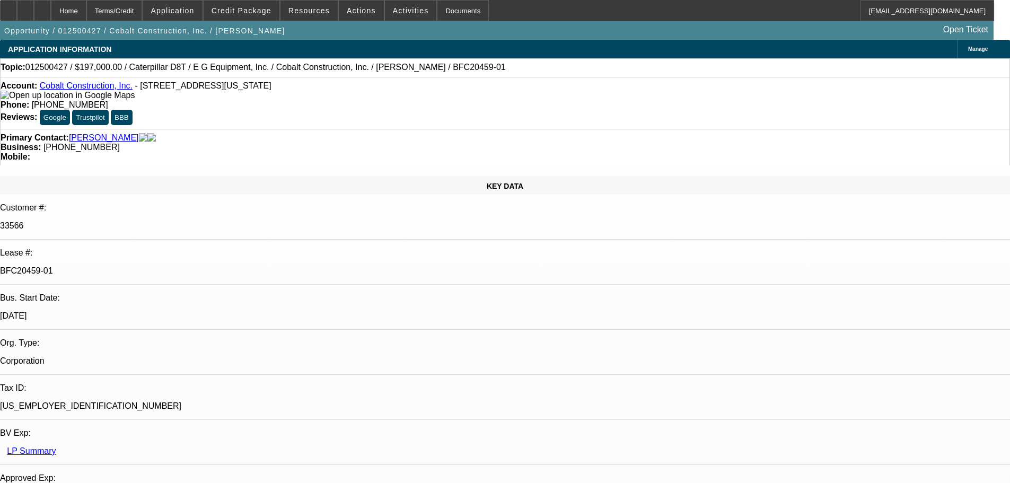
select select "6"
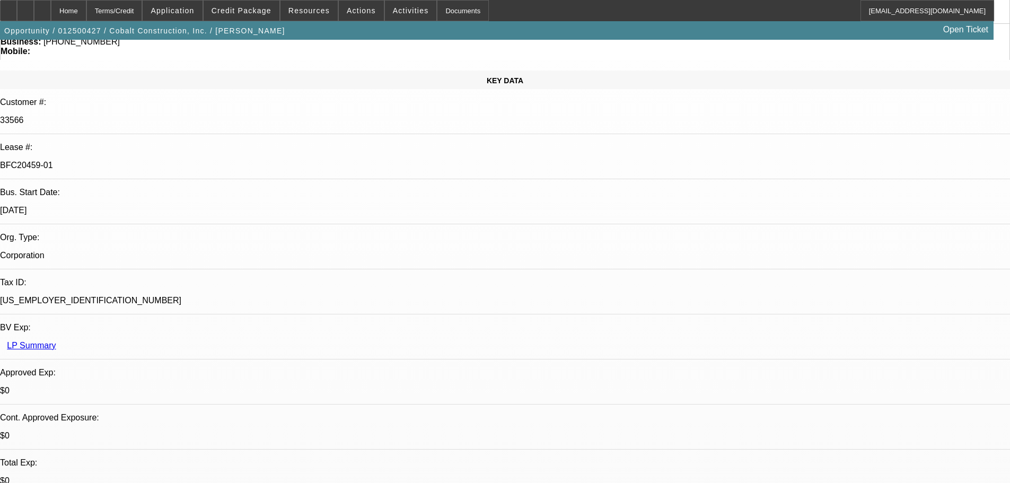
scroll to position [106, 0]
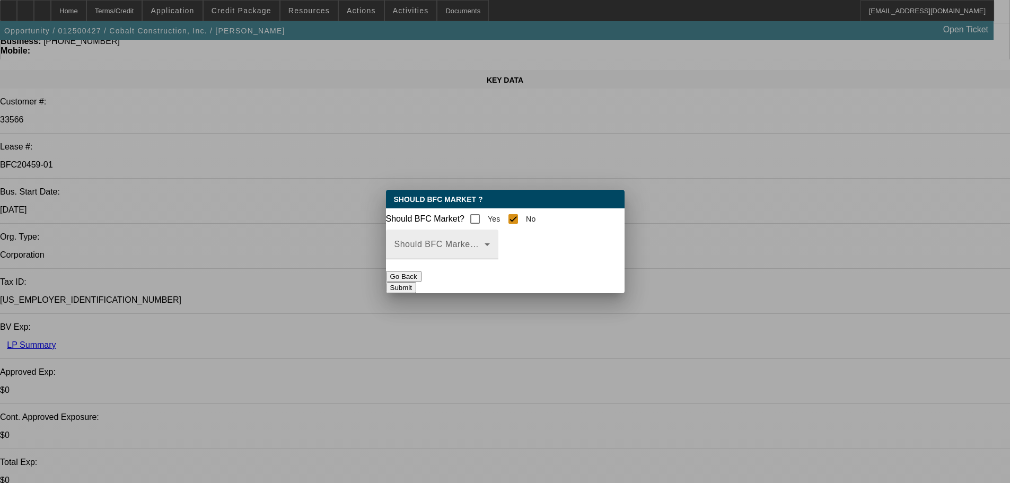
click at [485, 252] on span at bounding box center [439, 248] width 90 height 13
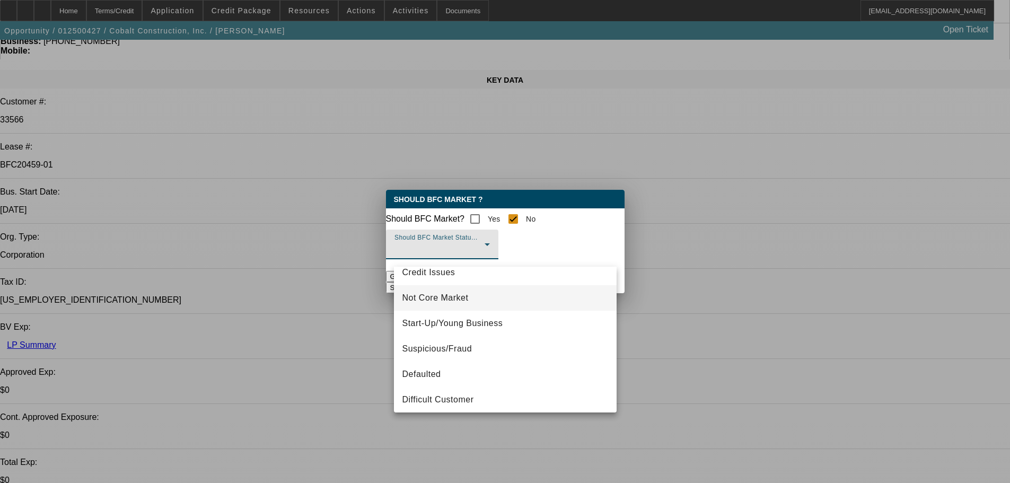
scroll to position [66, 0]
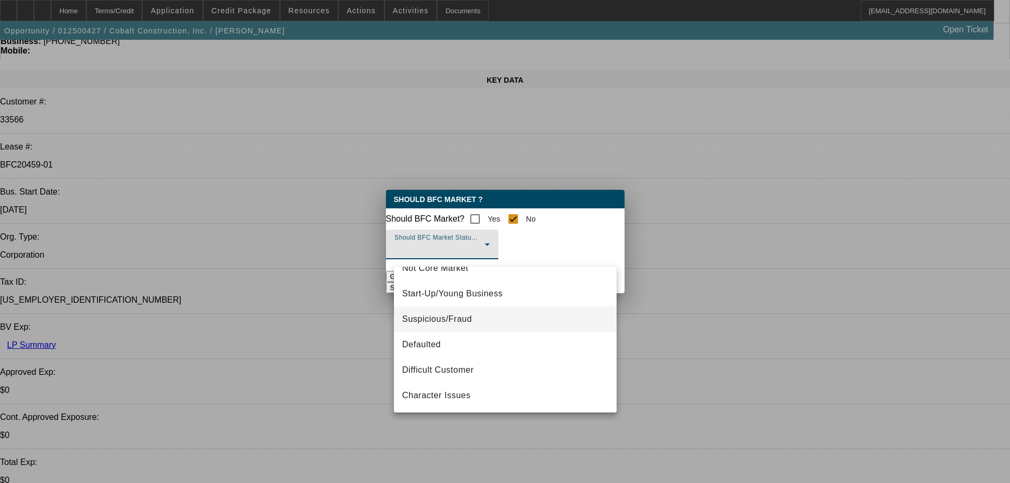
click at [524, 324] on mat-option "Suspicious/Fraud" at bounding box center [505, 318] width 223 height 25
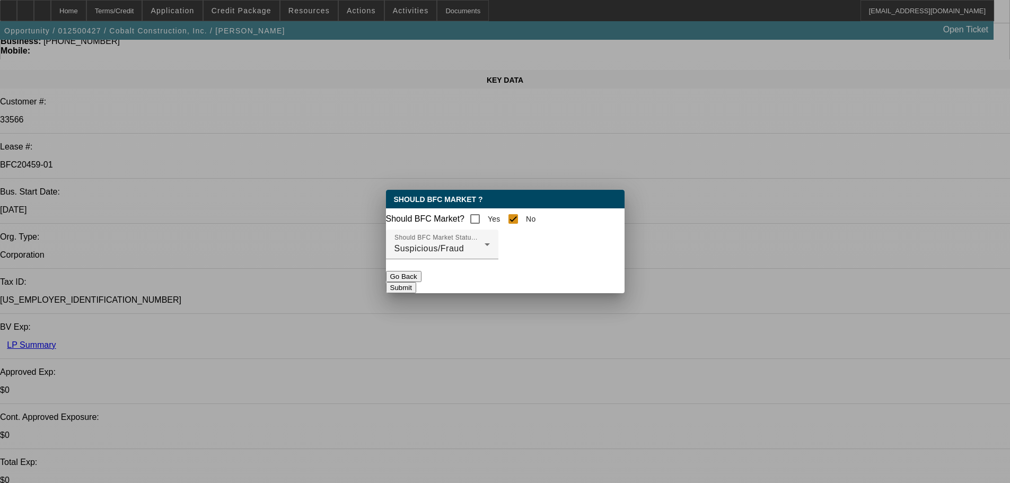
click at [416, 287] on button "Submit" at bounding box center [401, 287] width 30 height 11
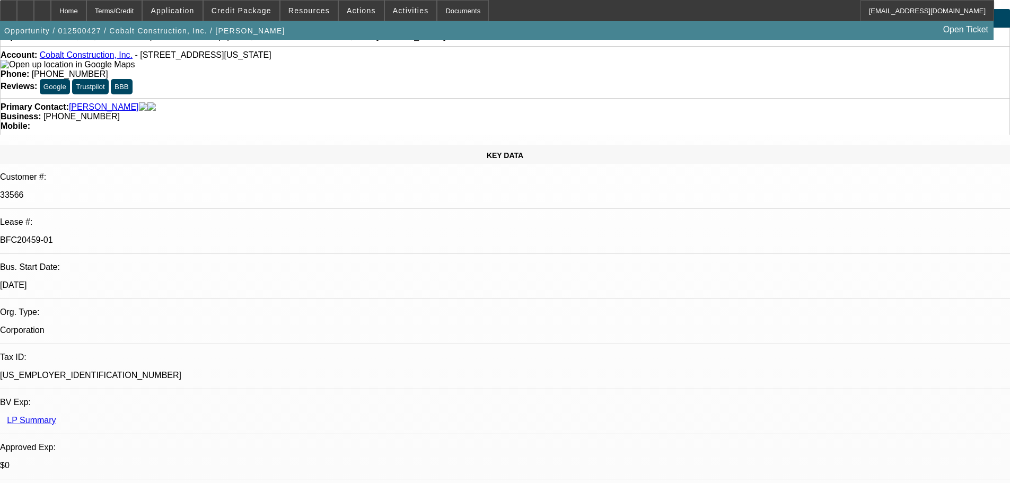
scroll to position [0, 0]
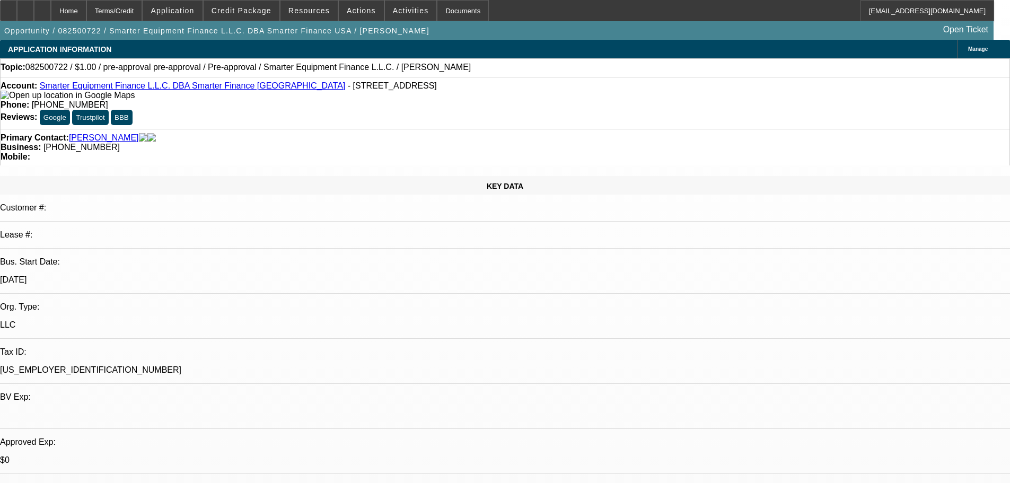
select select "0"
select select "2"
select select "0.1"
select select "4"
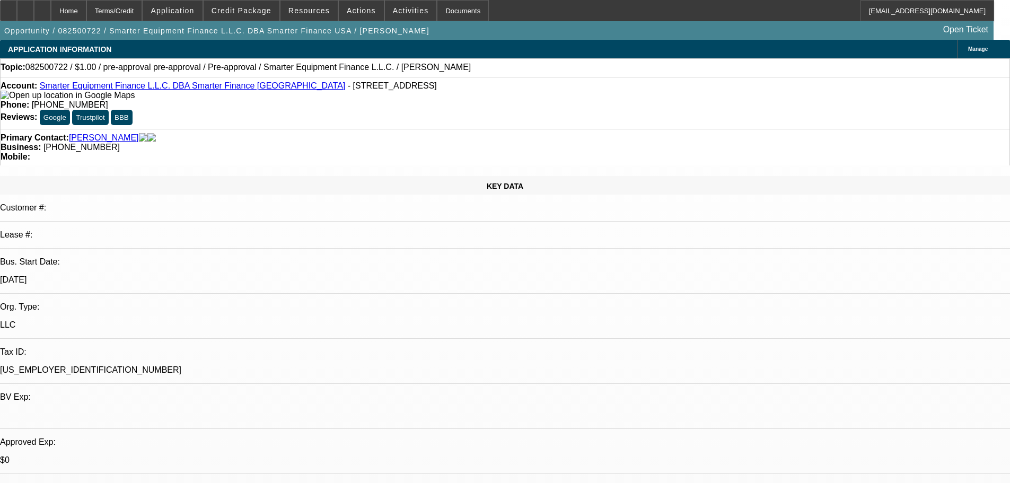
select select "0"
select select "2"
select select "0.1"
select select "4"
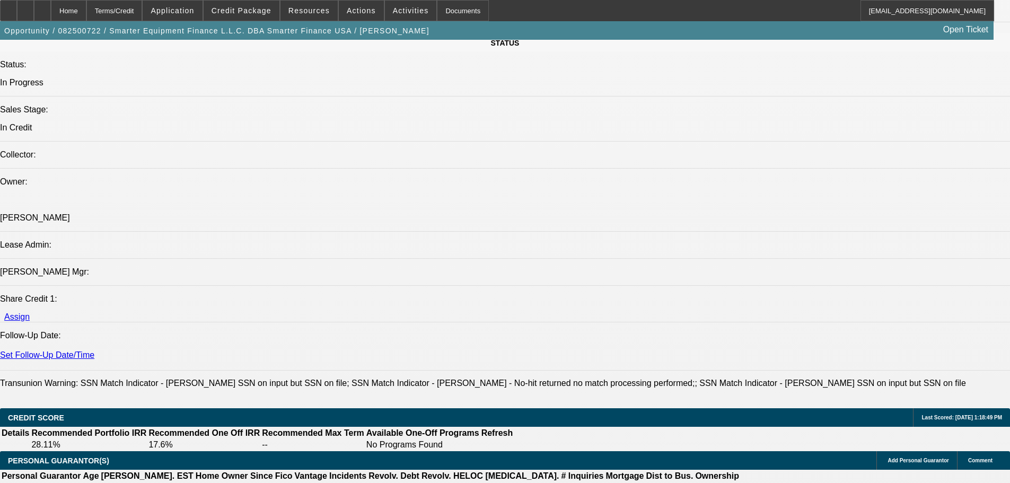
scroll to position [954, 0]
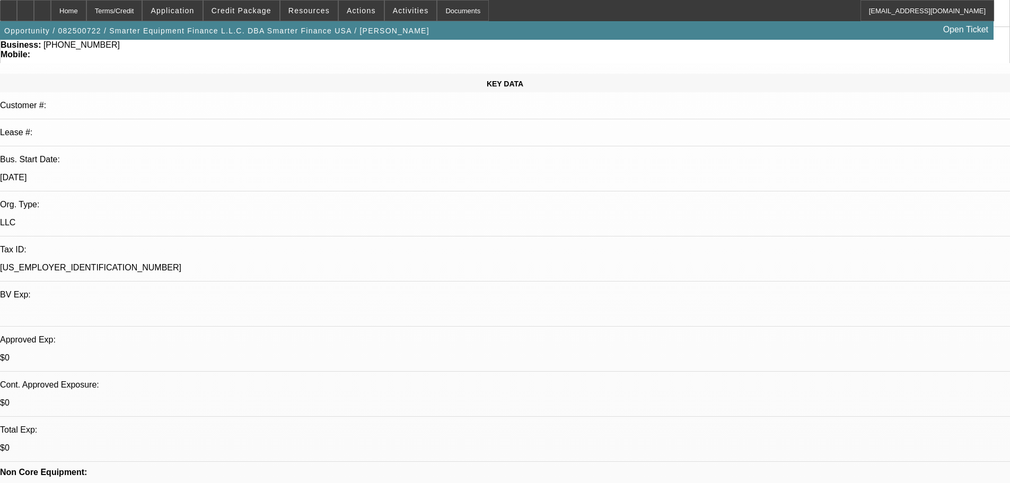
scroll to position [212, 0]
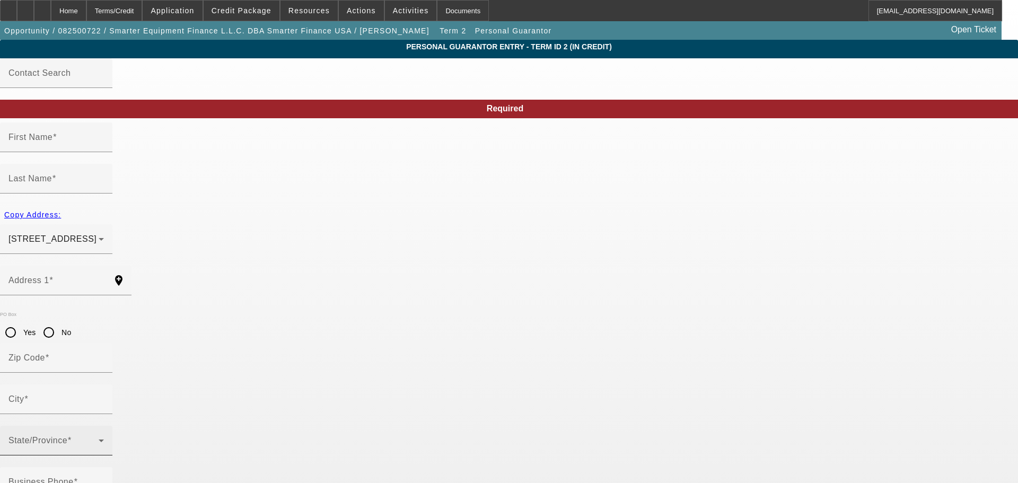
type input "Robert"
type input "Misheloff"
type input "10725 Sapphire Vista Avenue"
radio input "true"
type input "89144"
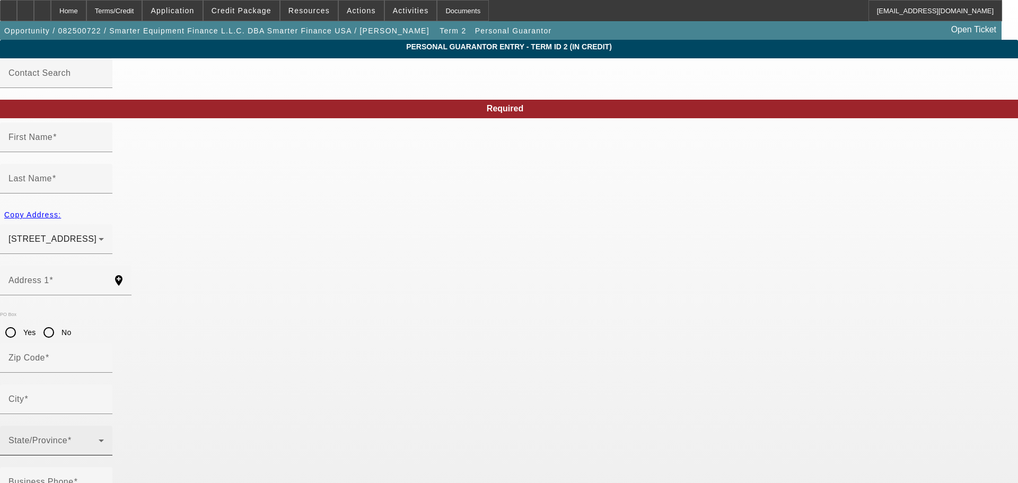
type input "Las Vegas"
type input "(702) 703-1128"
type input "33"
type input "222-22-2222"
type input "rob@smarterfinanceusa.com"
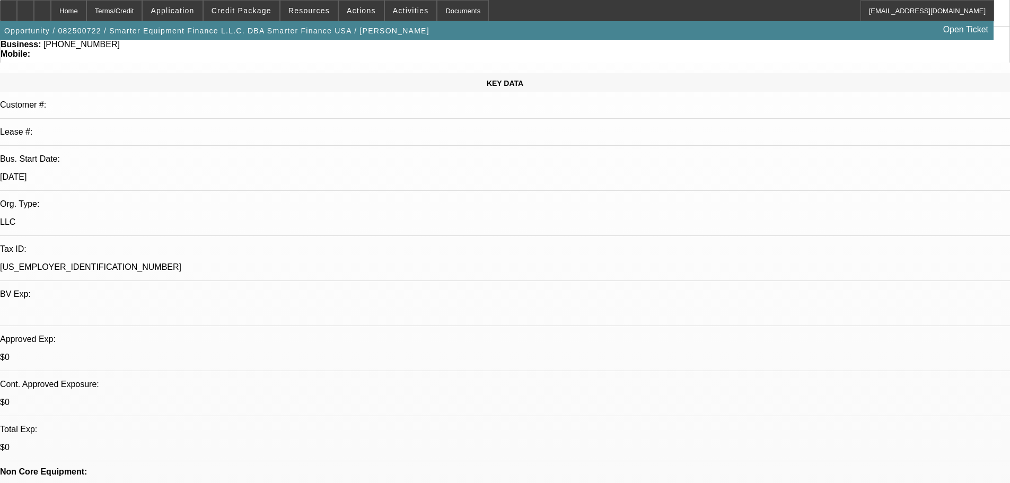
select select "0"
select select "2"
select select "0.1"
select select "4"
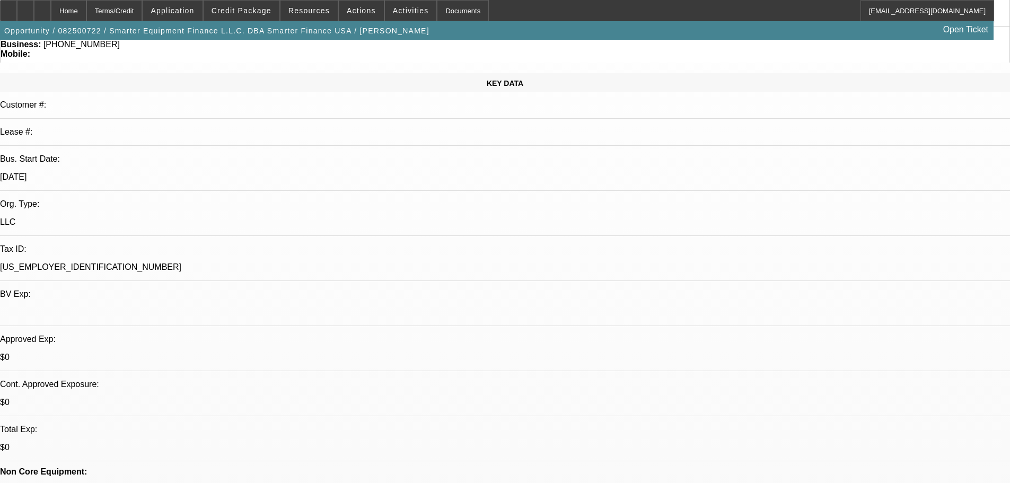
select select "0"
select select "2"
select select "0.1"
select select "4"
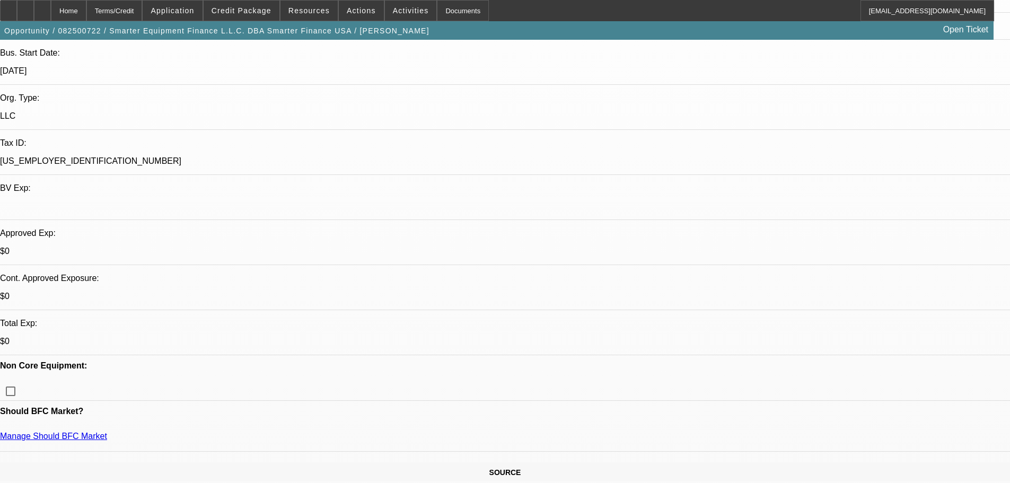
scroll to position [212, 0]
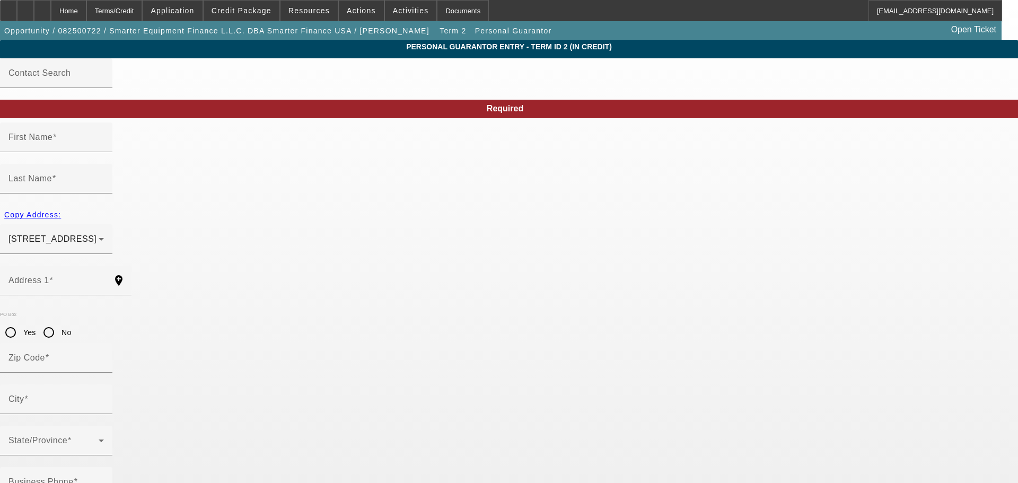
type input "Larry"
type input "Molenburg"
type input "12924 Taylor Frances Lane"
radio input "true"
type input "76052"
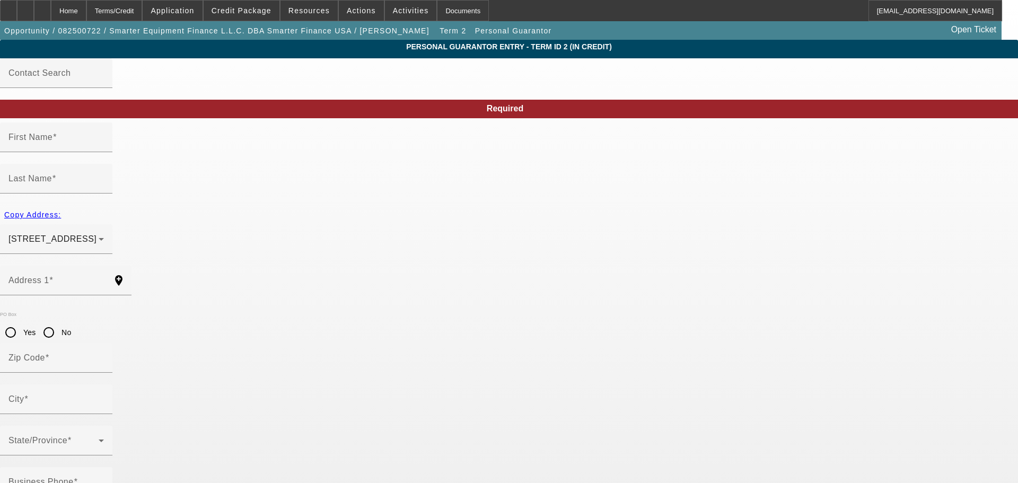
type input "Haslet"
type input "(705) 805-2322"
type input "33"
type input "333-33-3333"
type input "larry@smarterfinanceusa.com"
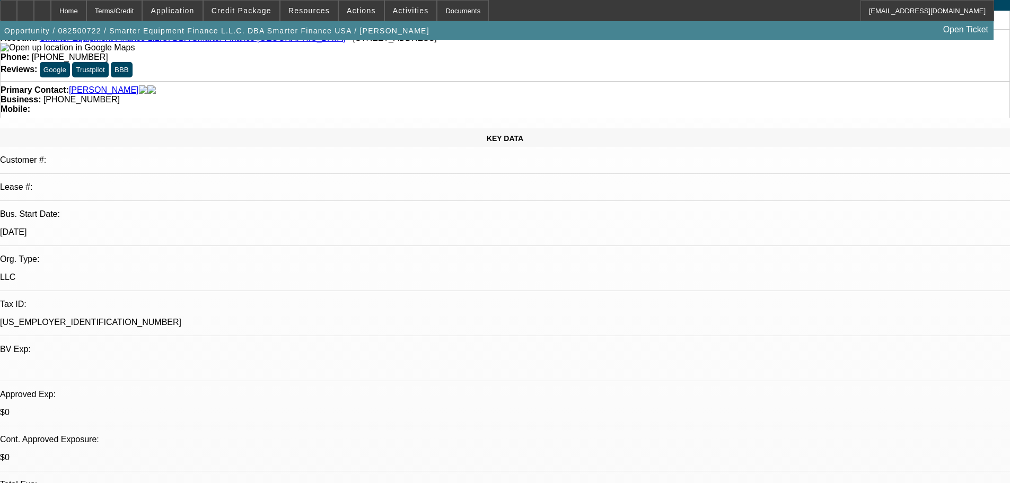
select select "0"
select select "2"
select select "0.1"
select select "4"
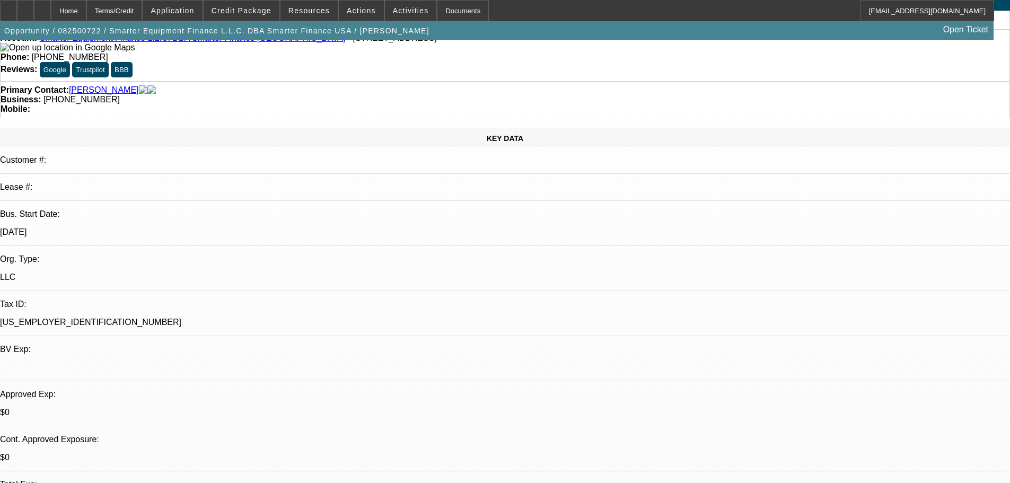
select select "0"
select select "2"
select select "0.1"
select select "4"
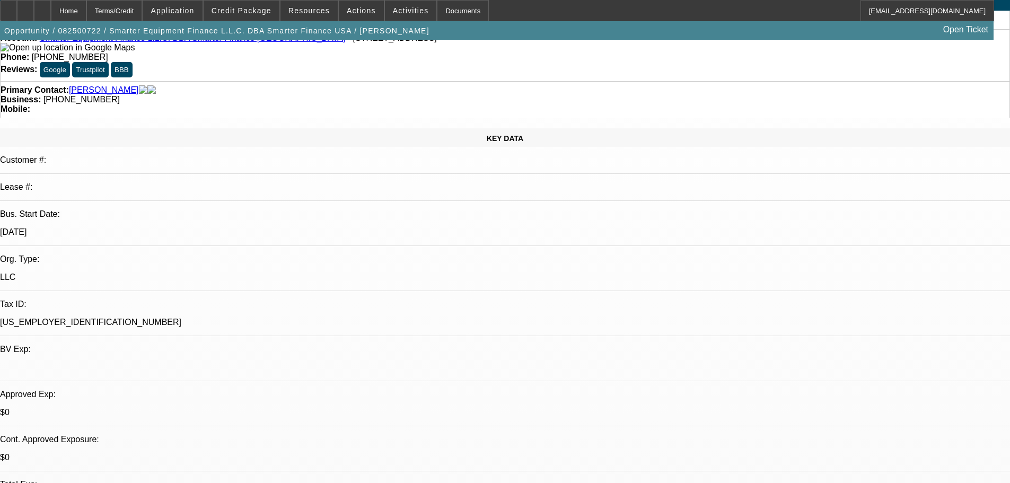
scroll to position [106, 0]
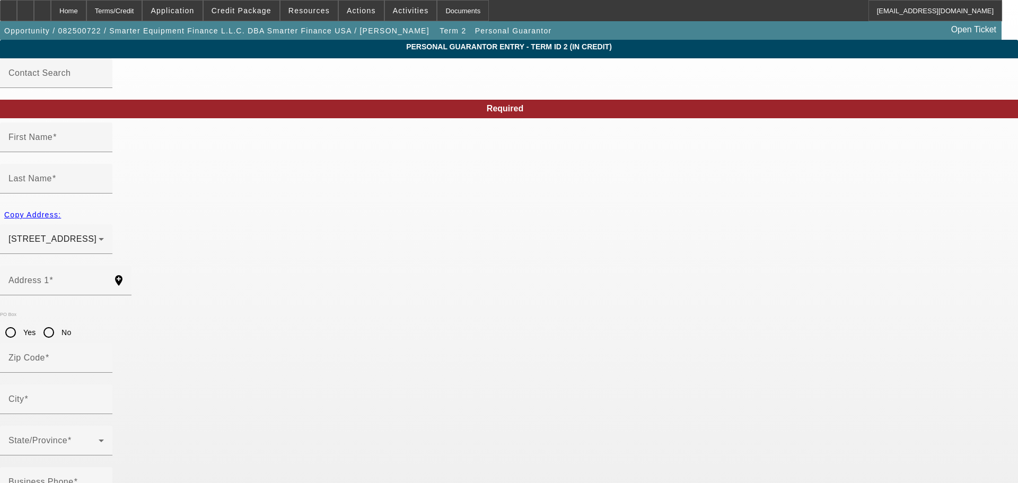
type input "Chet"
type input "Zeken"
type input "8812 Glenistar Gate Avenue"
radio input "true"
type input "89143"
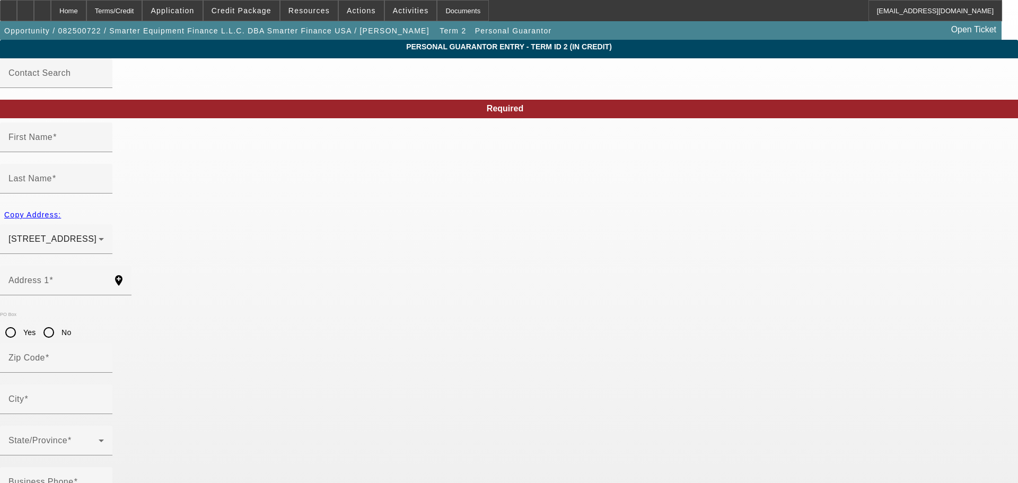
type input "Las Vegas"
type input "(949) 416-3547"
type input "33"
type input "111-11-1111"
type input "chet@smarterfinanceusa.com"
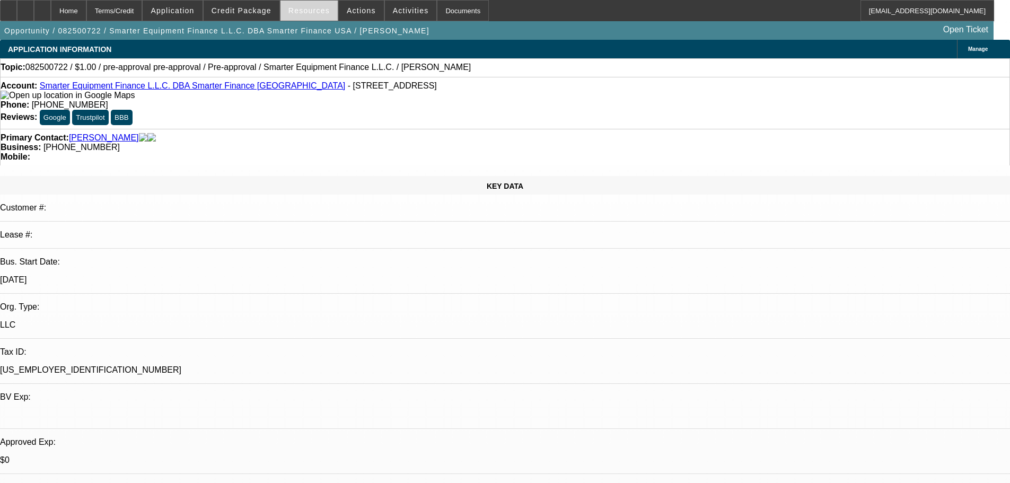
select select "0"
select select "2"
select select "0.1"
select select "4"
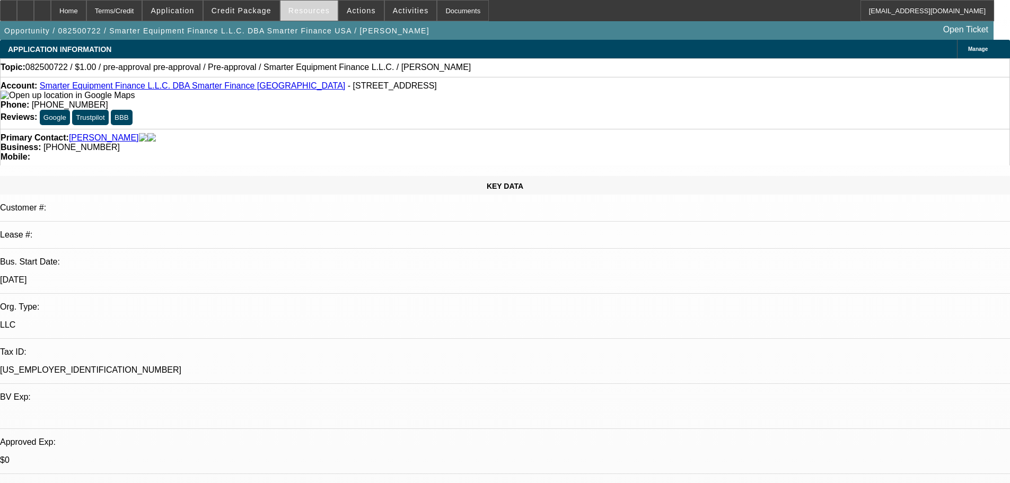
select select "0"
select select "2"
select select "0.1"
select select "4"
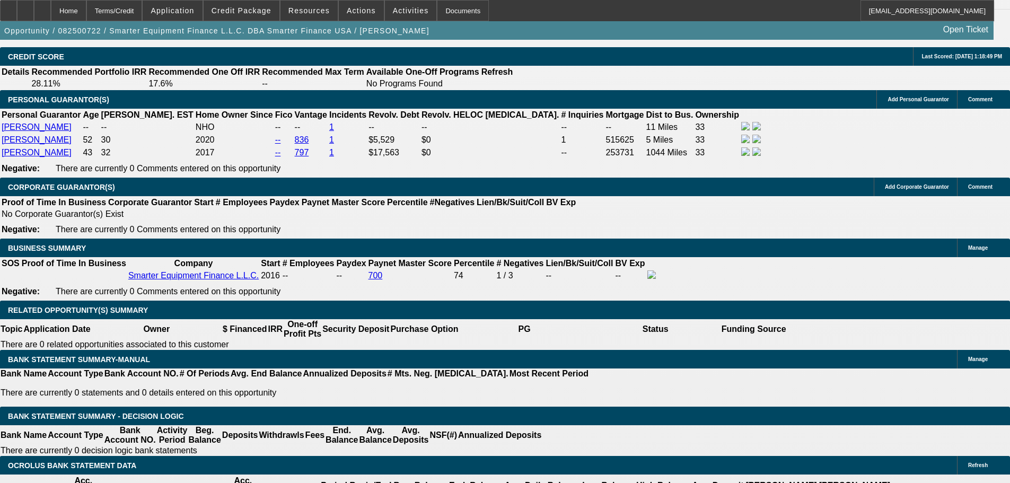
scroll to position [1591, 0]
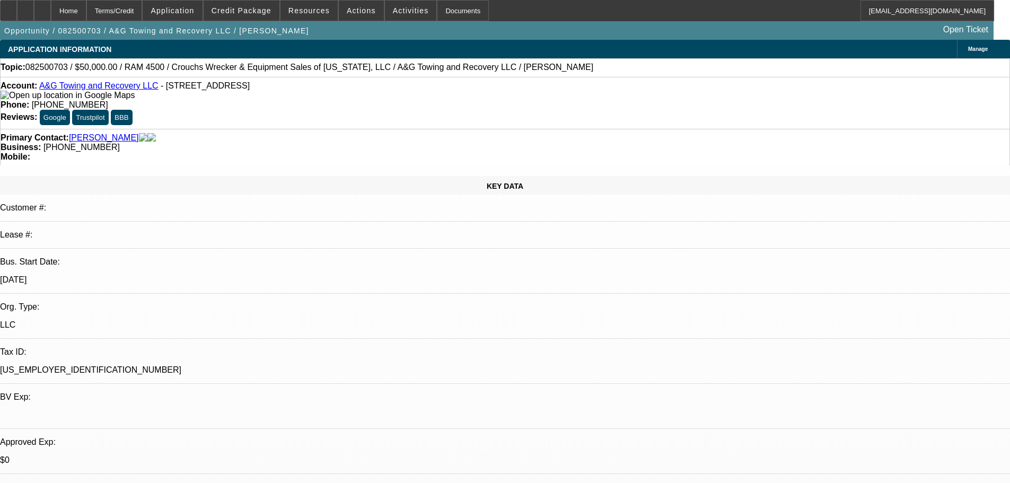
select select "0"
select select "2"
select select "0.1"
select select "4"
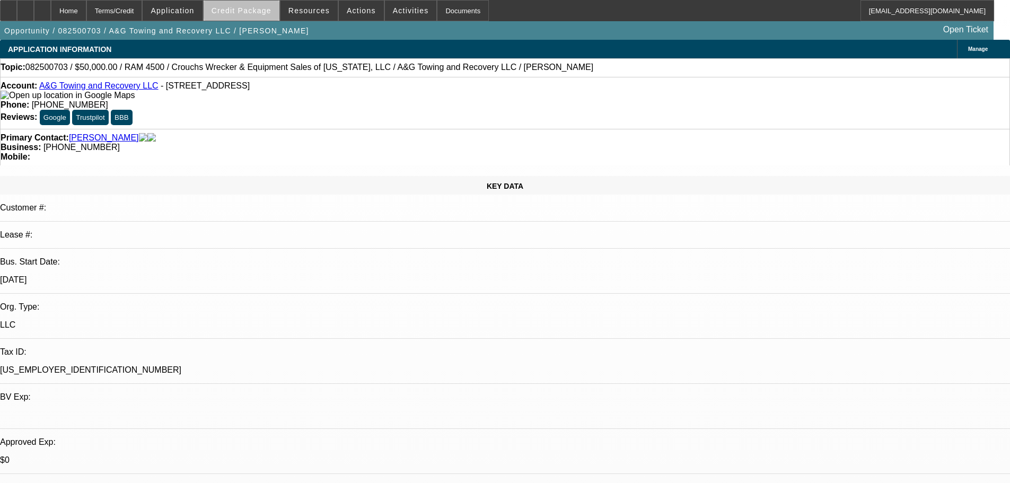
click at [259, 11] on span "Credit Package" at bounding box center [242, 10] width 60 height 8
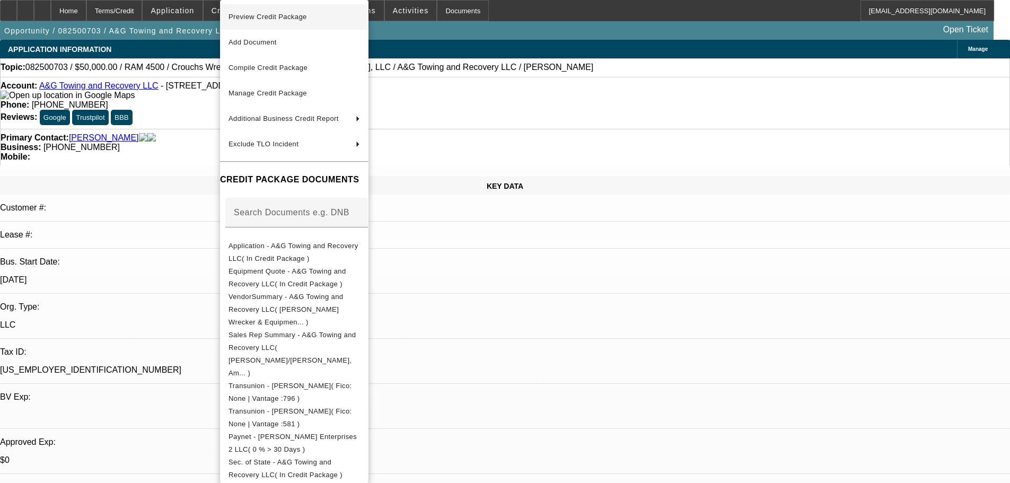
click at [285, 21] on span "Preview Credit Package" at bounding box center [294, 17] width 131 height 13
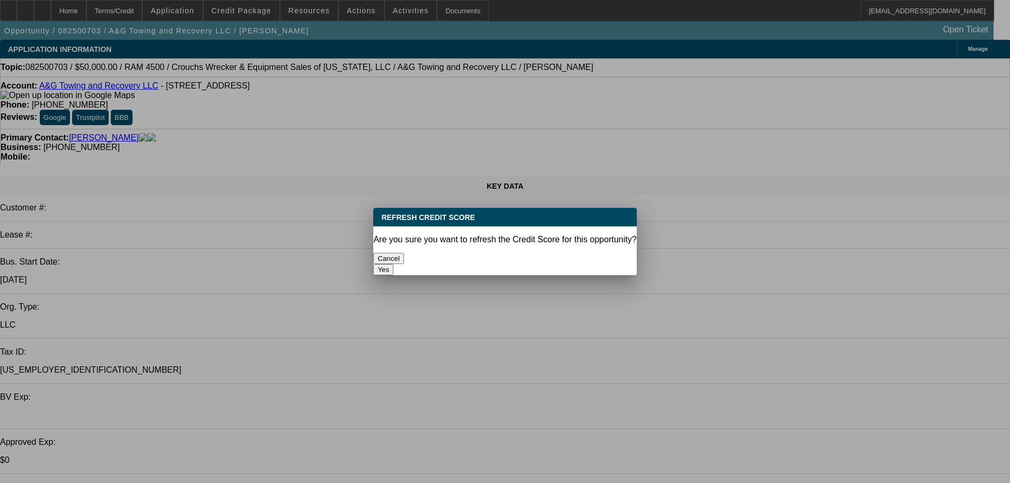
click at [393, 264] on button "Yes" at bounding box center [383, 269] width 20 height 11
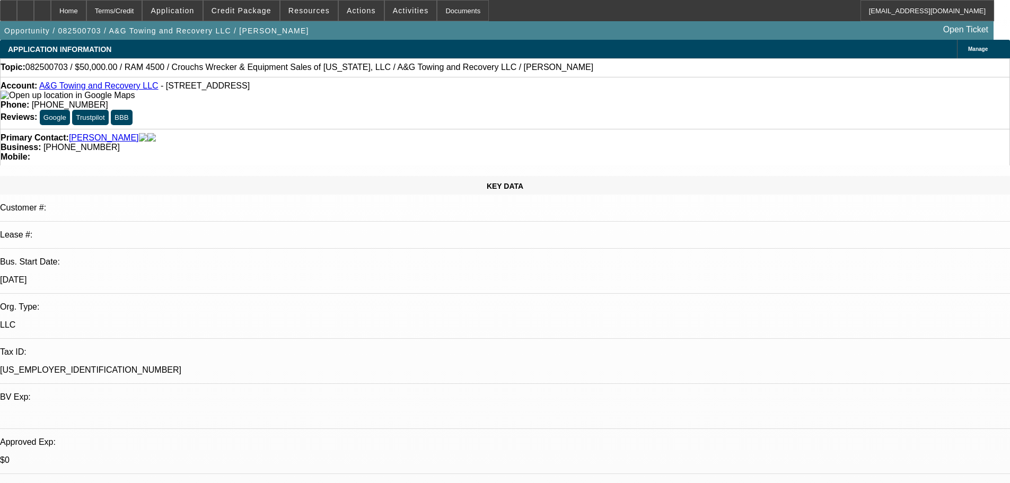
click at [101, 90] on link "A&G Towing and Recovery LLC" at bounding box center [98, 85] width 119 height 9
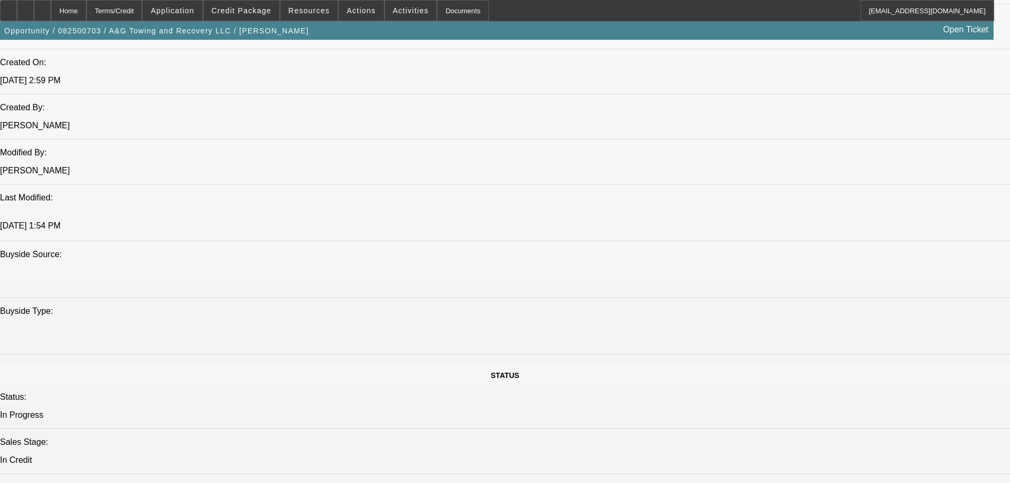
scroll to position [848, 0]
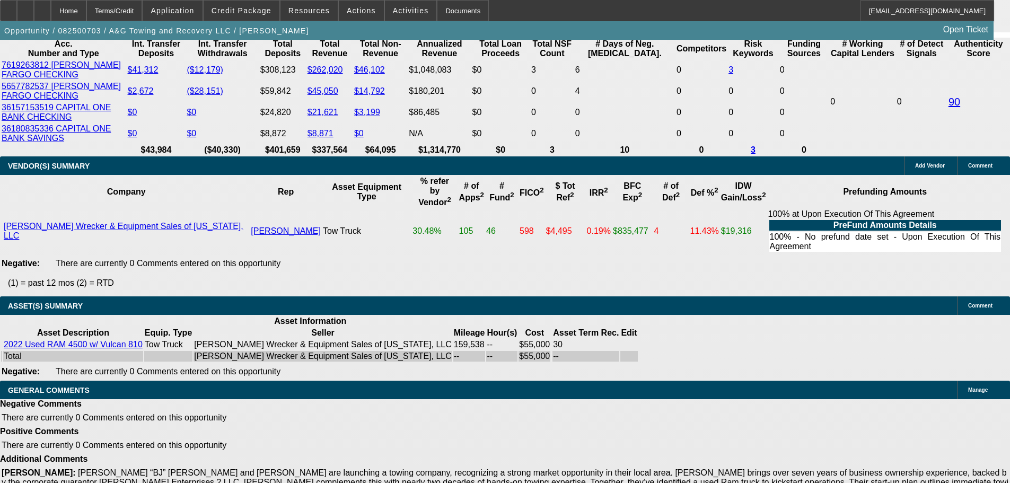
scroll to position [2107, 0]
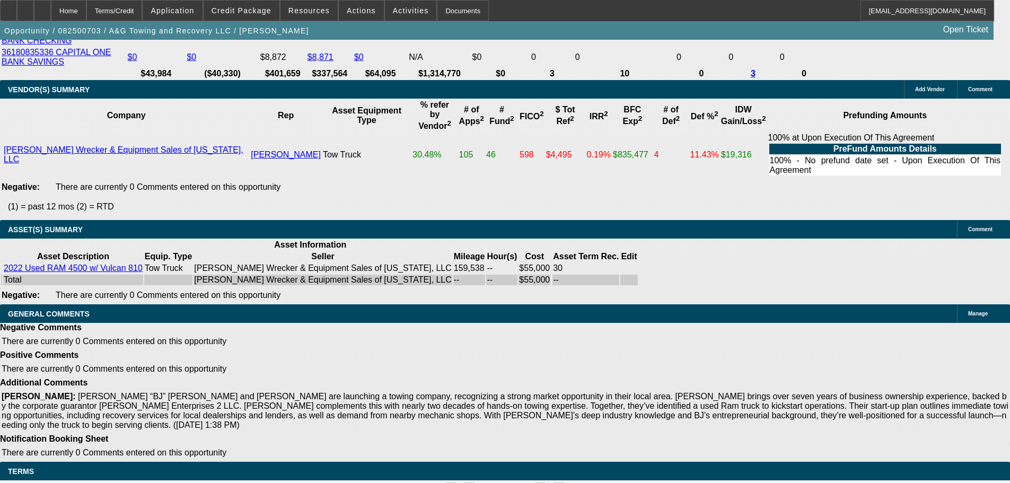
select select "5"
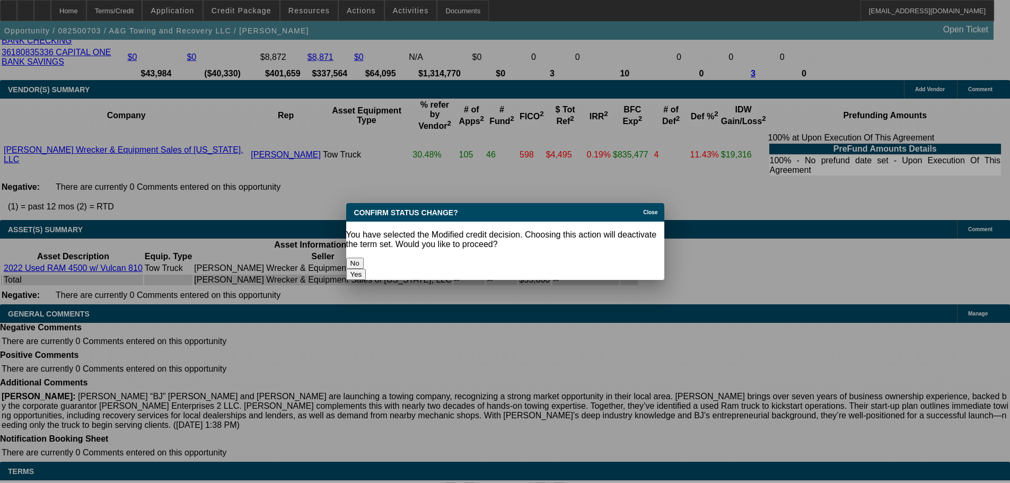
scroll to position [0, 0]
click at [366, 269] on button "Yes" at bounding box center [356, 274] width 20 height 11
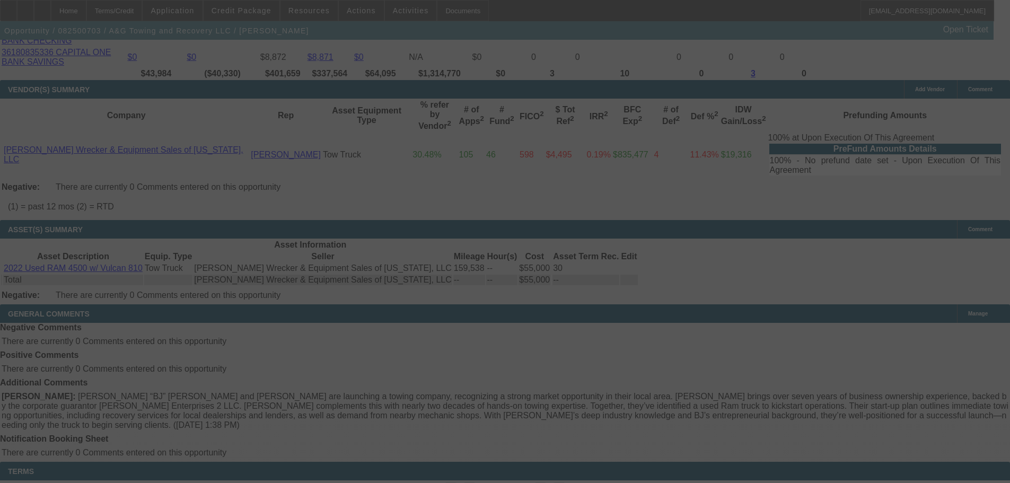
scroll to position [2098, 0]
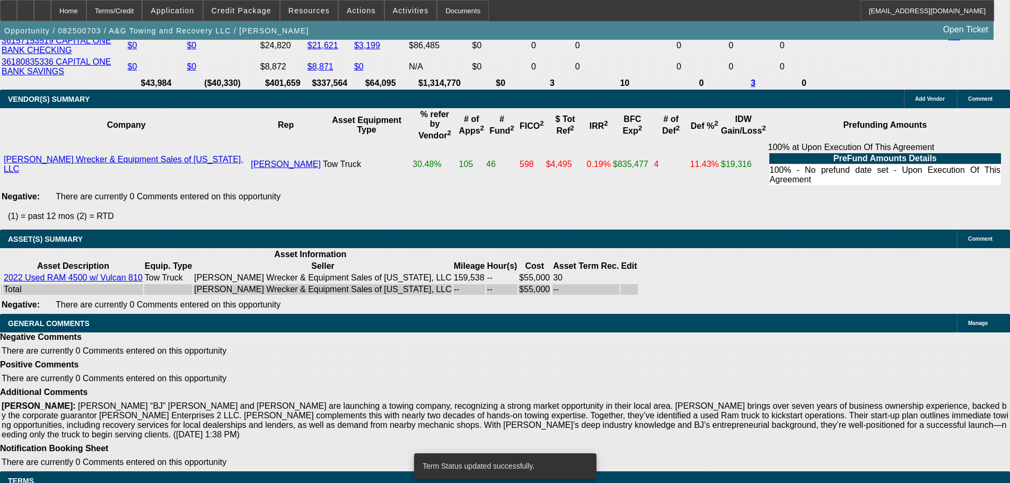
select select "0"
select select "2"
select select "0.1"
select select "4"
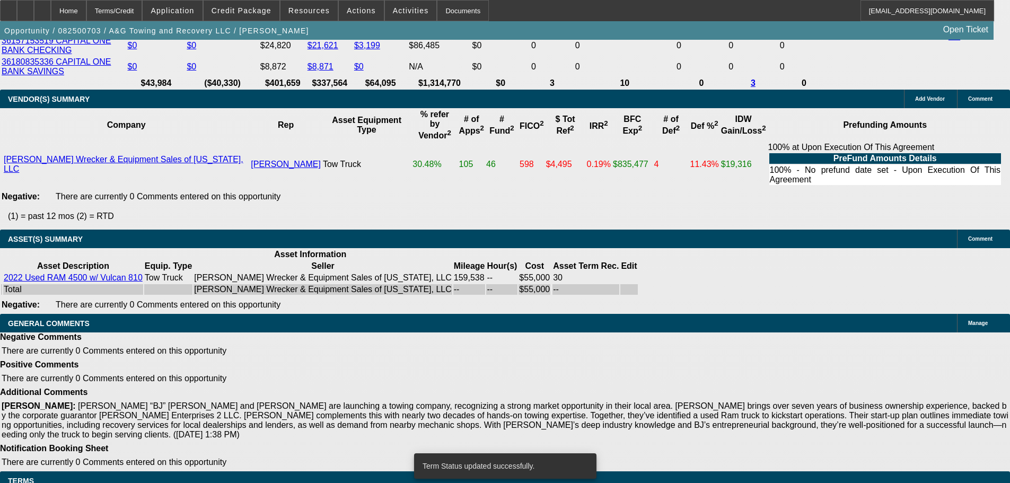
select select "0"
select select "2"
select select "0.1"
select select "4"
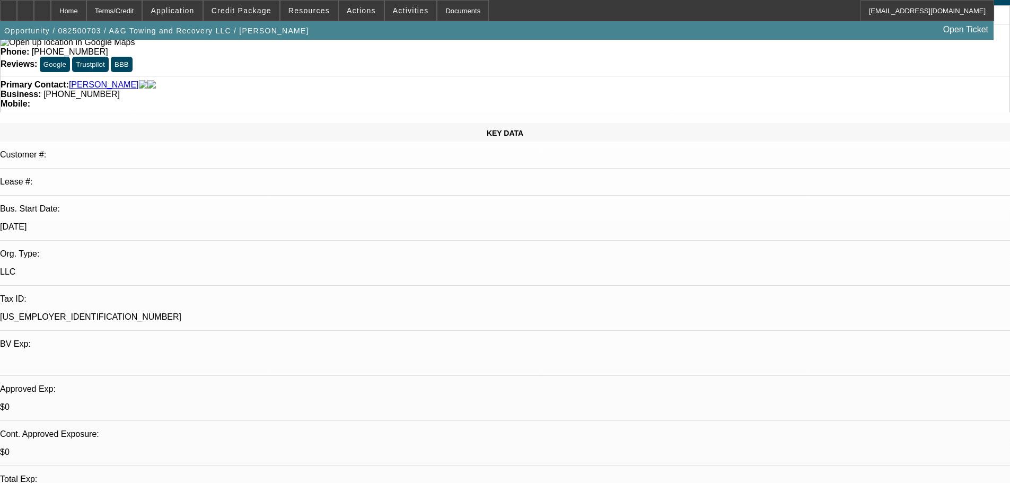
scroll to position [0, 0]
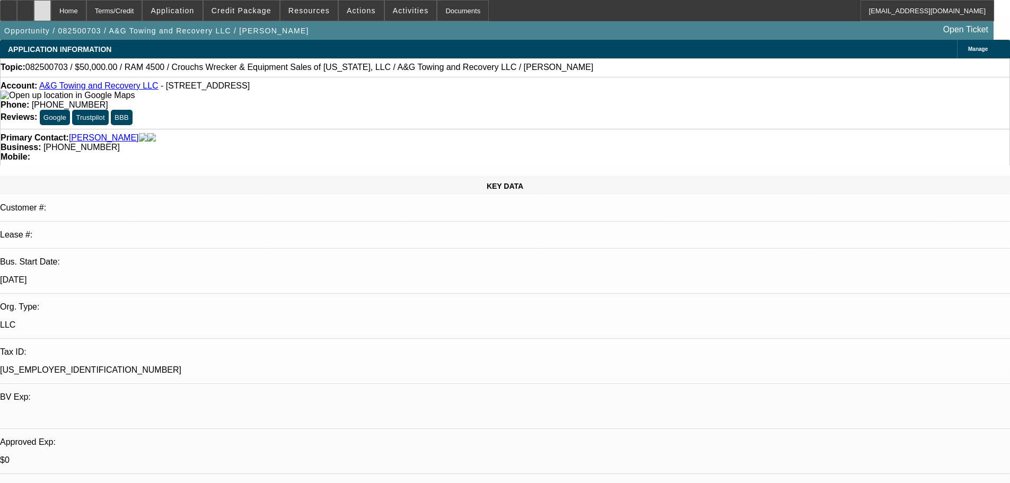
click at [51, 17] on div at bounding box center [42, 10] width 17 height 21
select select "0"
select select "2"
select select "0.1"
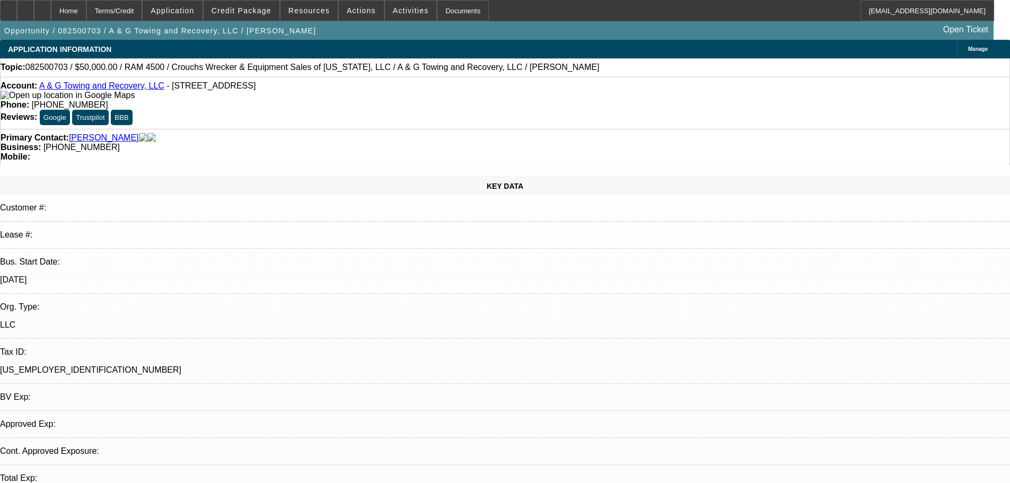
select select "4"
select select "0"
select select "2"
select select "0.1"
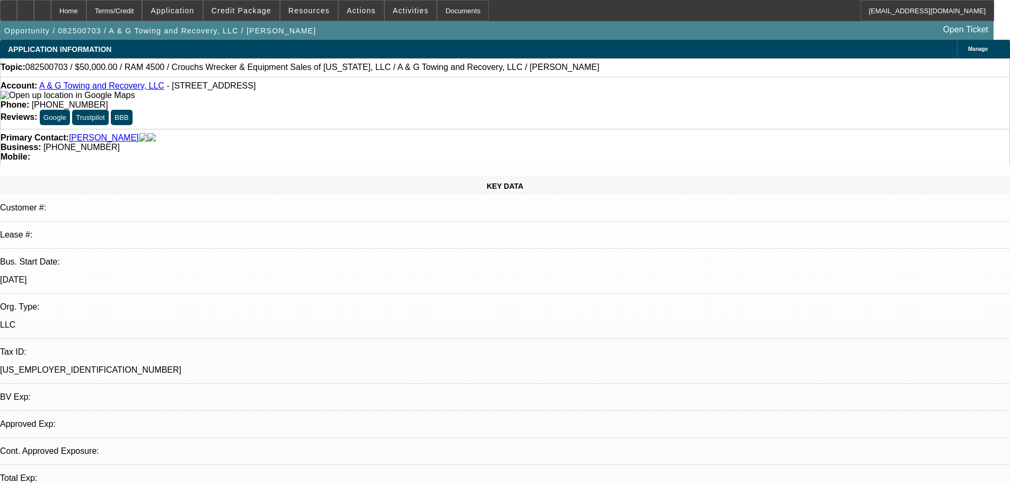
select select "4"
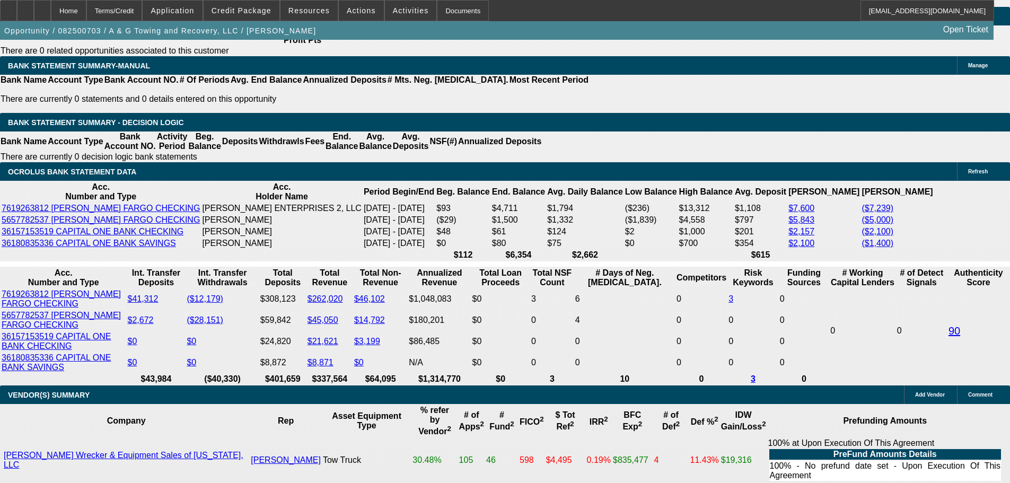
scroll to position [1803, 0]
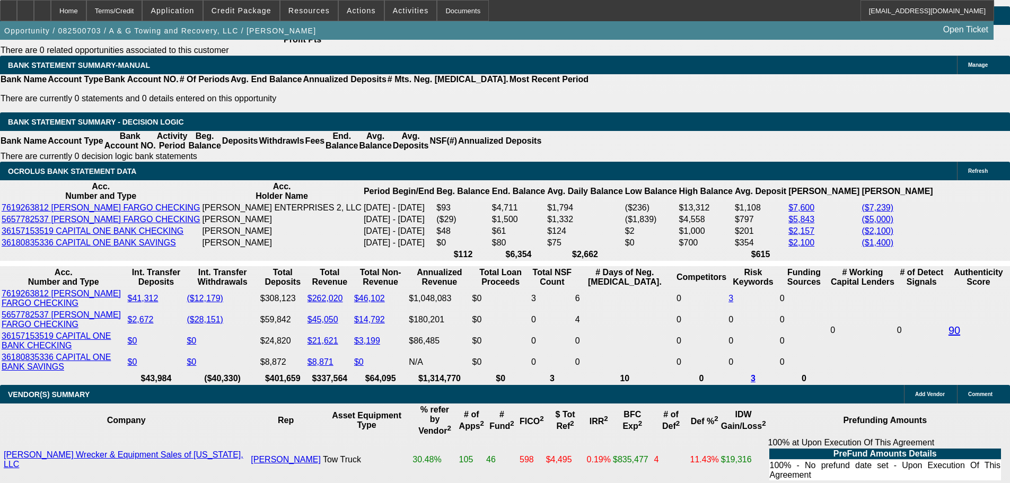
select select "0.15"
type input "$8,250.00"
type input "UNKNOWN"
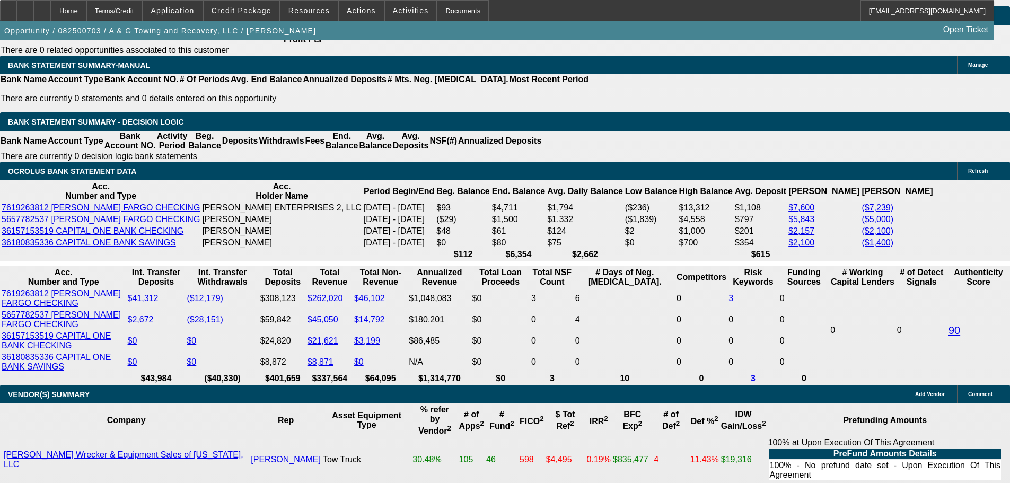
type input "$1,556.77"
type input "$3,113.54"
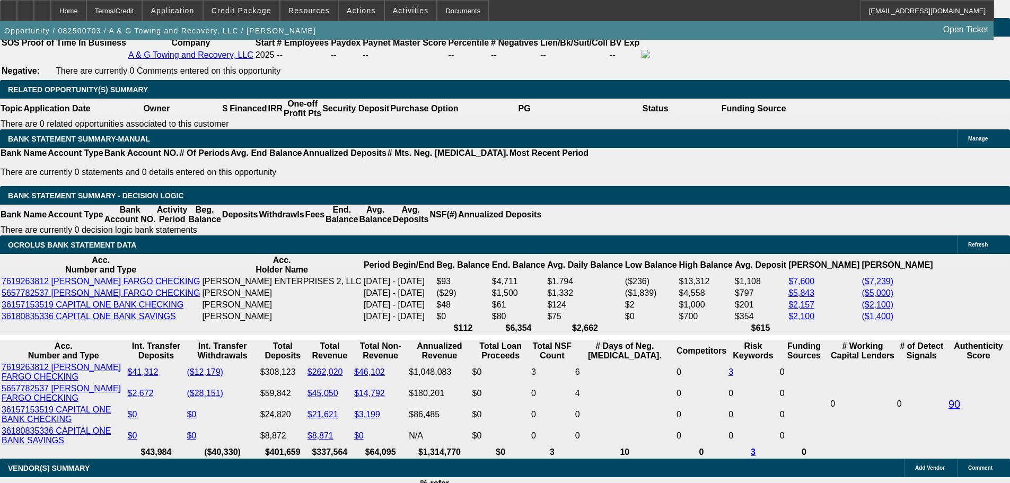
scroll to position [1856, 0]
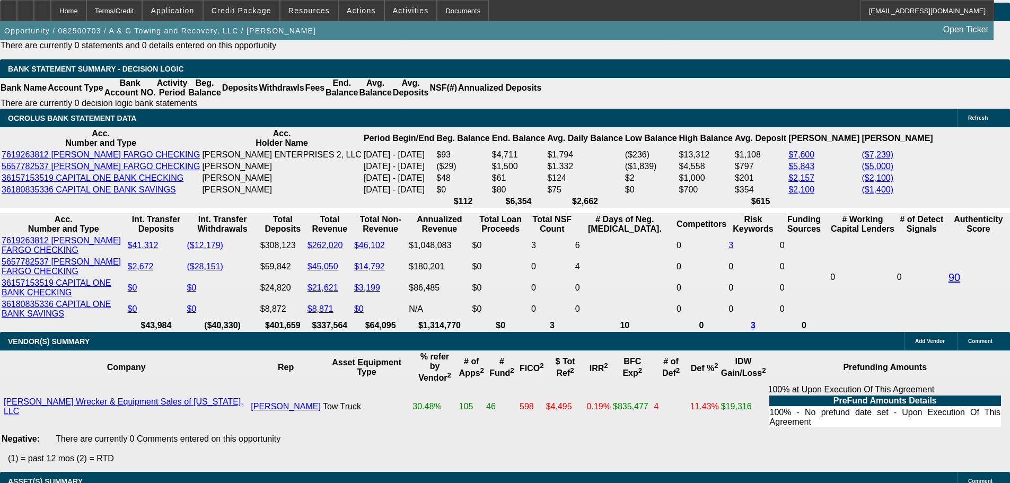
drag, startPoint x: 207, startPoint y: 214, endPoint x: 278, endPoint y: 218, distance: 71.2
type input "30"
type input "$16,105.77"
type input "$32,211.54"
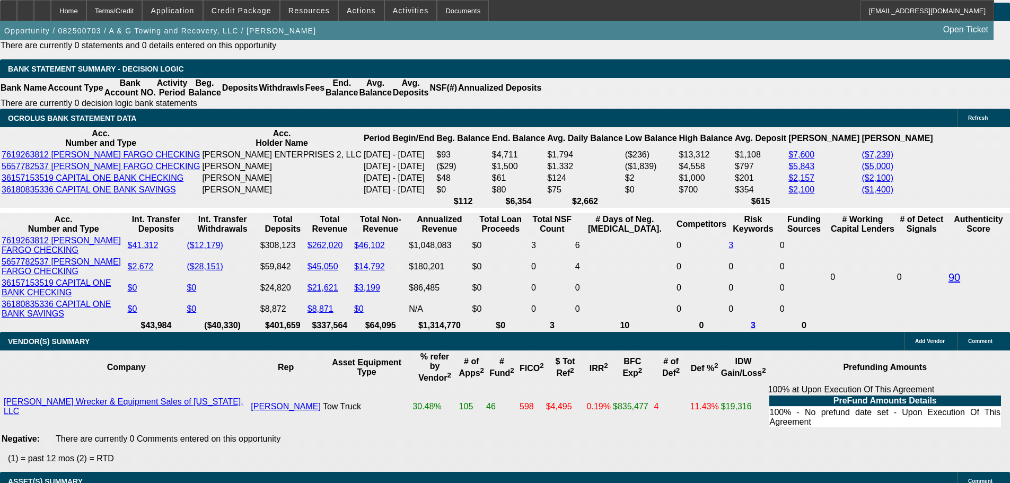
type input "$1,993.05"
type input "$3,986.10"
type input "30"
type input "2"
type input "$1,598.91"
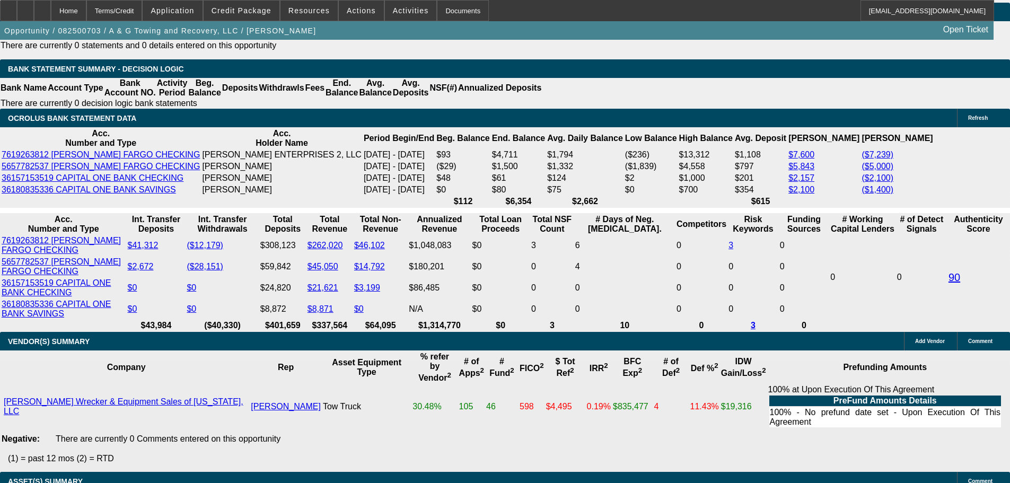
type input "$3,197.82"
type input "26"
type input "$2,135.52"
type input "$4,271.04"
type input "26"
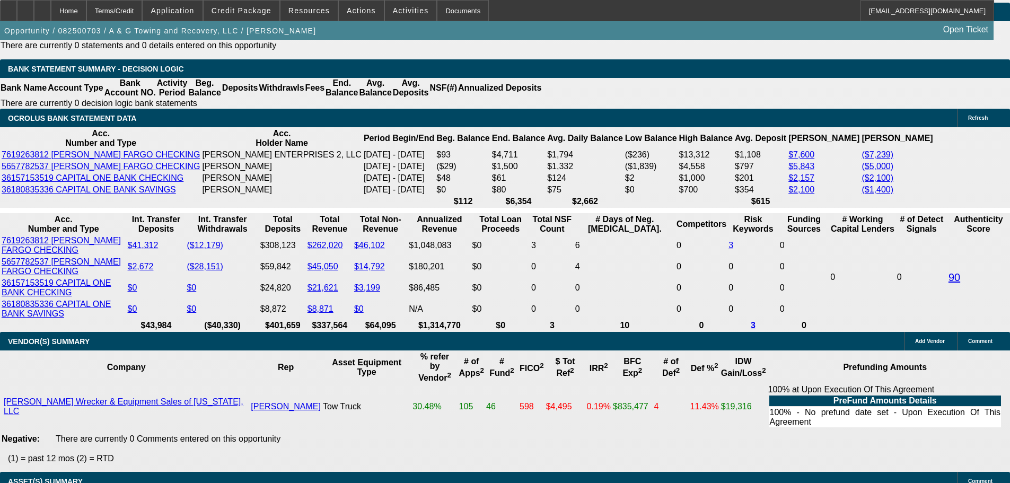
drag, startPoint x: 161, startPoint y: 214, endPoint x: 314, endPoint y: 208, distance: 153.3
type input "212"
type input "$424.00"
type input "2125"
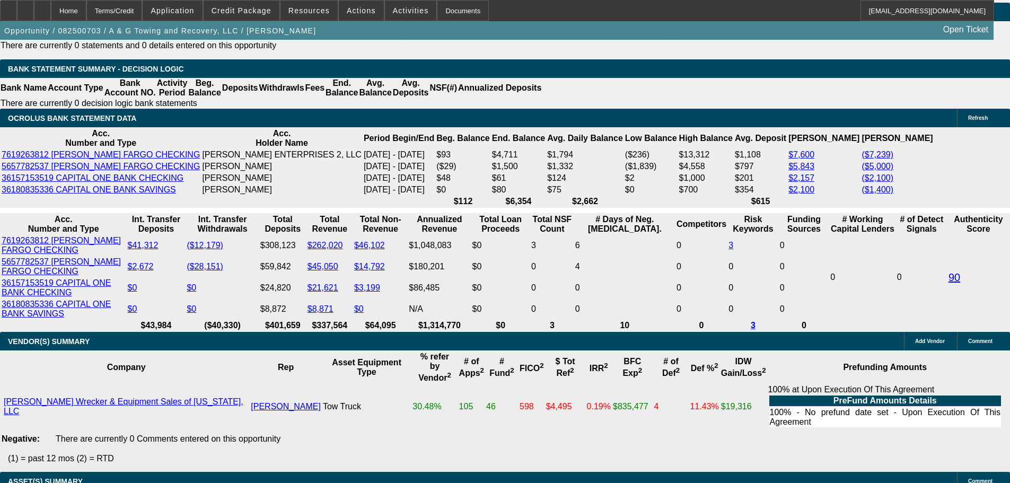
type input "25.6"
type input "$4,250.00"
type input "$2,125.00"
drag, startPoint x: 534, startPoint y: 252, endPoint x: 523, endPoint y: 255, distance: 11.4
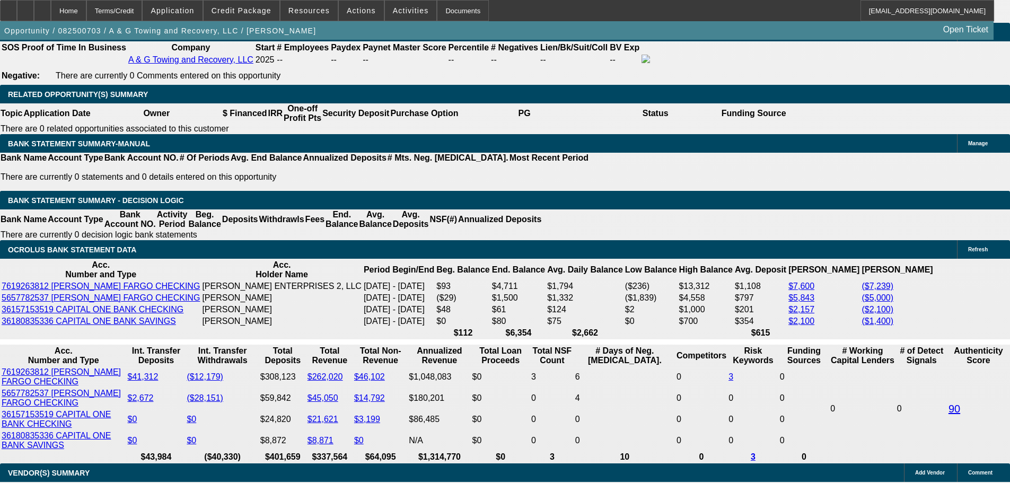
scroll to position [1644, 0]
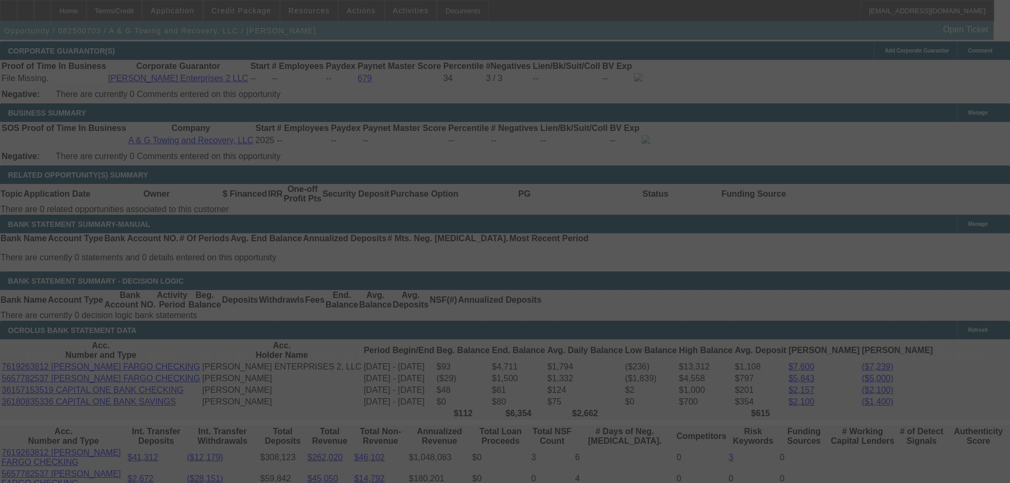
select select "0.15"
select select "2"
select select "0.1"
select select "4"
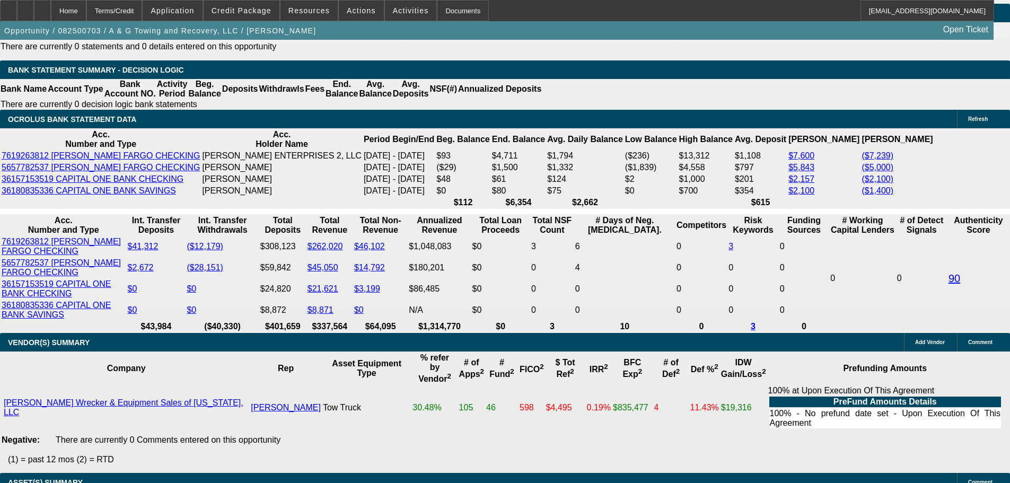
scroll to position [1803, 0]
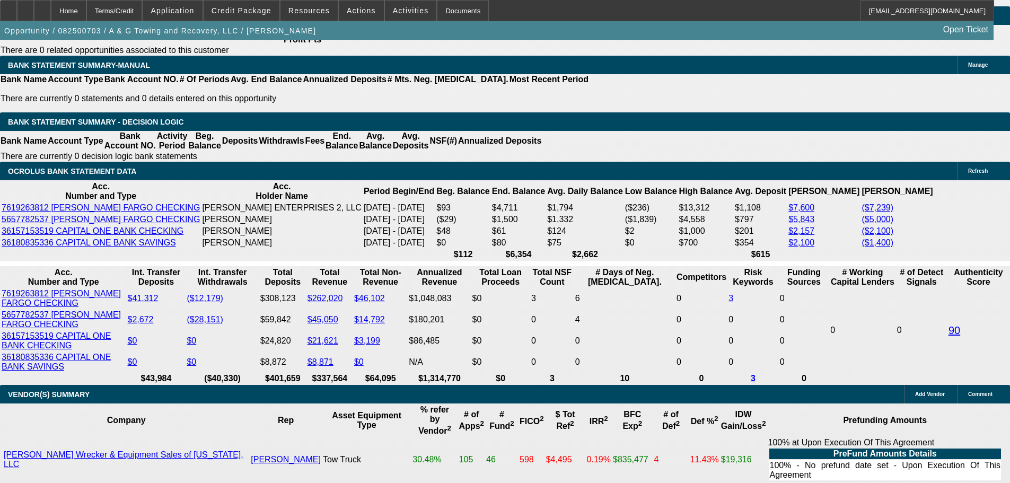
drag, startPoint x: 228, startPoint y: 267, endPoint x: 328, endPoint y: 261, distance: 99.8
type input "UNKNOWN"
type input "24"
type input "$3,197.82"
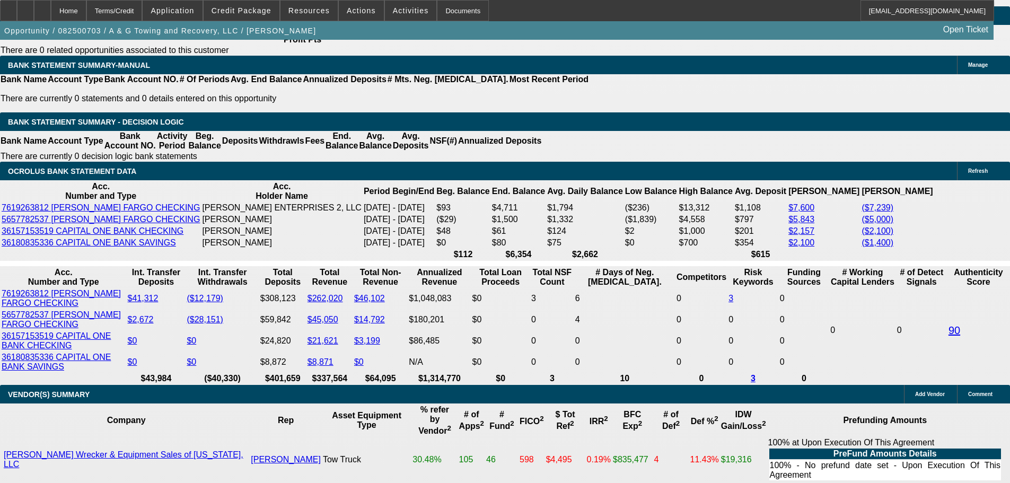
type input "$1,598.91"
type input "$4,174.76"
type input "$2,087.38"
type input "24"
drag, startPoint x: 161, startPoint y: 268, endPoint x: 280, endPoint y: 257, distance: 119.8
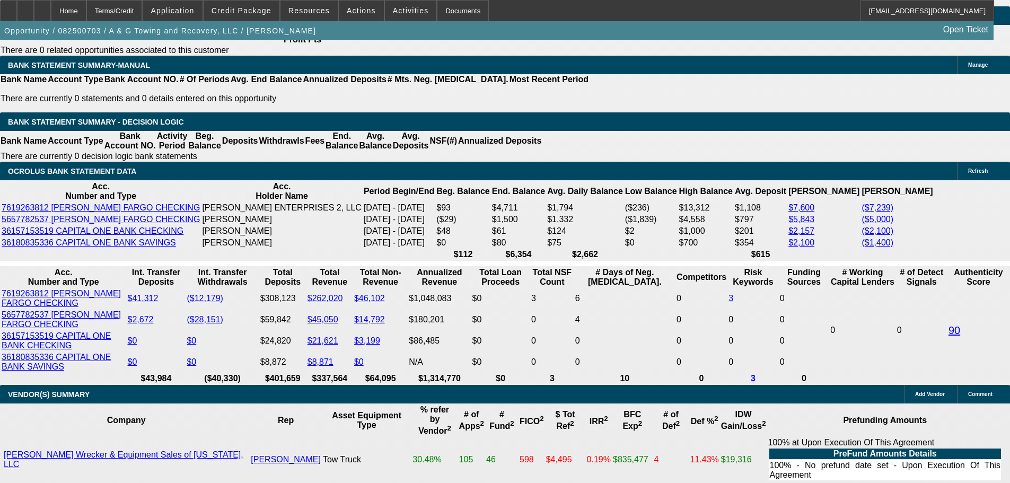
type input "20"
type input "$40.00"
type input "2095"
type input "$4,190.00"
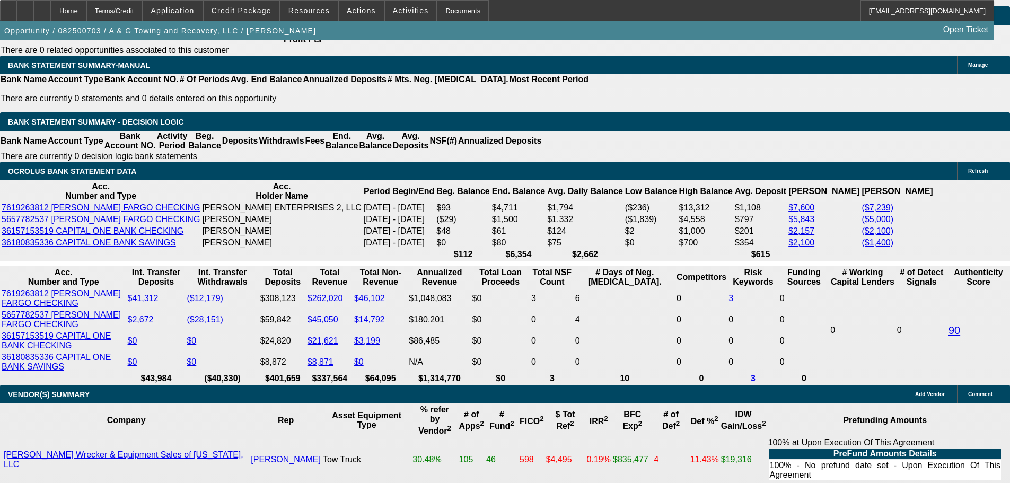
type input "24.3"
type input "$2,095.00"
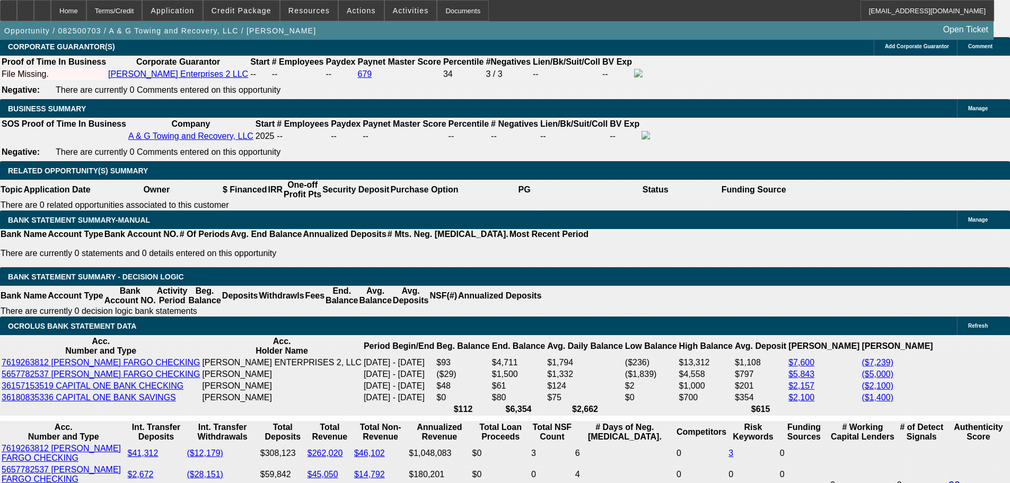
scroll to position [1644, 0]
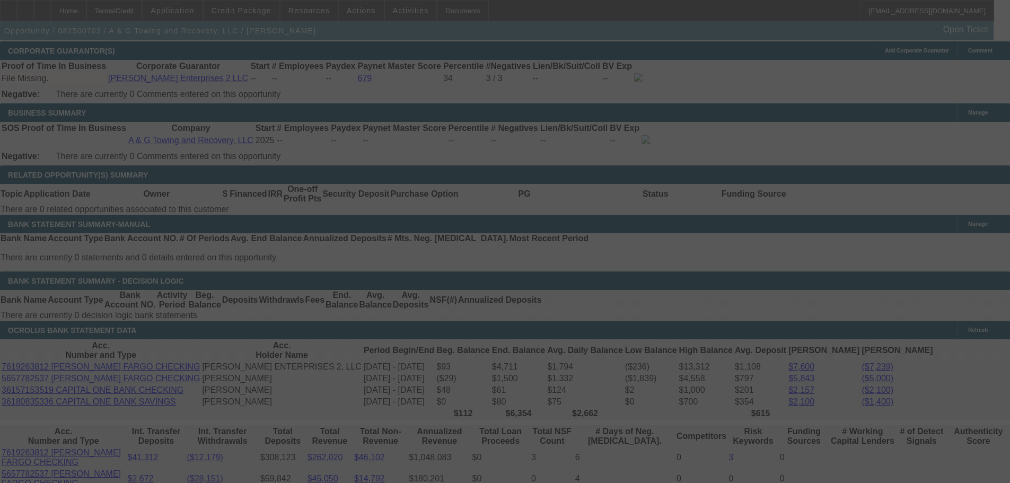
select select "0.15"
select select "2"
select select "0.1"
select select "4"
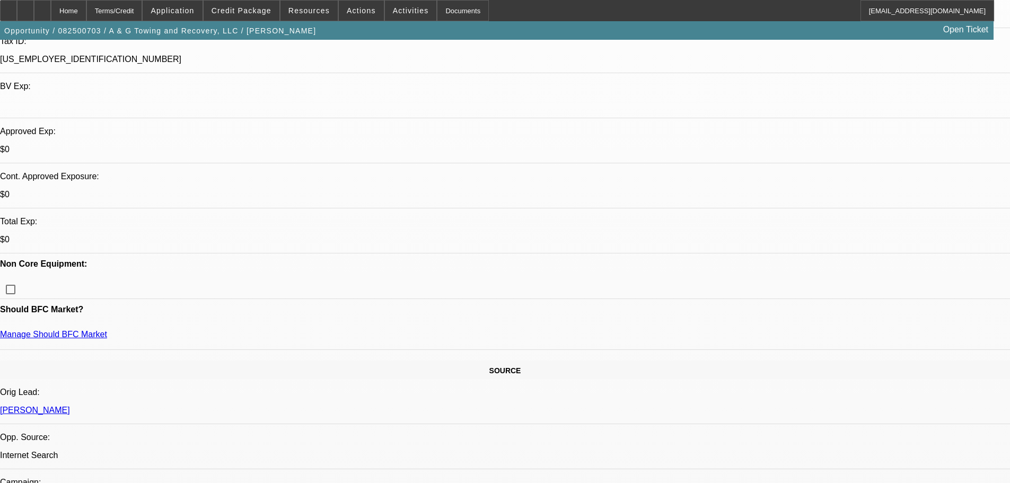
scroll to position [212, 0]
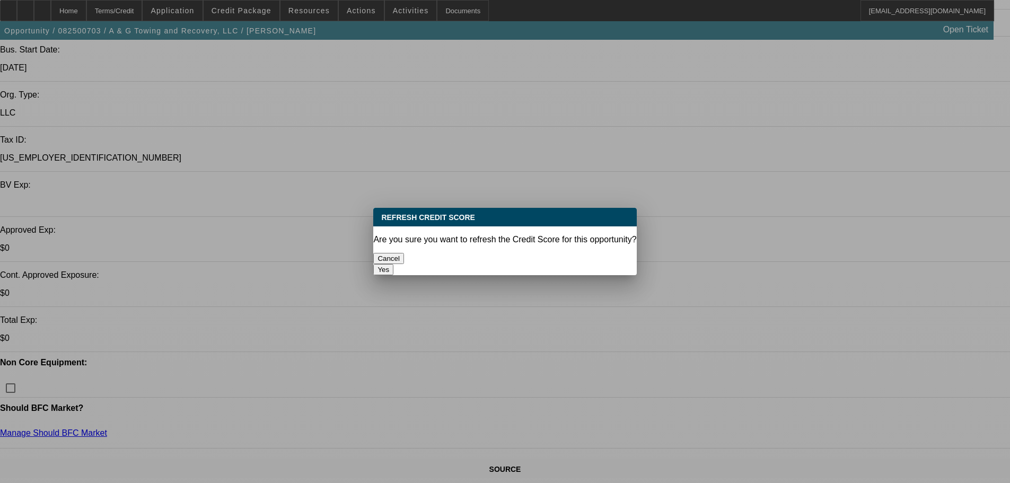
scroll to position [0, 0]
click at [393, 264] on button "Yes" at bounding box center [383, 269] width 20 height 11
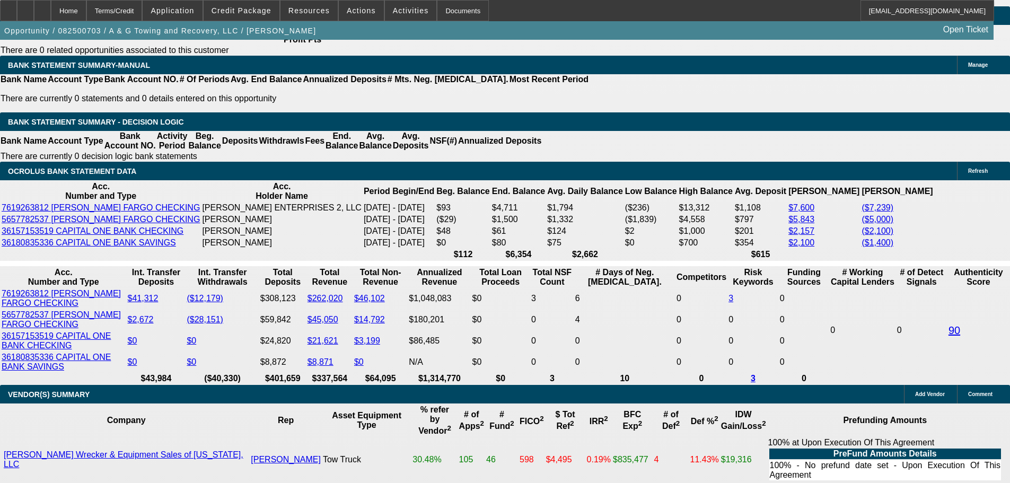
scroll to position [1856, 0]
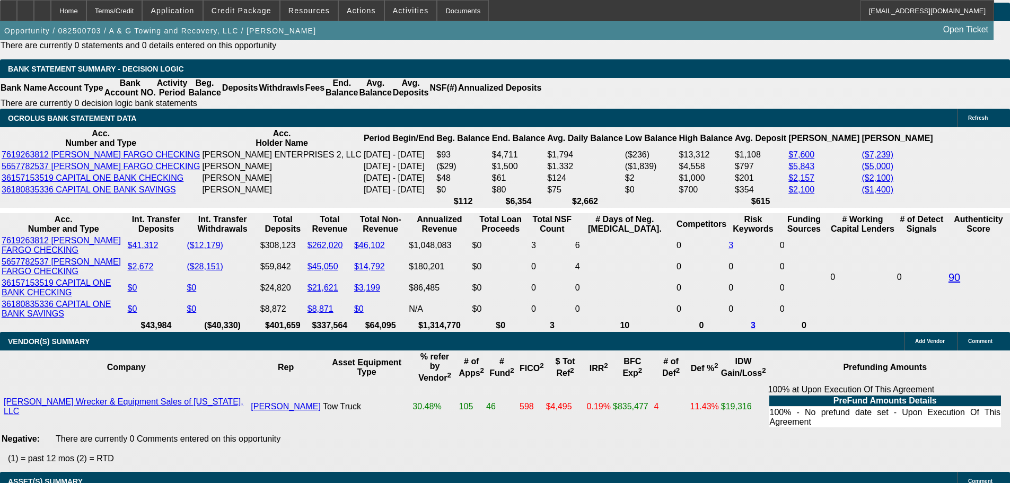
drag, startPoint x: 189, startPoint y: 131, endPoint x: 317, endPoint y: 124, distance: 128.0
type input "$8,250.00"
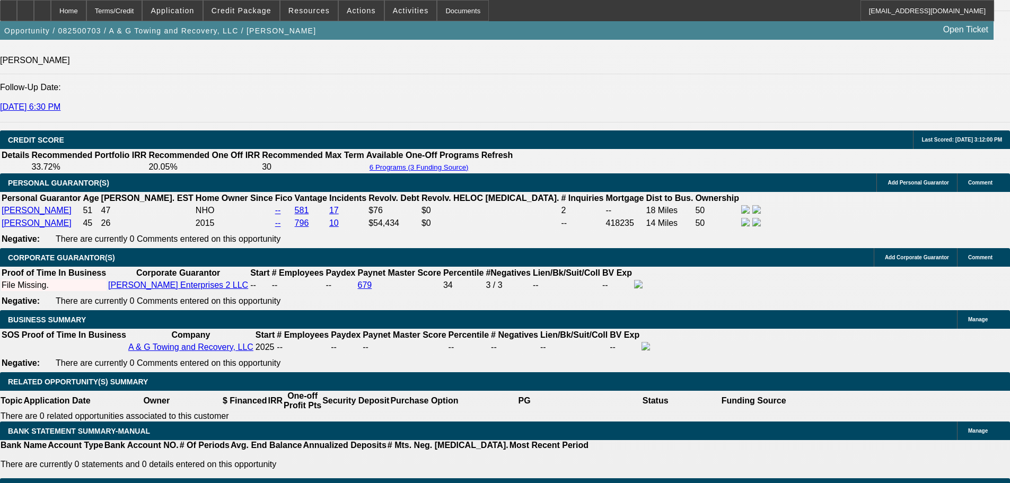
scroll to position [1432, 0]
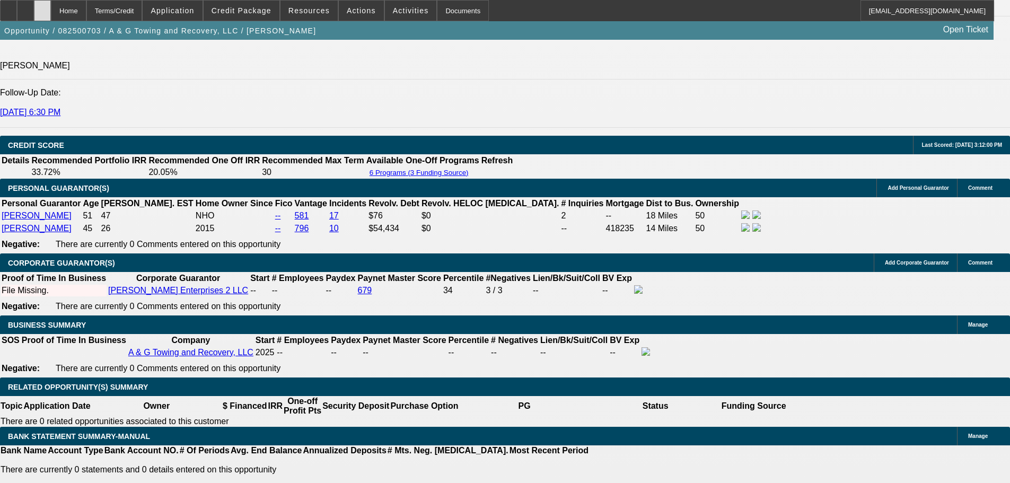
click at [42, 7] on icon at bounding box center [42, 7] width 0 height 0
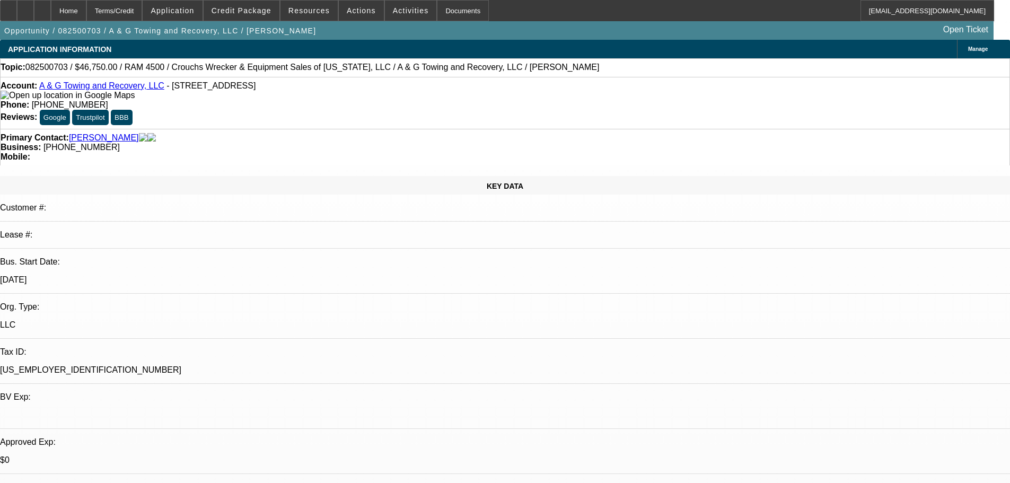
select select "0.15"
select select "2"
select select "0.1"
select select "4"
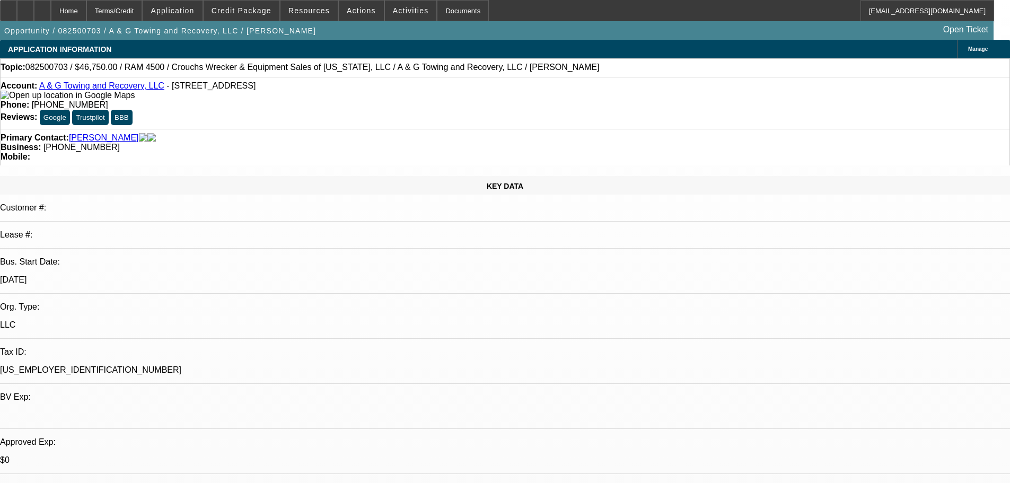
select select "0"
select select "2"
select select "0.1"
select select "4"
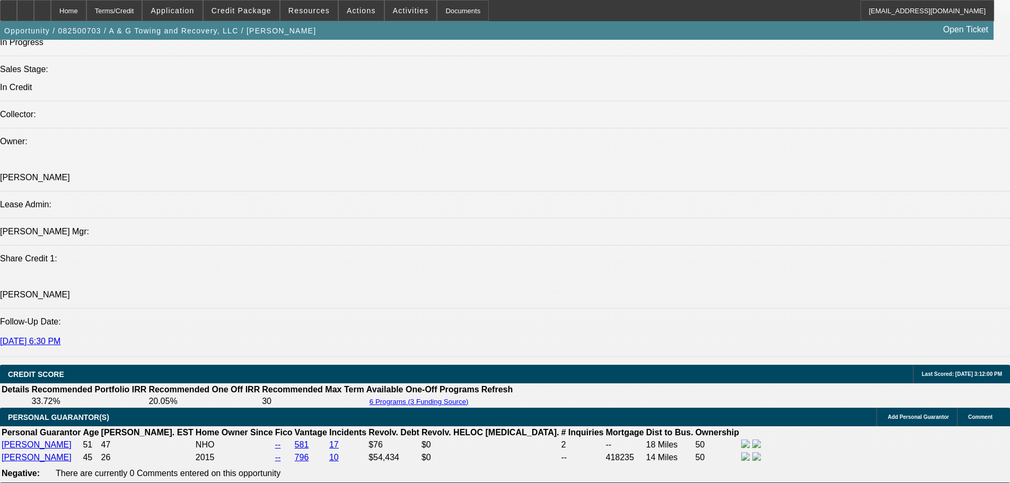
scroll to position [1325, 0]
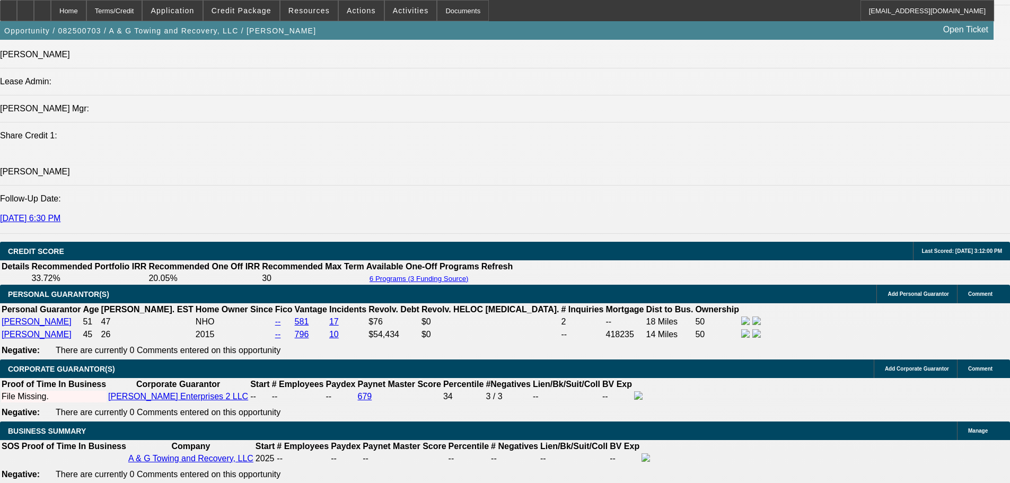
paste textarea "STARTUP; BOBBY = NON HOMEOWNER; VERY POOR CREDIT, LATES NOTED, COLLECTIONS; CC …"
type textarea "STARTUP; BOBBY = NON HOMEOWNER; VERY POOR CREDIT, LATES NOTED, COLLECTIONS; CC …"
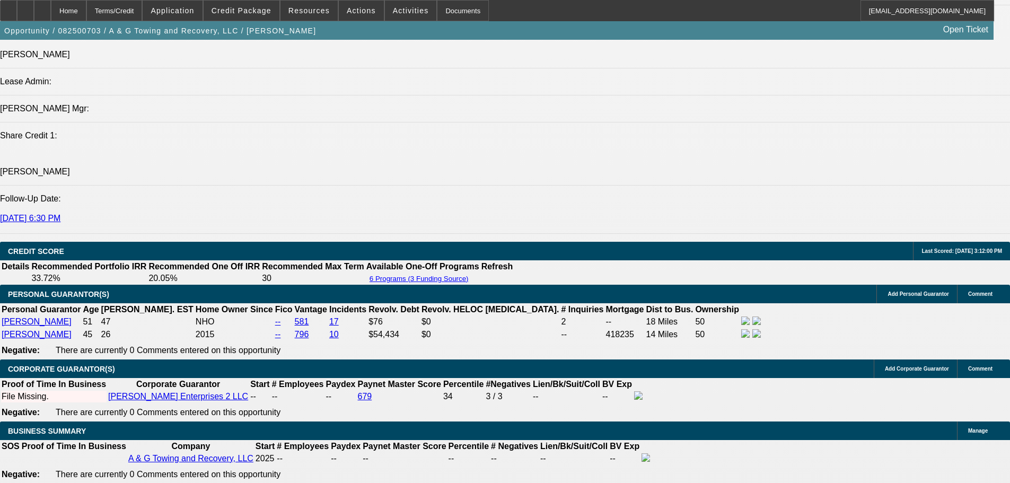
click at [42, 7] on icon at bounding box center [42, 7] width 0 height 0
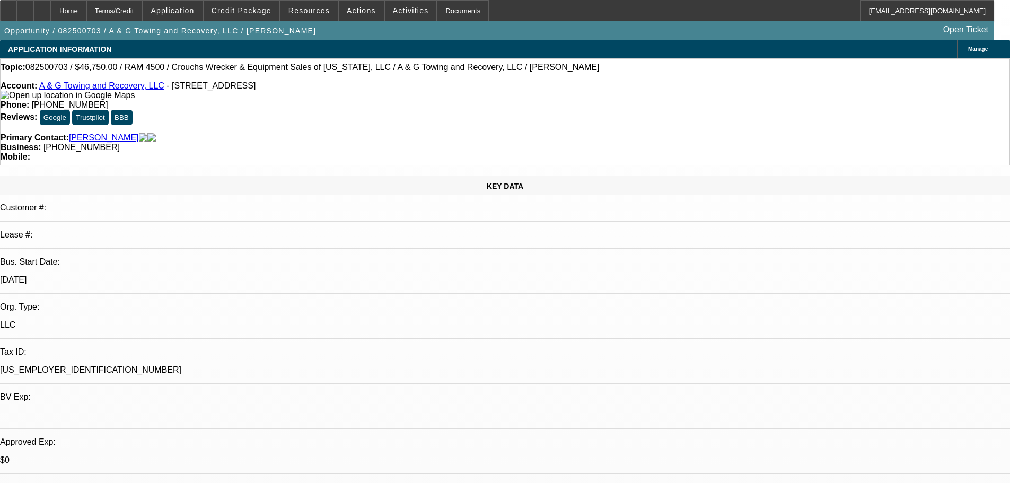
select select "0.15"
select select "2"
select select "0.1"
select select "4"
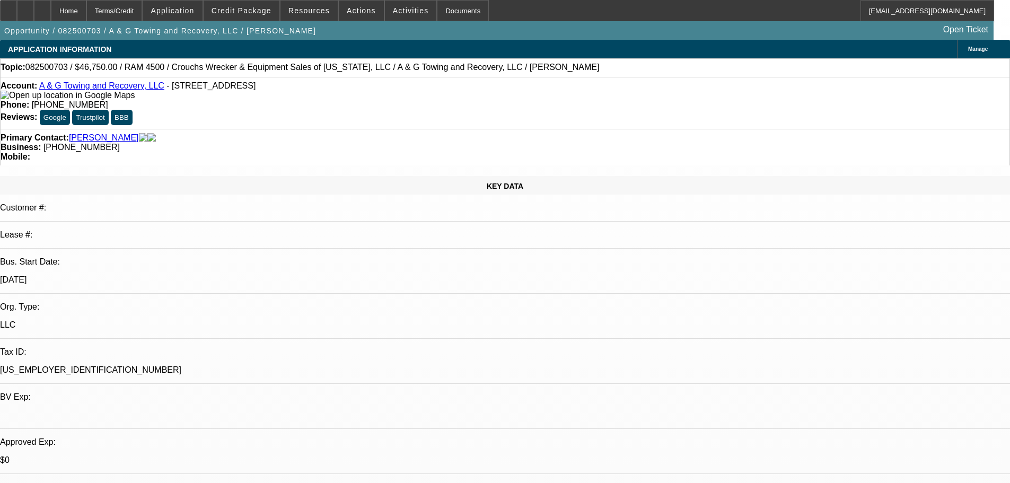
select select "0"
select select "2"
select select "0.1"
select select "4"
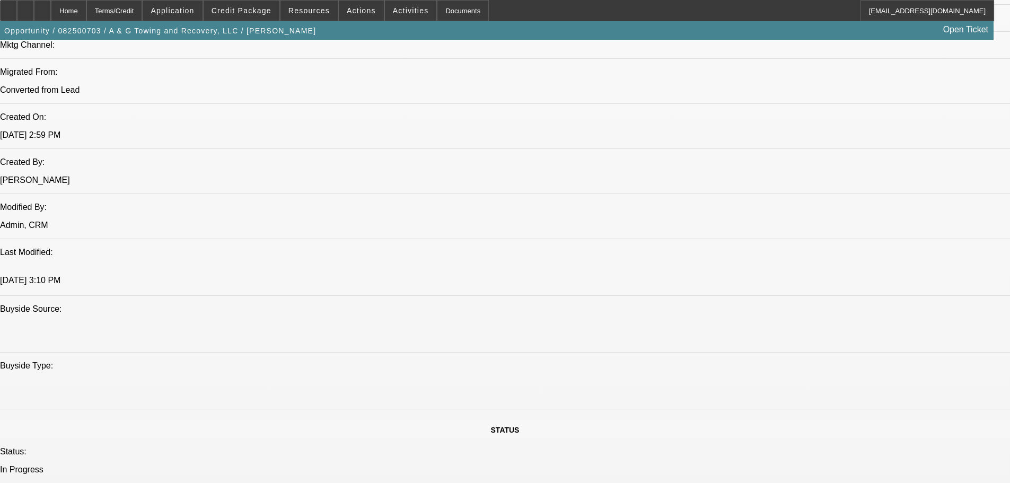
scroll to position [848, 0]
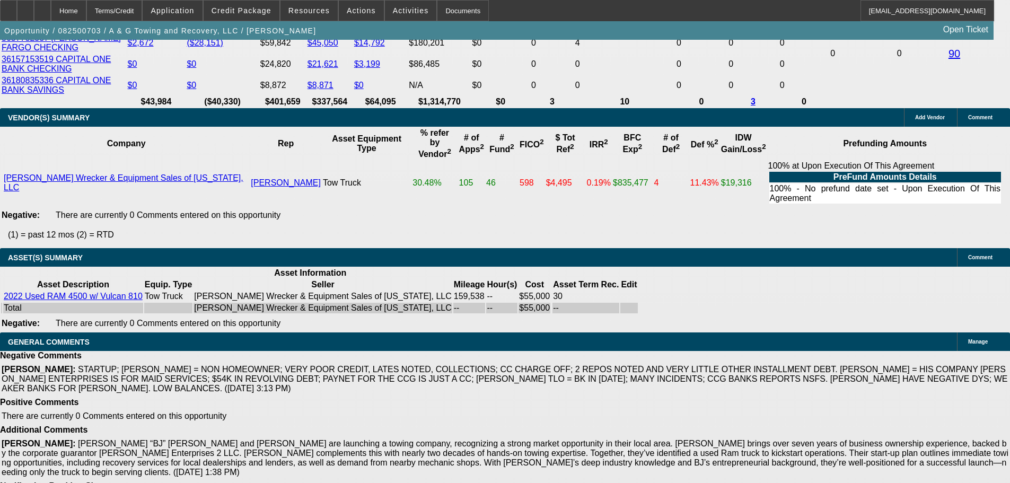
scroll to position [2127, 0]
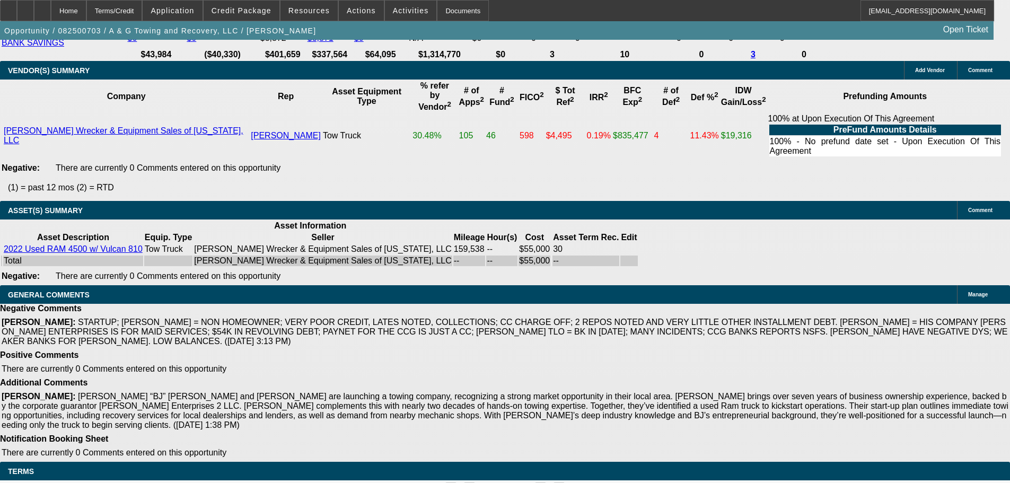
select select "4"
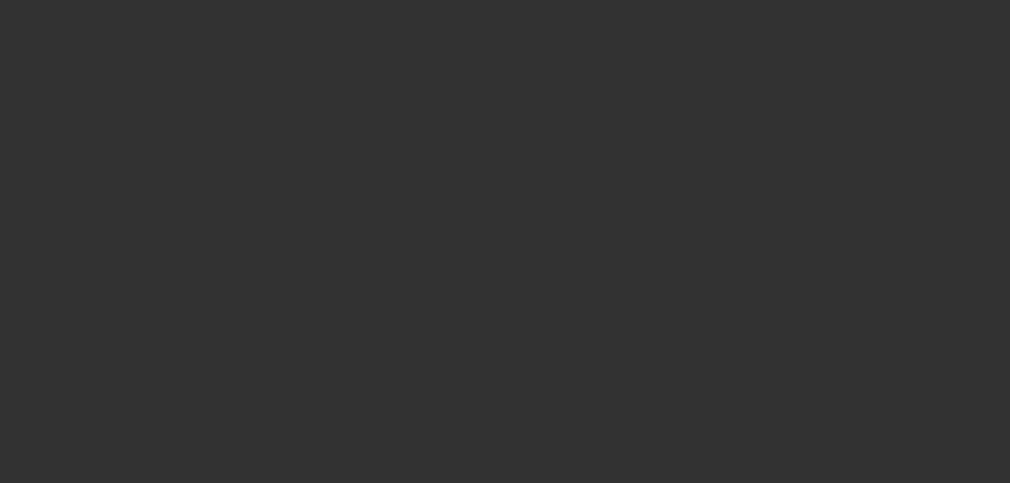
scroll to position [0, 0]
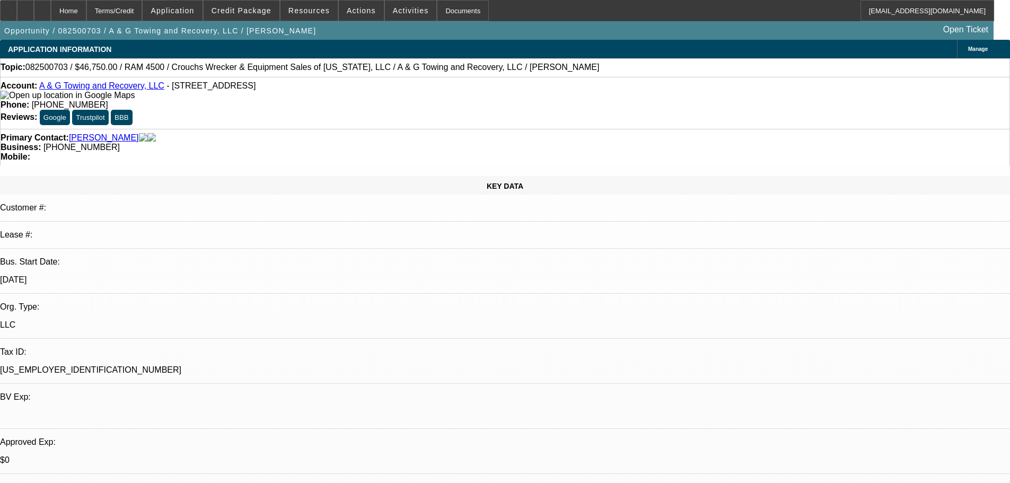
type textarea "S"
type textarea "SORRY, JUST TOO MANY NEGATIVES ON THIS DEAL."
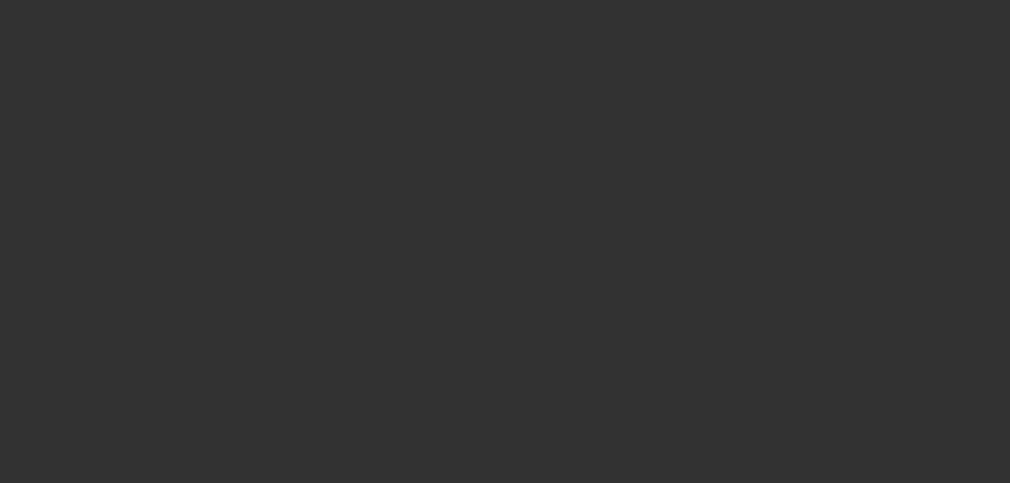
select select "0.15"
select select "2"
select select "0.1"
select select "4"
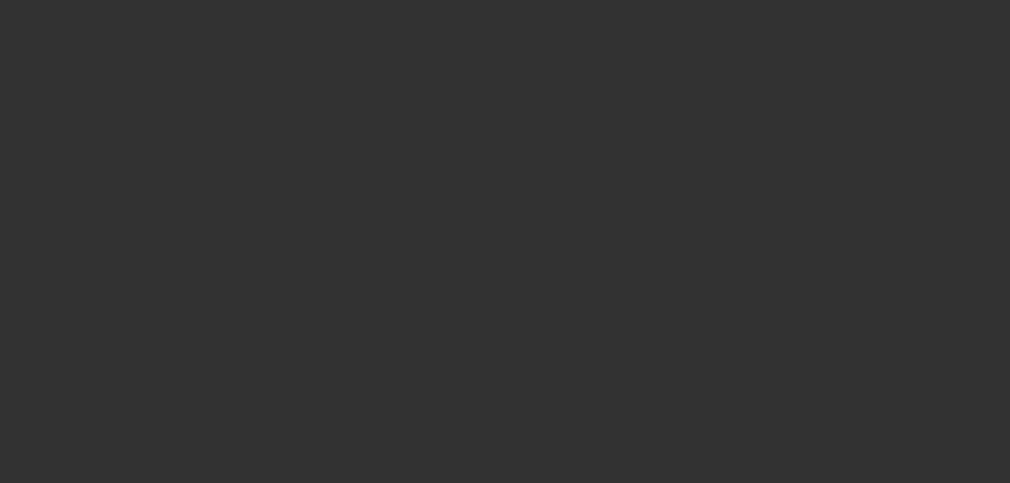
select select "0"
select select "2"
select select "0.1"
select select "4"
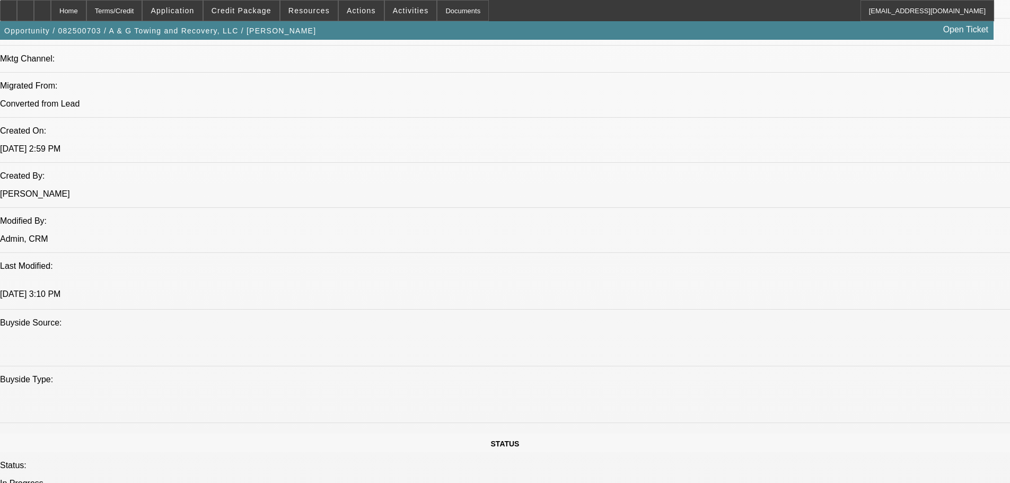
scroll to position [742, 0]
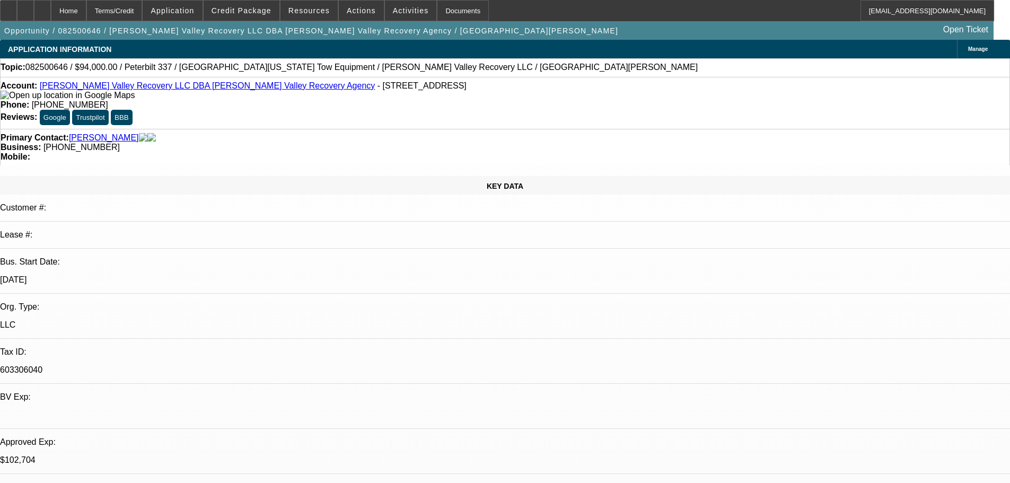
select select "0"
select select "2"
select select "0.1"
select select "4"
select select "0.1"
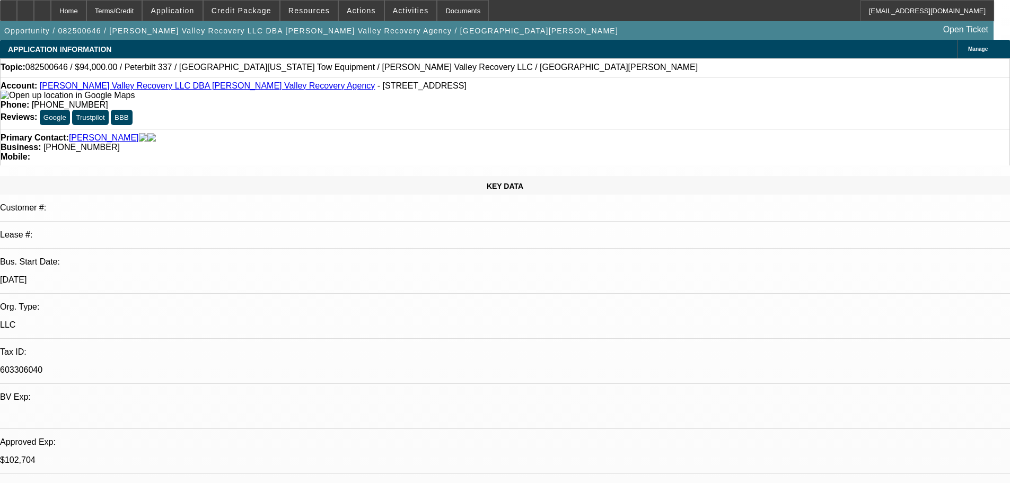
select select "2"
select select "0.1"
select select "4"
select select "0.1"
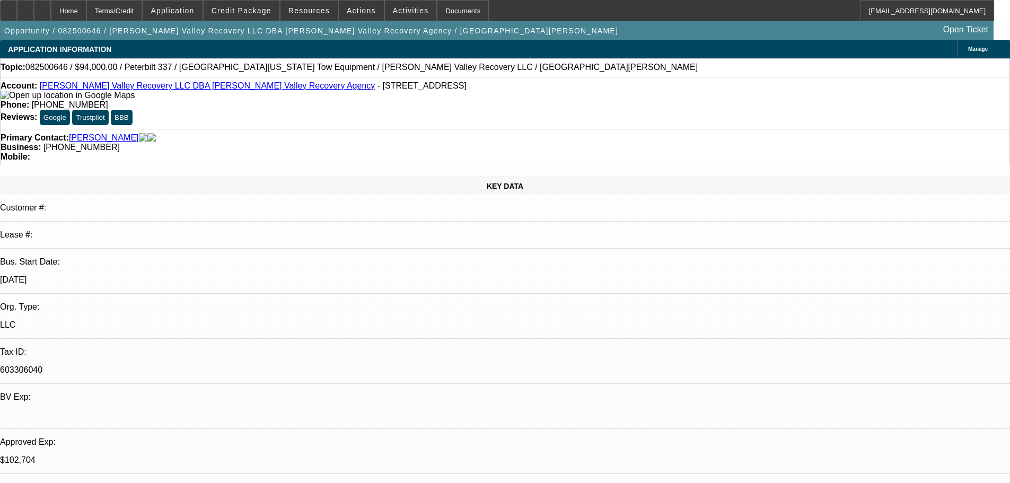
select select "2"
select select "0.1"
select select "4"
select select "0.1"
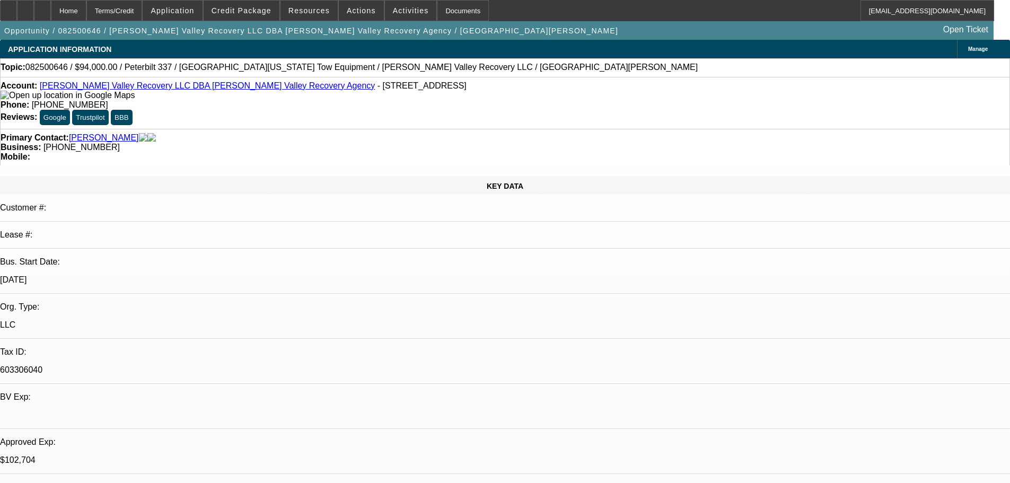
select select "2"
select select "0.1"
select select "4"
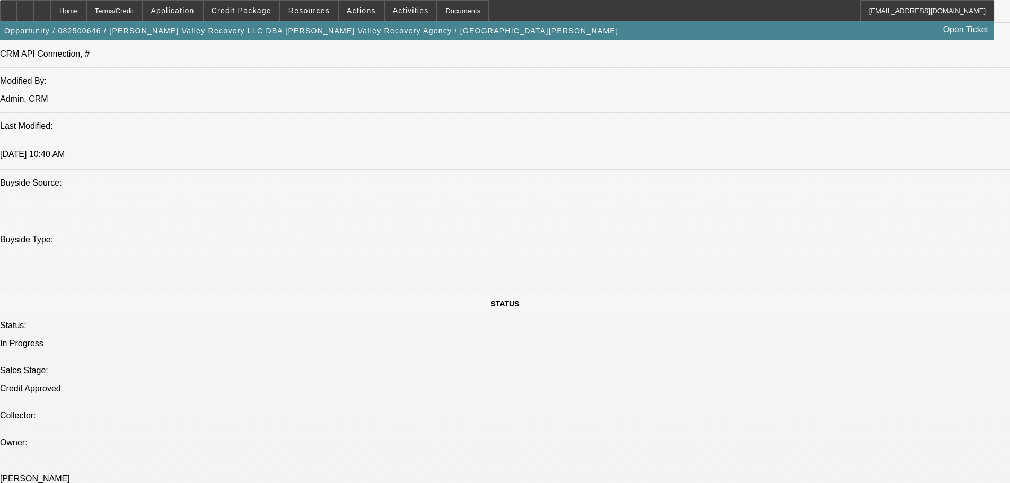
scroll to position [901, 0]
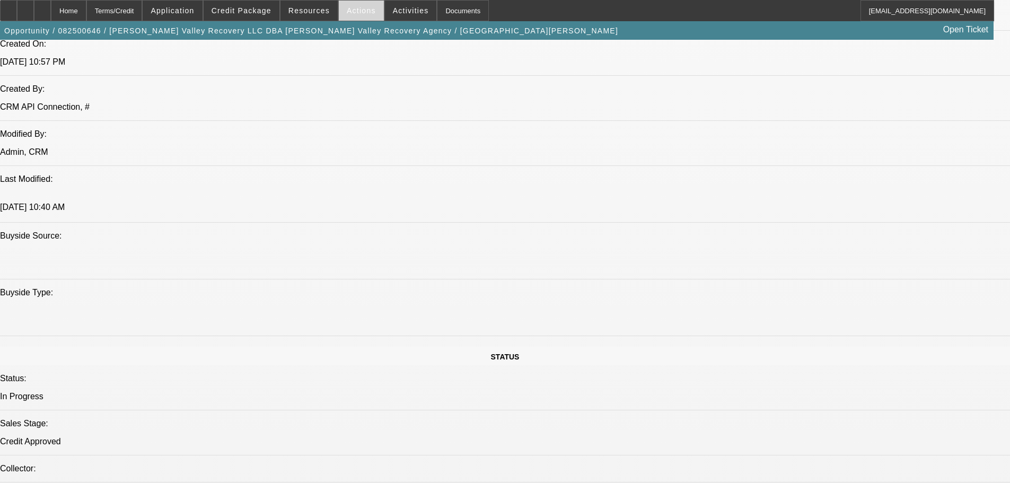
click at [370, 12] on span at bounding box center [361, 10] width 45 height 25
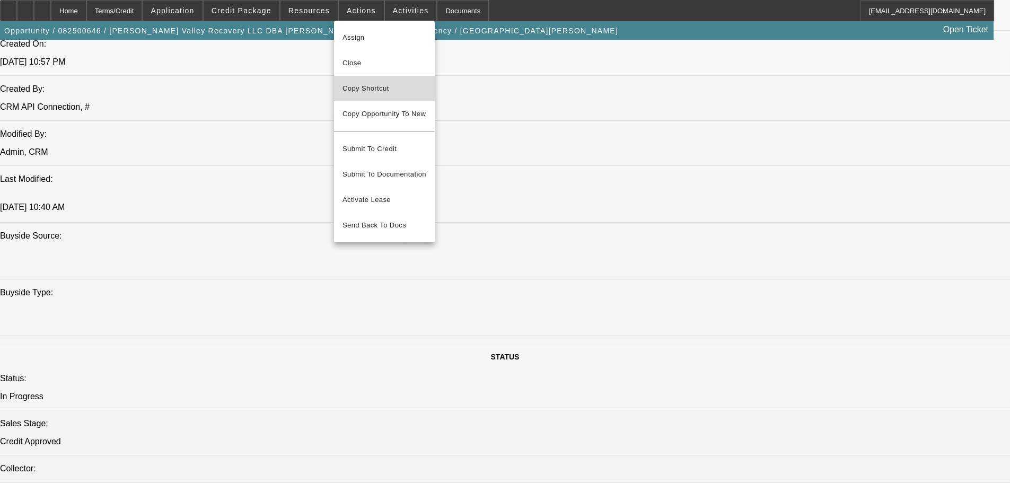
click at [381, 86] on span "Copy Shortcut" at bounding box center [385, 88] width 84 height 13
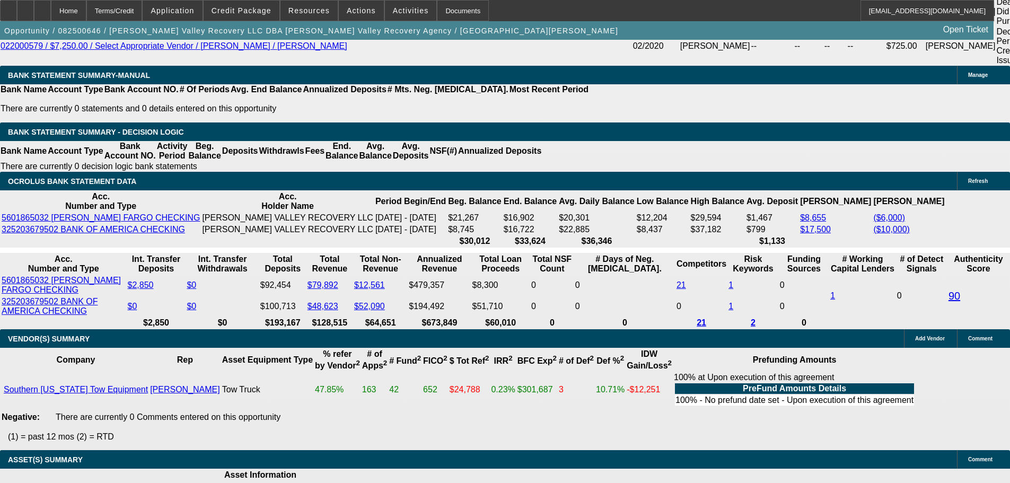
scroll to position [2126, 0]
